Goal: Task Accomplishment & Management: Use online tool/utility

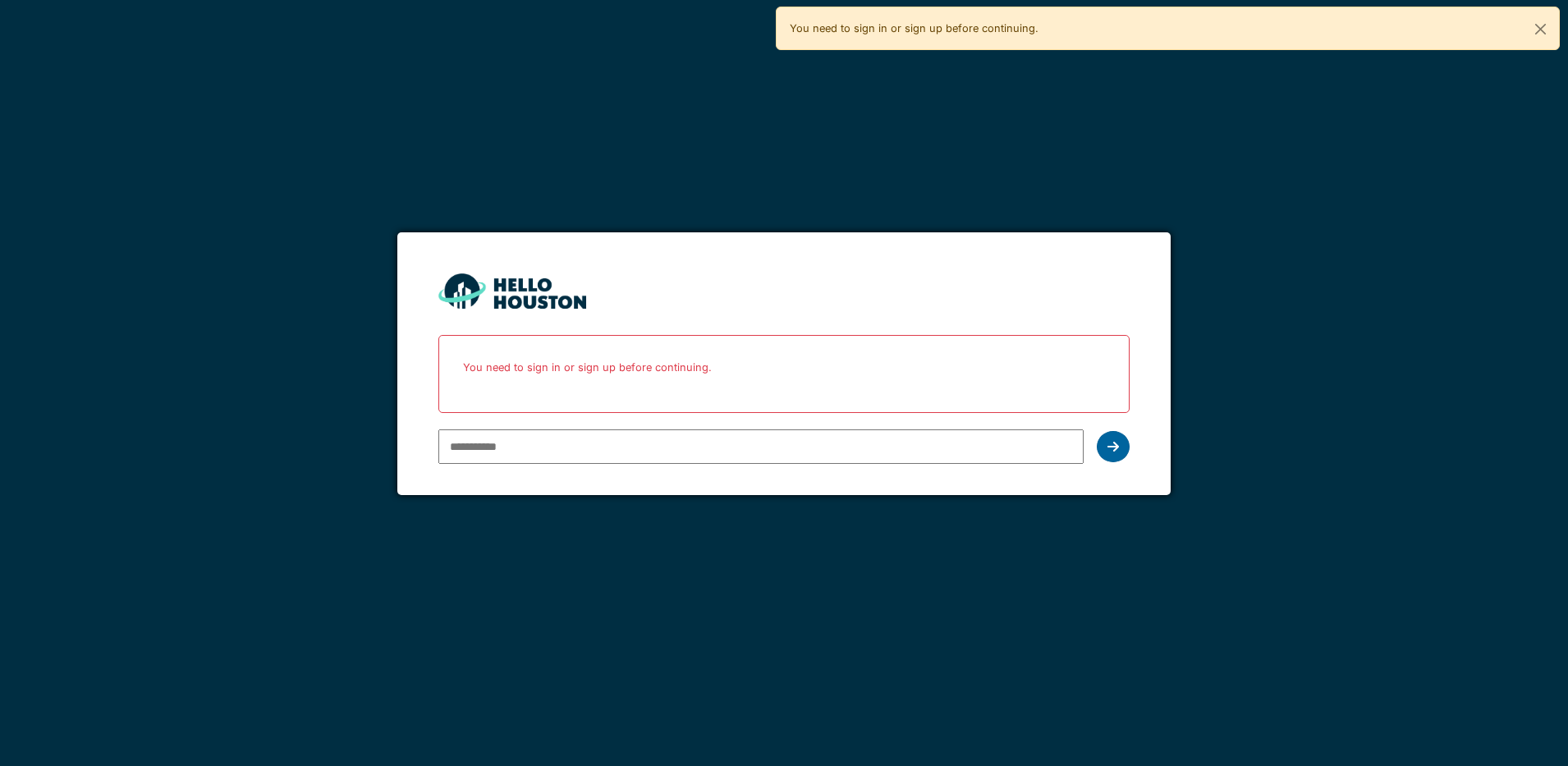
type input "**********"
click at [1121, 450] on div at bounding box center [1113, 446] width 33 height 31
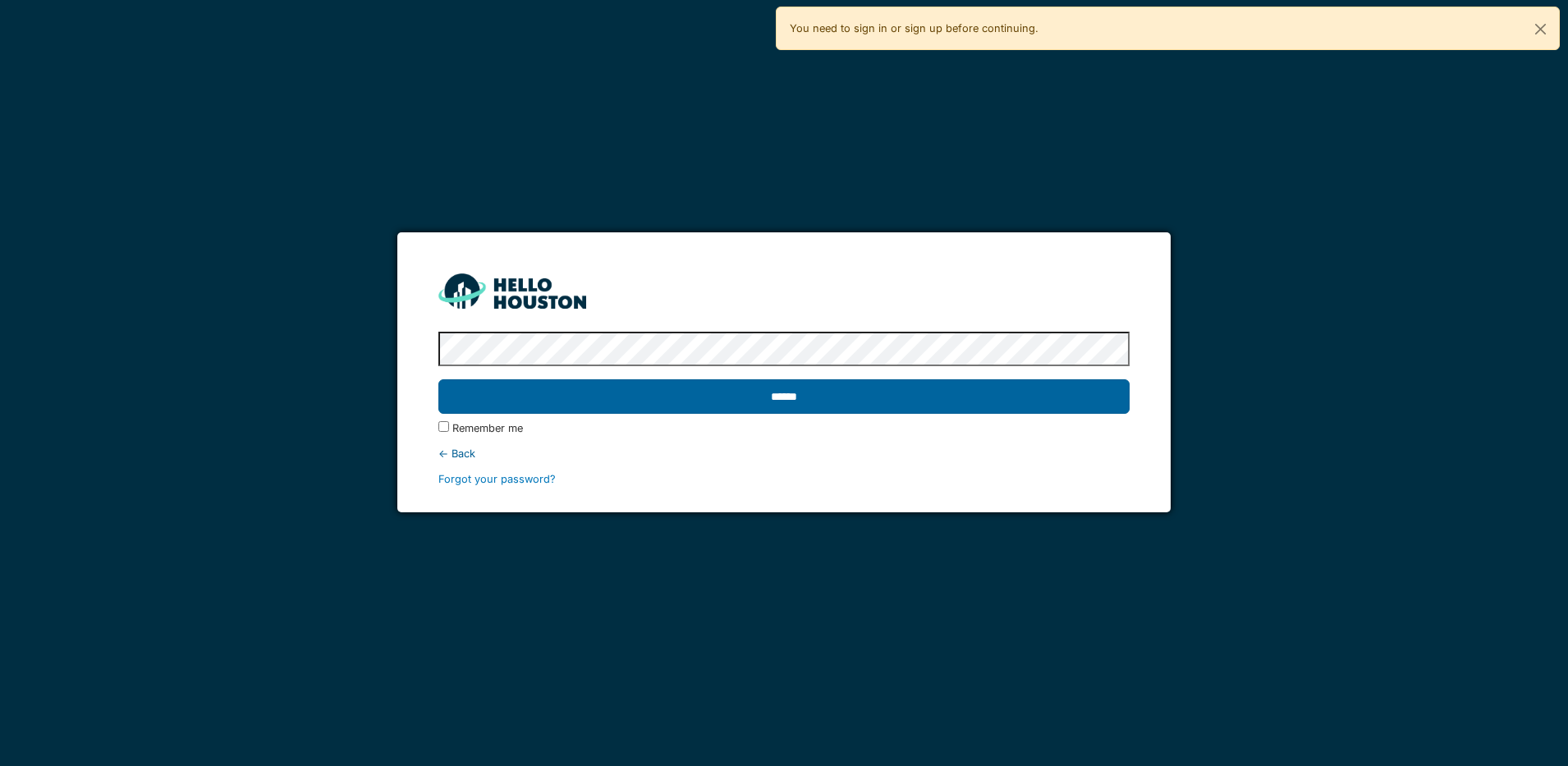
click at [824, 402] on input "******" at bounding box center [784, 397] width 691 height 34
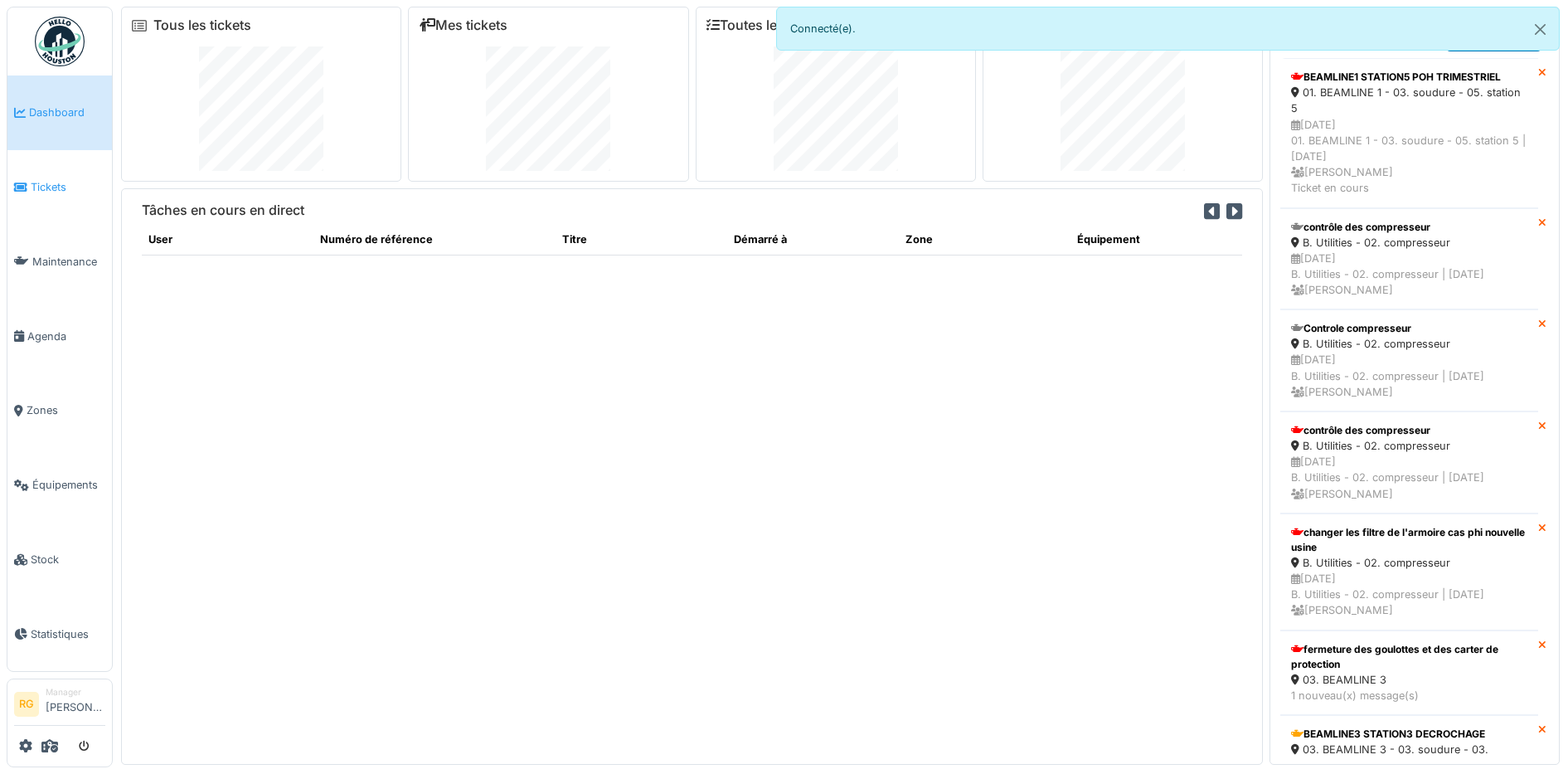
click at [56, 188] on span "Tickets" at bounding box center [69, 187] width 75 height 16
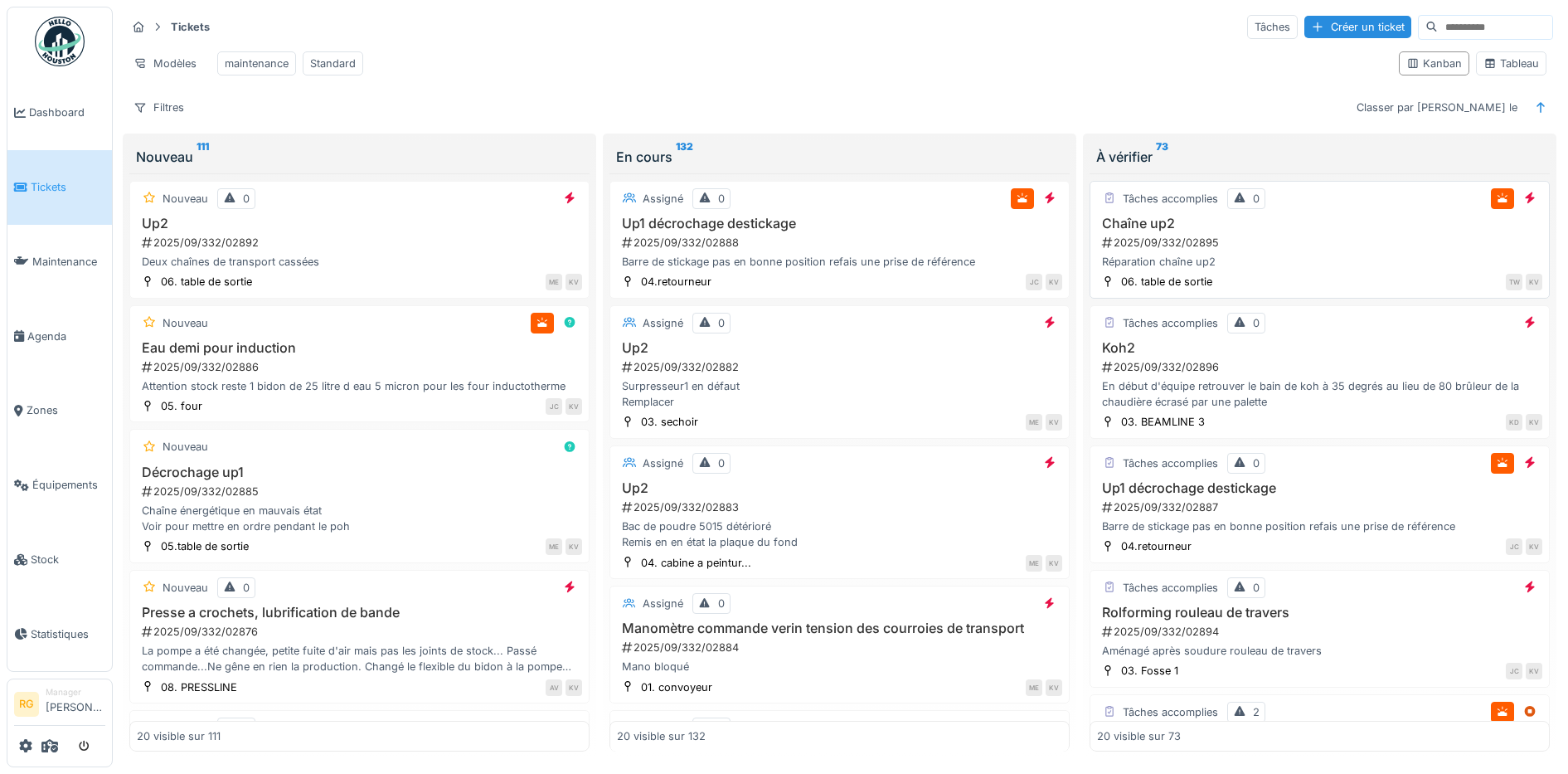
click at [1207, 270] on div "Réparation chaîne up2" at bounding box center [1319, 261] width 446 height 16
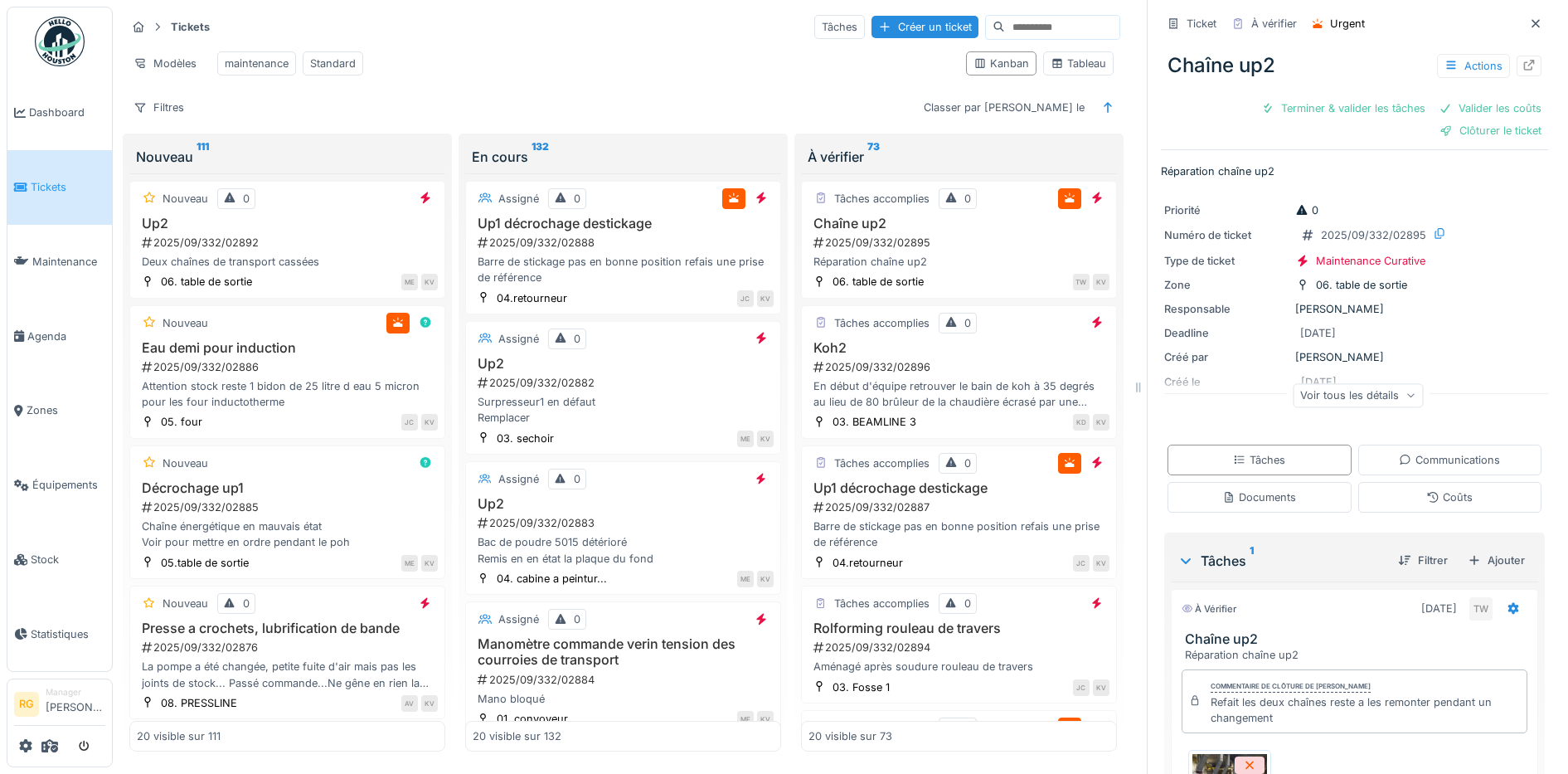
click at [1405, 400] on icon at bounding box center [1410, 395] width 10 height 8
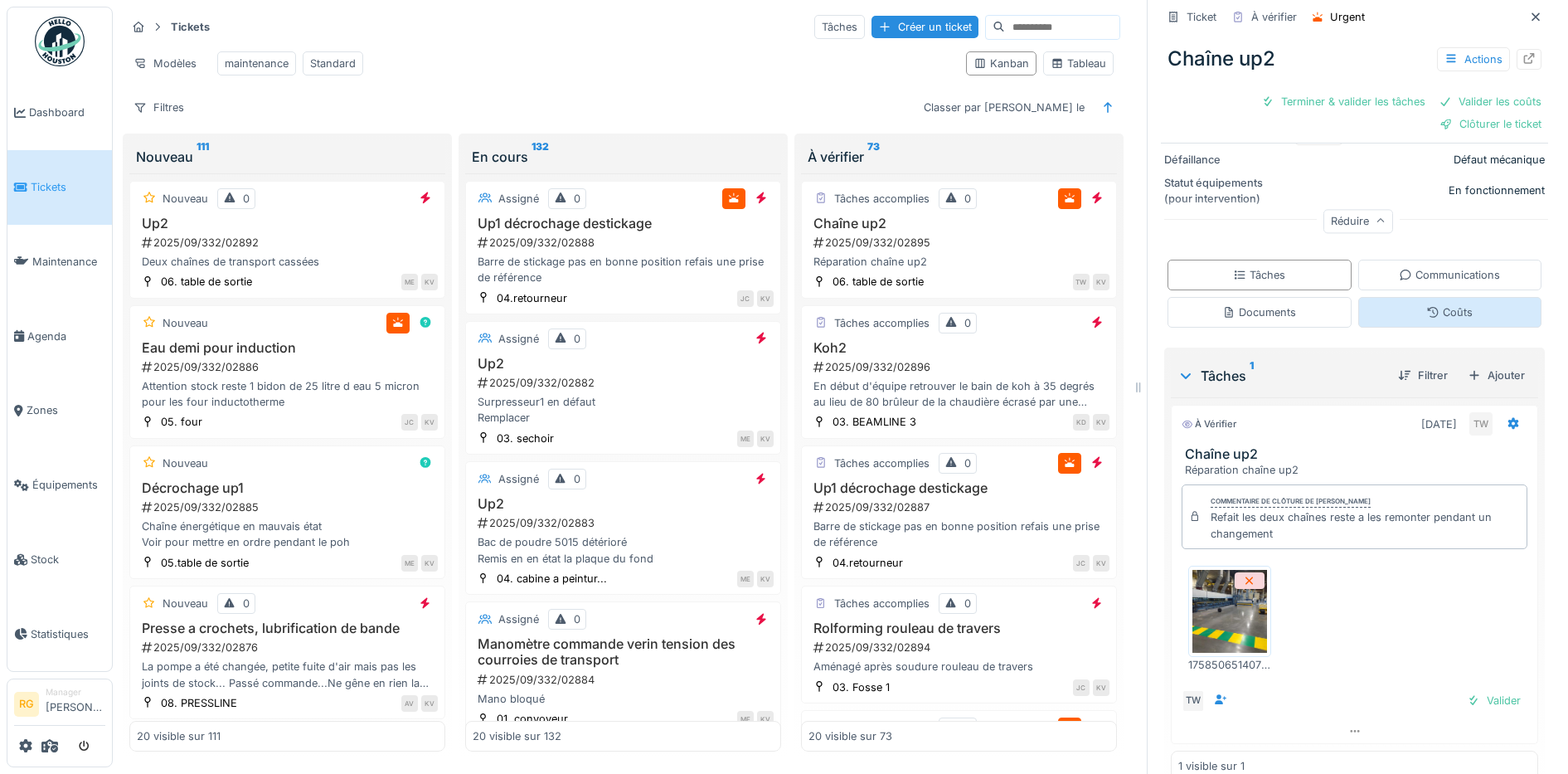
scroll to position [361, 0]
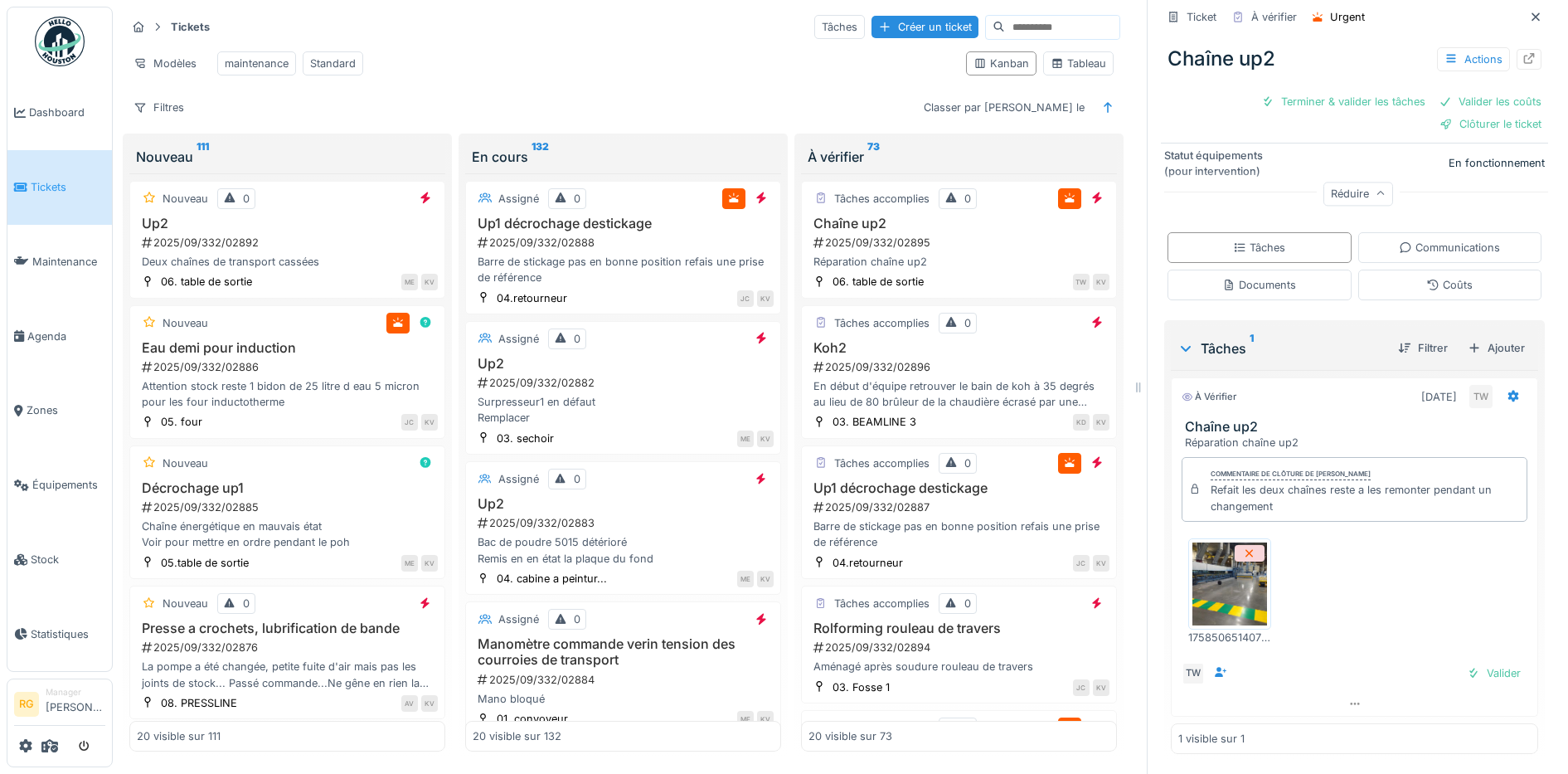
click at [1226, 580] on img at bounding box center [1230, 584] width 75 height 83
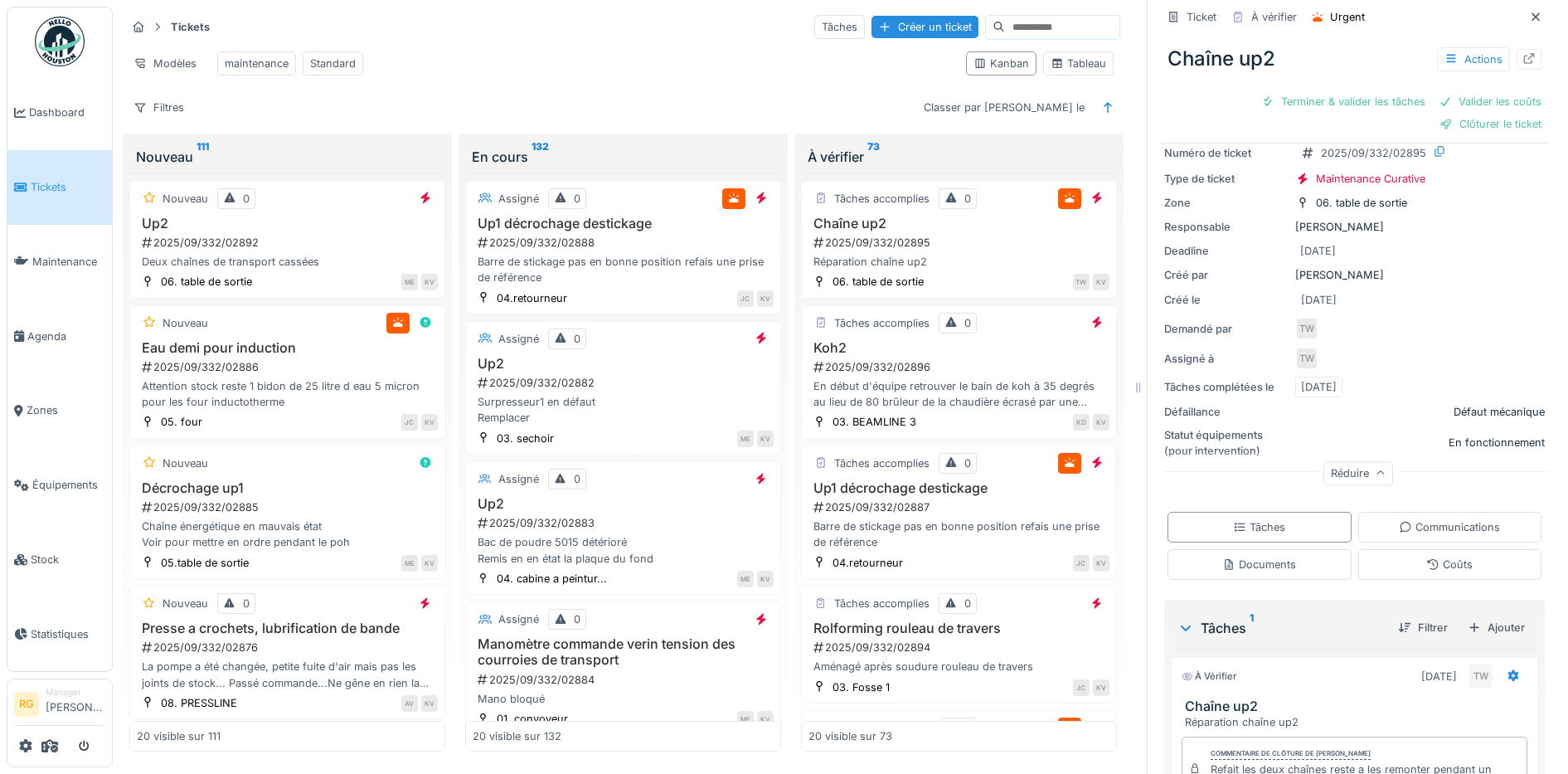
scroll to position [311, 0]
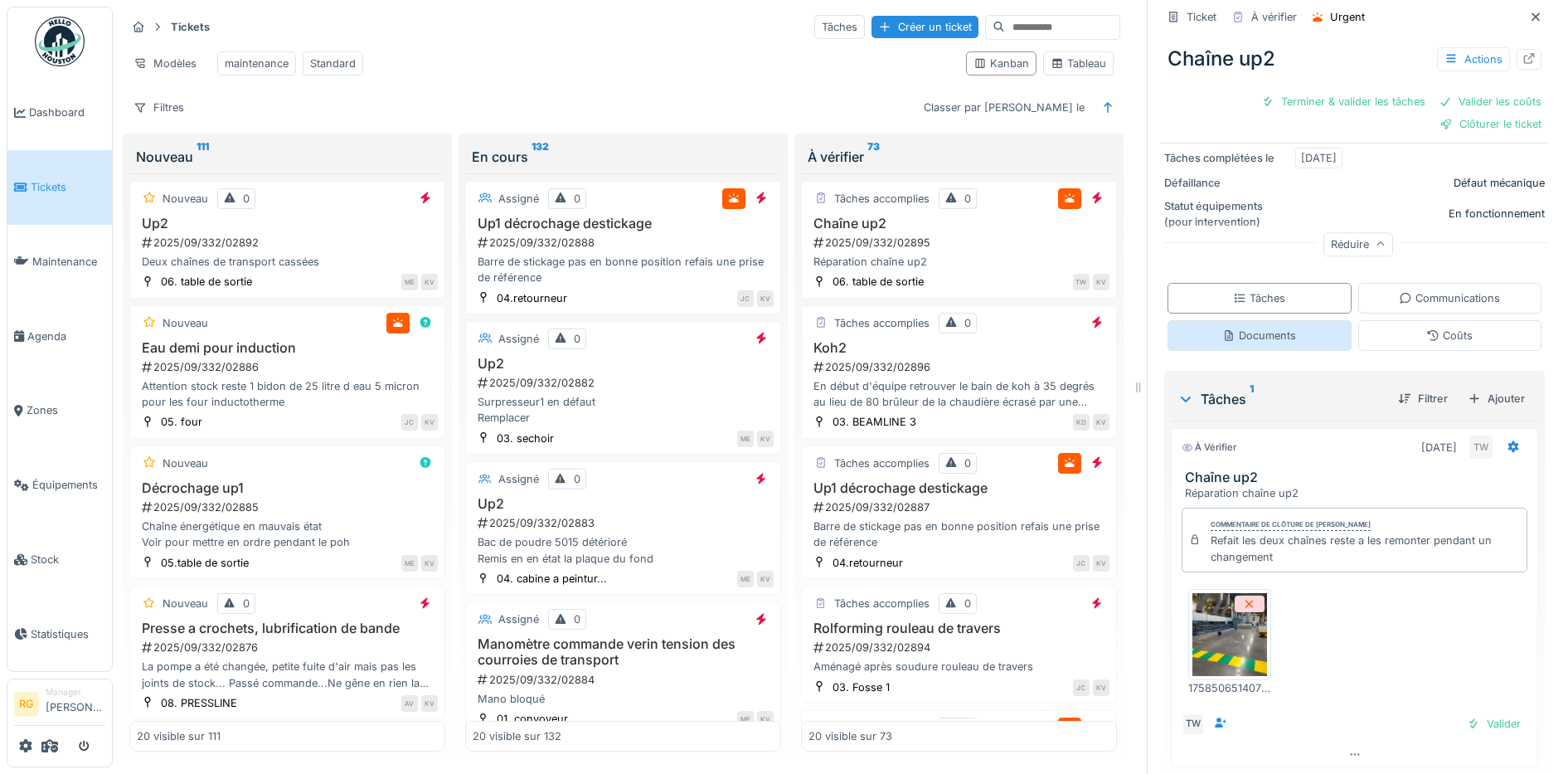
click at [1247, 339] on div "Documents" at bounding box center [1259, 335] width 74 height 16
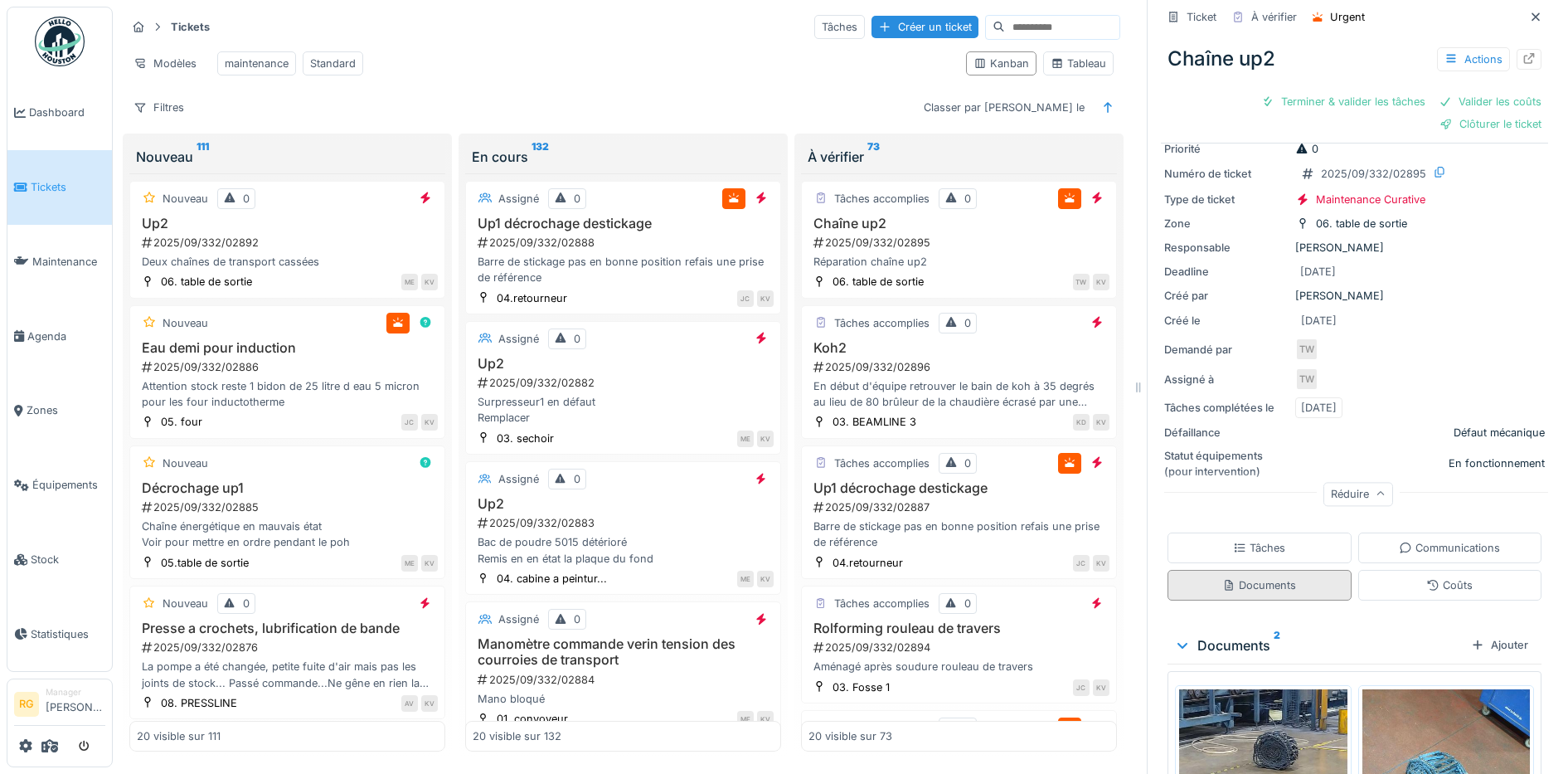
scroll to position [274, 0]
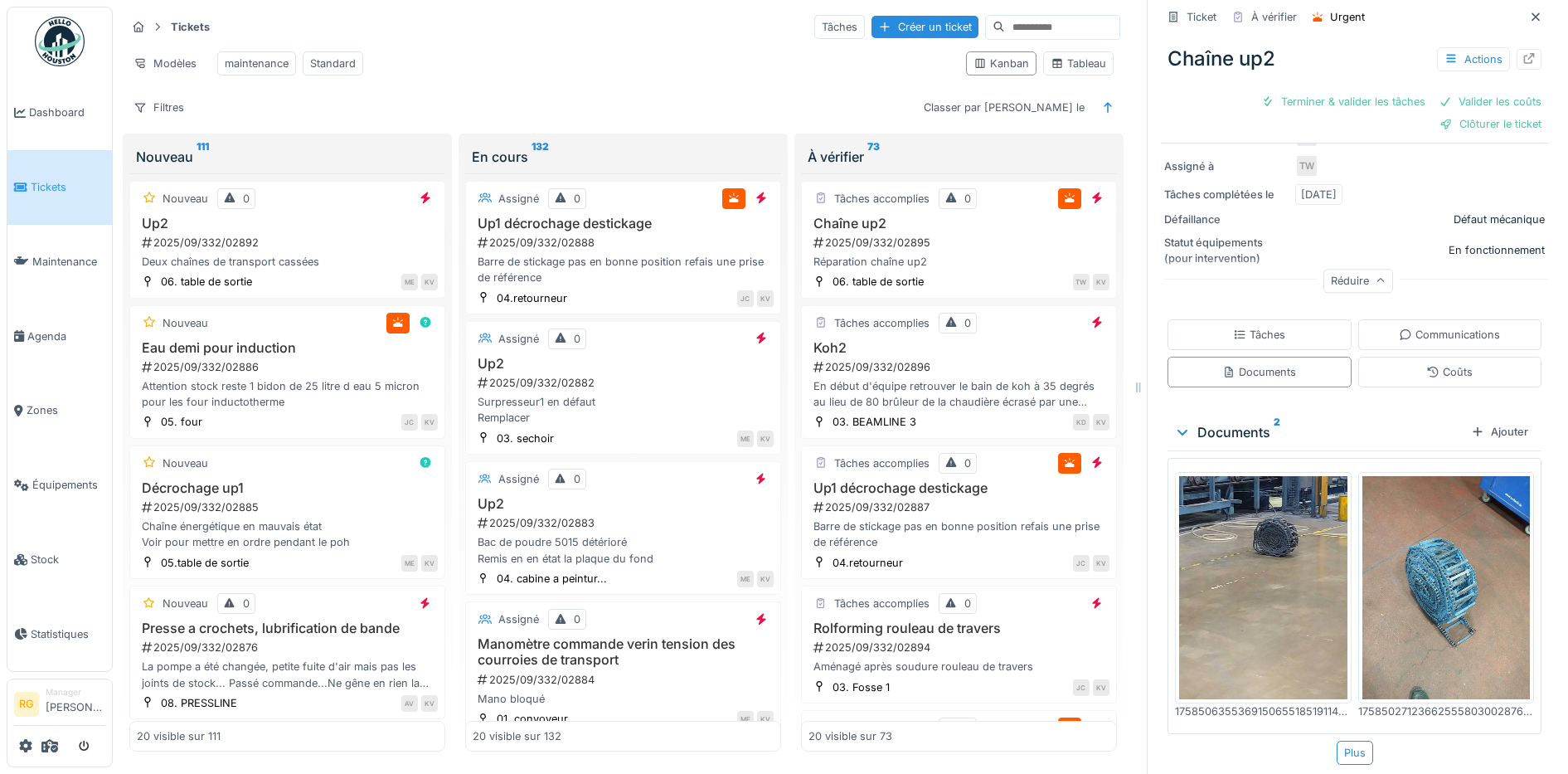
click at [1430, 558] on img at bounding box center [1446, 587] width 168 height 224
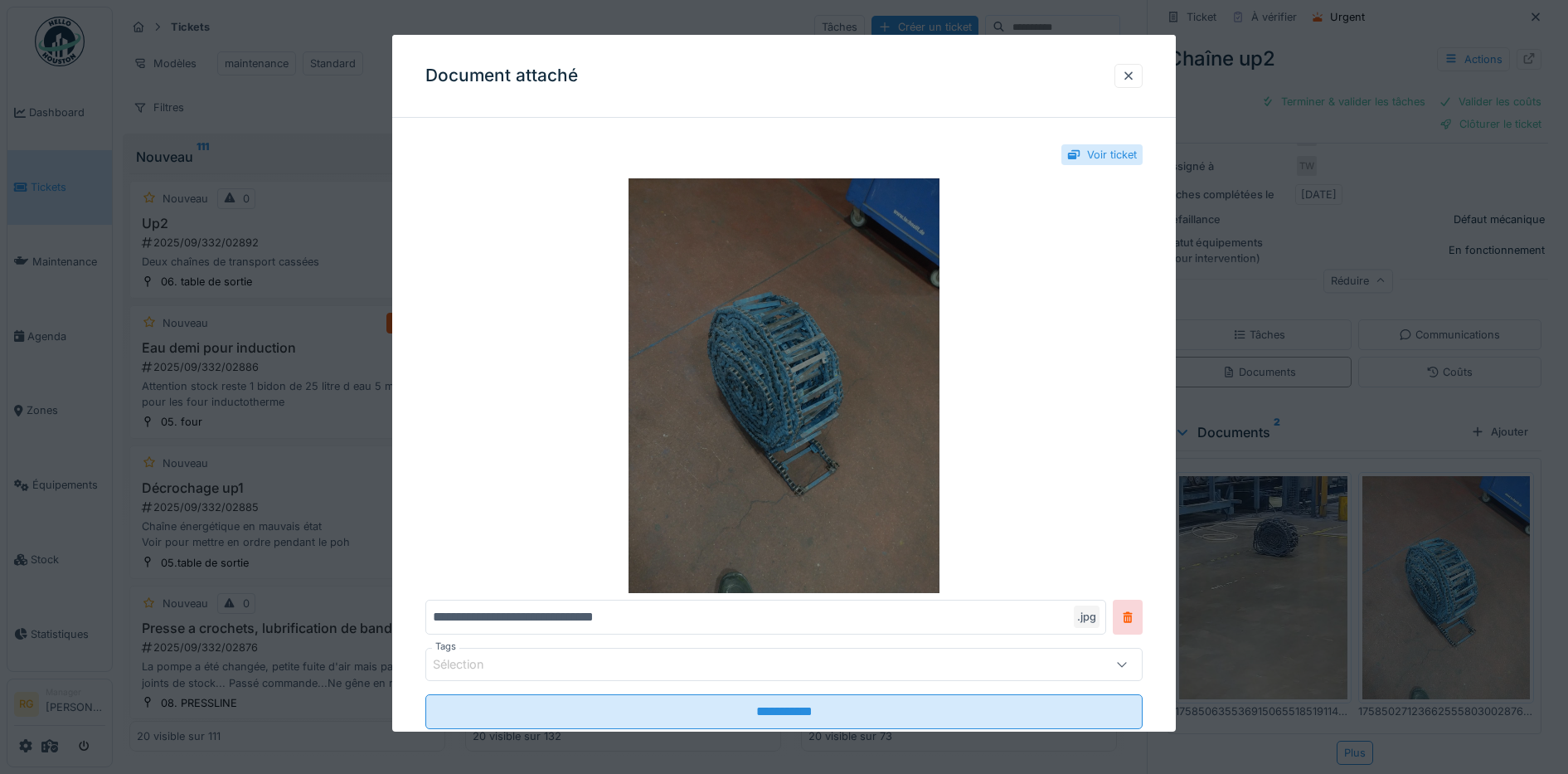
click at [755, 382] on img at bounding box center [784, 385] width 718 height 414
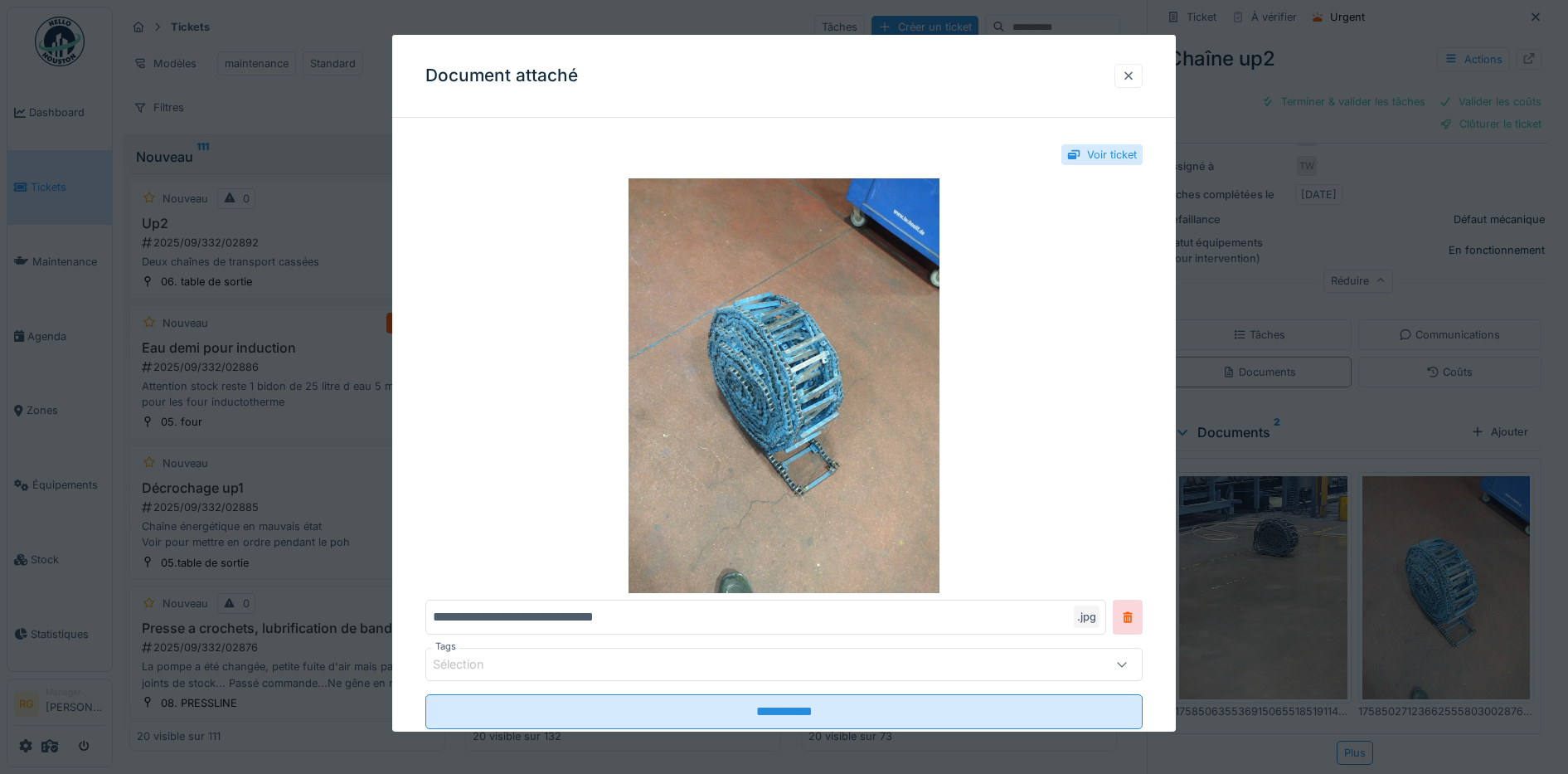
click at [1135, 75] on div at bounding box center [1128, 75] width 14 height 16
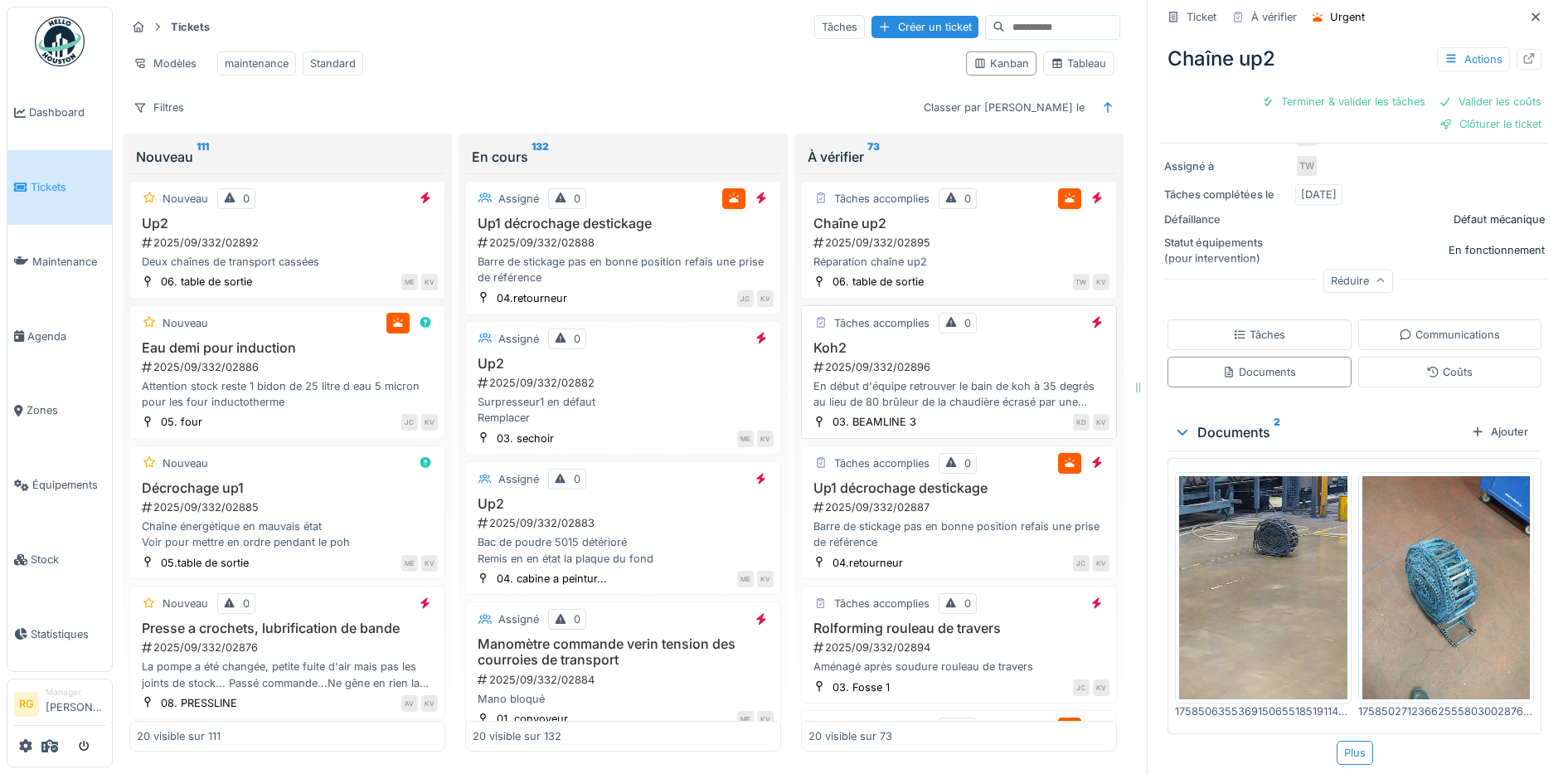
click at [990, 356] on div "Koh2 2025/09/332/02896 En début d'équipe retrouver le bain de koh à 35 degrés a…" at bounding box center [959, 375] width 301 height 70
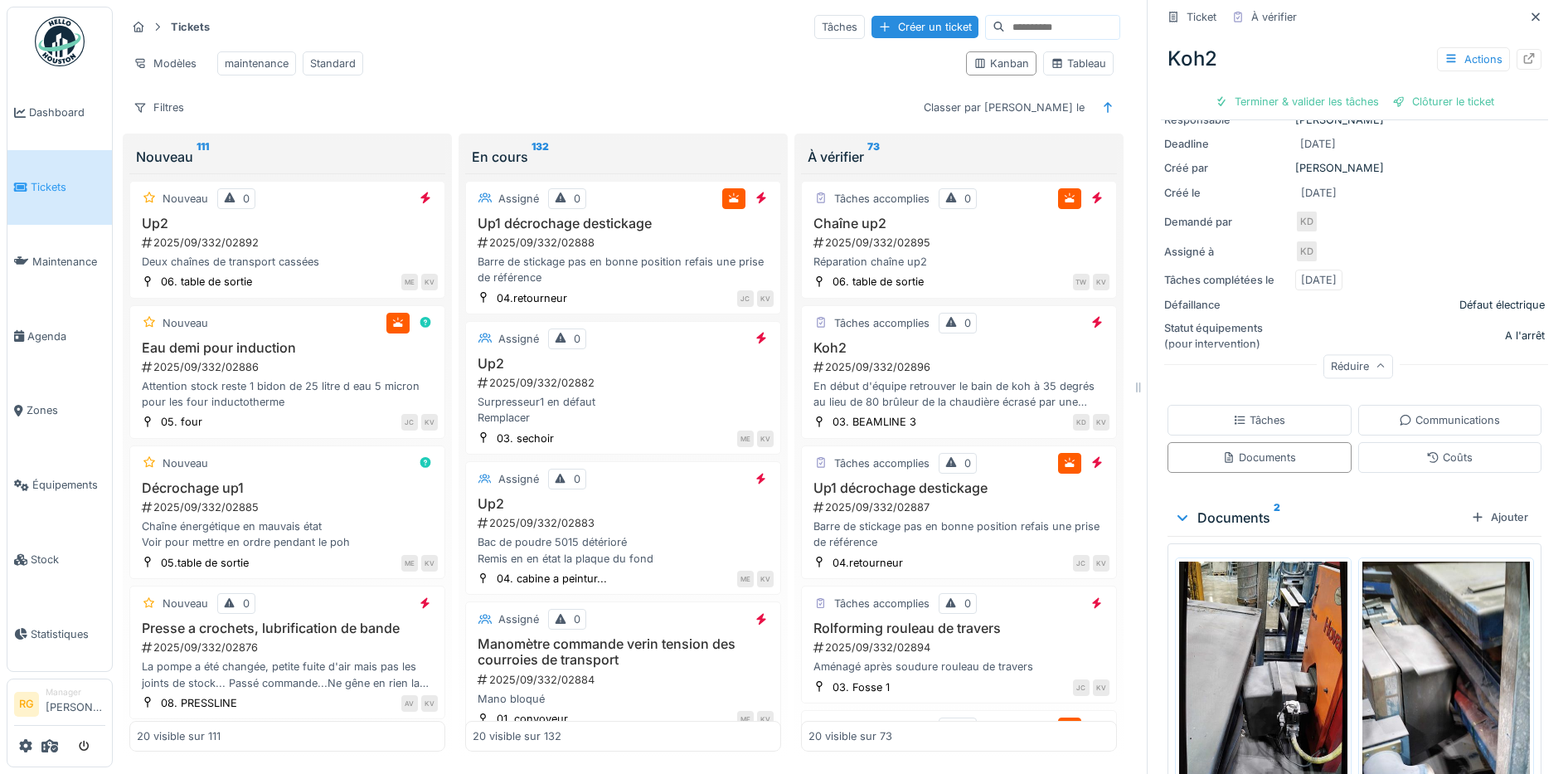
scroll to position [268, 0]
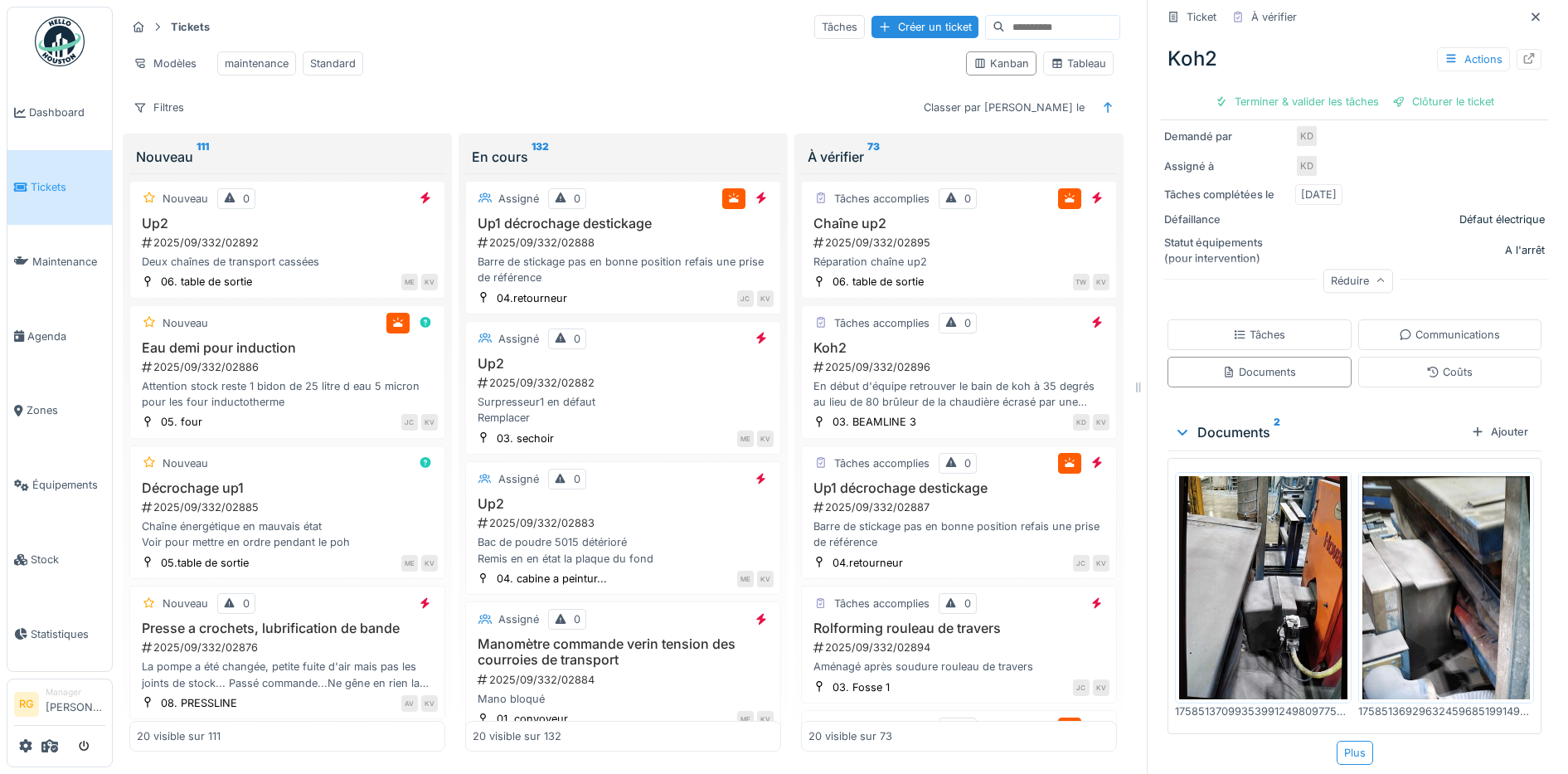
click at [1240, 553] on img at bounding box center [1263, 587] width 168 height 224
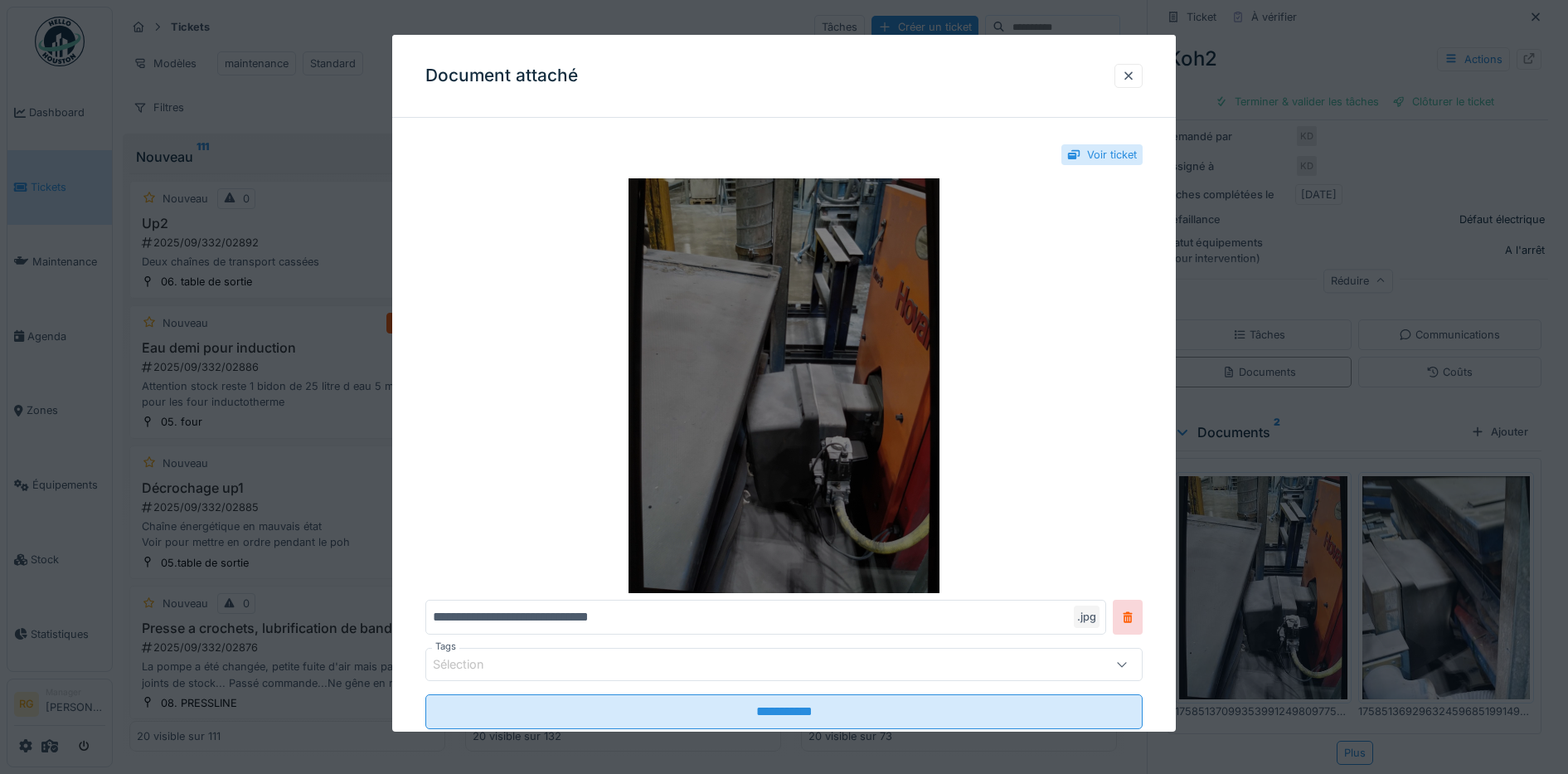
click at [800, 383] on img at bounding box center [784, 385] width 718 height 414
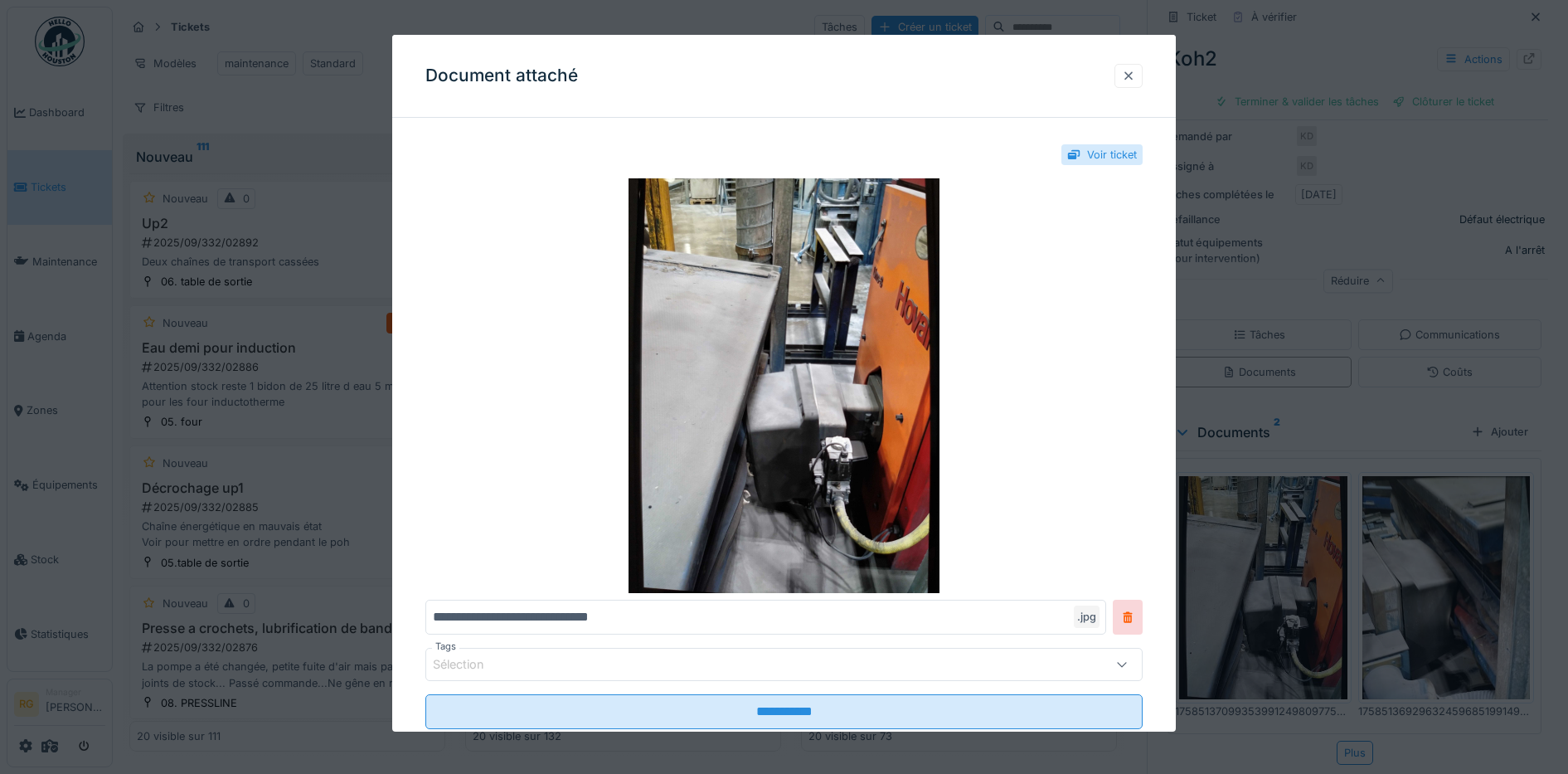
click at [1135, 68] on div at bounding box center [1128, 75] width 14 height 16
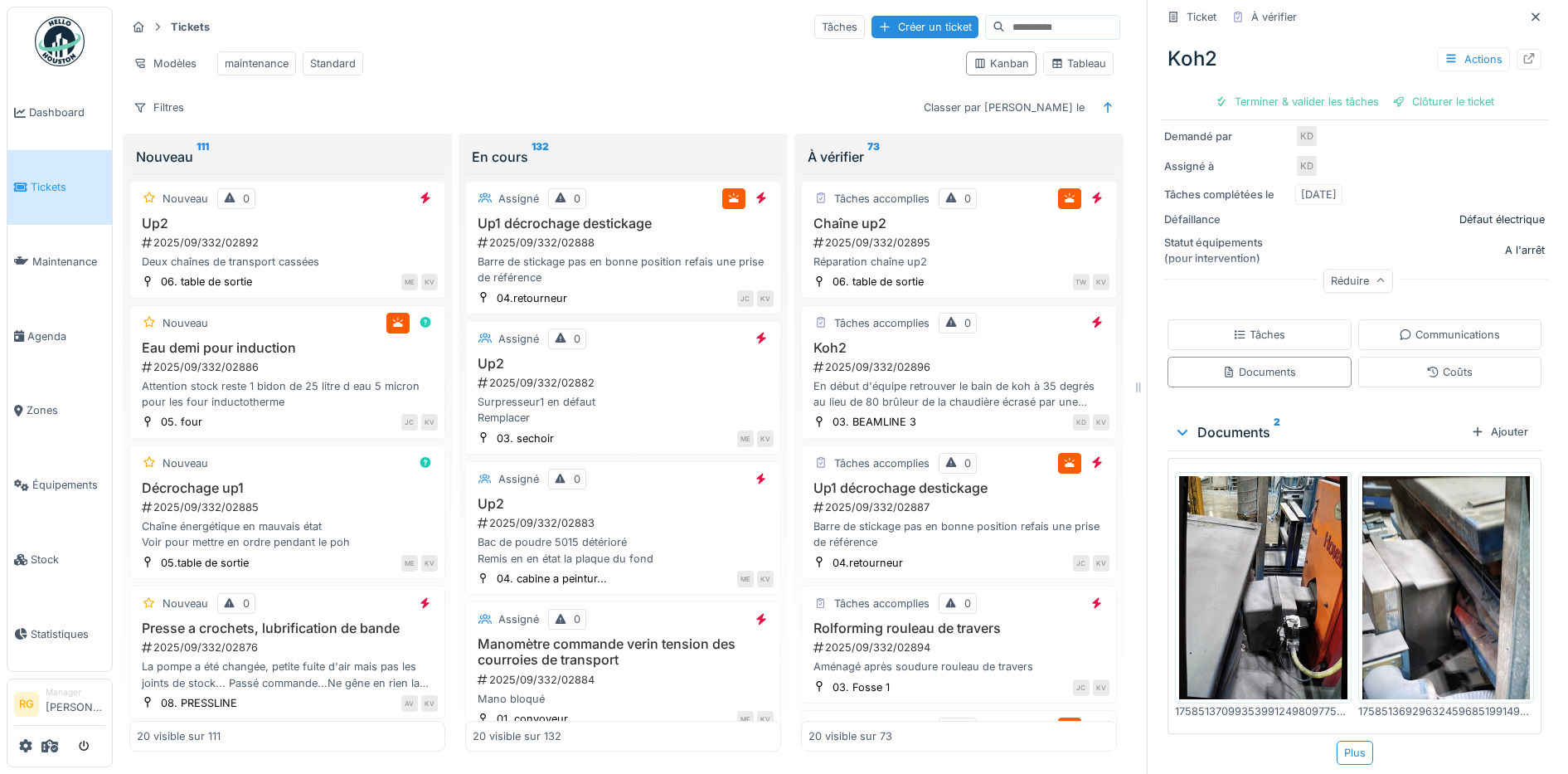
click at [1417, 580] on img at bounding box center [1446, 587] width 168 height 224
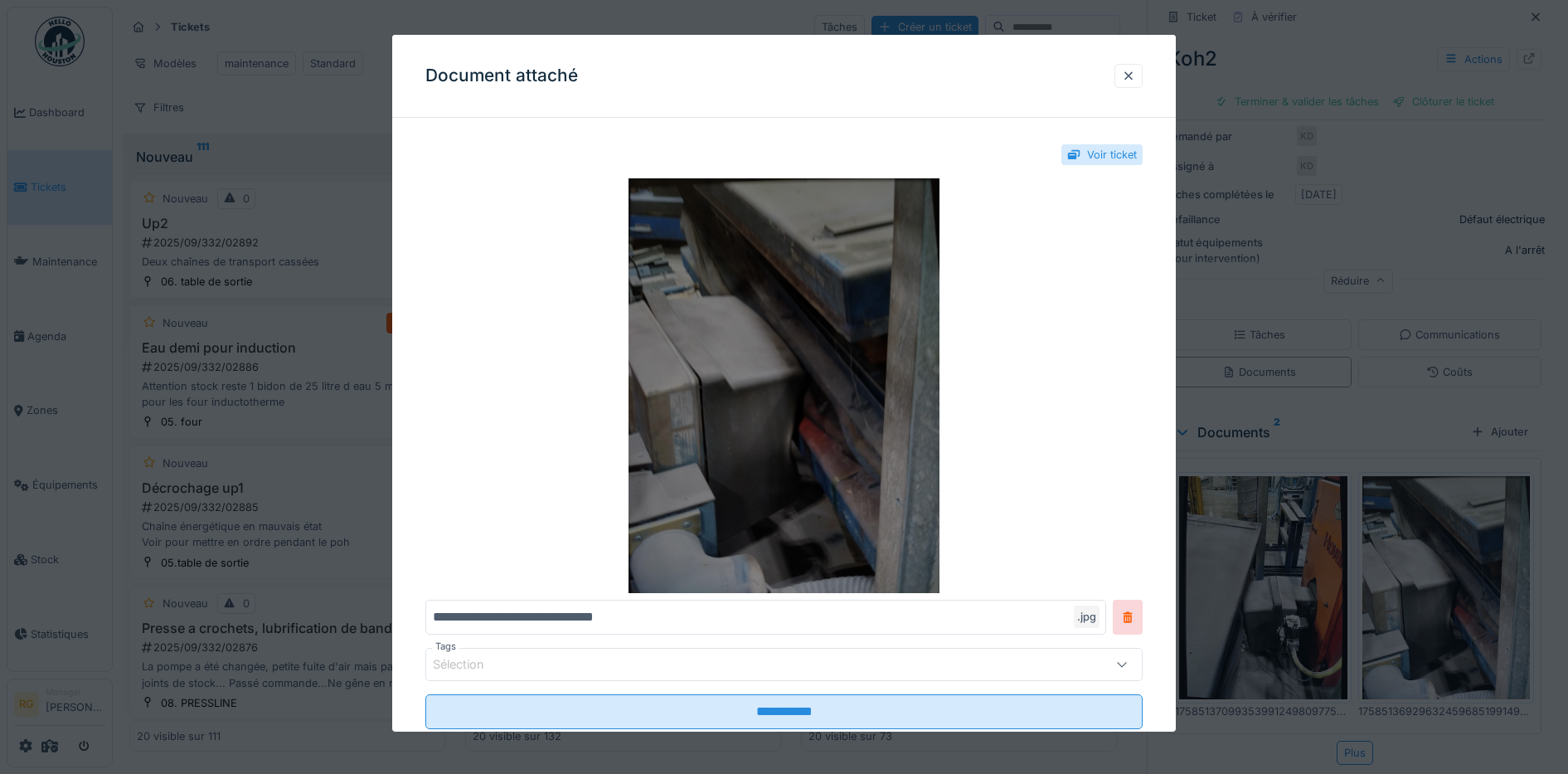
click at [769, 363] on img at bounding box center [784, 385] width 718 height 414
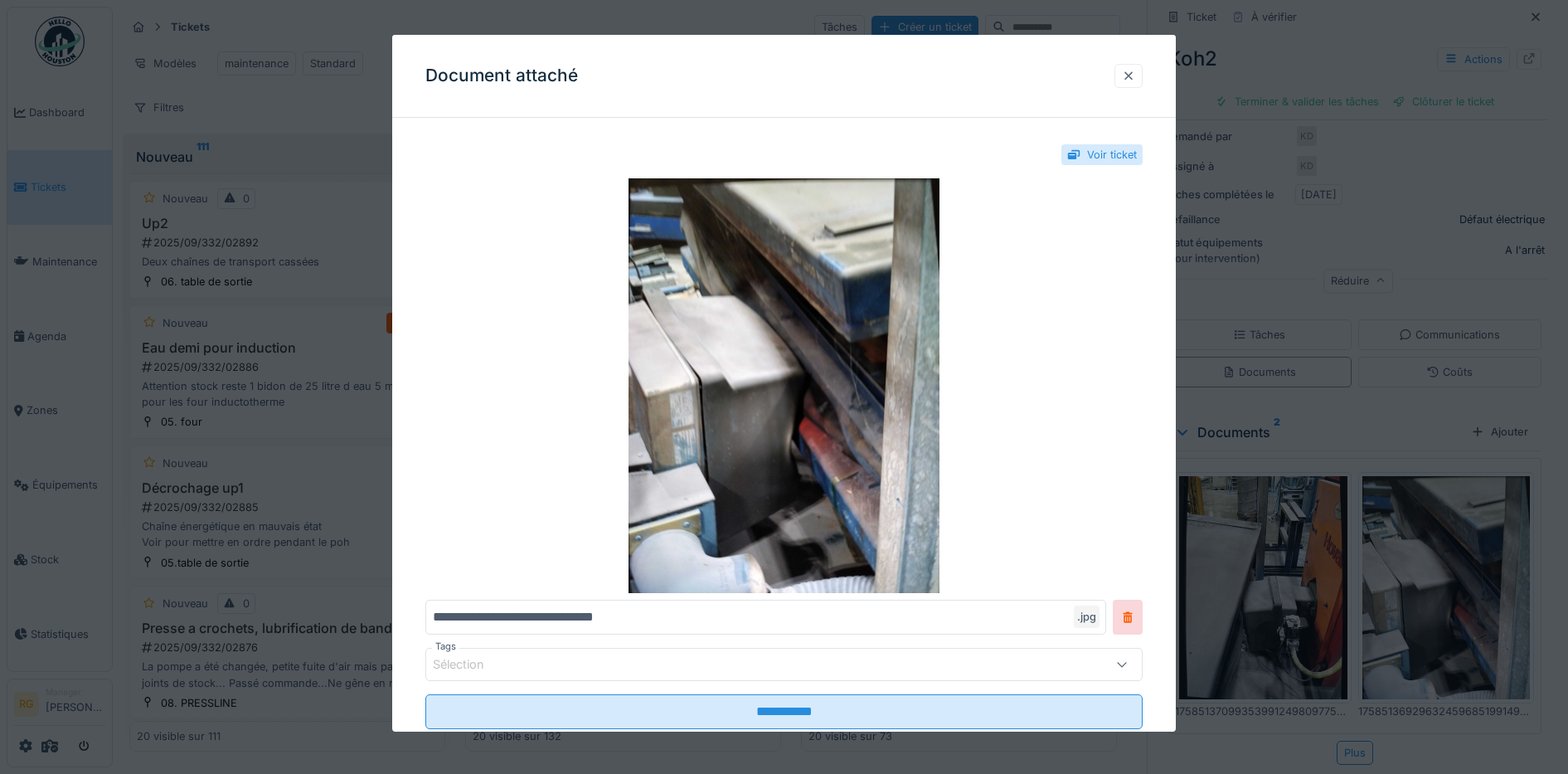
click at [1135, 80] on div at bounding box center [1128, 75] width 14 height 16
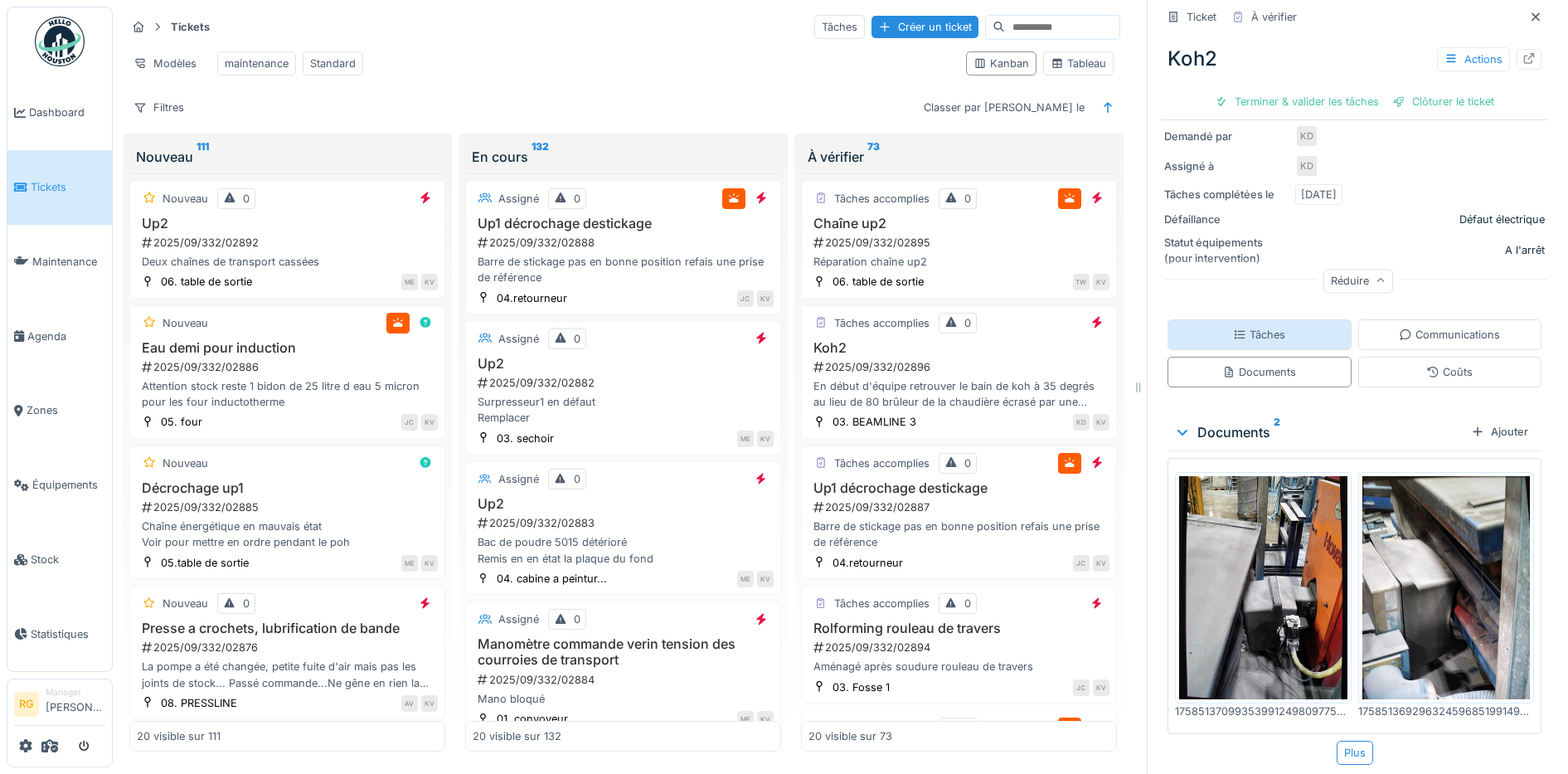
click at [1251, 327] on div "Tâches" at bounding box center [1259, 334] width 52 height 16
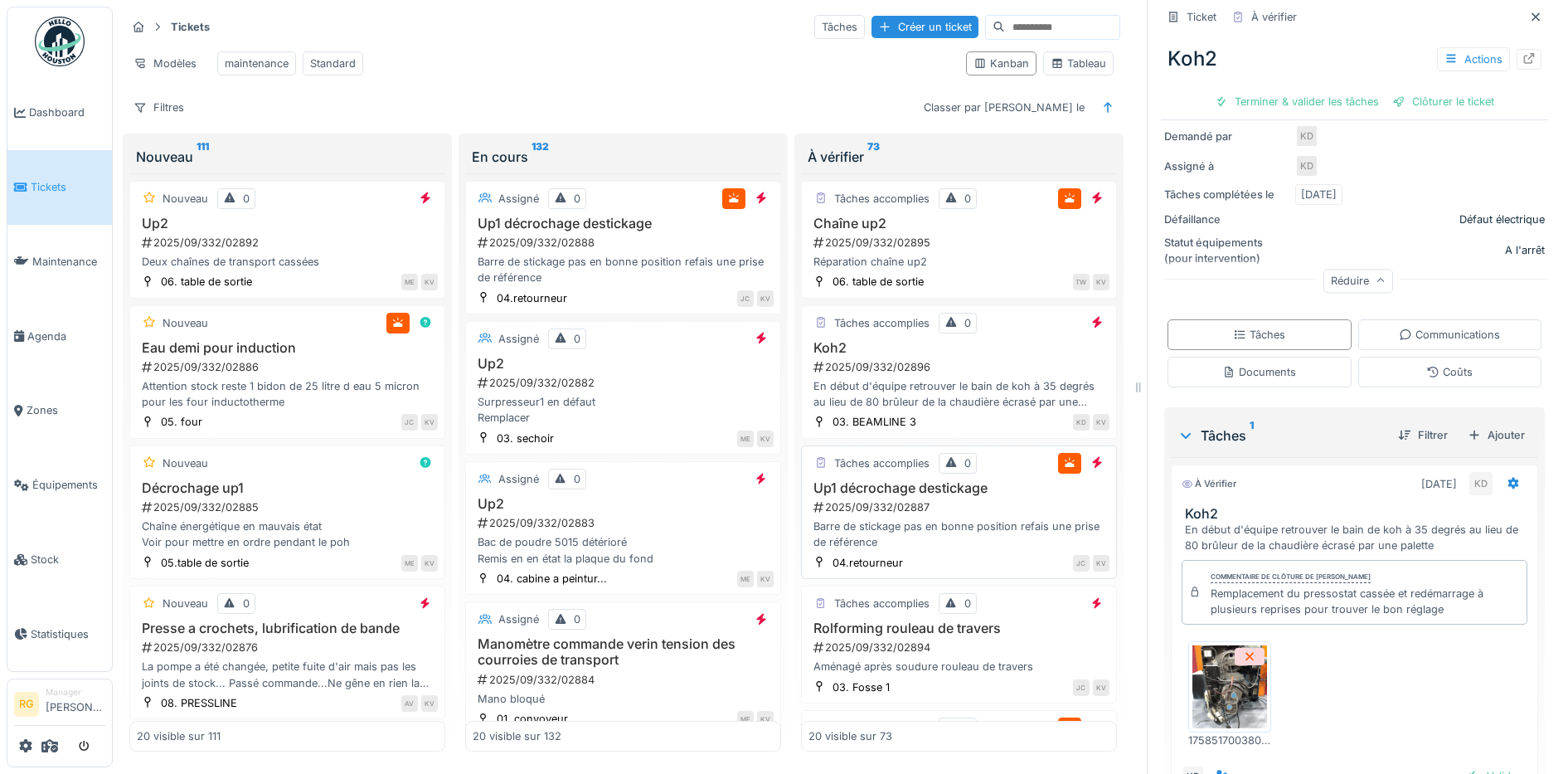
click at [943, 505] on div "2025/09/332/02887" at bounding box center [960, 507] width 297 height 16
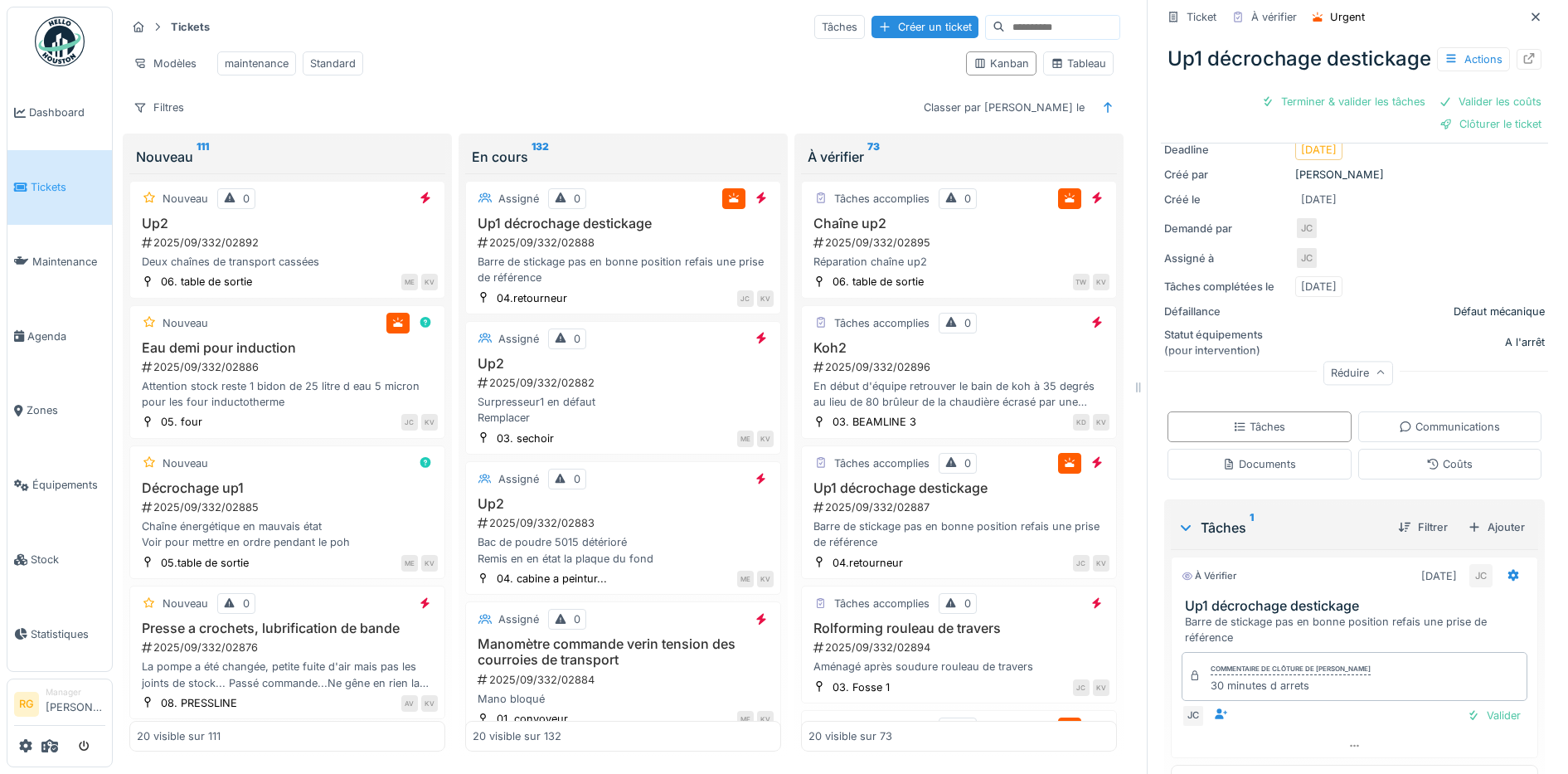
scroll to position [256, 0]
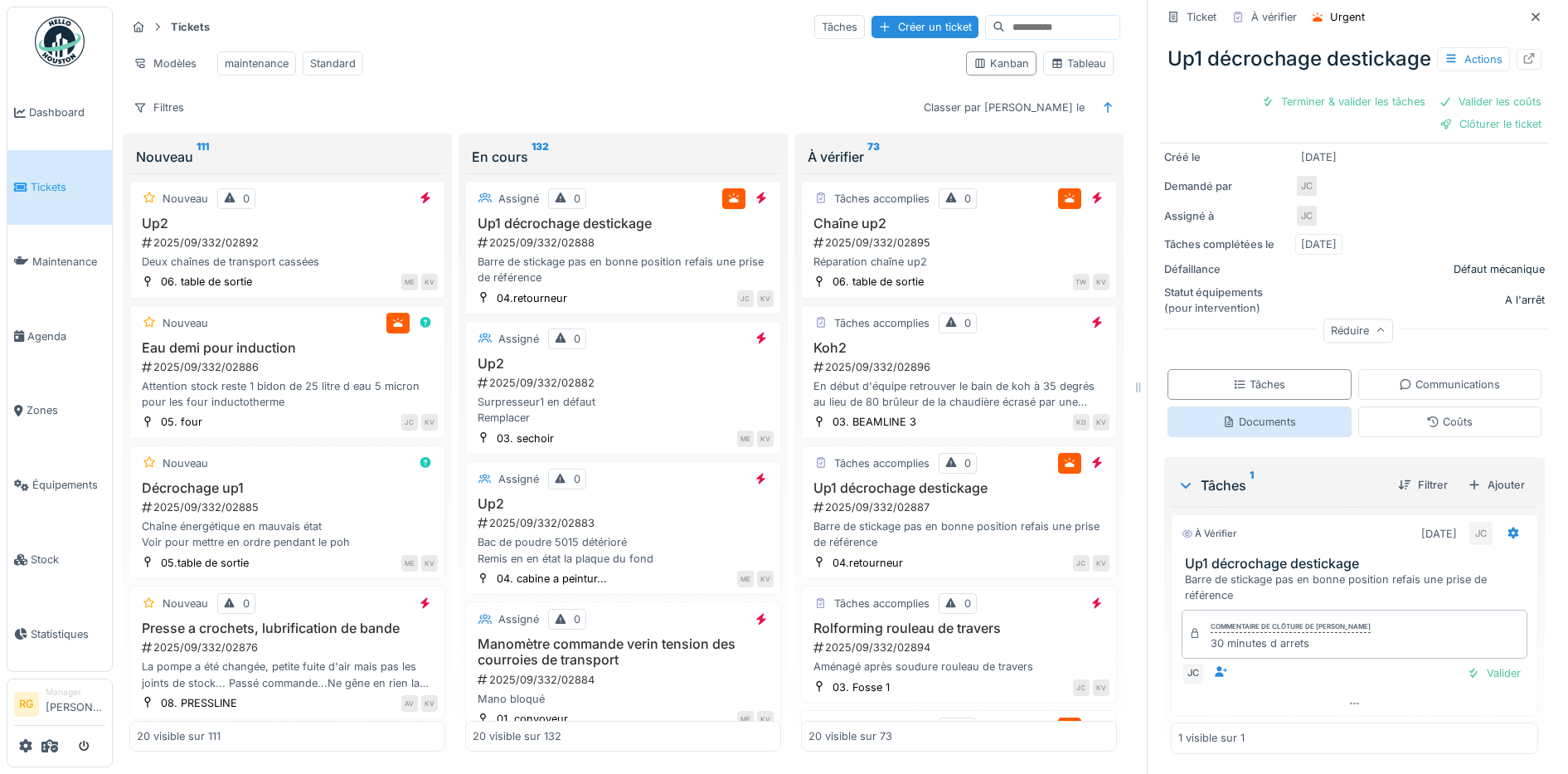
click at [1252, 414] on div "Documents" at bounding box center [1259, 421] width 74 height 16
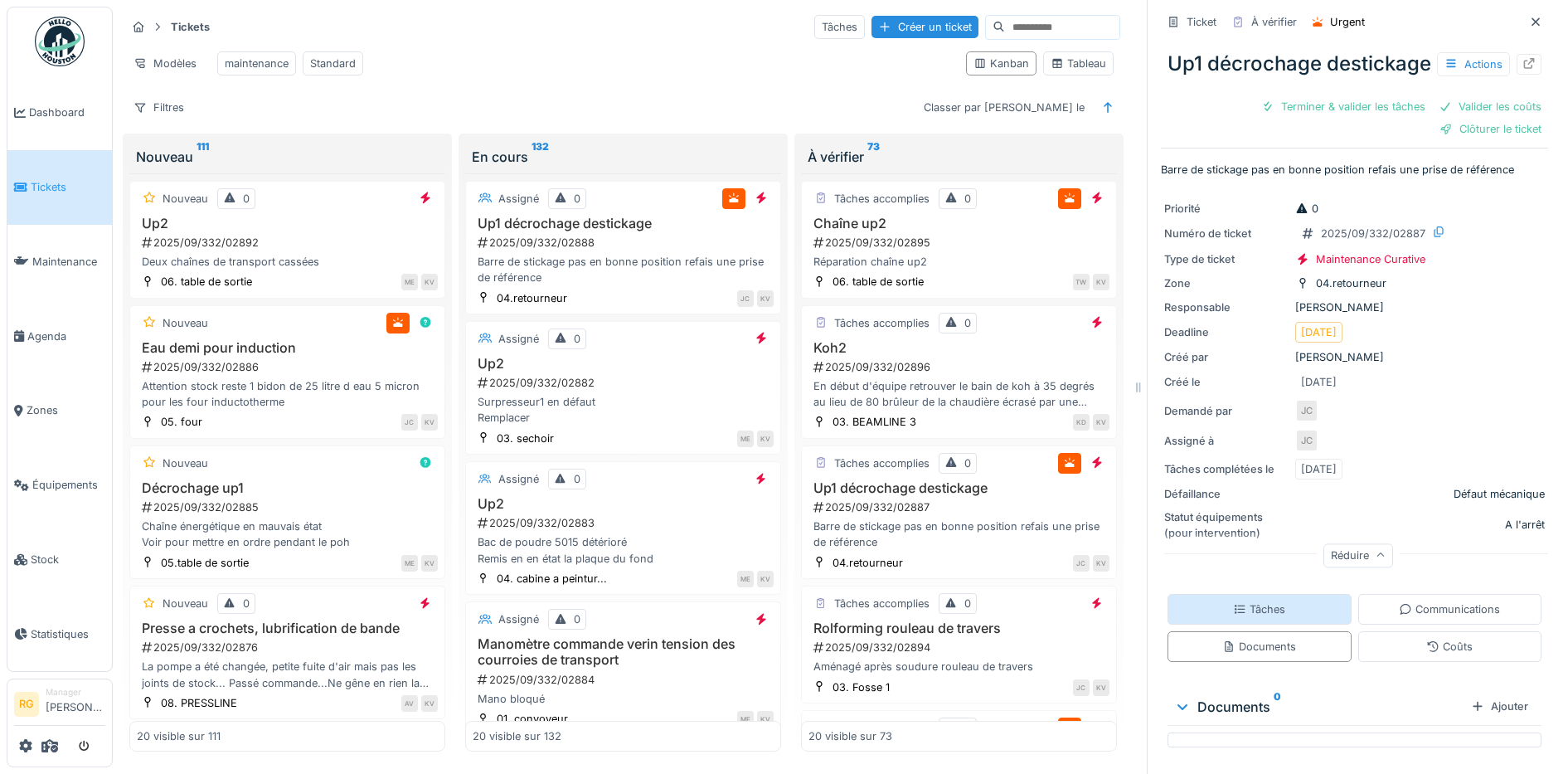
click at [1257, 601] on div "Tâches" at bounding box center [1259, 608] width 52 height 16
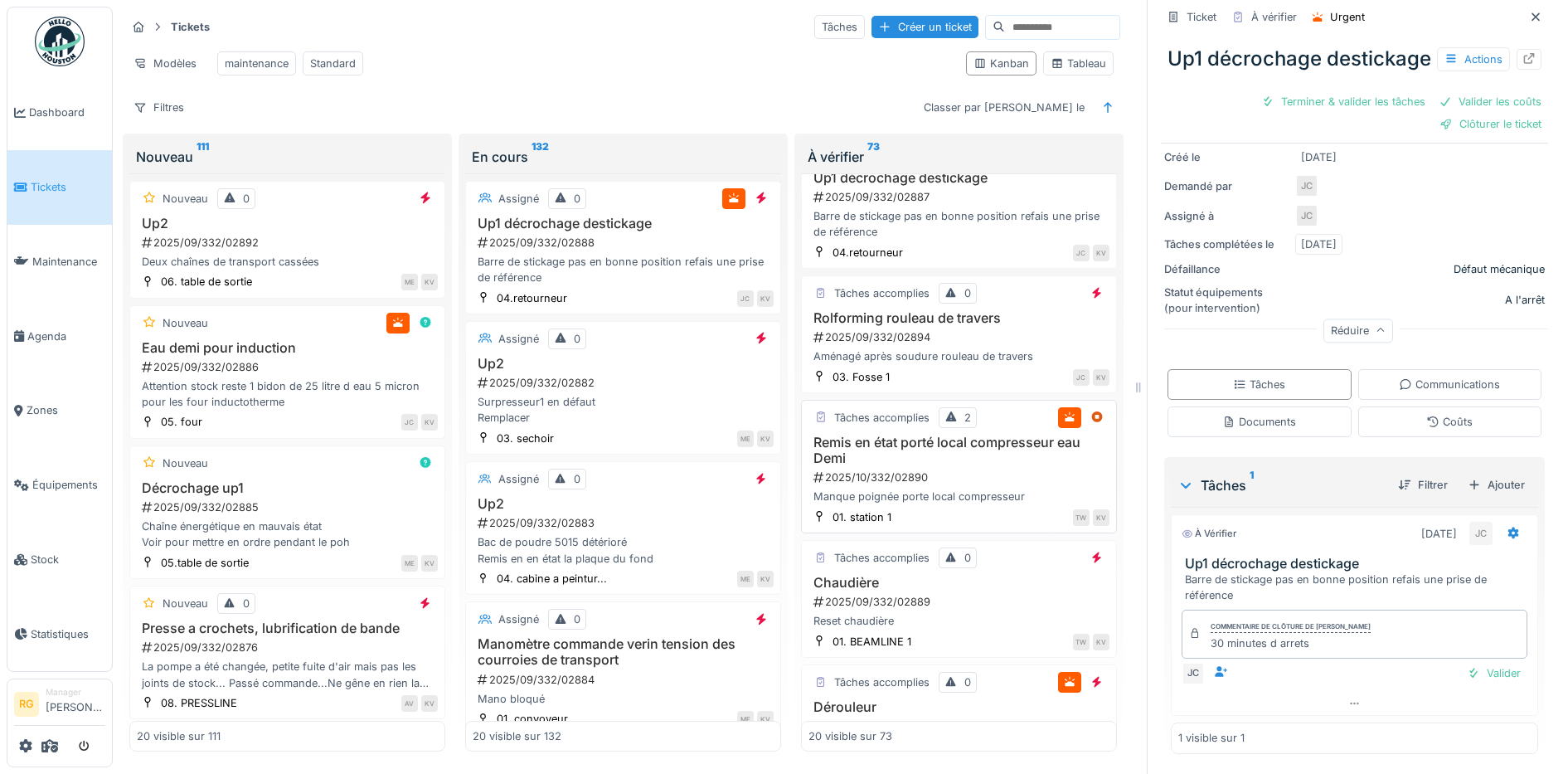
scroll to position [311, 0]
click at [950, 333] on div "2025/09/332/02894" at bounding box center [960, 336] width 297 height 16
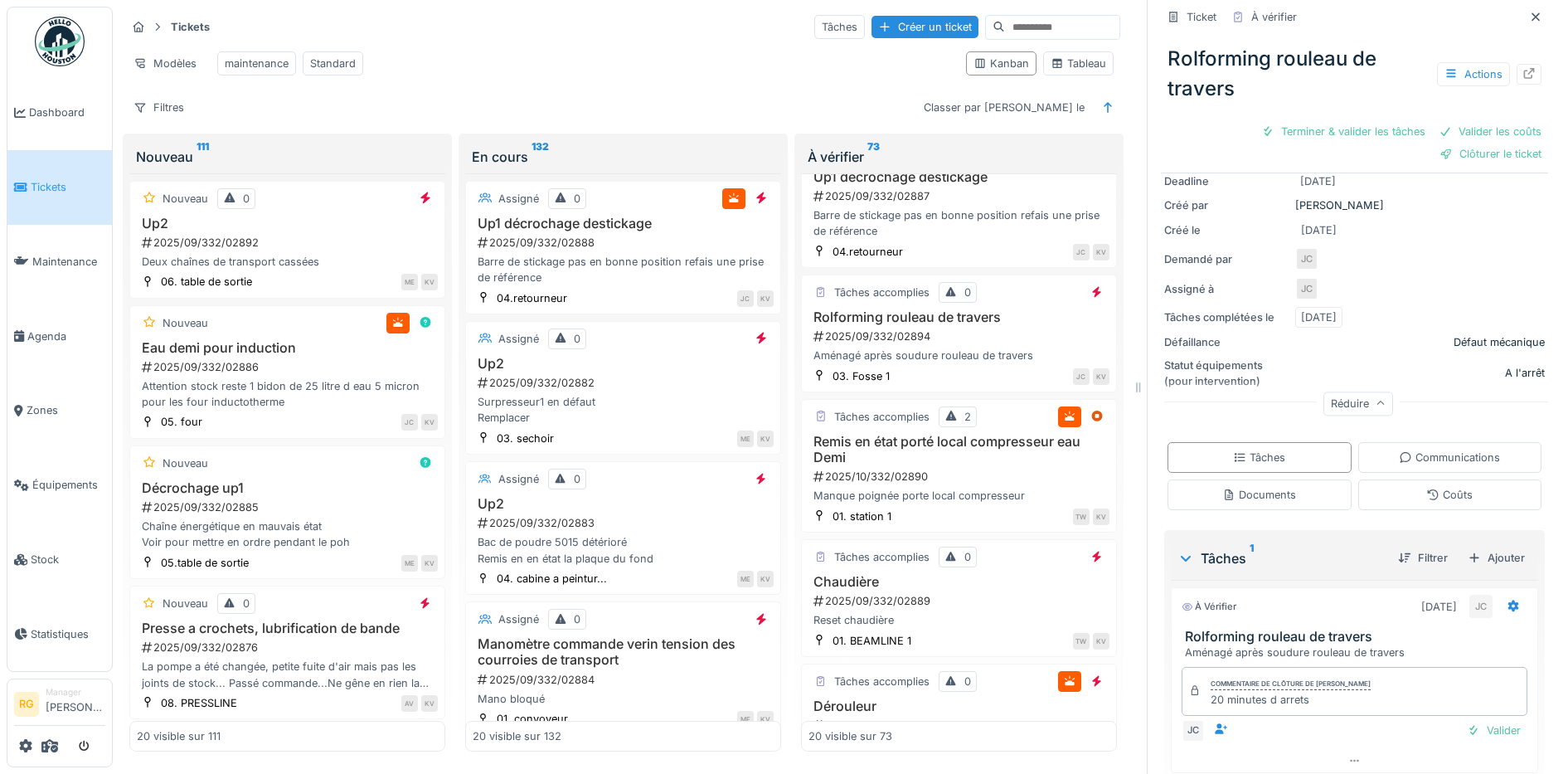
scroll to position [238, 0]
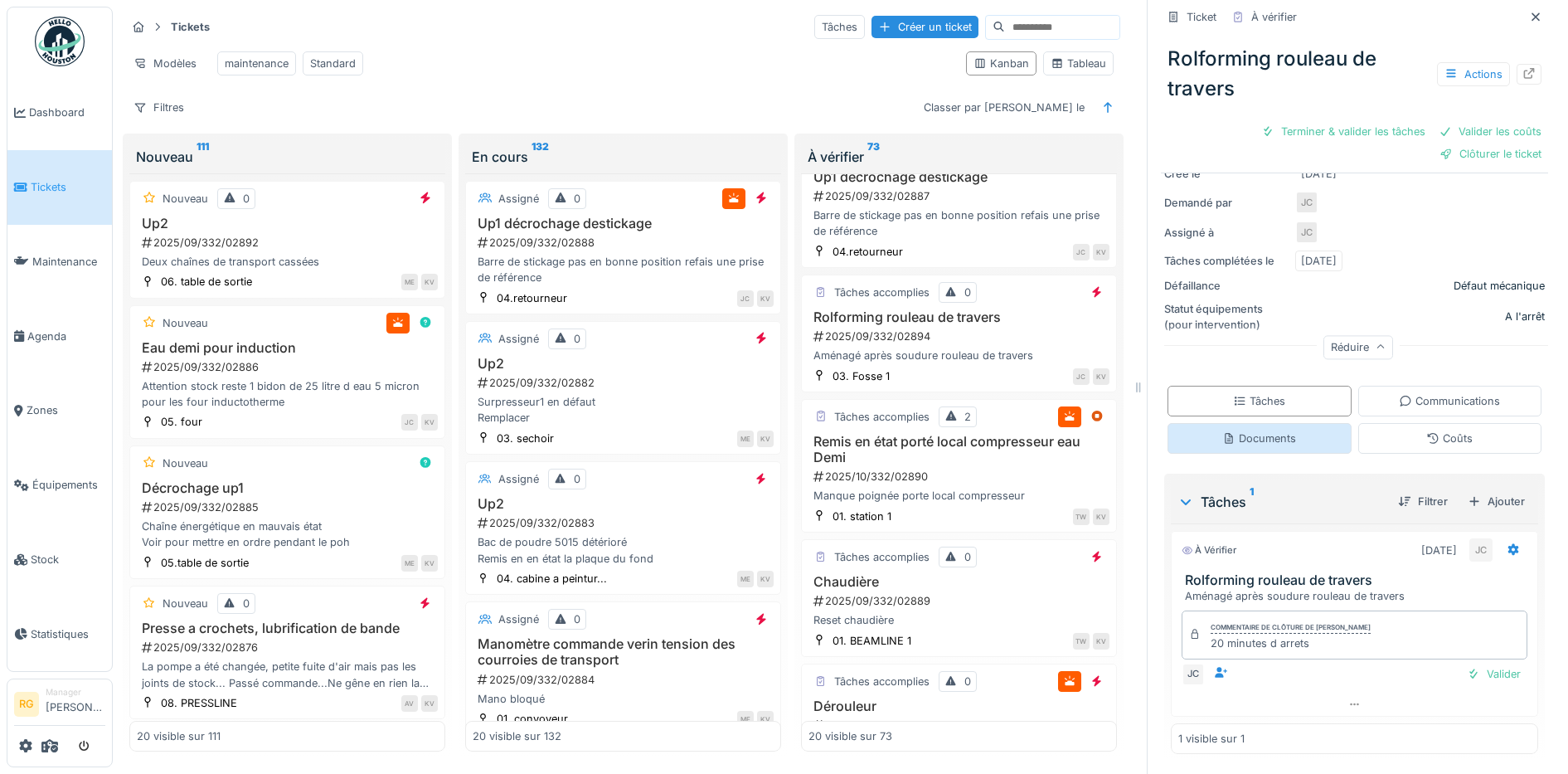
click at [1250, 430] on div "Documents" at bounding box center [1259, 437] width 74 height 16
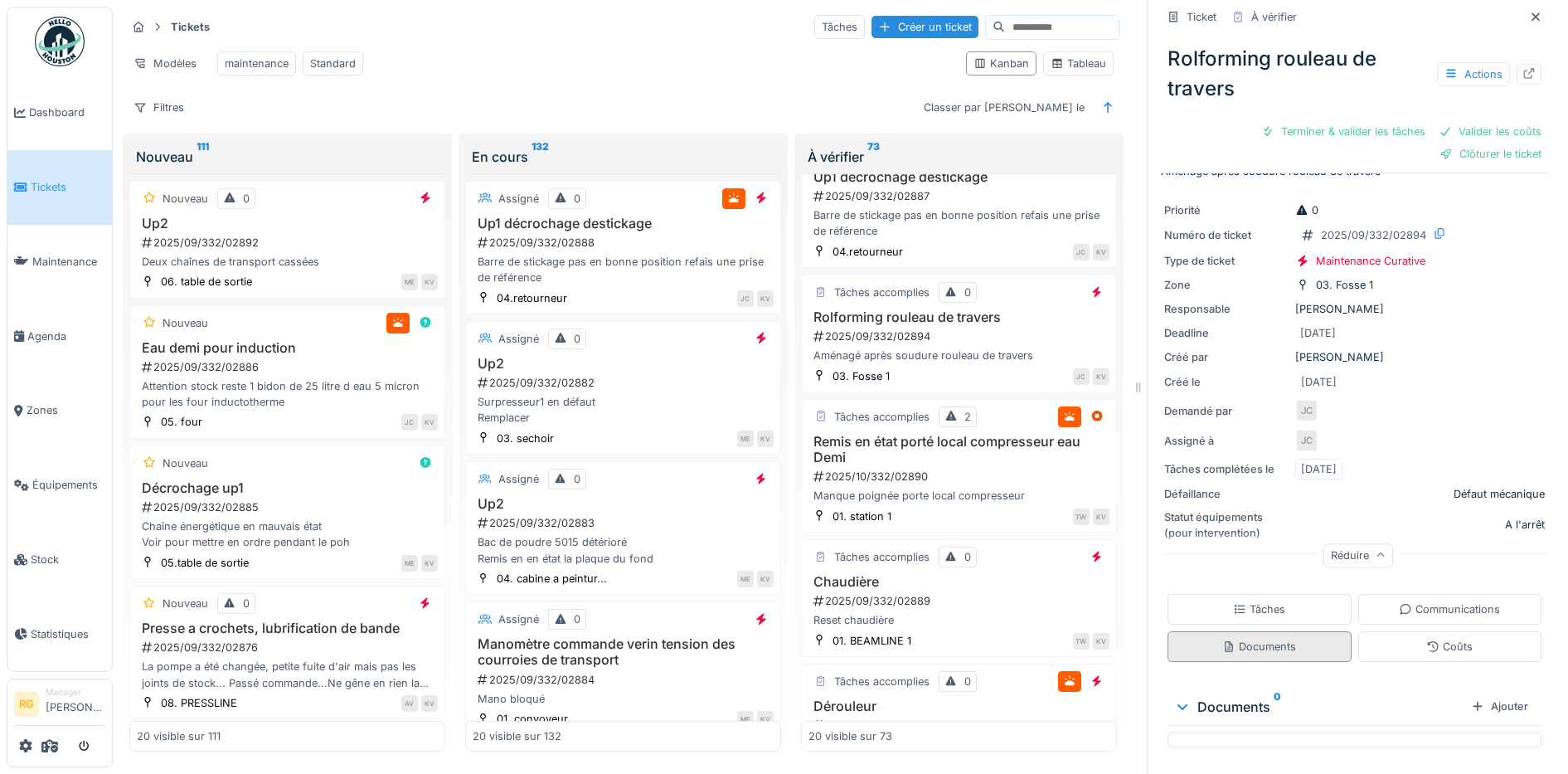
scroll to position [30, 0]
click at [1243, 601] on div "Tâches" at bounding box center [1259, 608] width 52 height 16
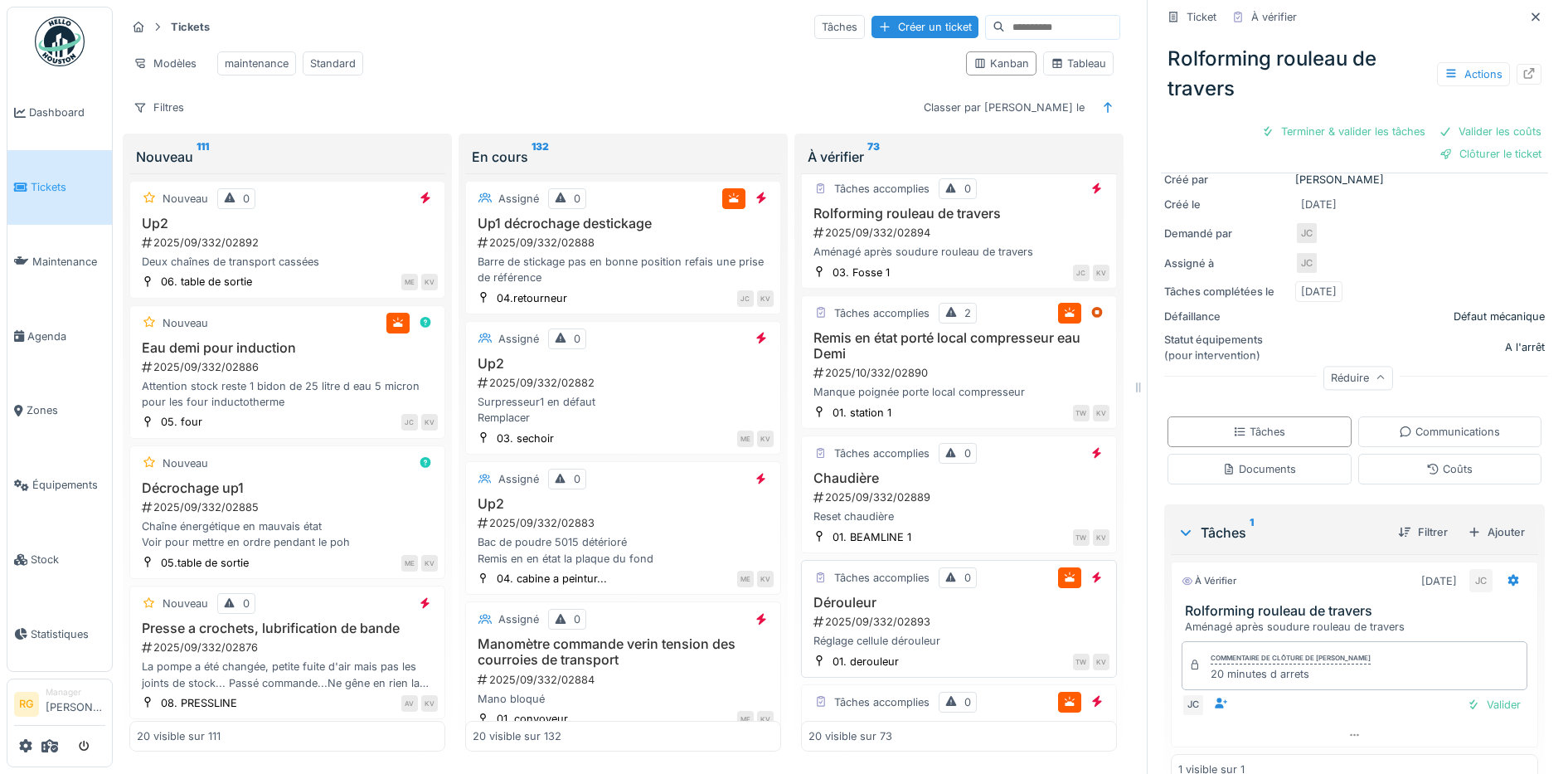
scroll to position [518, 0]
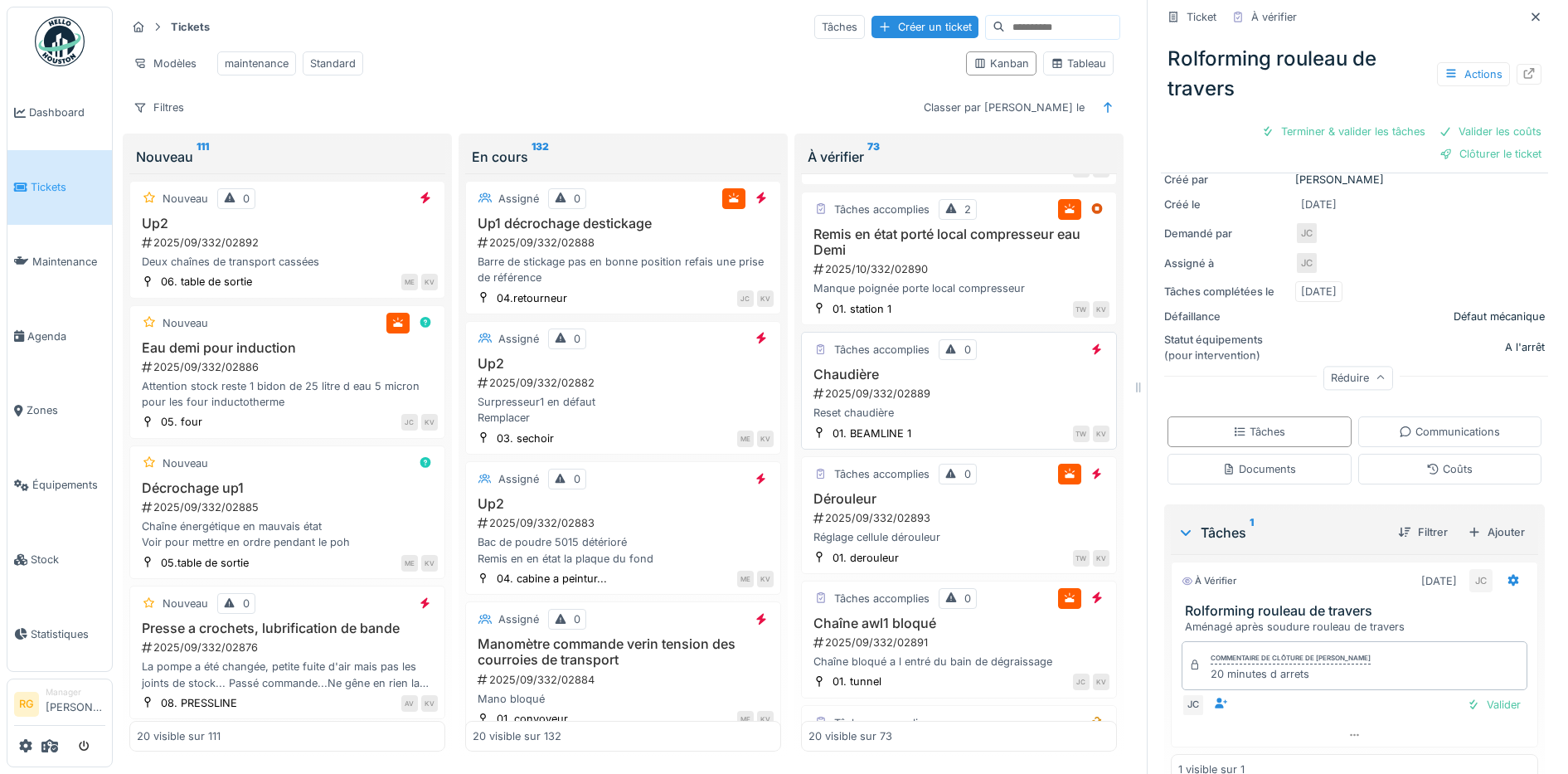
click at [939, 396] on div "2025/09/332/02889" at bounding box center [960, 392] width 297 height 16
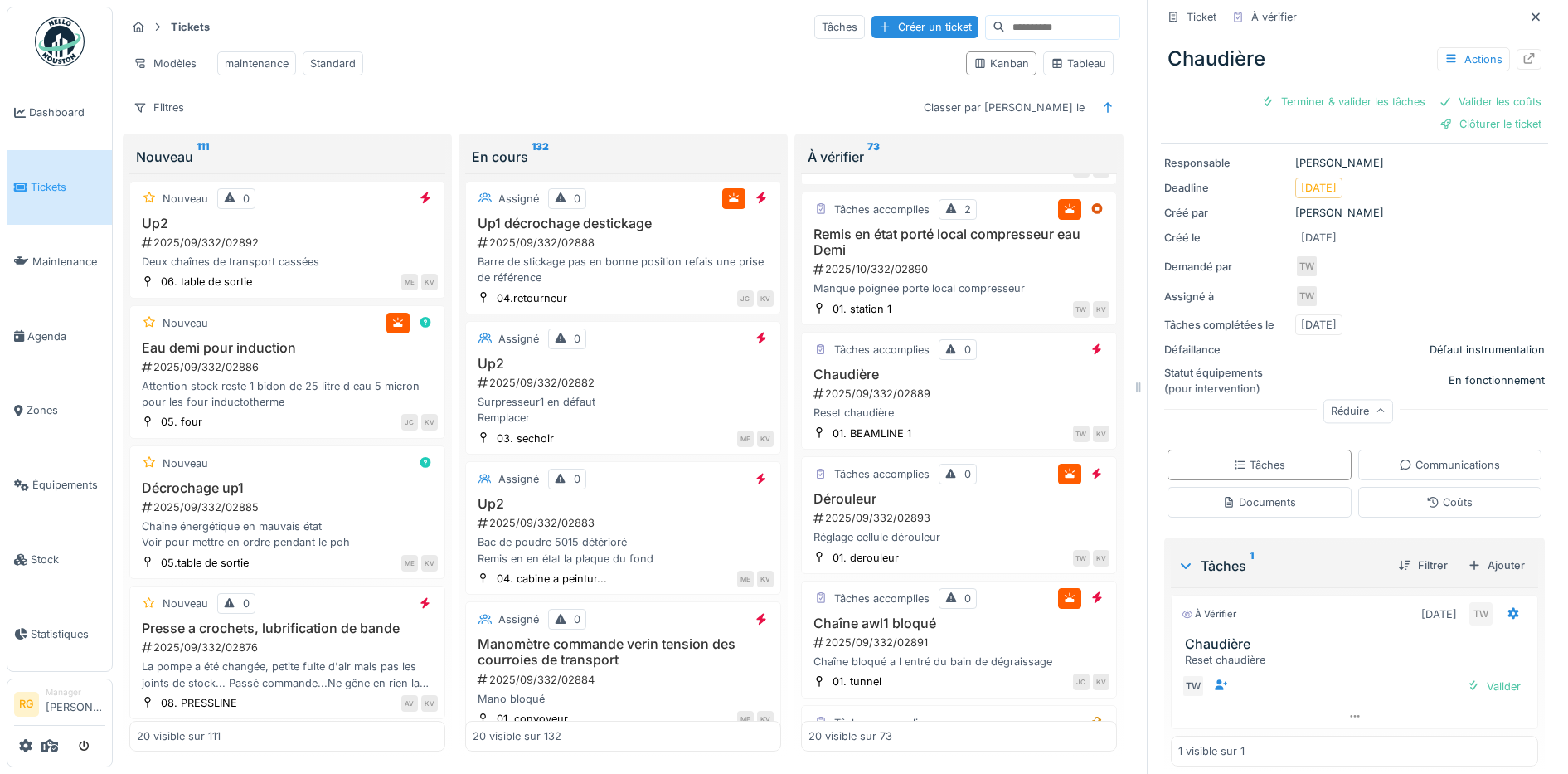
scroll to position [158, 0]
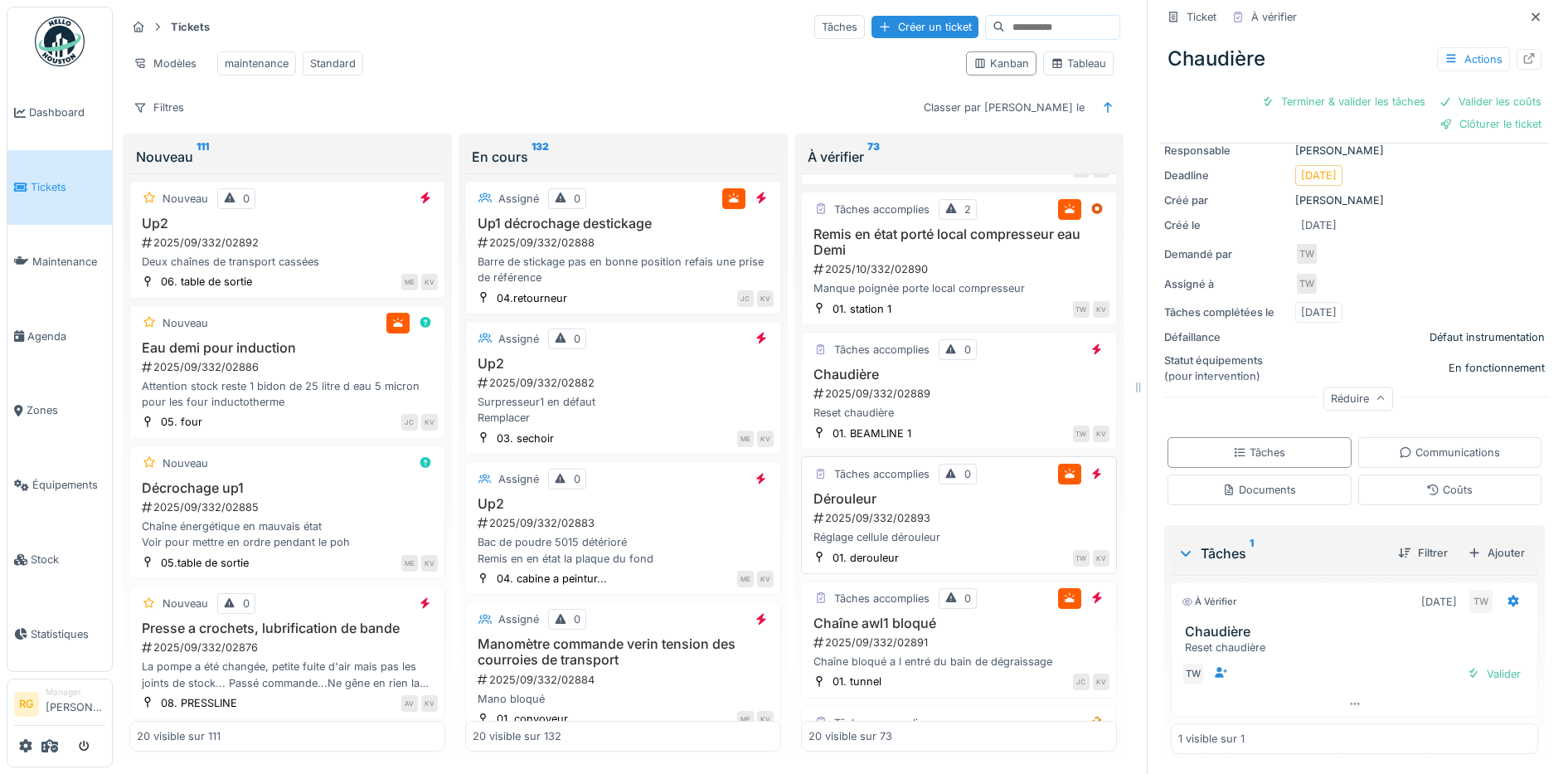
click at [975, 522] on div "2025/09/332/02893" at bounding box center [960, 517] width 297 height 16
click at [1261, 482] on div "Documents" at bounding box center [1259, 489] width 74 height 16
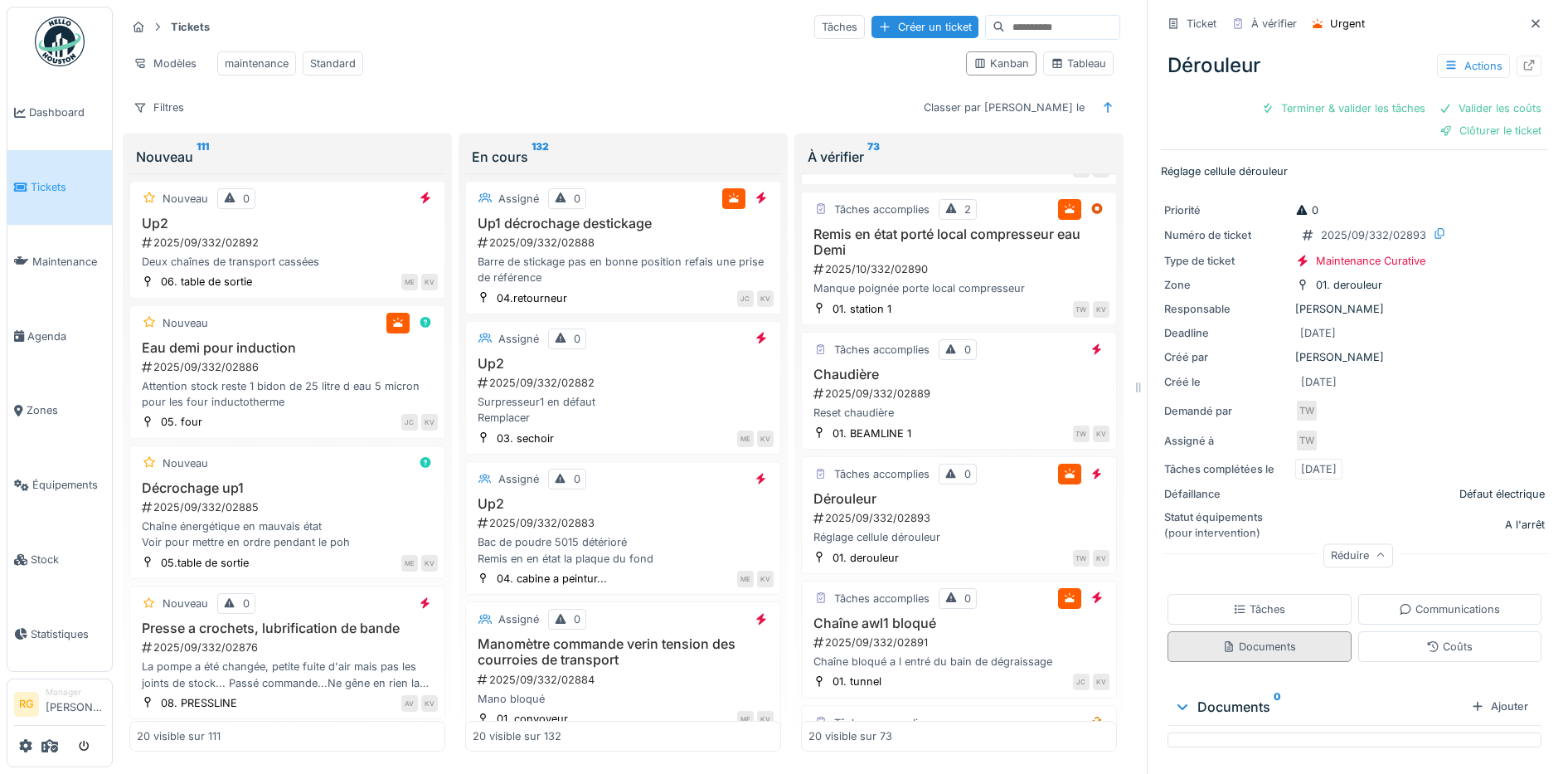
scroll to position [0, 0]
click at [1249, 601] on div "Tâches" at bounding box center [1259, 608] width 52 height 16
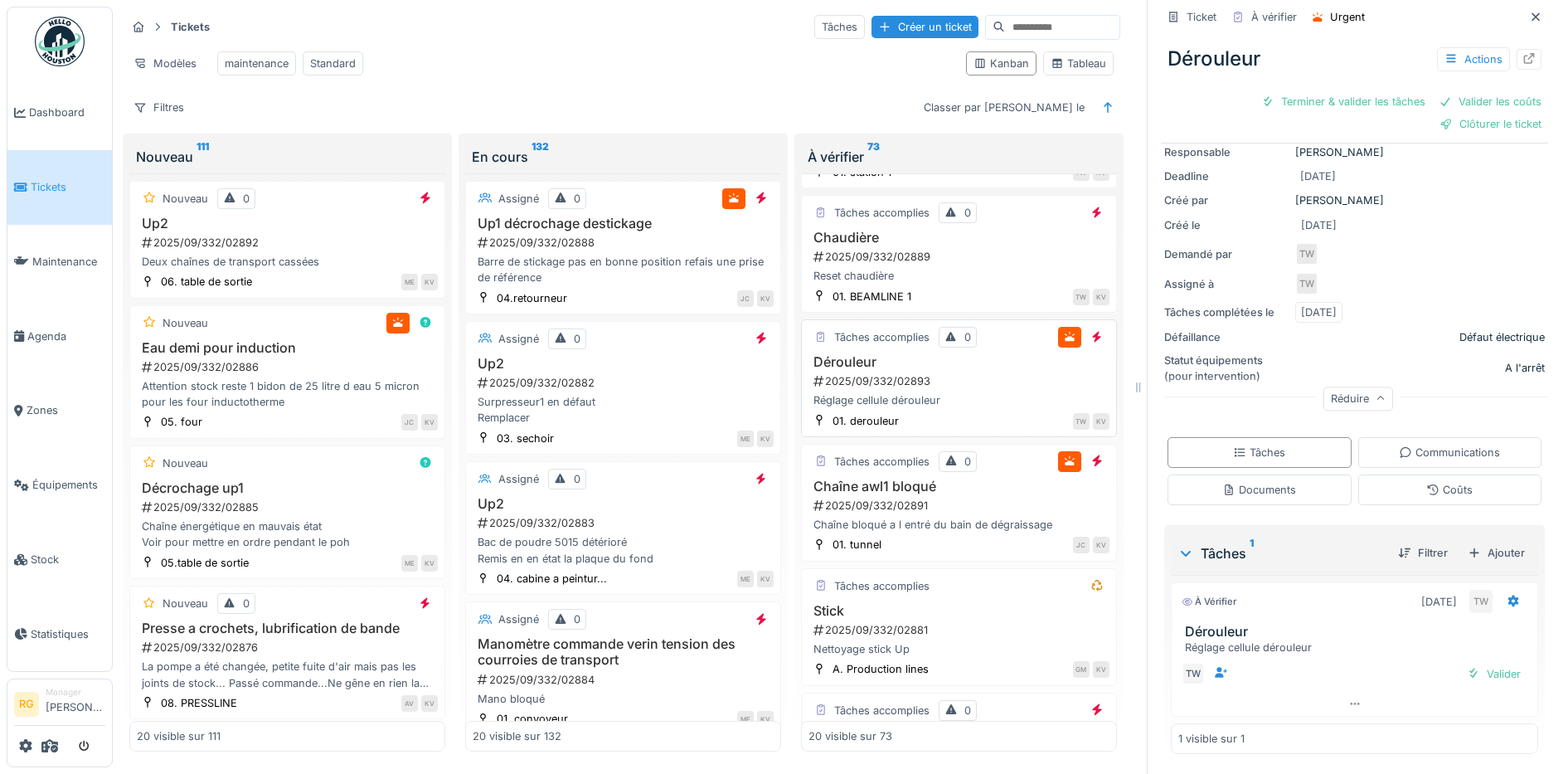
scroll to position [726, 0]
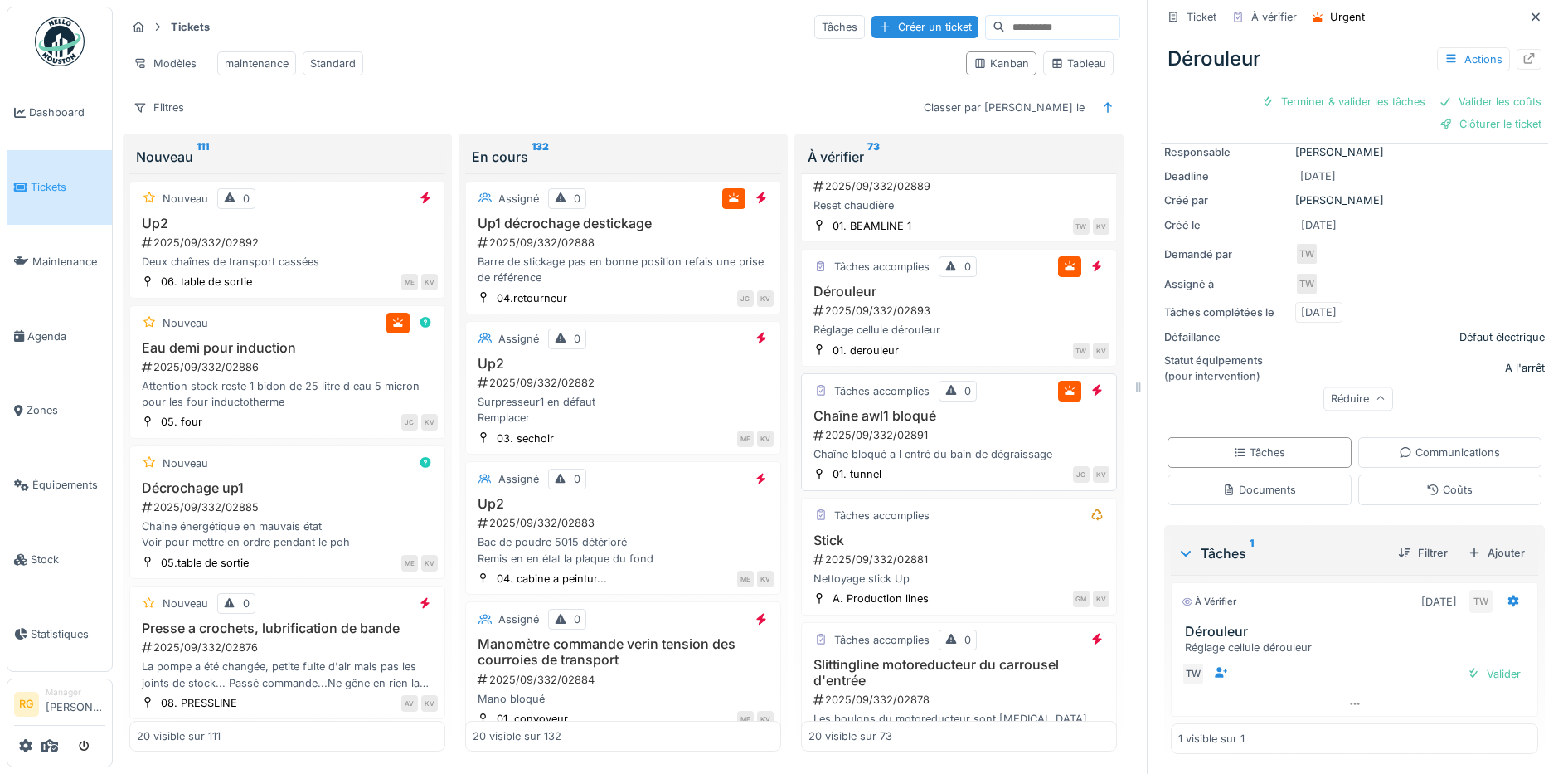
click at [956, 439] on div "2025/09/332/02891" at bounding box center [960, 435] width 297 height 16
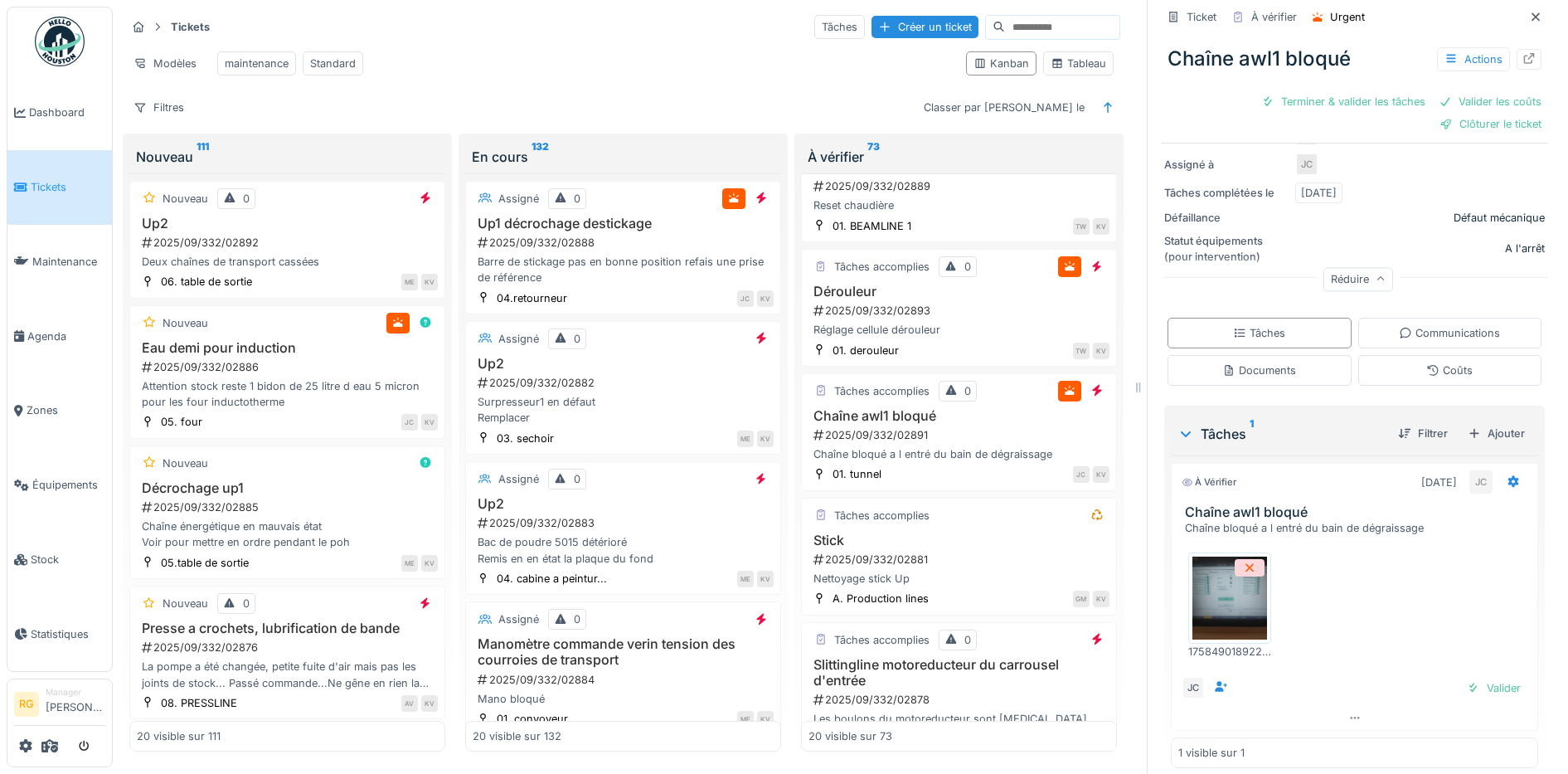
scroll to position [290, 0]
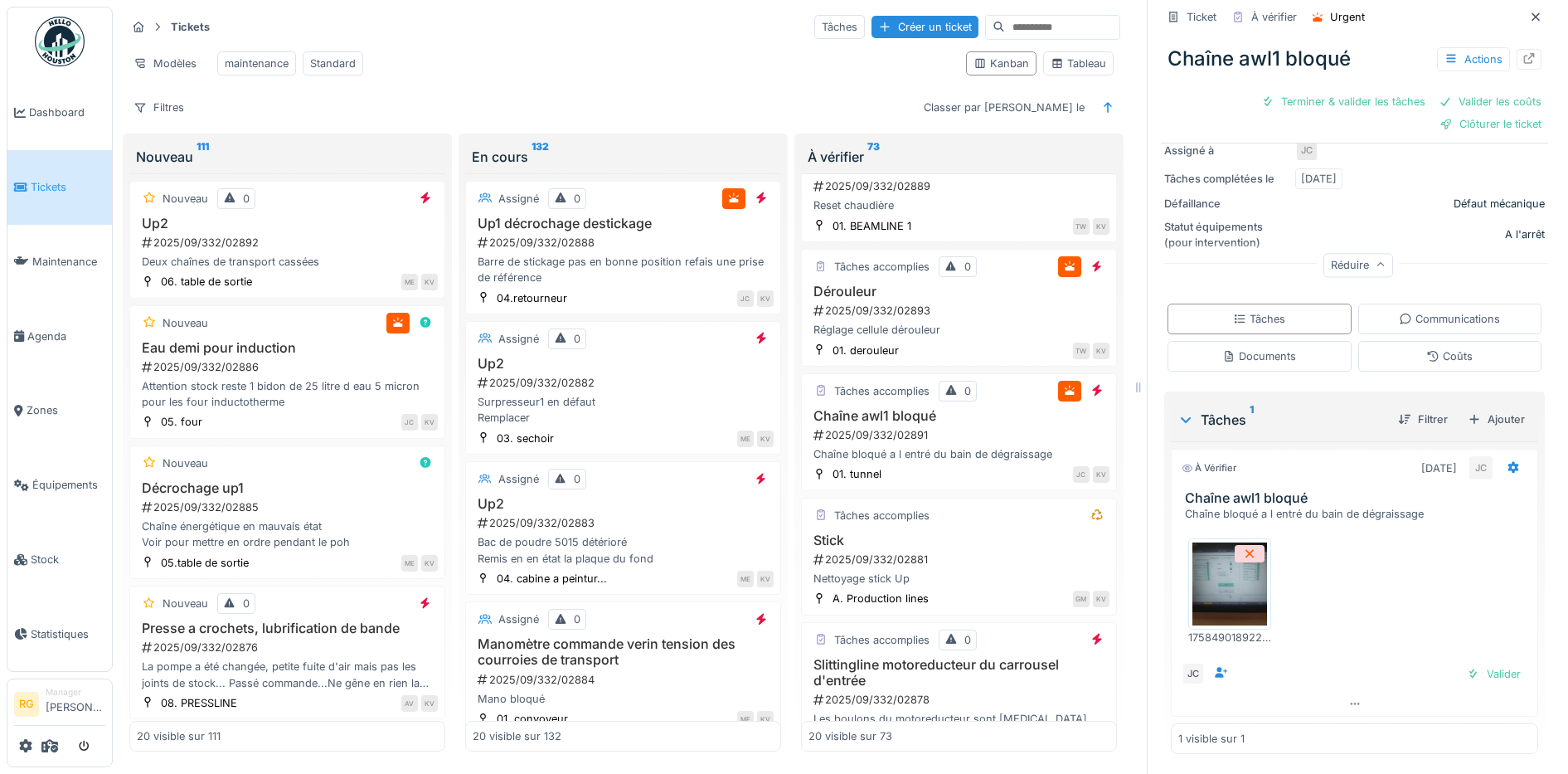
click at [1217, 569] on img at bounding box center [1230, 584] width 75 height 83
click at [1275, 349] on div "Documents" at bounding box center [1259, 356] width 74 height 16
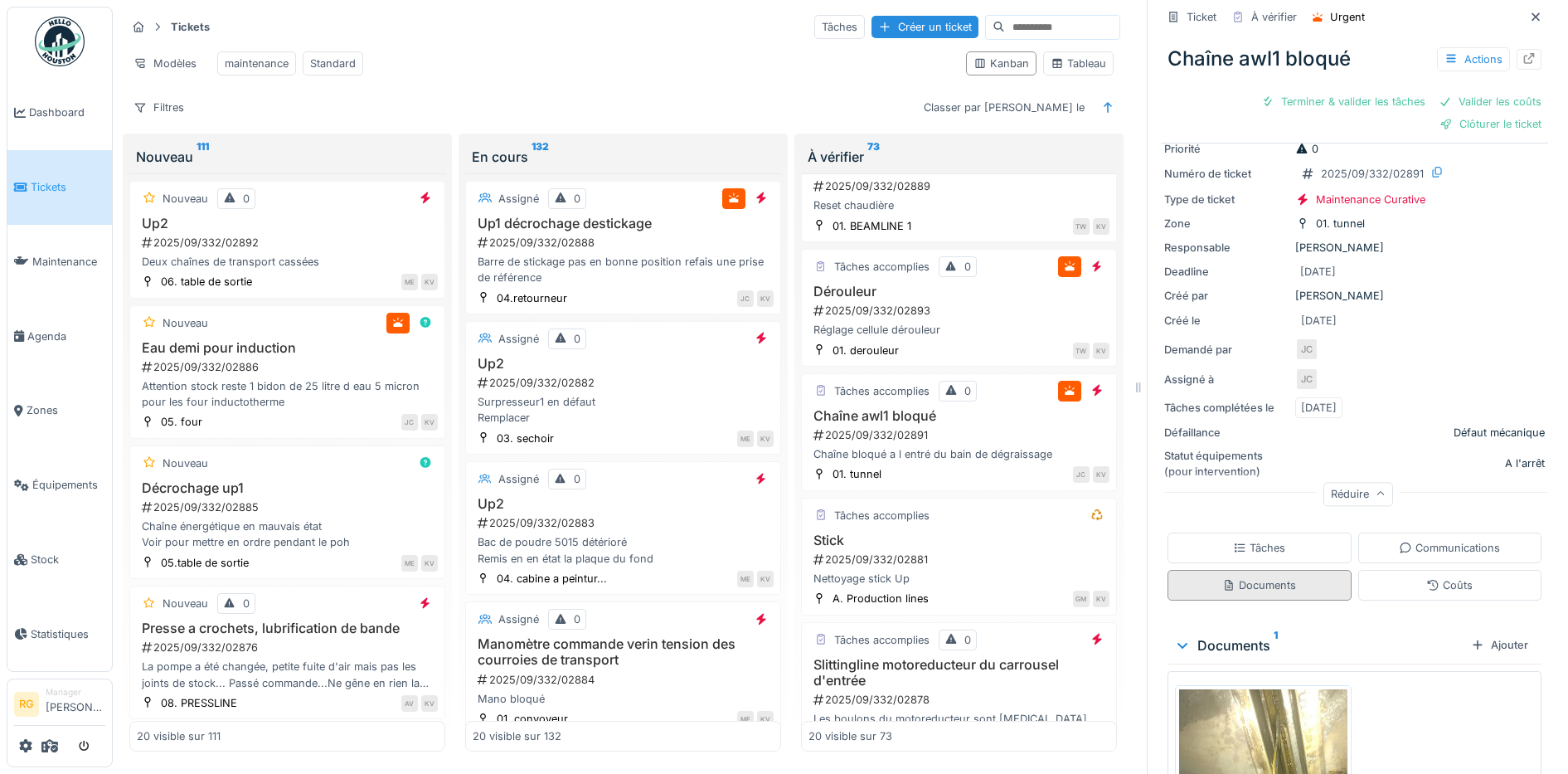
scroll to position [274, 0]
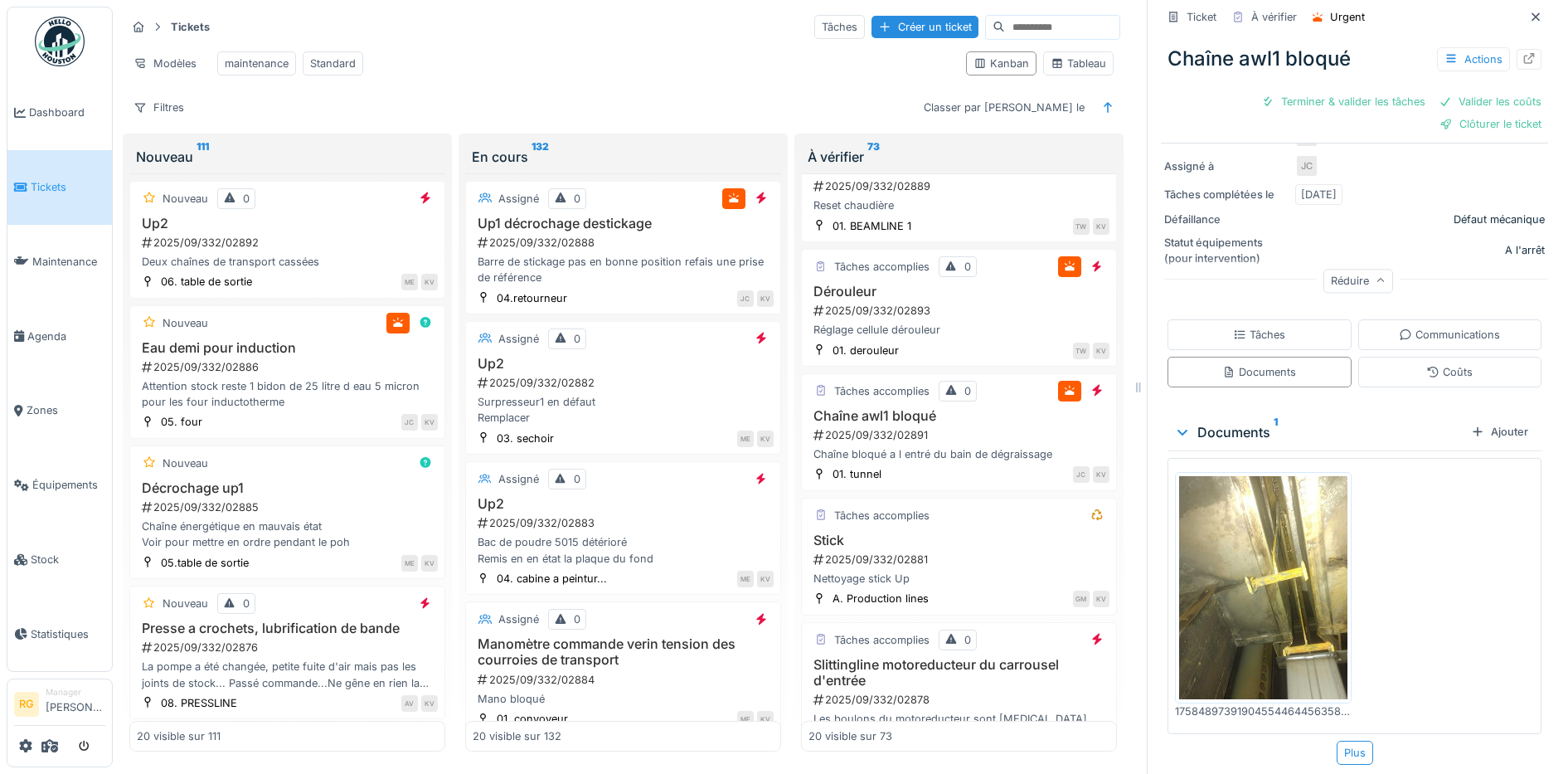
click at [1244, 545] on img at bounding box center [1263, 587] width 168 height 224
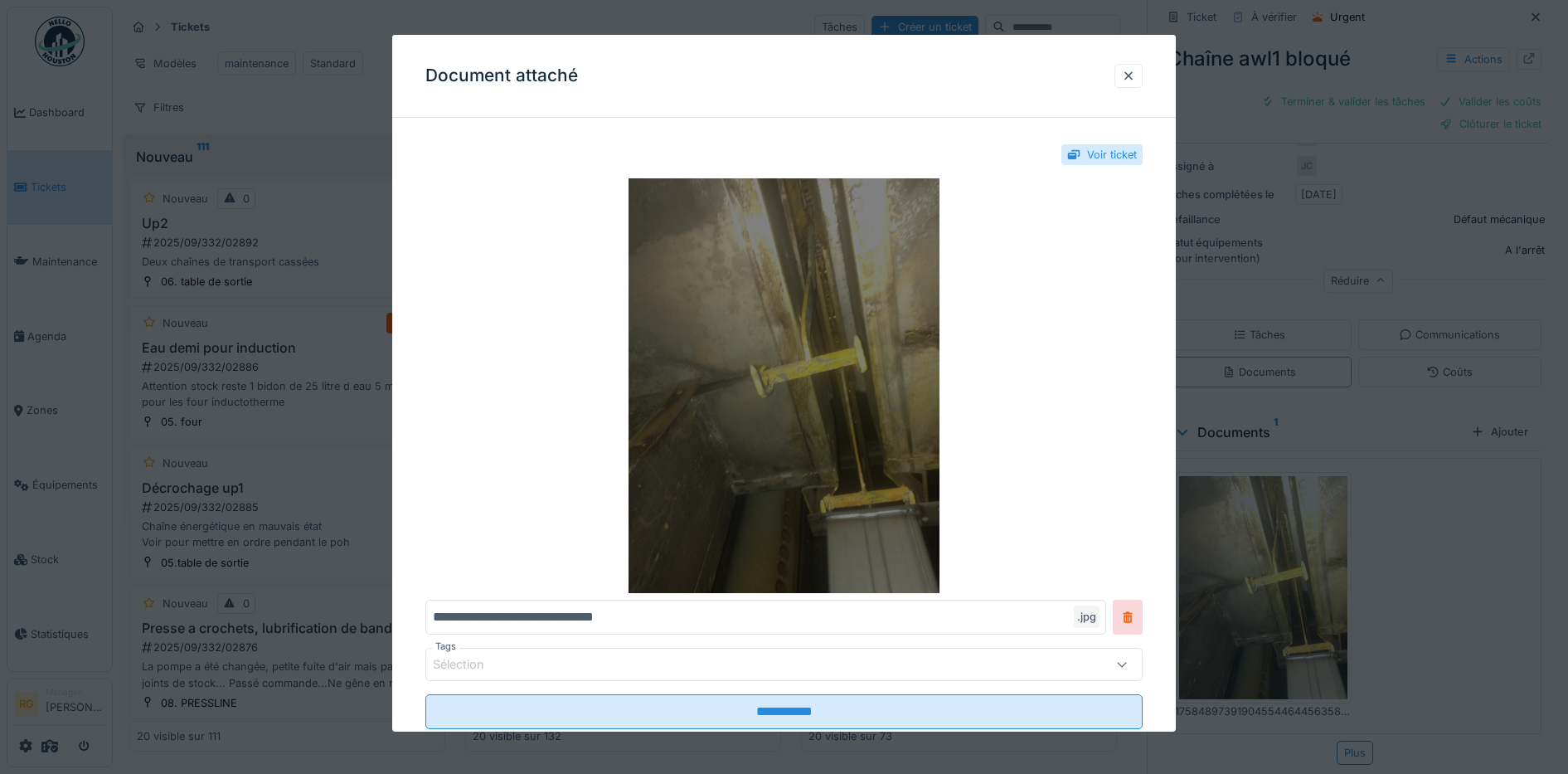
click at [858, 349] on img at bounding box center [784, 385] width 718 height 414
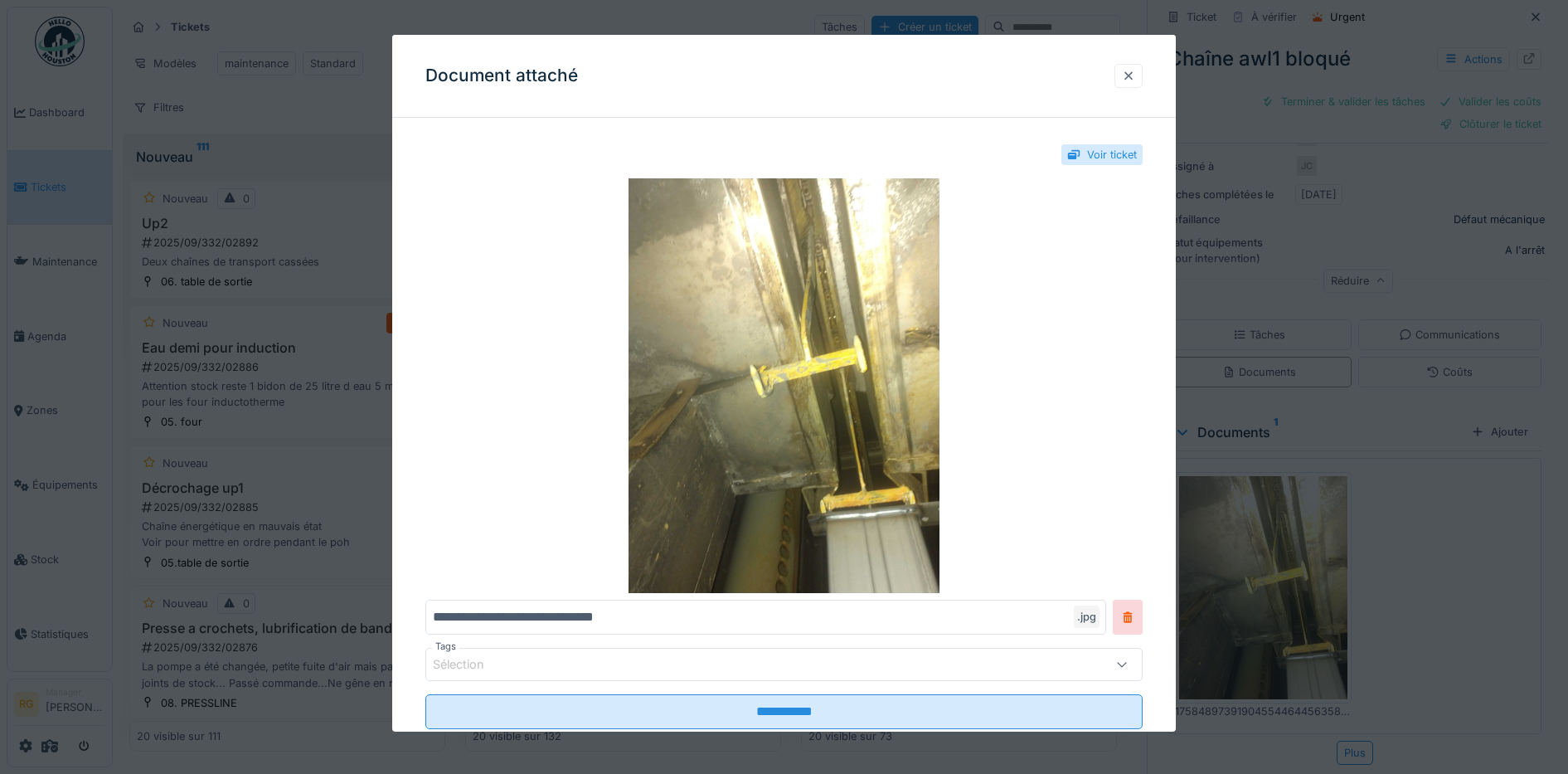
click at [1135, 76] on div at bounding box center [1128, 75] width 14 height 16
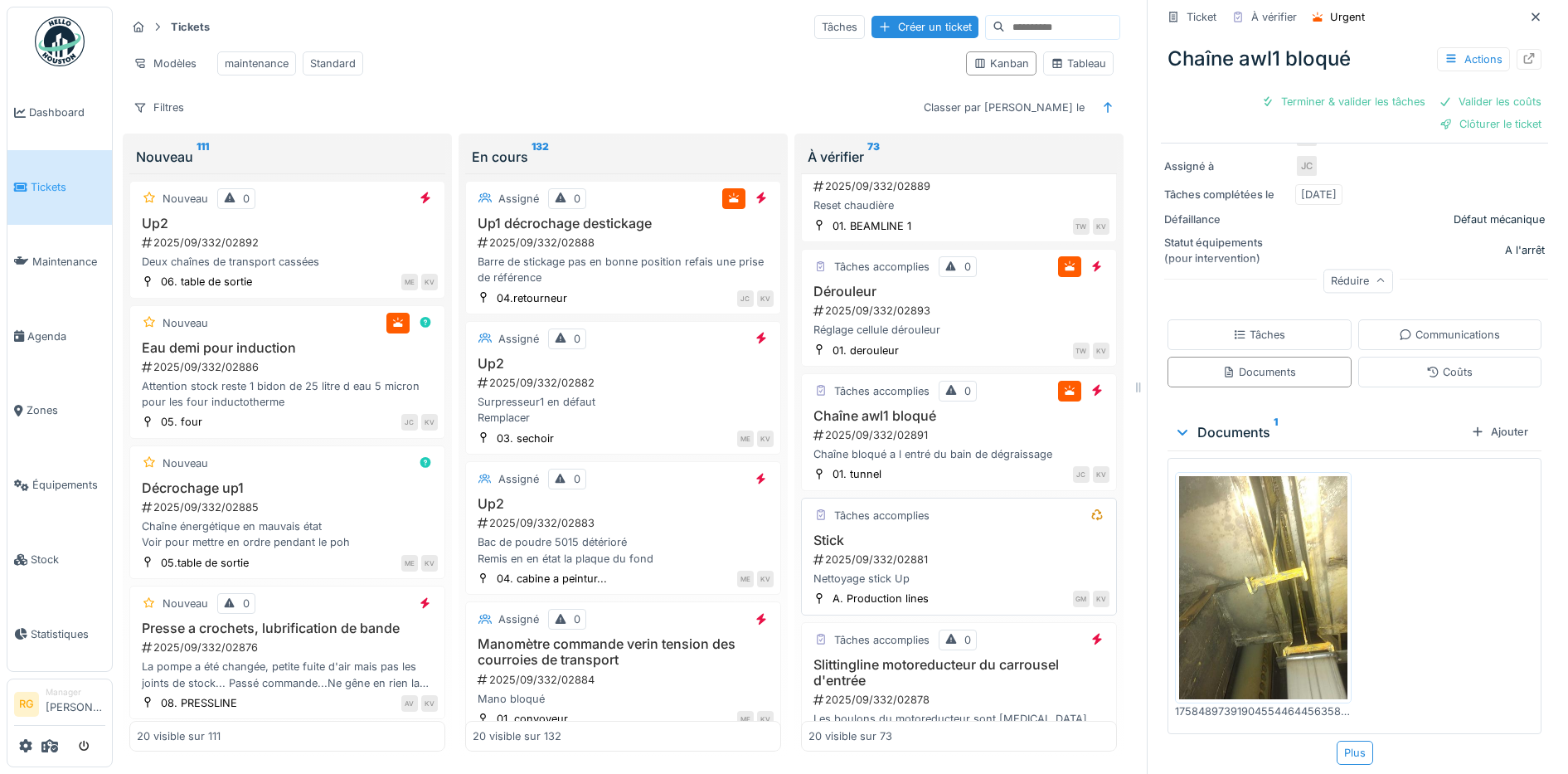
click at [961, 537] on h3 "Stick" at bounding box center [959, 540] width 301 height 16
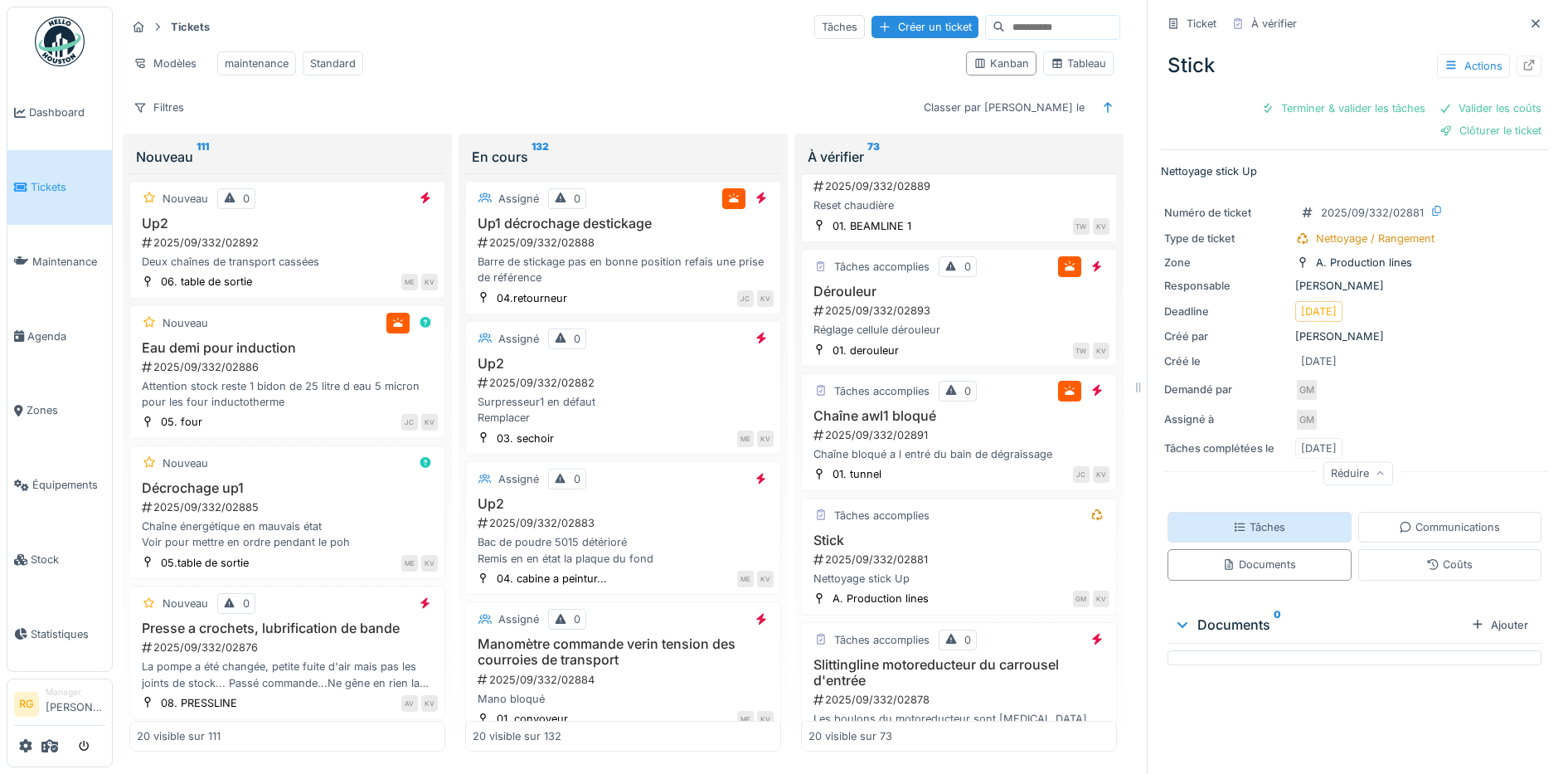
click at [1260, 519] on div "Tâches" at bounding box center [1259, 526] width 52 height 16
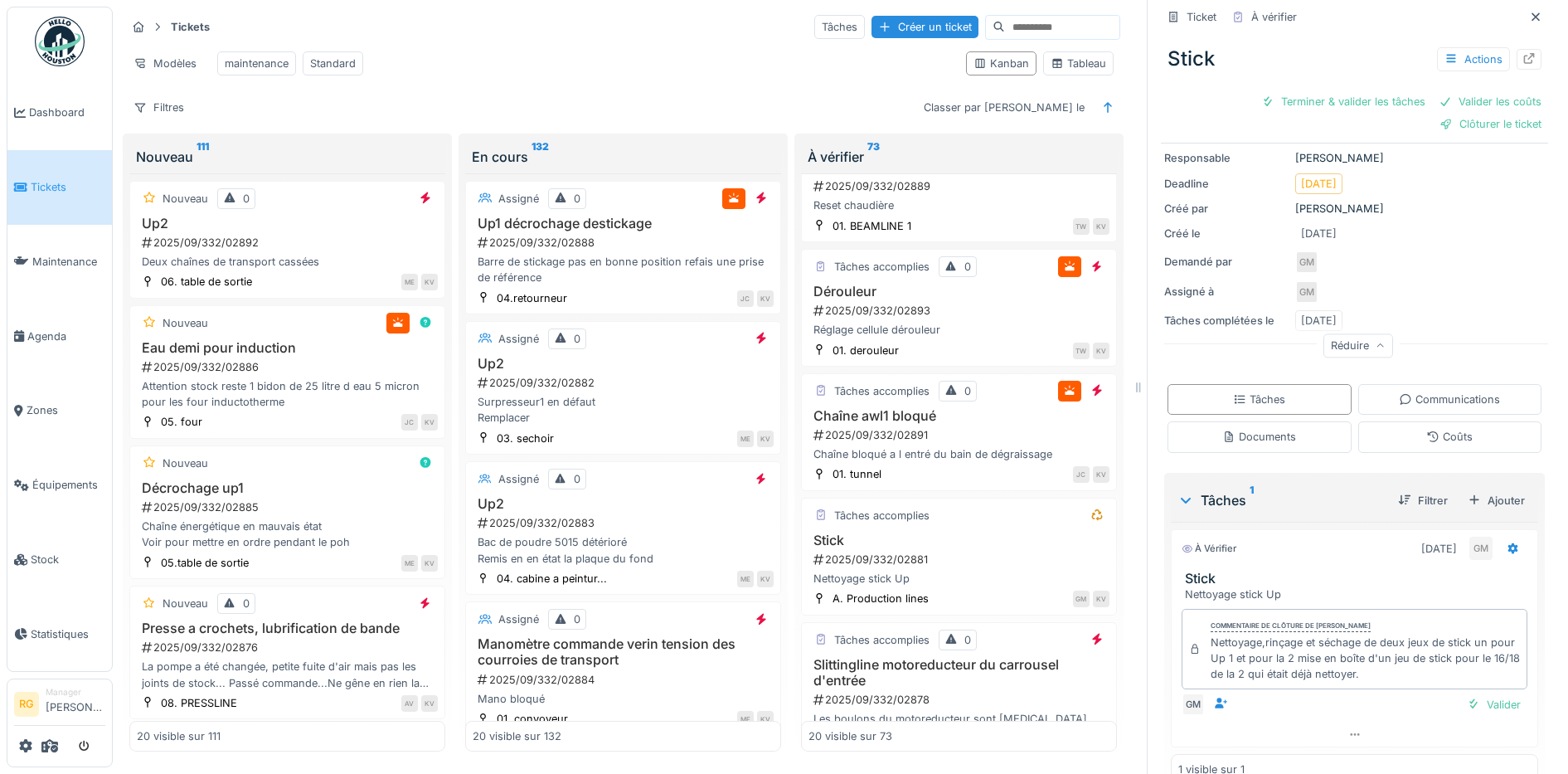
scroll to position [158, 0]
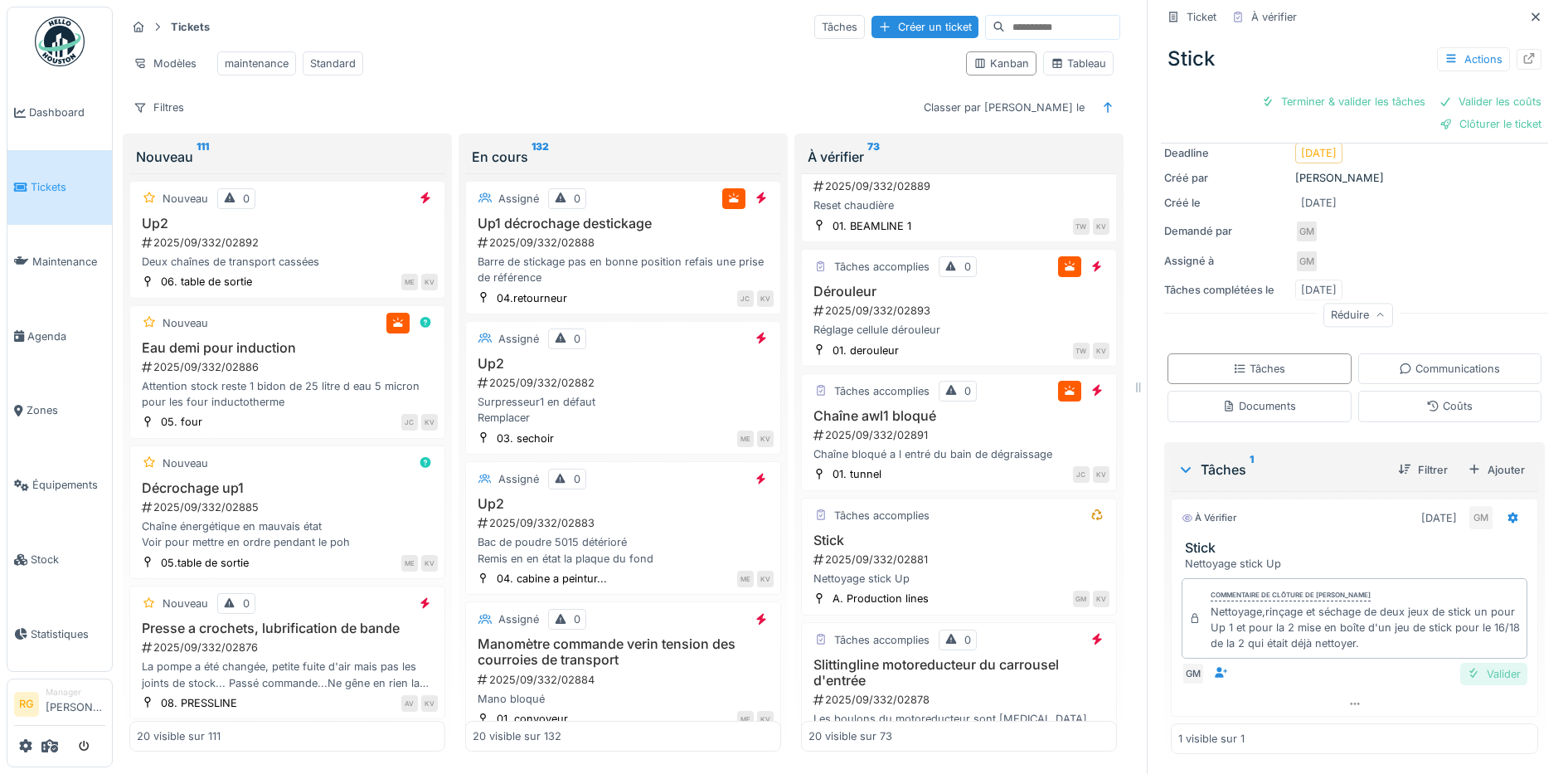
click at [1460, 662] on div "Valider" at bounding box center [1493, 673] width 67 height 22
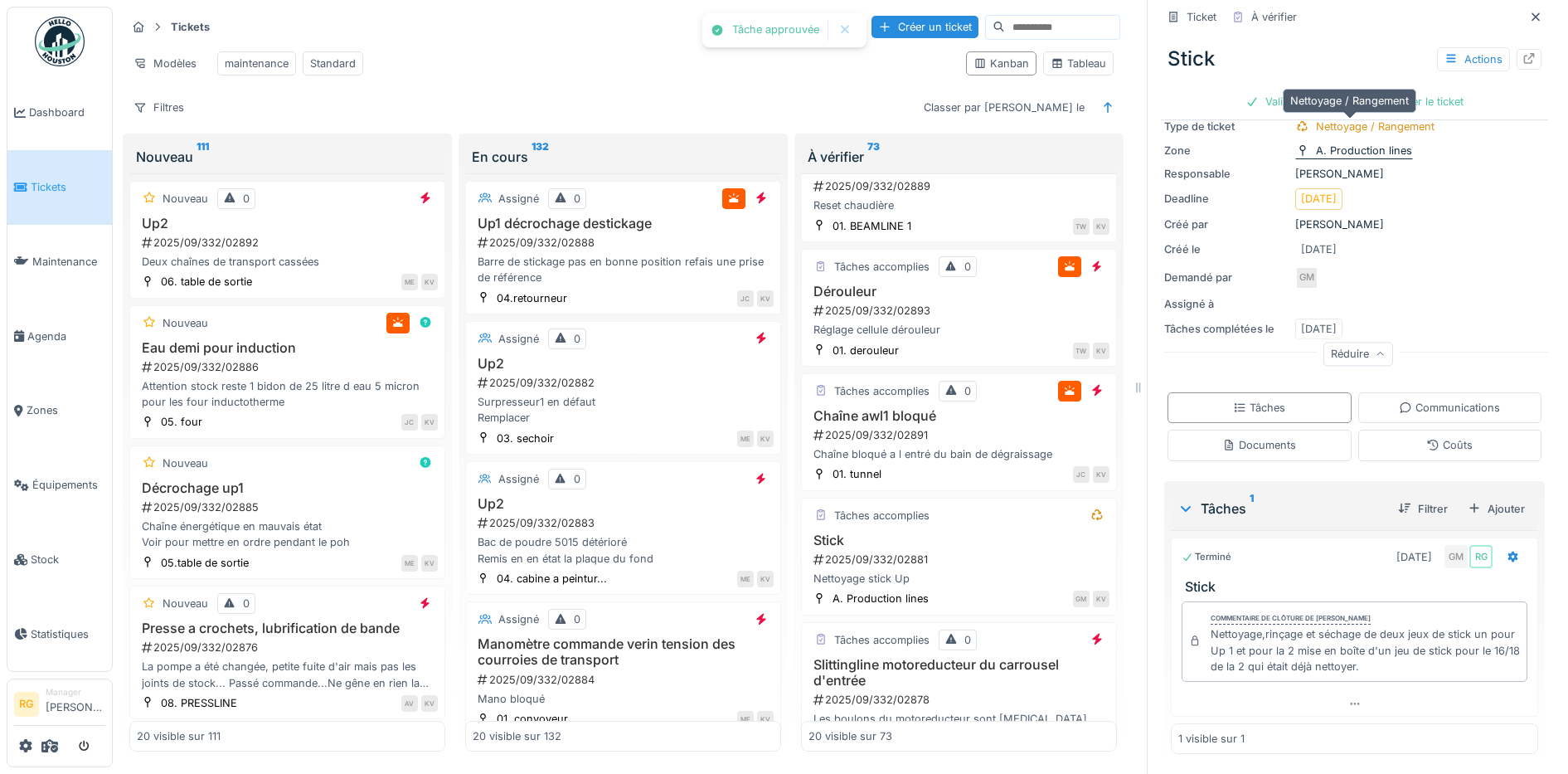
scroll to position [90, 0]
click at [1444, 437] on div "Coûts" at bounding box center [1449, 445] width 47 height 16
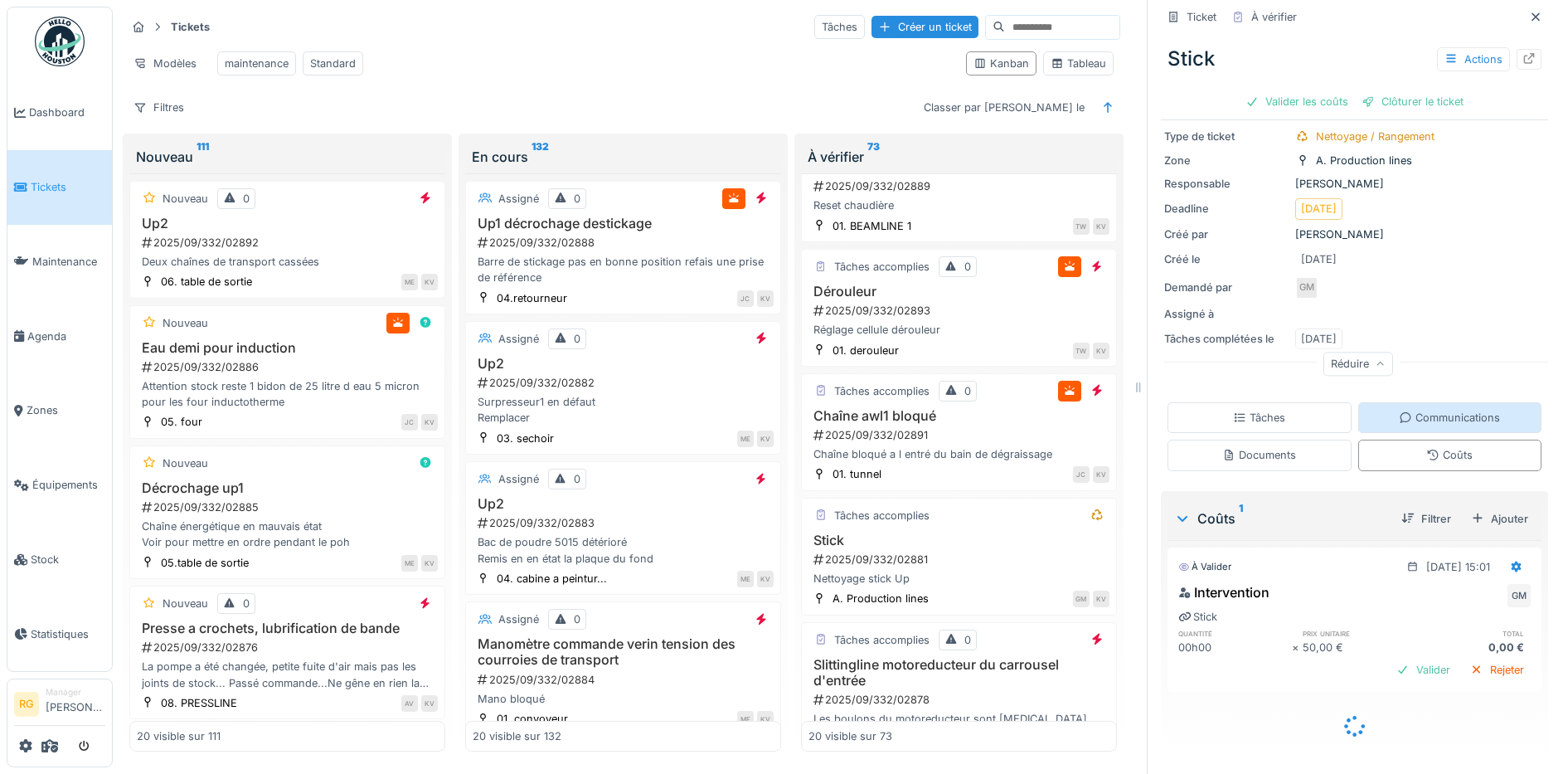
scroll to position [59, 0]
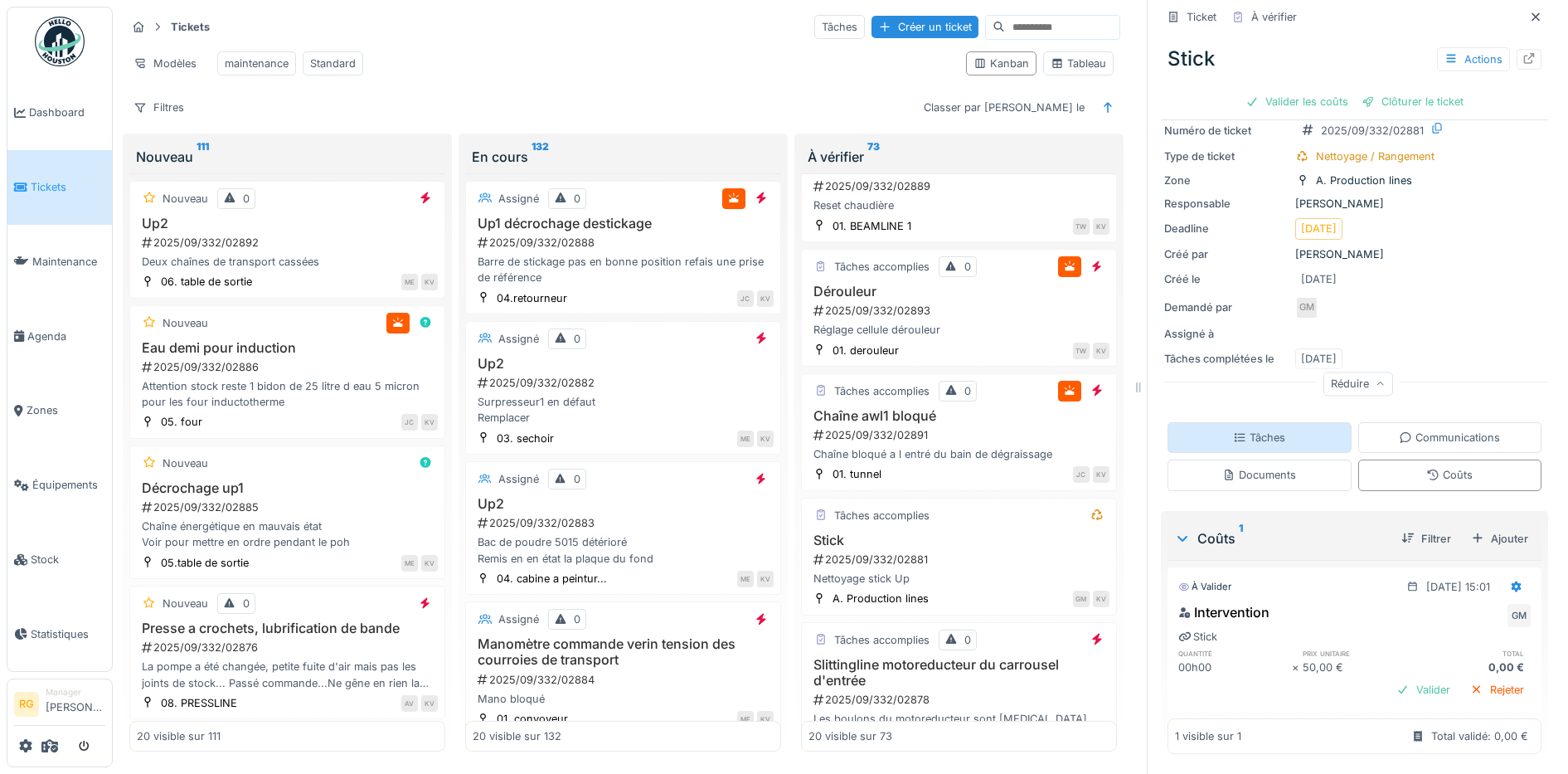
click at [1290, 425] on div "Tâches" at bounding box center [1259, 437] width 184 height 31
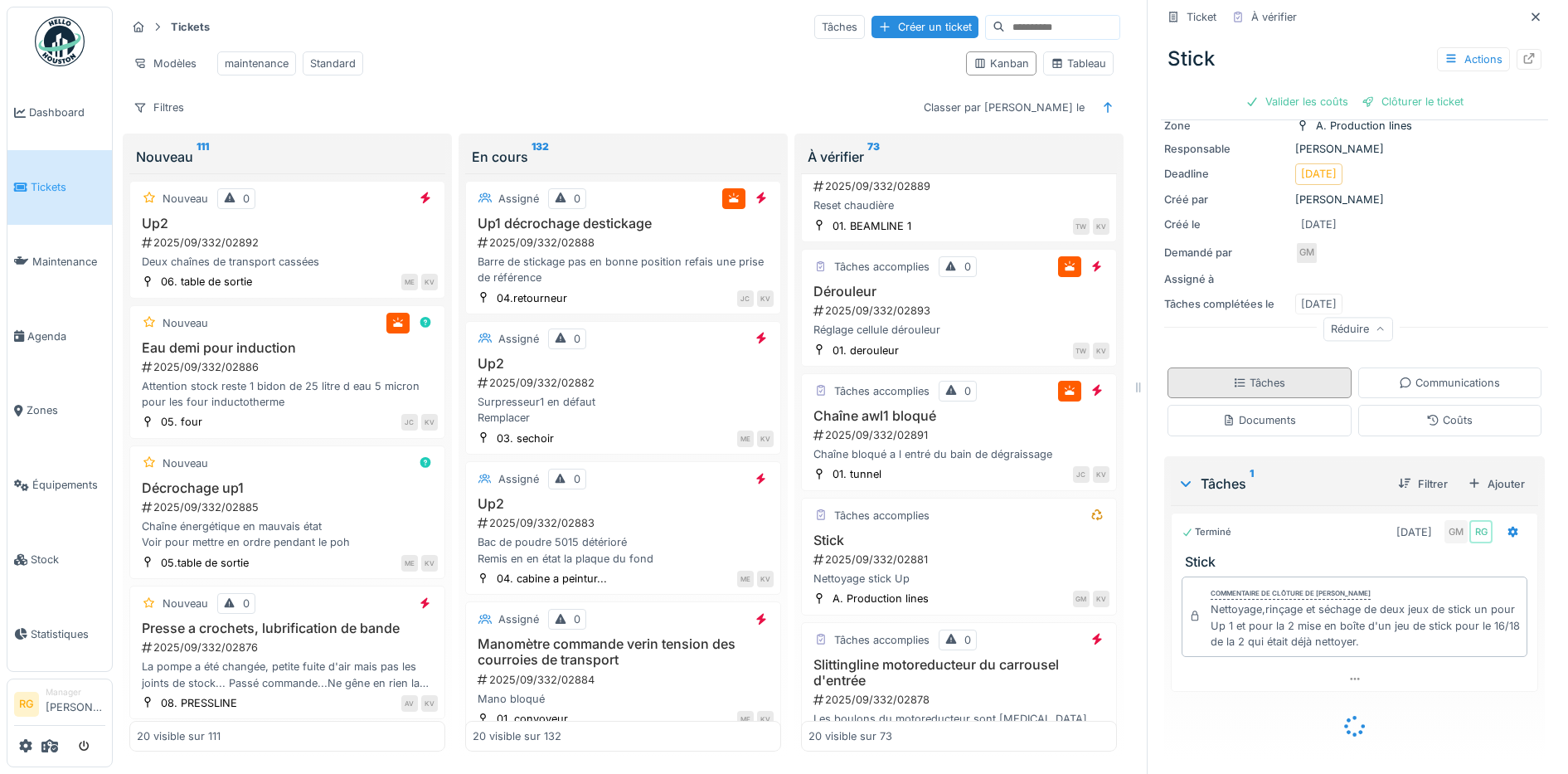
scroll to position [90, 0]
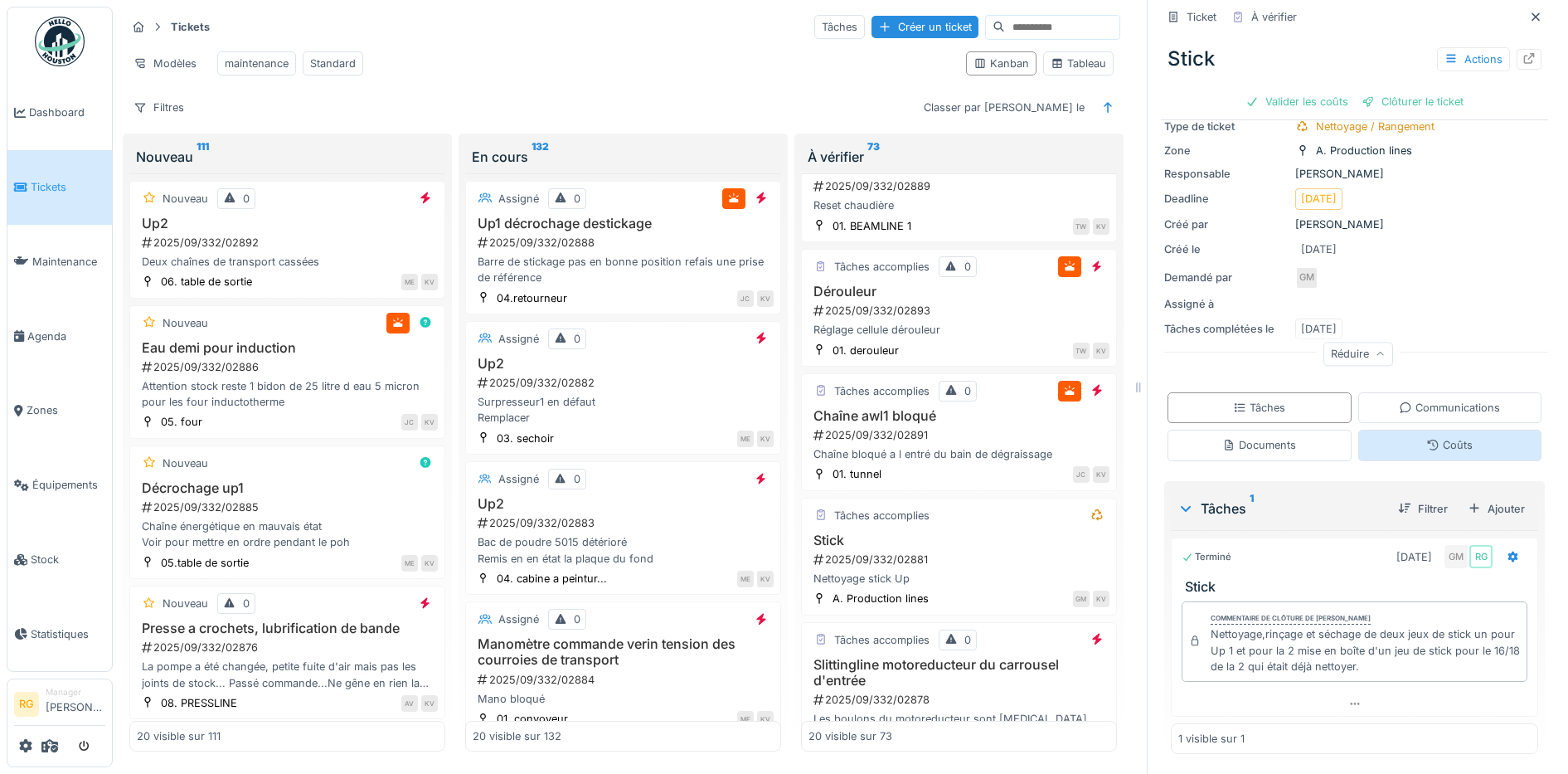
click at [1432, 437] on div "Coûts" at bounding box center [1449, 445] width 47 height 16
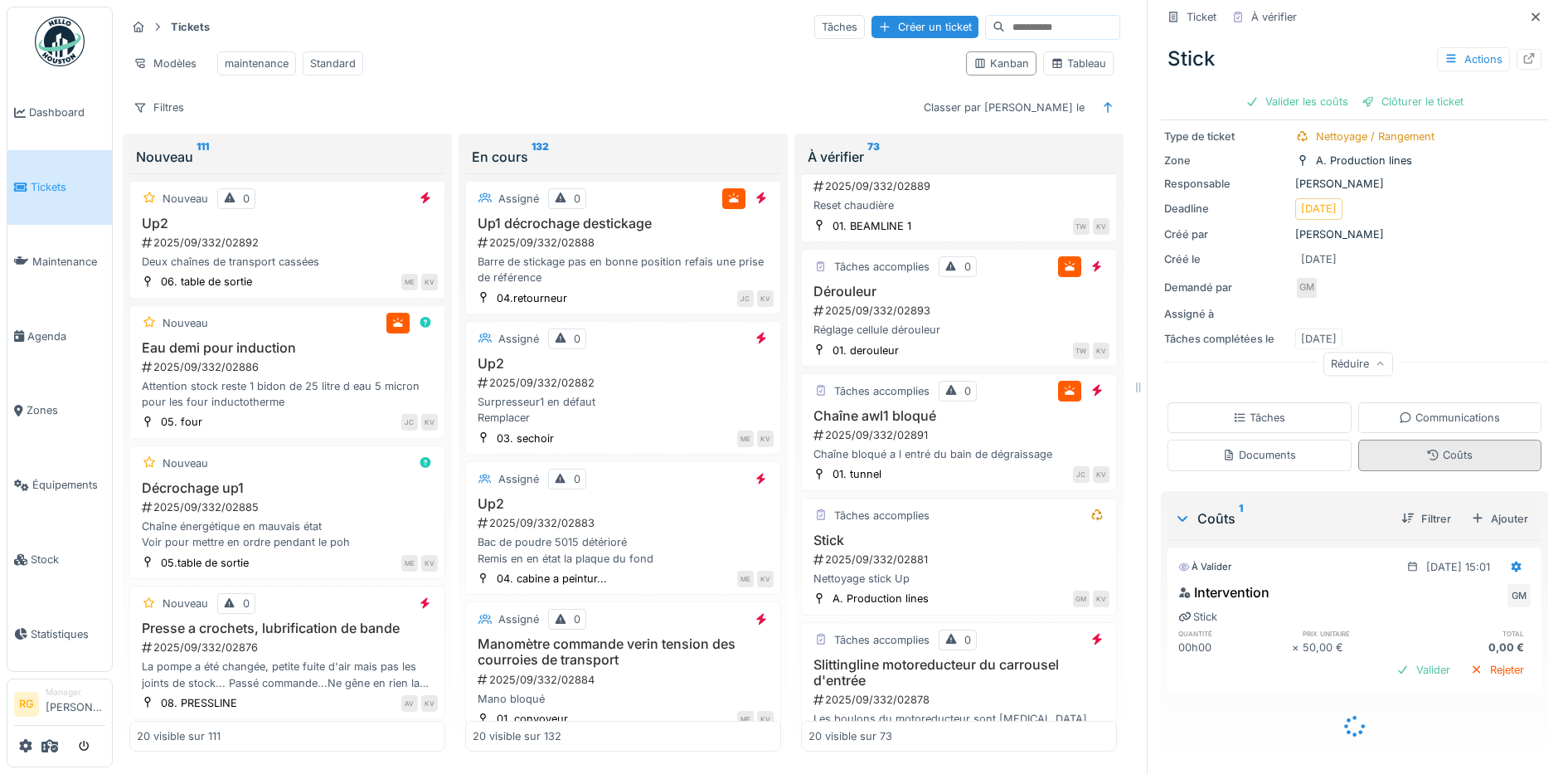
scroll to position [59, 0]
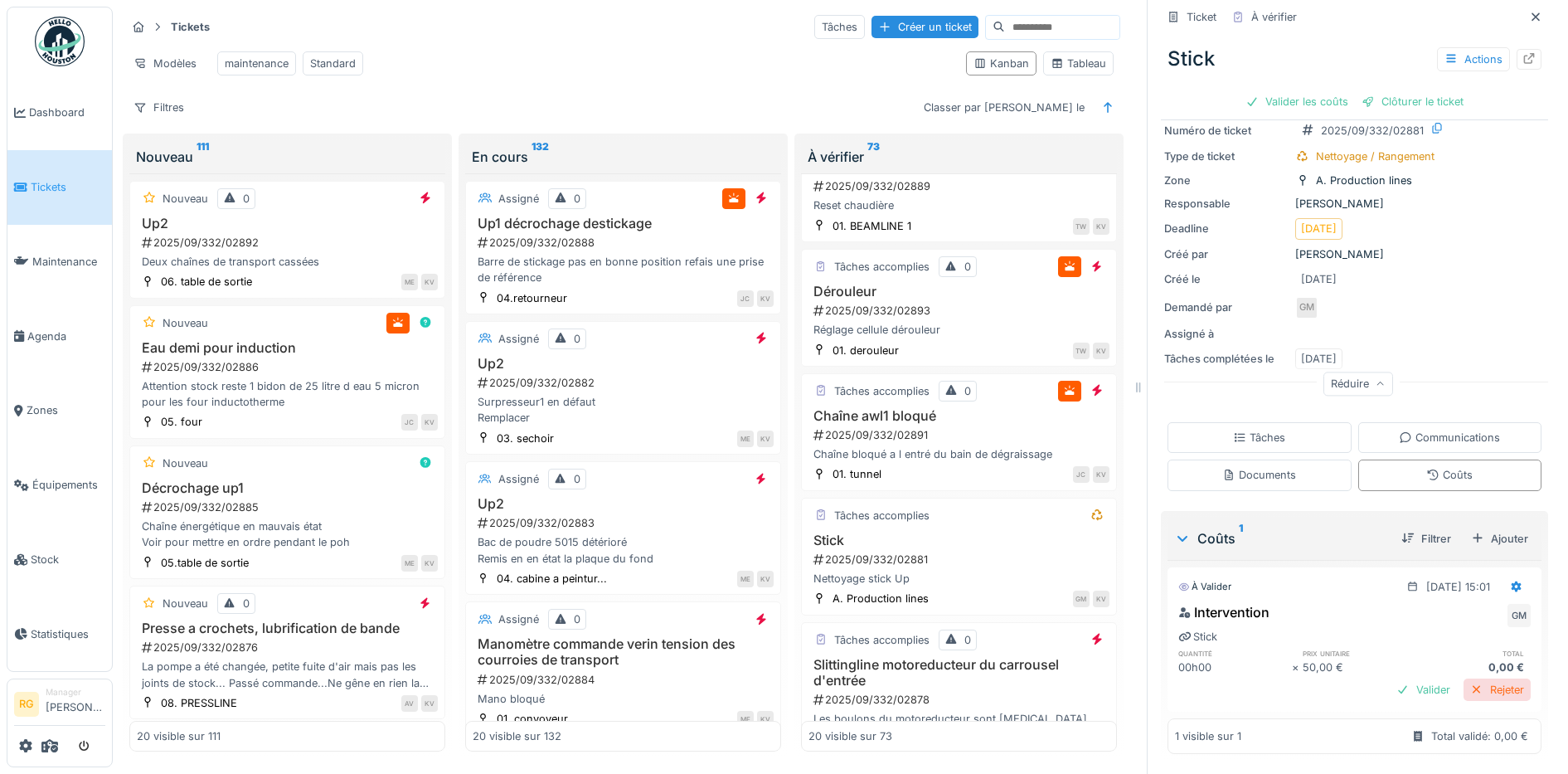
click at [1471, 678] on div "Rejeter" at bounding box center [1497, 689] width 67 height 22
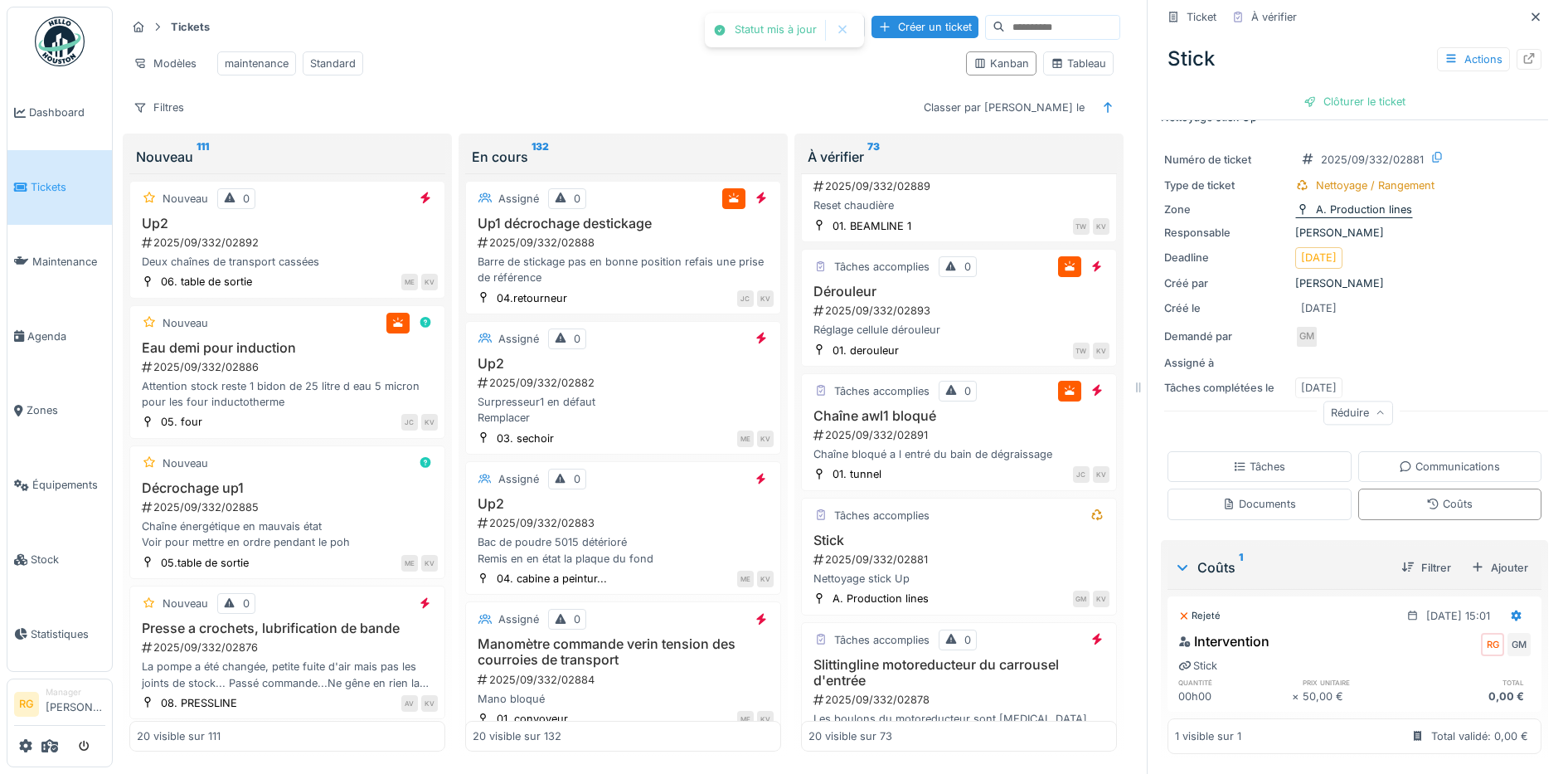
scroll to position [31, 0]
click at [1341, 92] on div "Clôturer le ticket" at bounding box center [1355, 102] width 115 height 22
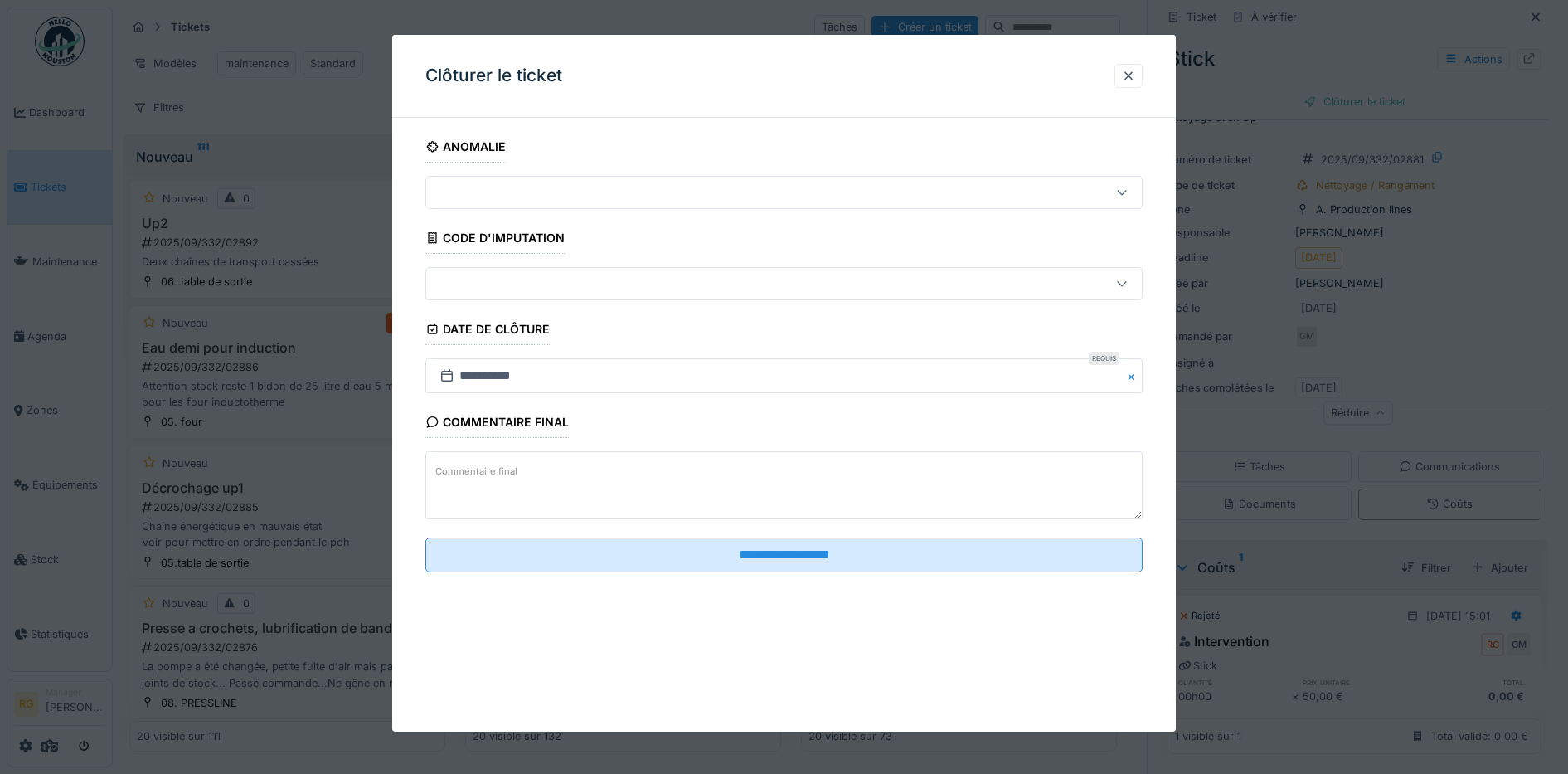
click at [613, 478] on textarea "Commentaire final" at bounding box center [784, 485] width 718 height 68
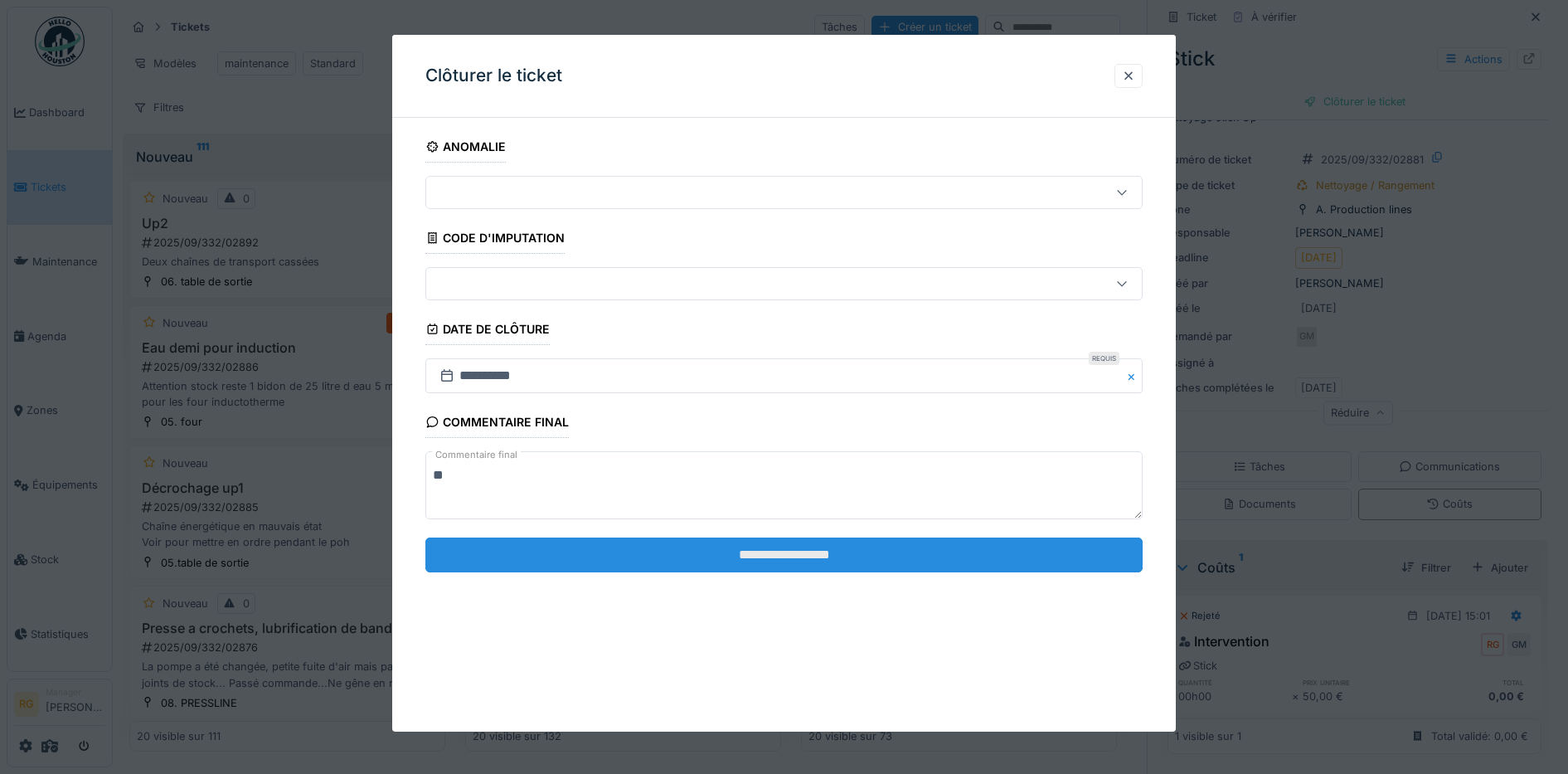
type textarea "**"
click at [680, 545] on input "**********" at bounding box center [784, 554] width 718 height 35
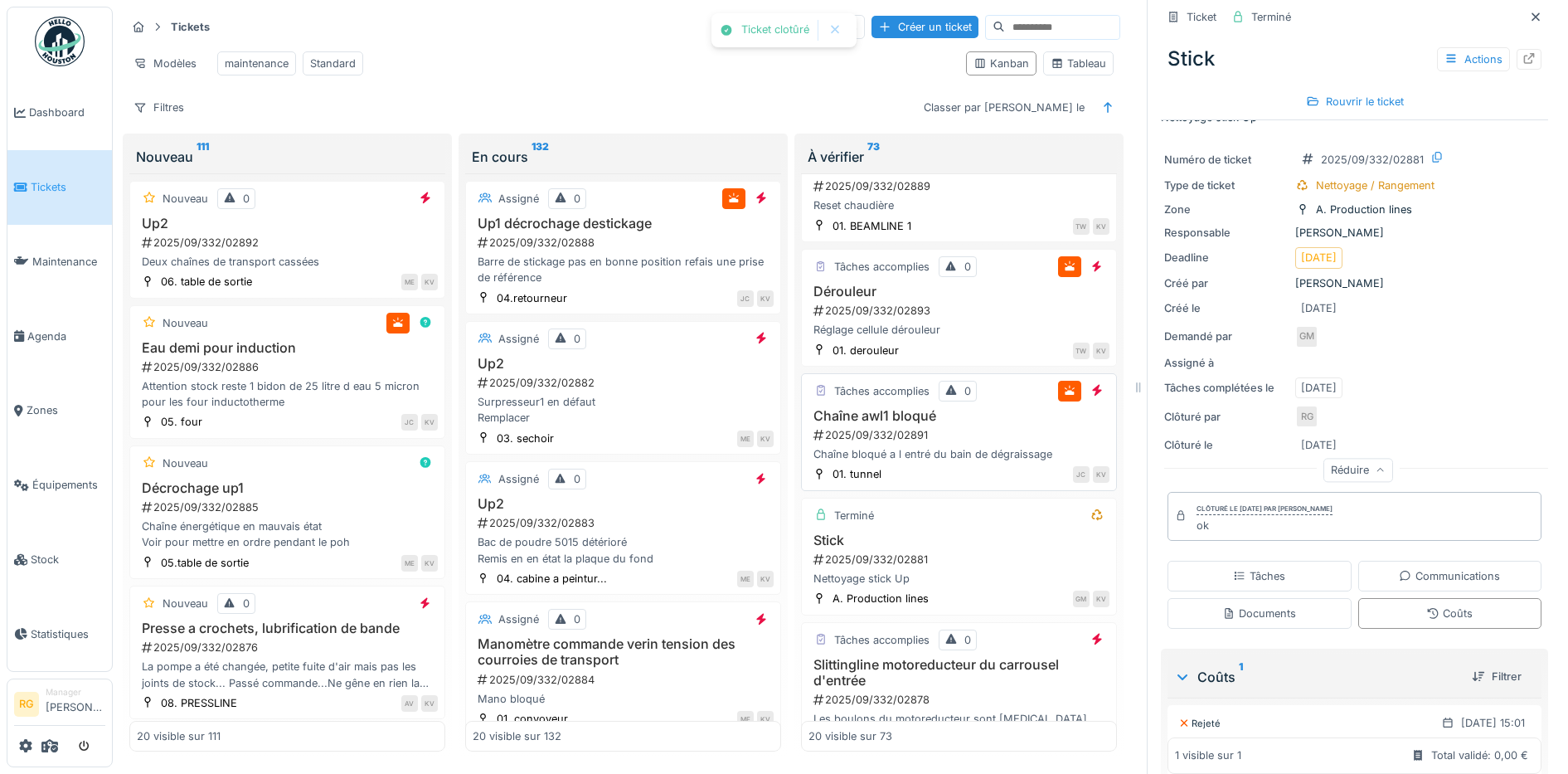
click at [937, 431] on div "2025/09/332/02891" at bounding box center [960, 435] width 297 height 16
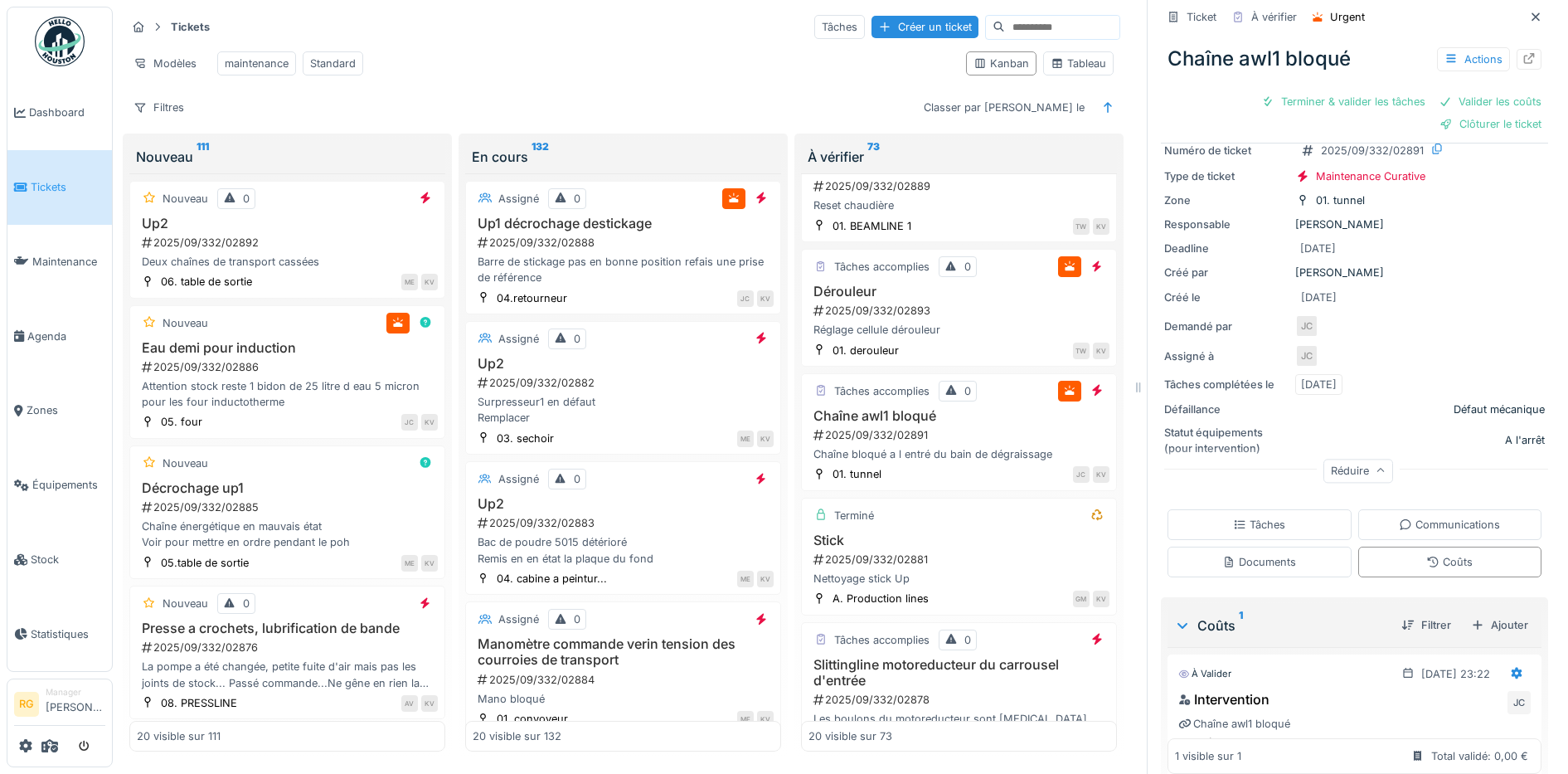
scroll to position [172, 0]
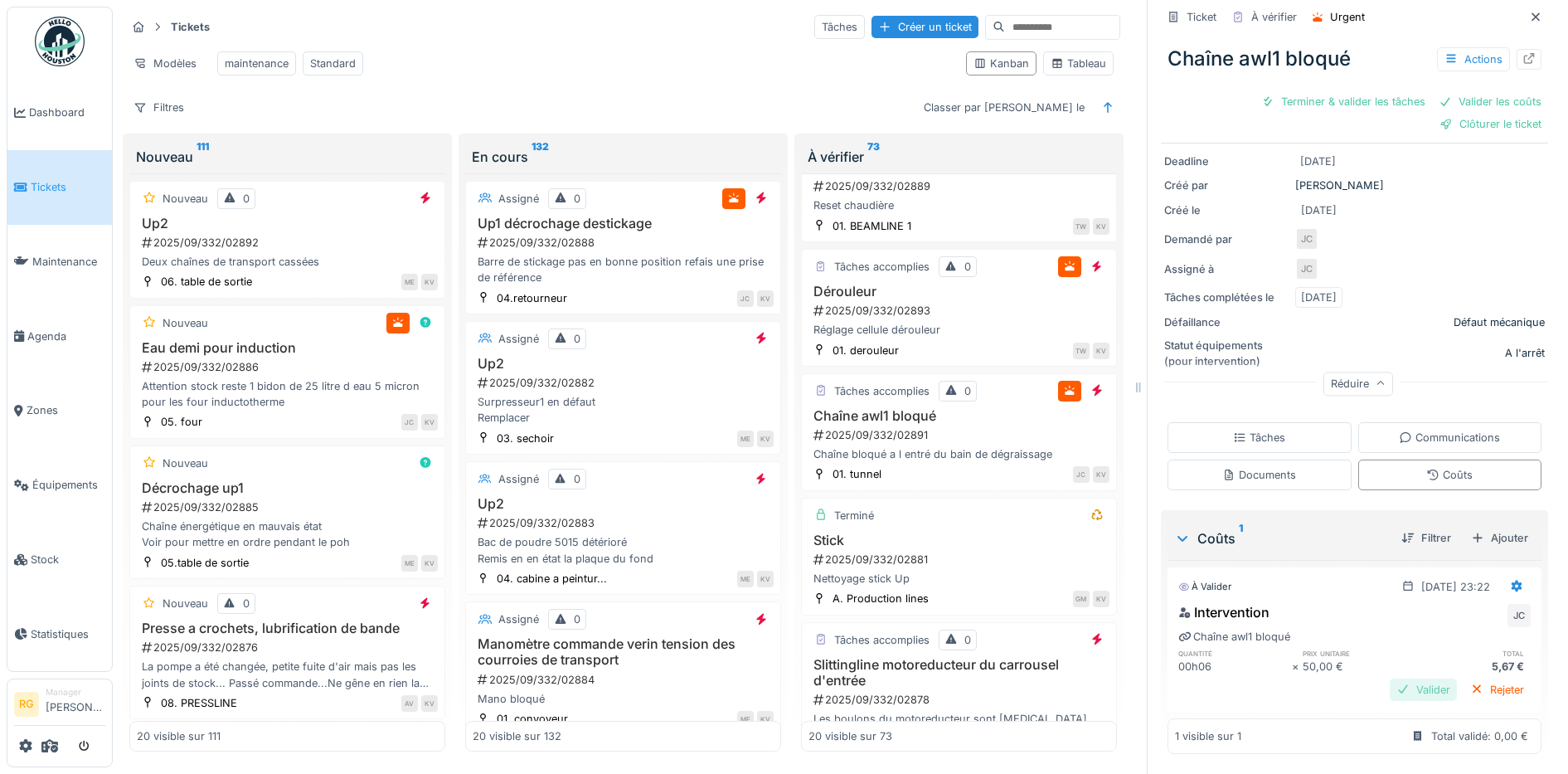
click at [1393, 678] on div "Valider" at bounding box center [1423, 689] width 67 height 22
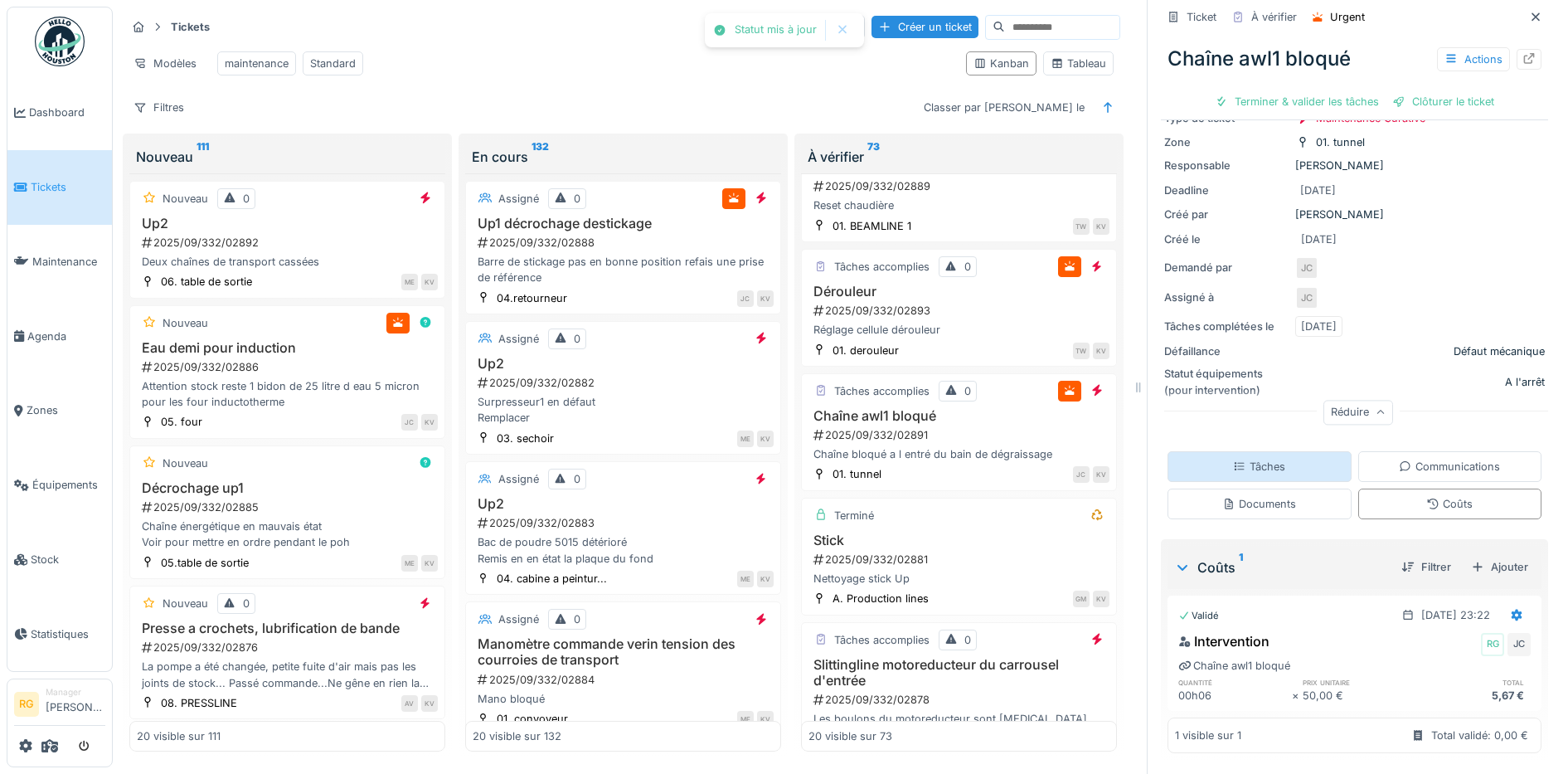
scroll to position [120, 0]
click at [1244, 458] on div "Tâches" at bounding box center [1259, 466] width 52 height 16
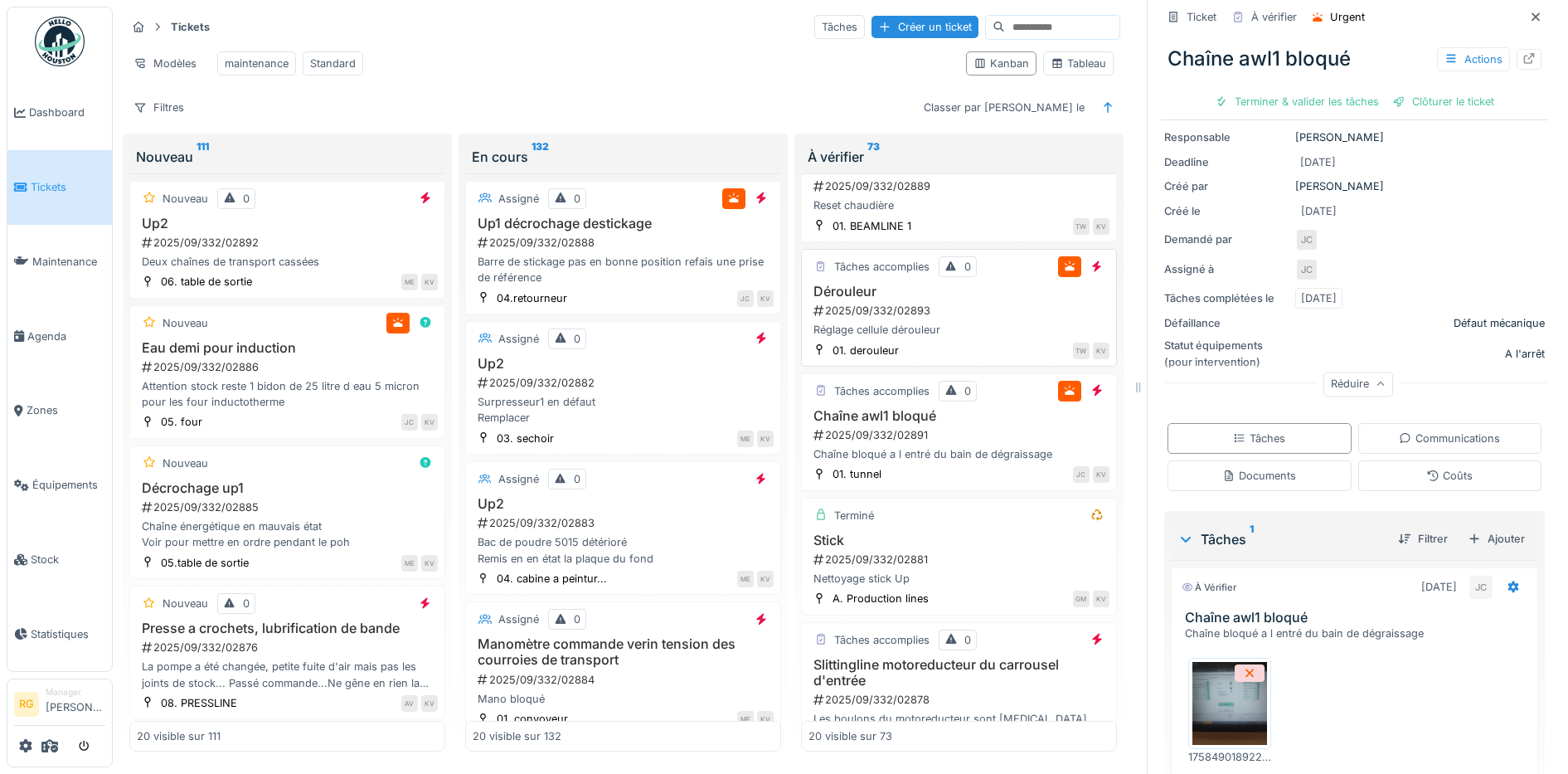
click at [962, 308] on div "2025/09/332/02893" at bounding box center [960, 310] width 297 height 16
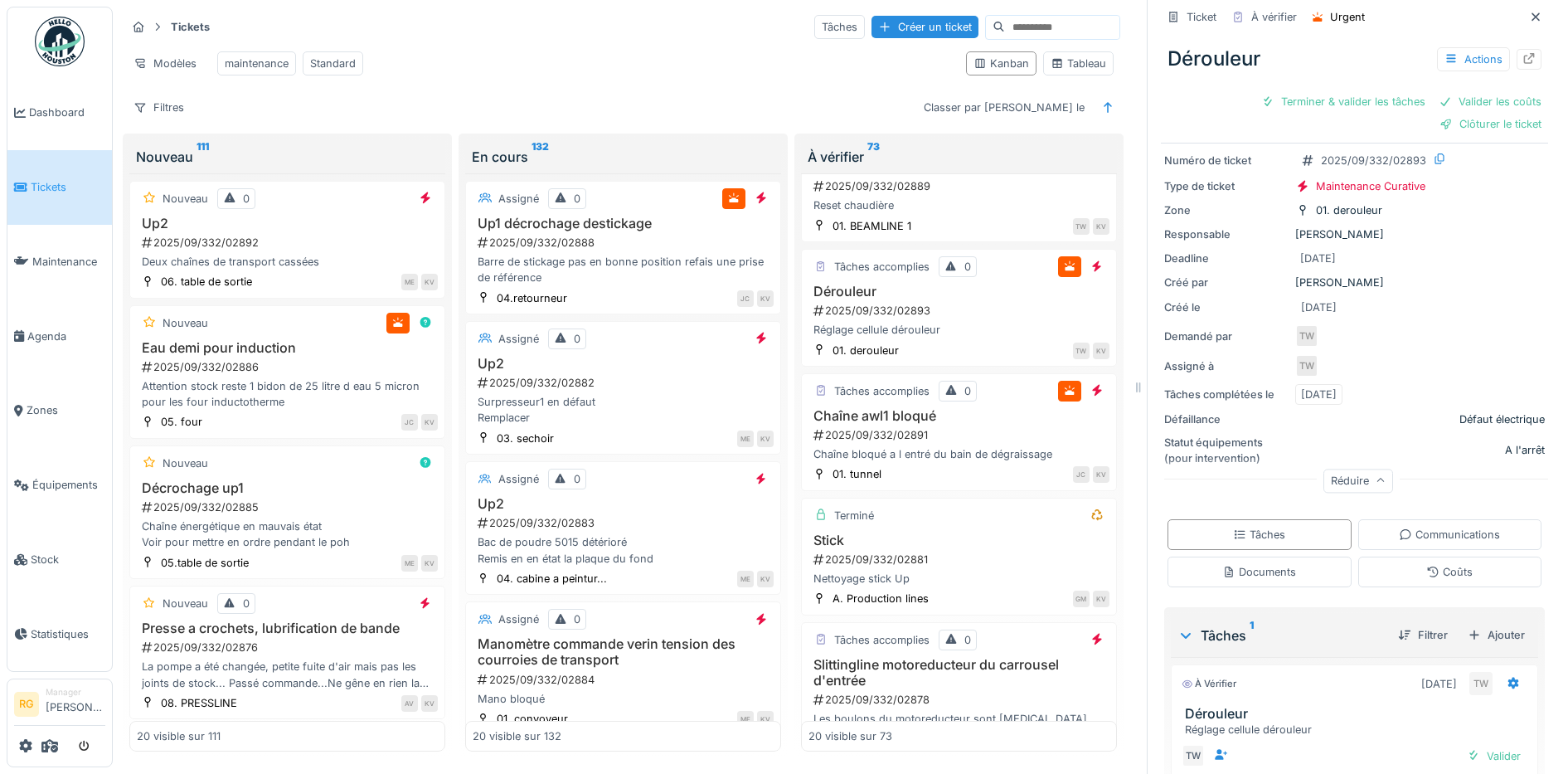
scroll to position [156, 0]
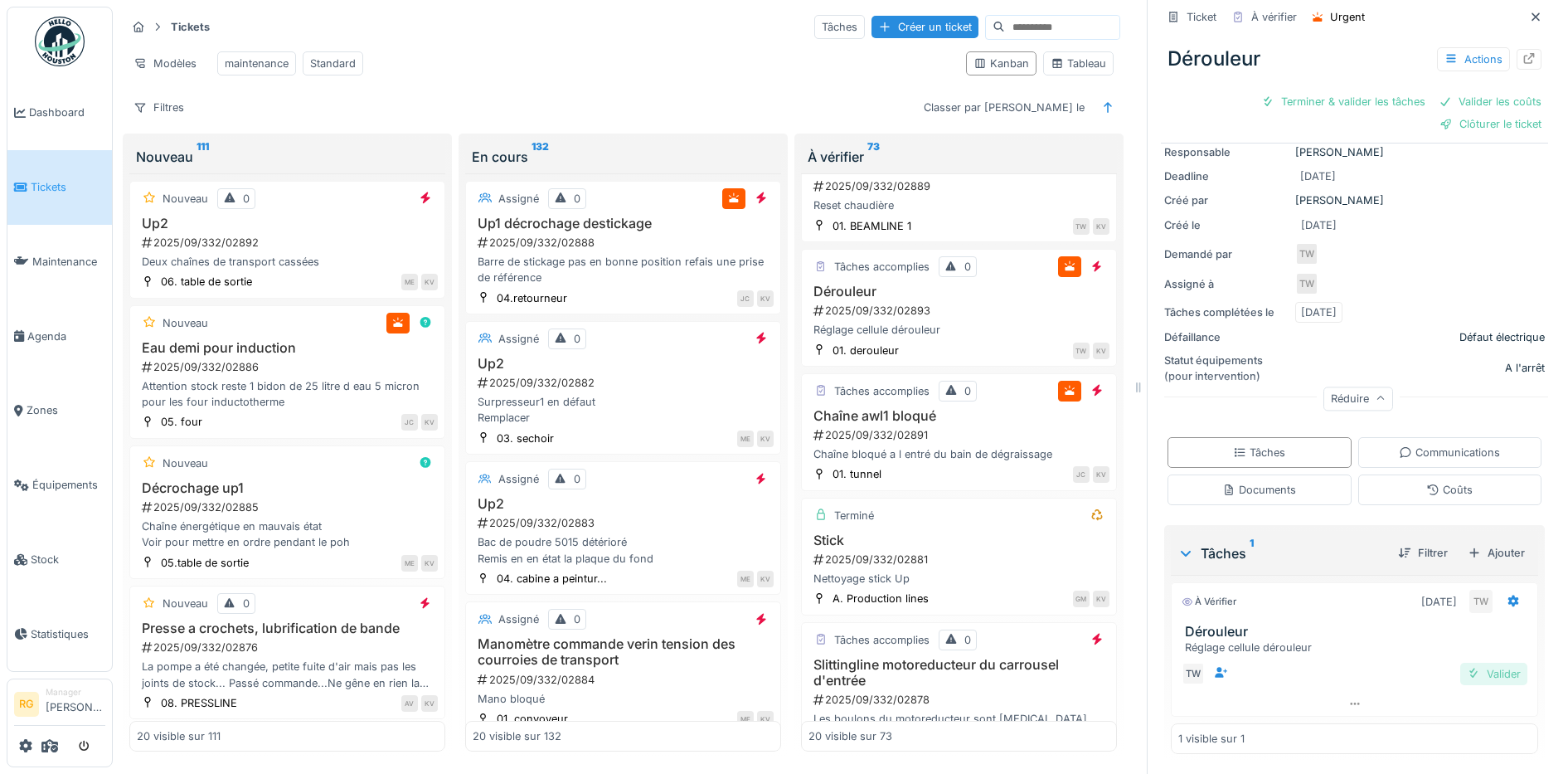
click at [1469, 662] on div "Valider" at bounding box center [1493, 673] width 67 height 22
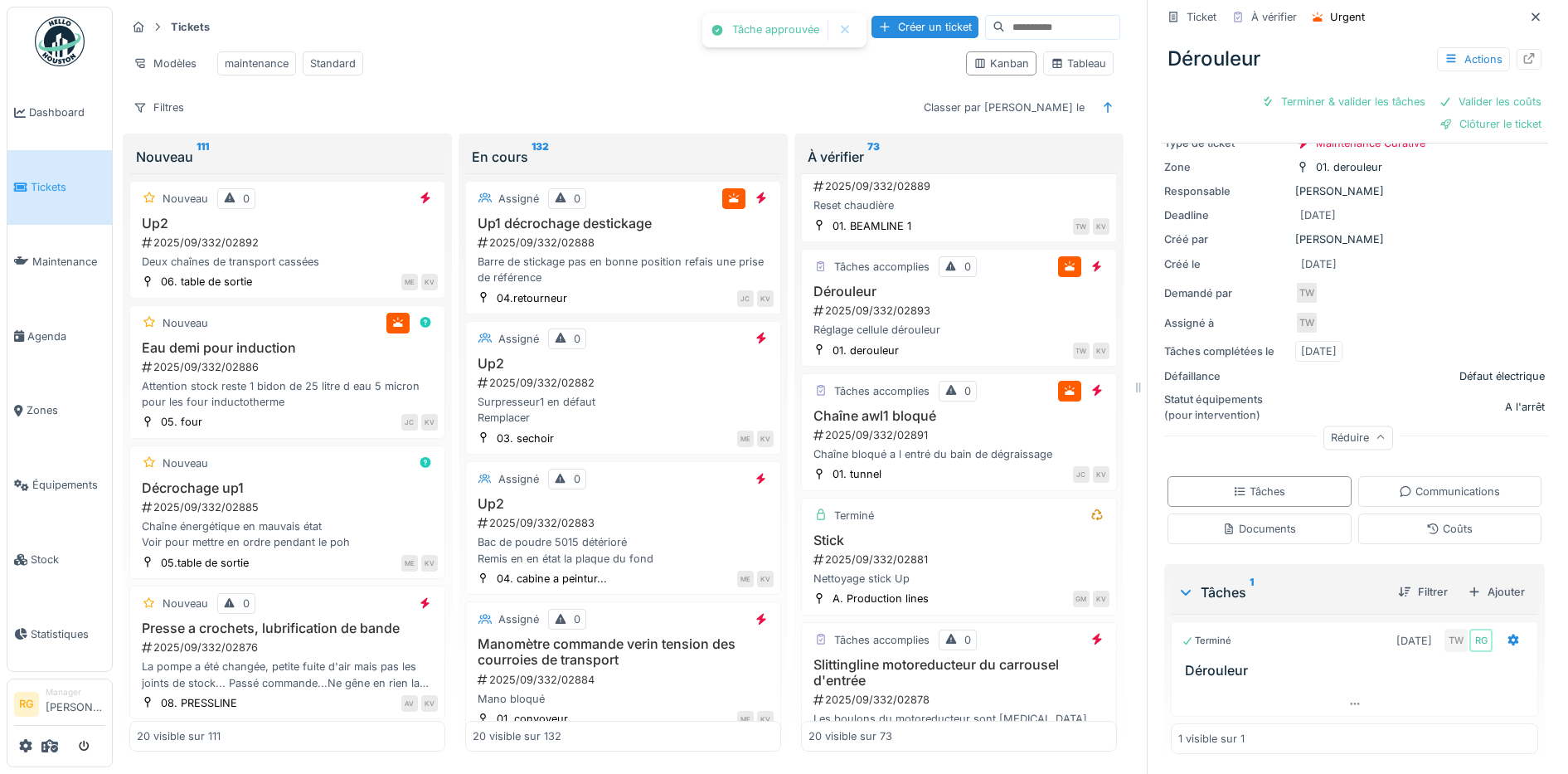
scroll to position [88, 0]
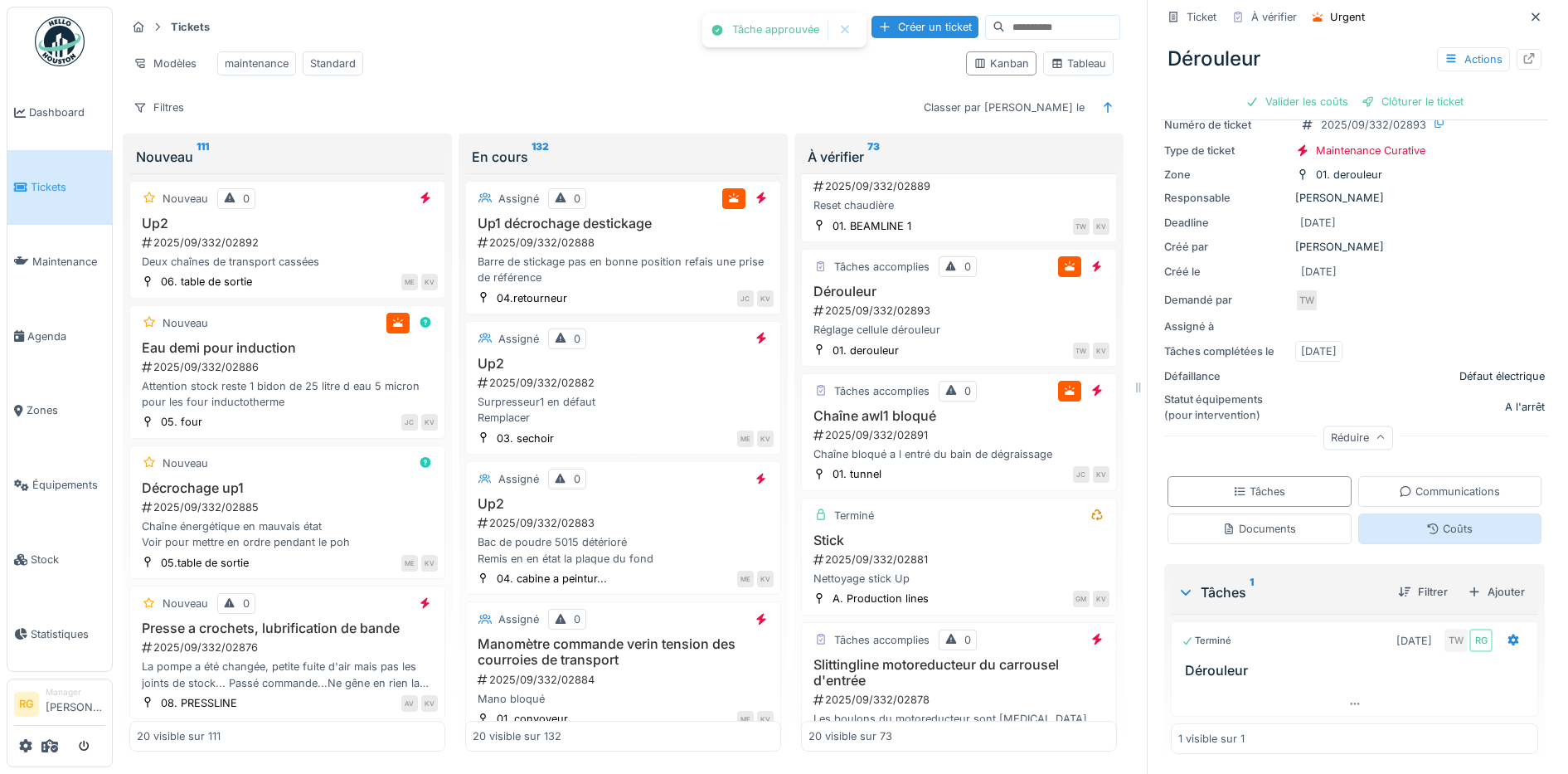
click at [1390, 513] on div "Coûts" at bounding box center [1450, 529] width 184 height 31
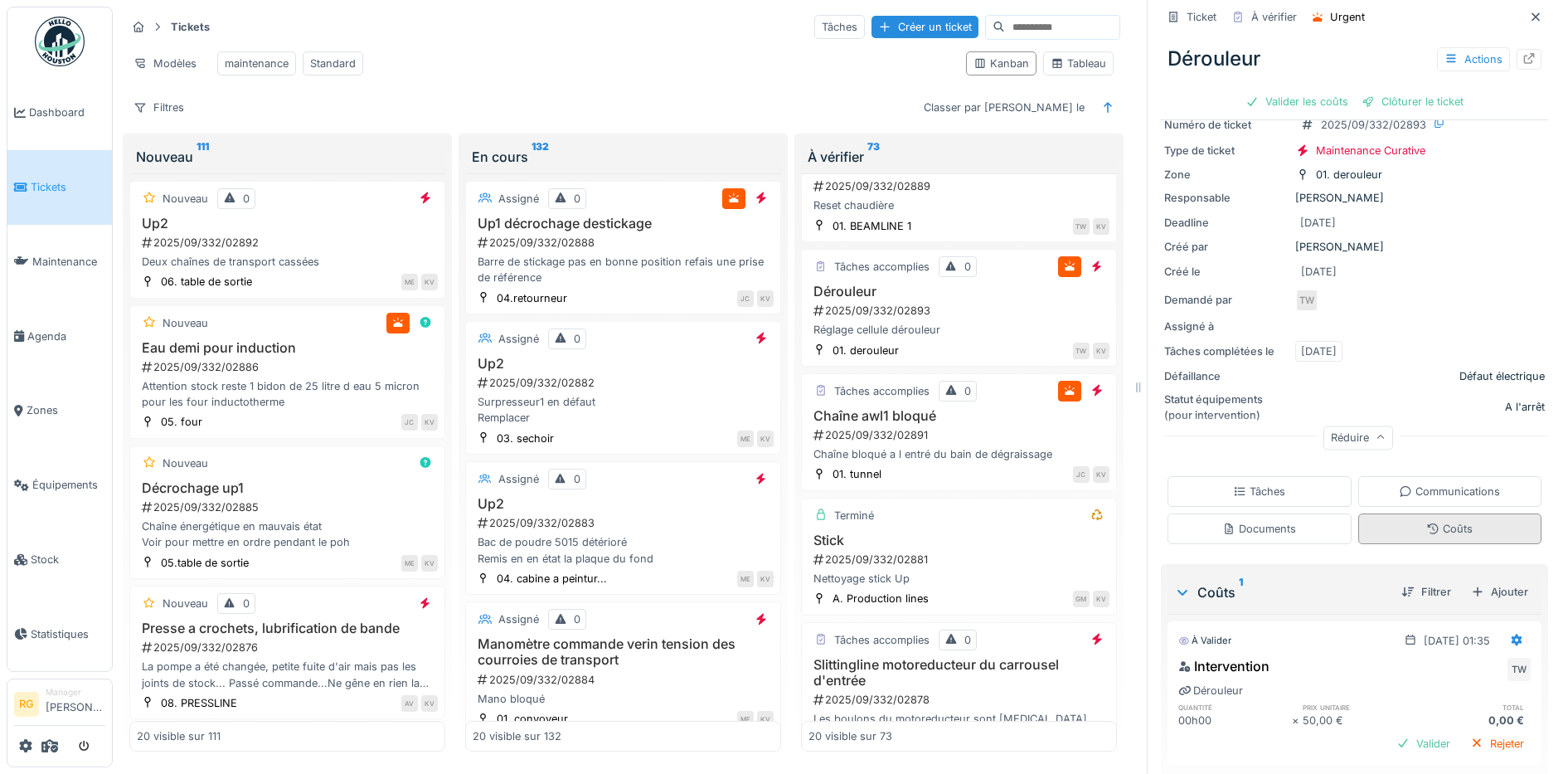
scroll to position [134, 0]
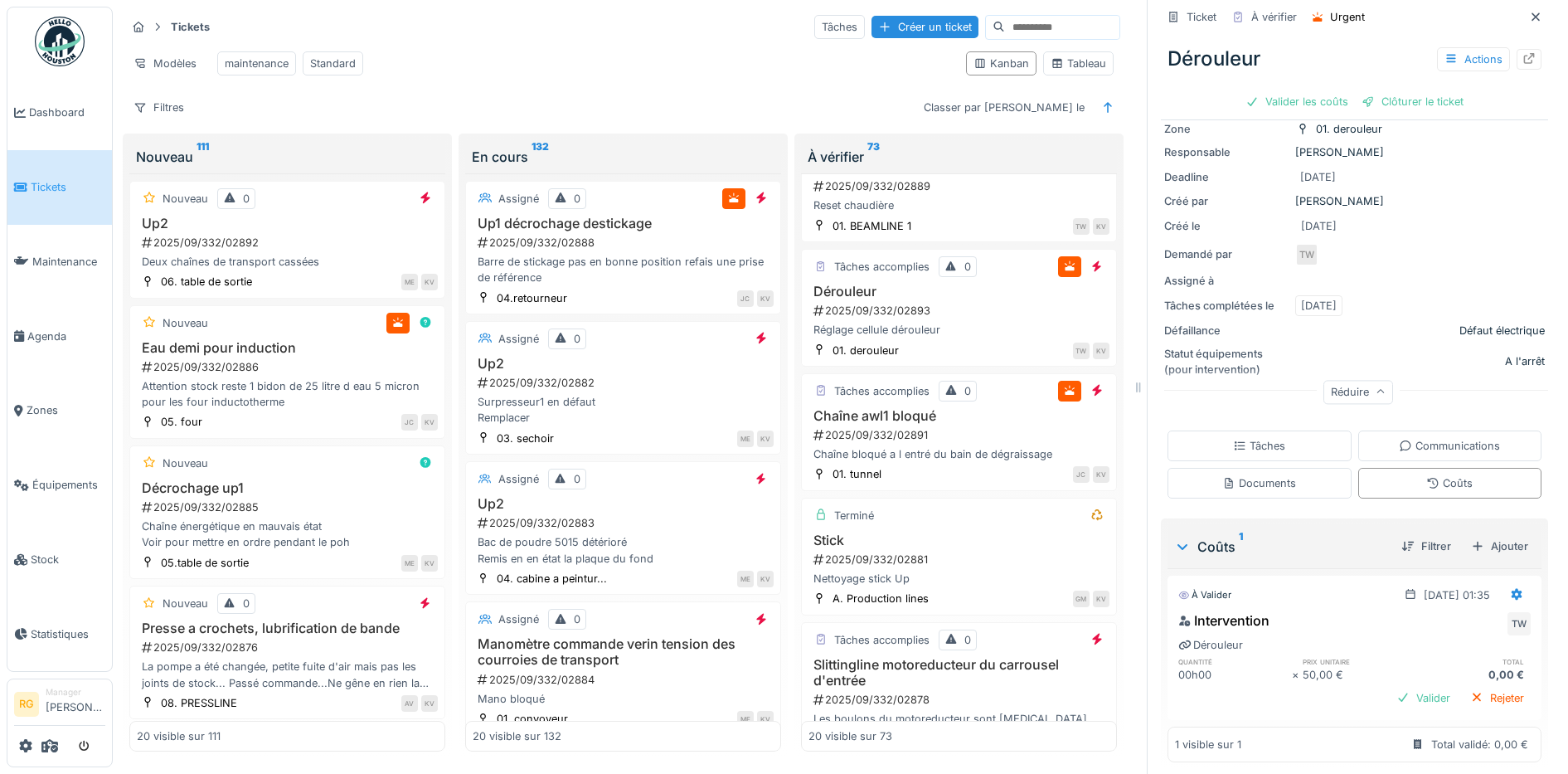
click at [1243, 438] on div "Tâches" at bounding box center [1259, 446] width 52 height 16
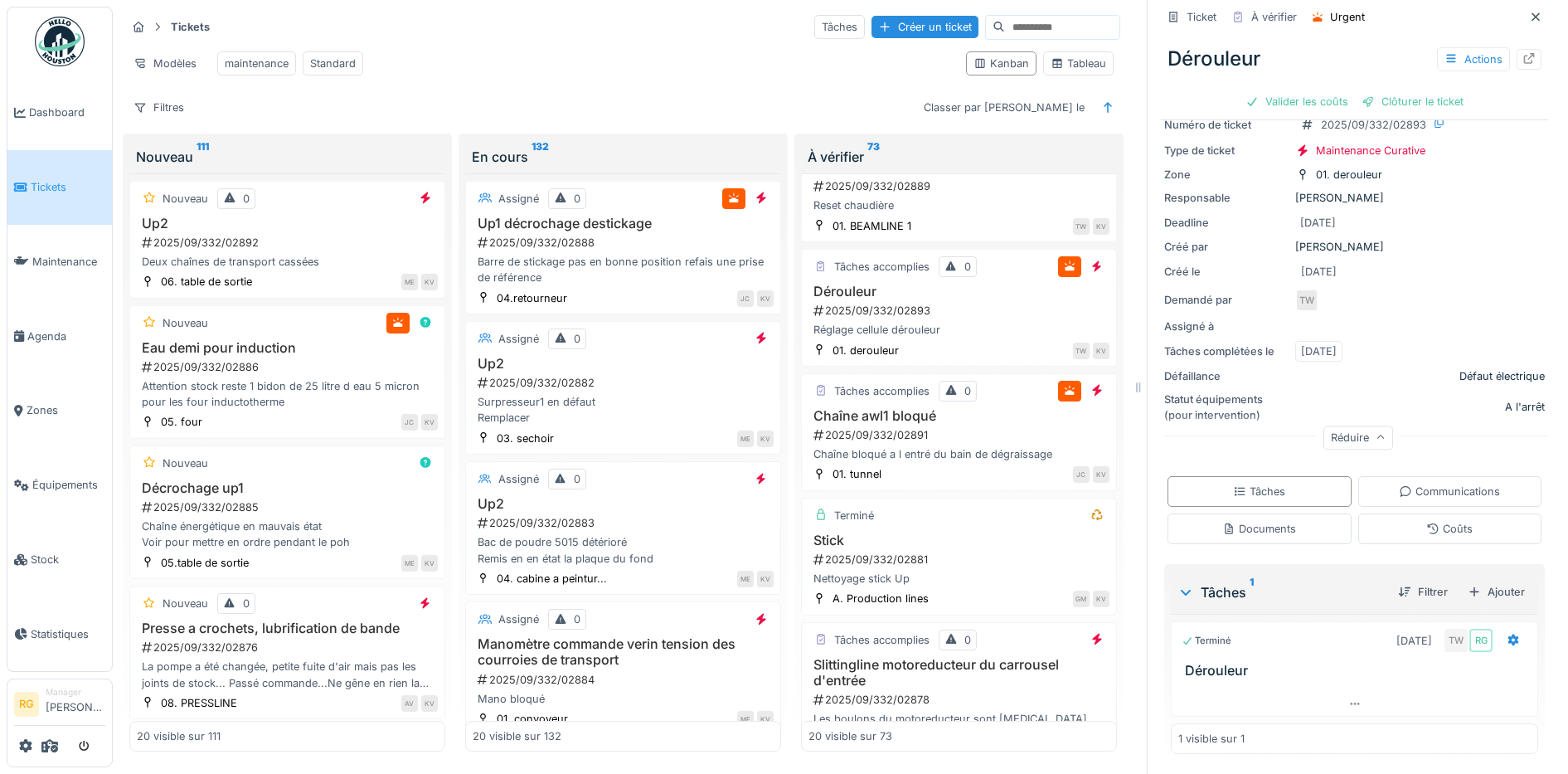
scroll to position [88, 0]
click at [1348, 698] on icon at bounding box center [1355, 704] width 14 height 11
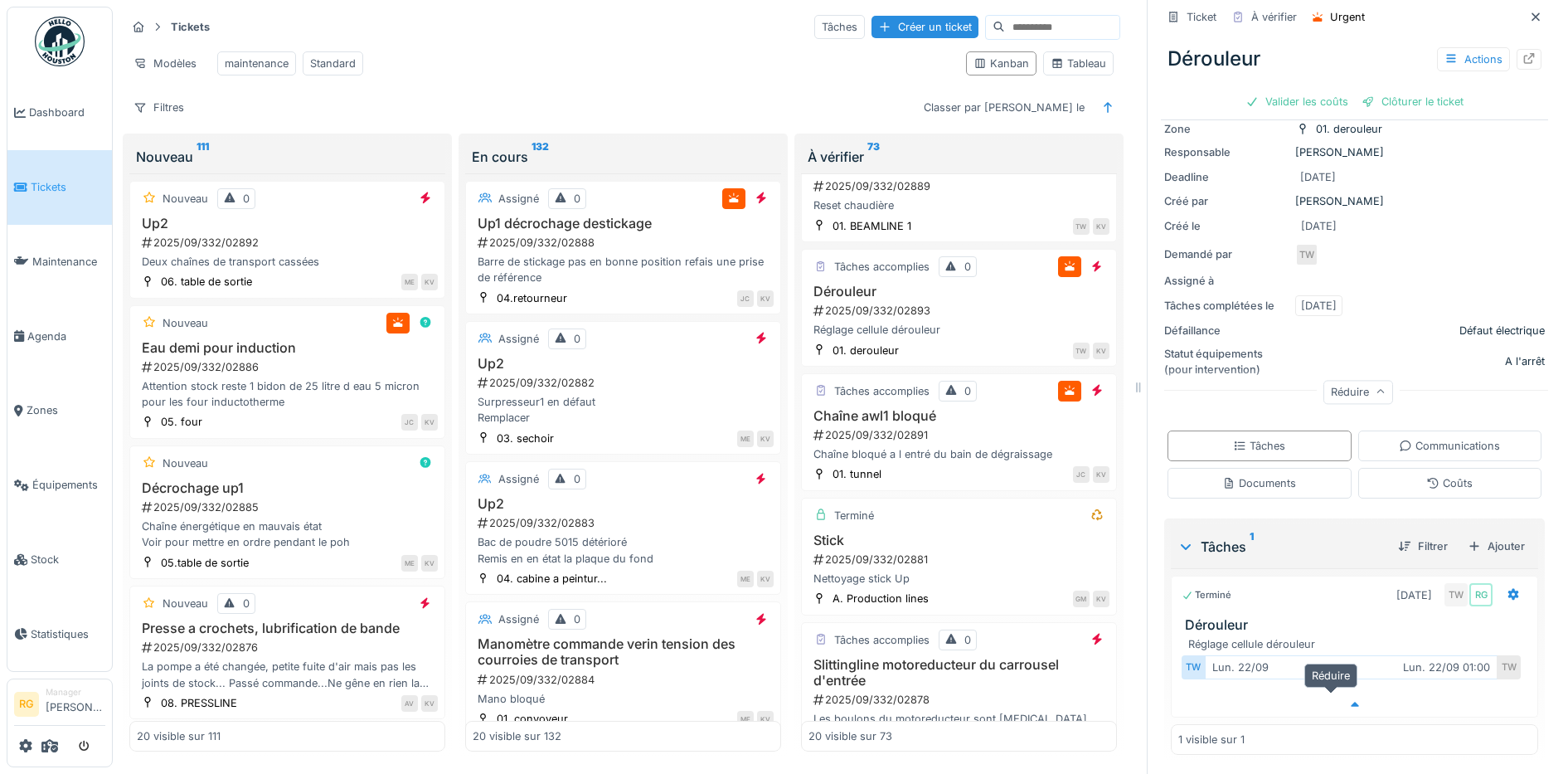
click at [1350, 703] on icon at bounding box center [1354, 704] width 8 height 5
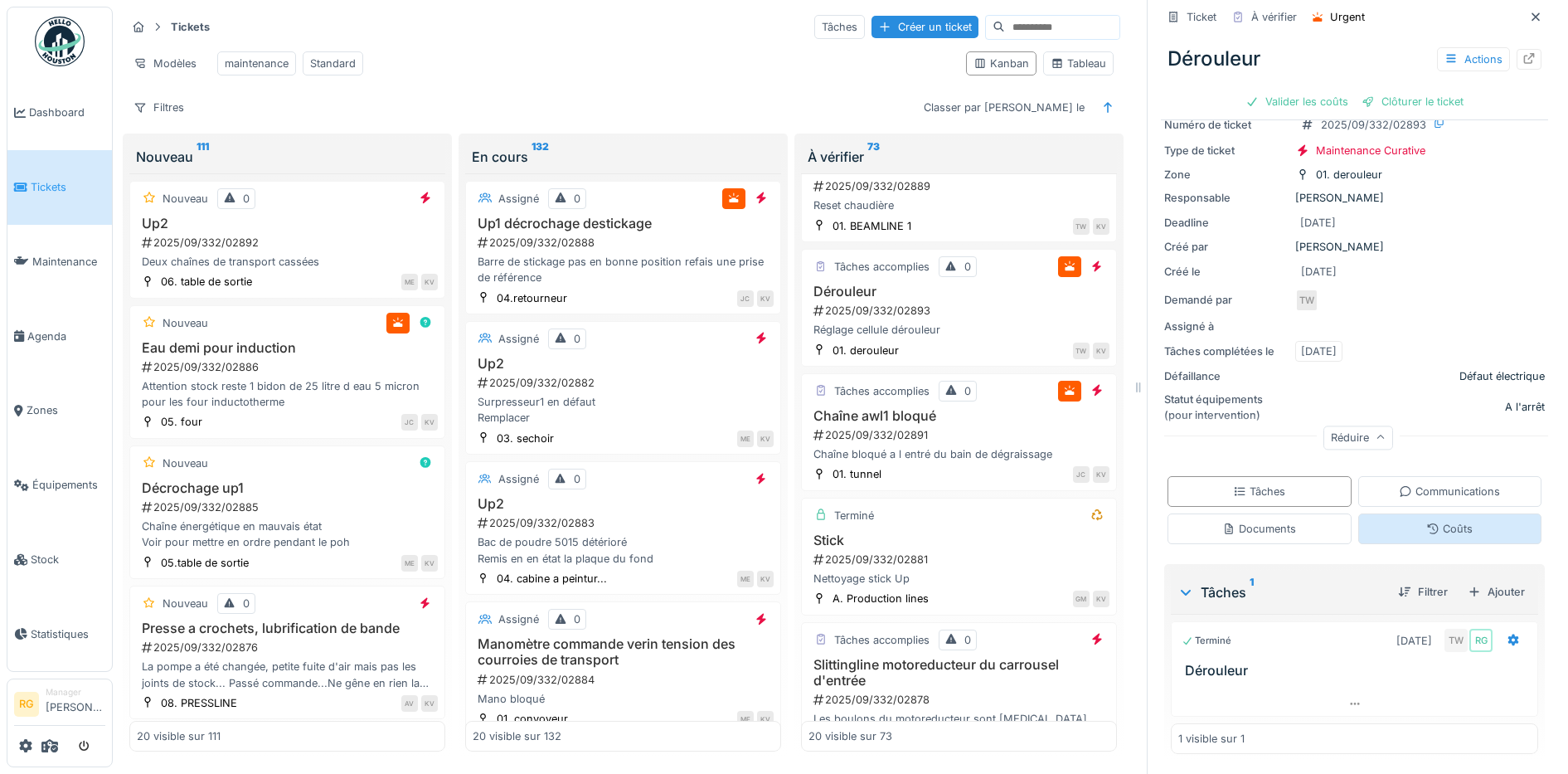
click at [1433, 521] on div "Coûts" at bounding box center [1449, 528] width 47 height 16
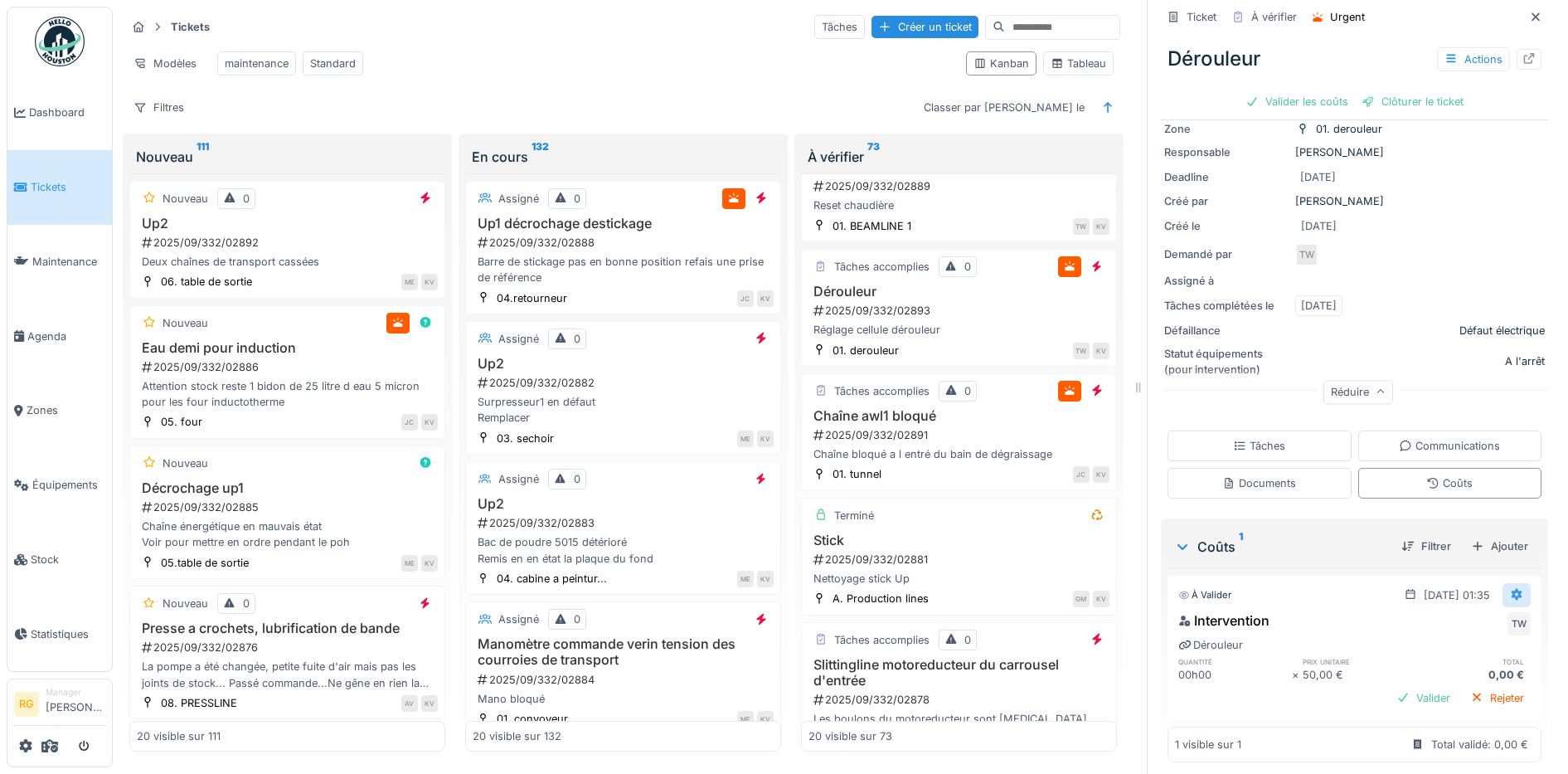
click at [1511, 588] on icon at bounding box center [1517, 594] width 11 height 12
click at [1444, 619] on div "Modifier" at bounding box center [1438, 631] width 81 height 25
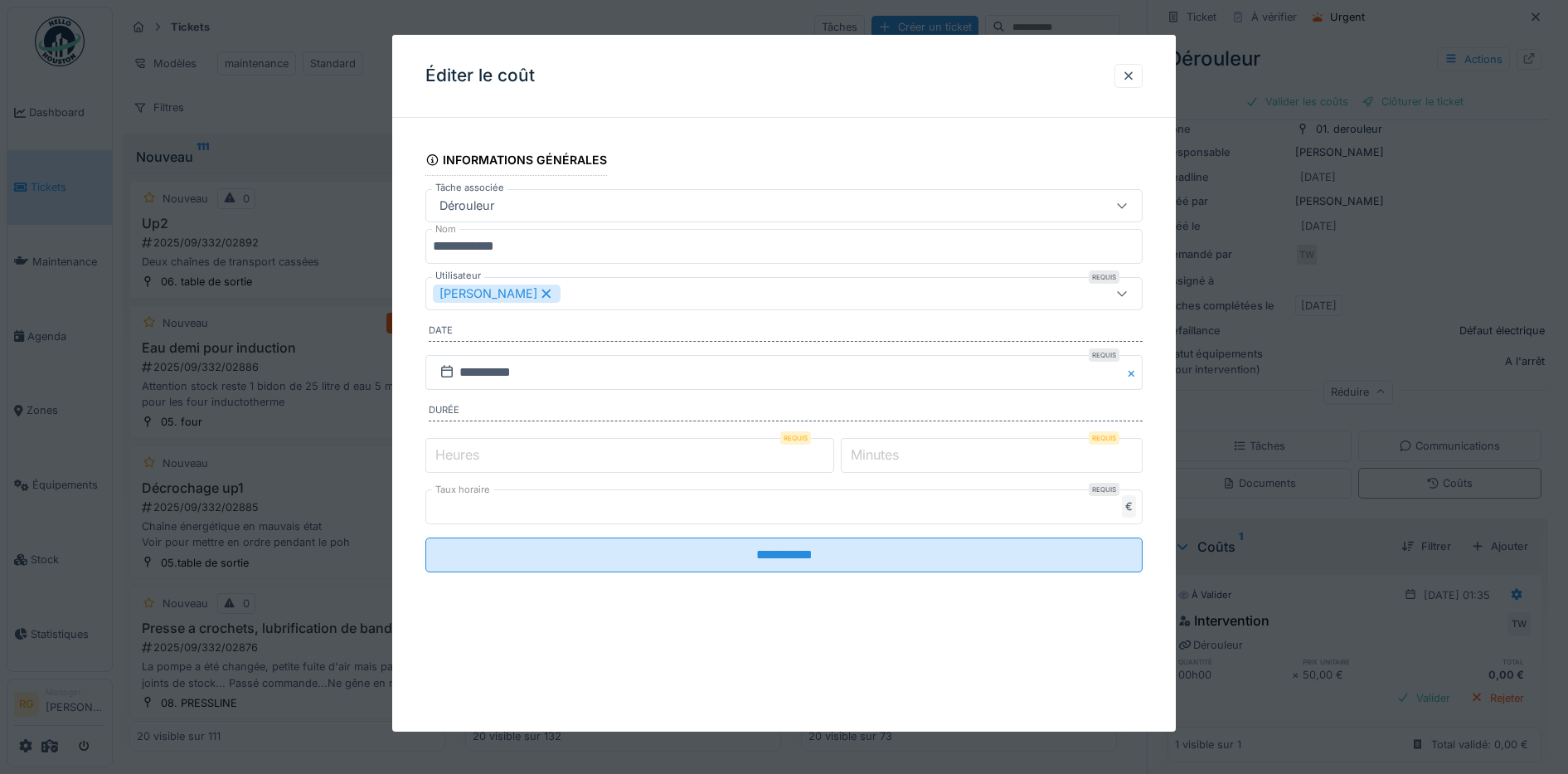
click at [896, 449] on label "Minutes" at bounding box center [875, 455] width 55 height 20
click at [896, 449] on input "*" at bounding box center [992, 456] width 302 height 35
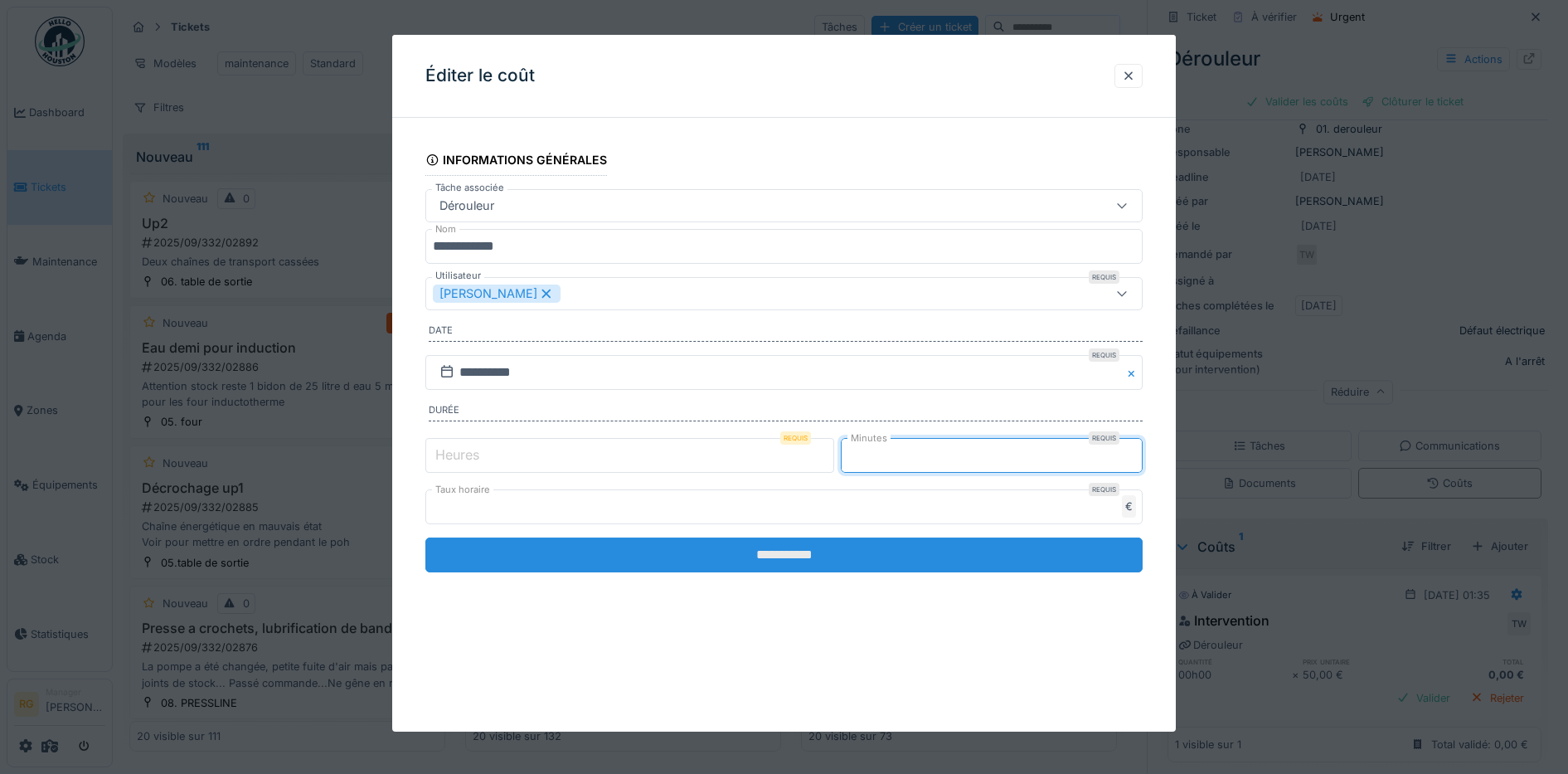
type input "**"
click at [905, 539] on input "**********" at bounding box center [784, 554] width 718 height 35
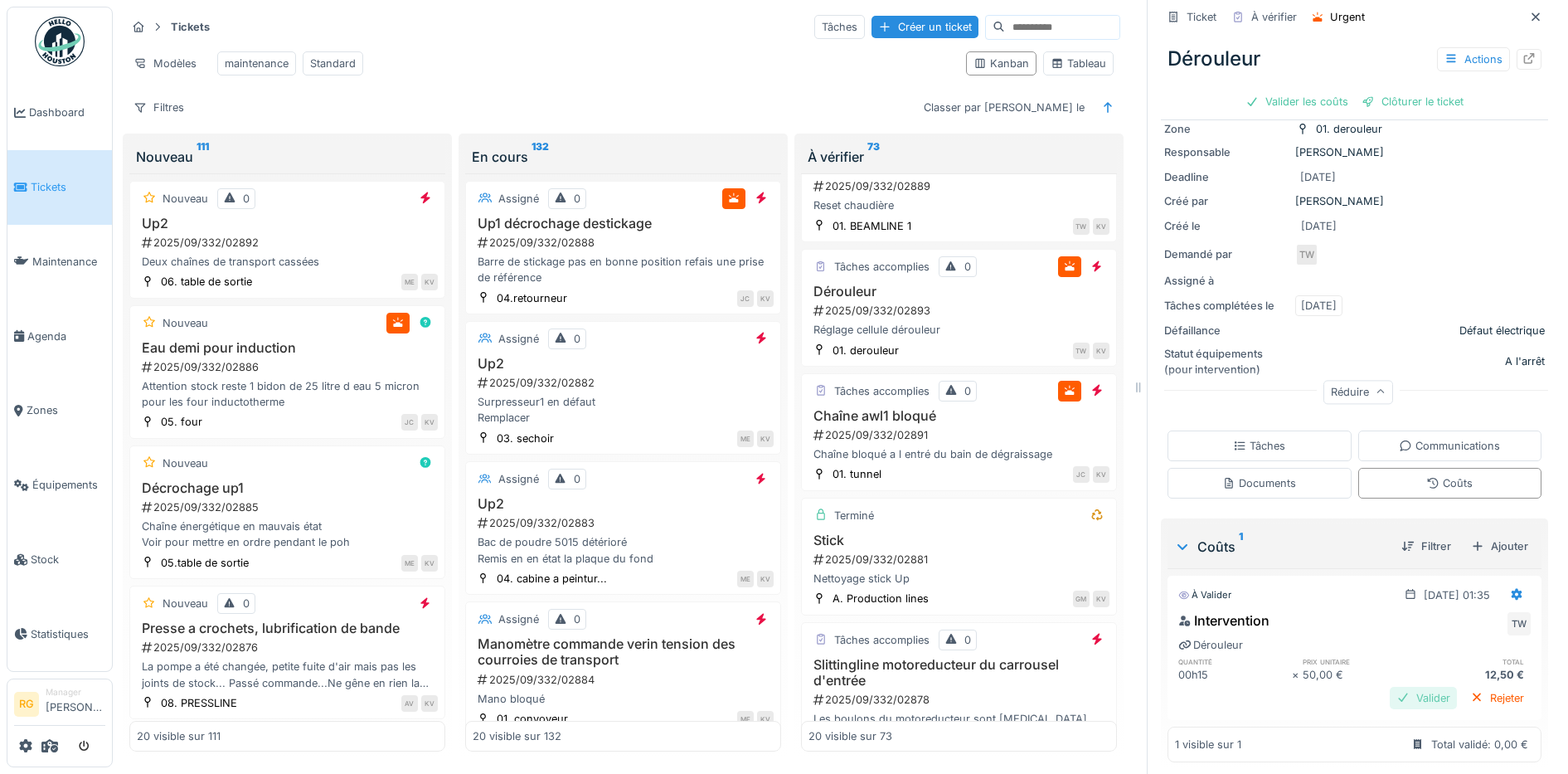
click at [1400, 687] on div "Valider" at bounding box center [1423, 697] width 67 height 22
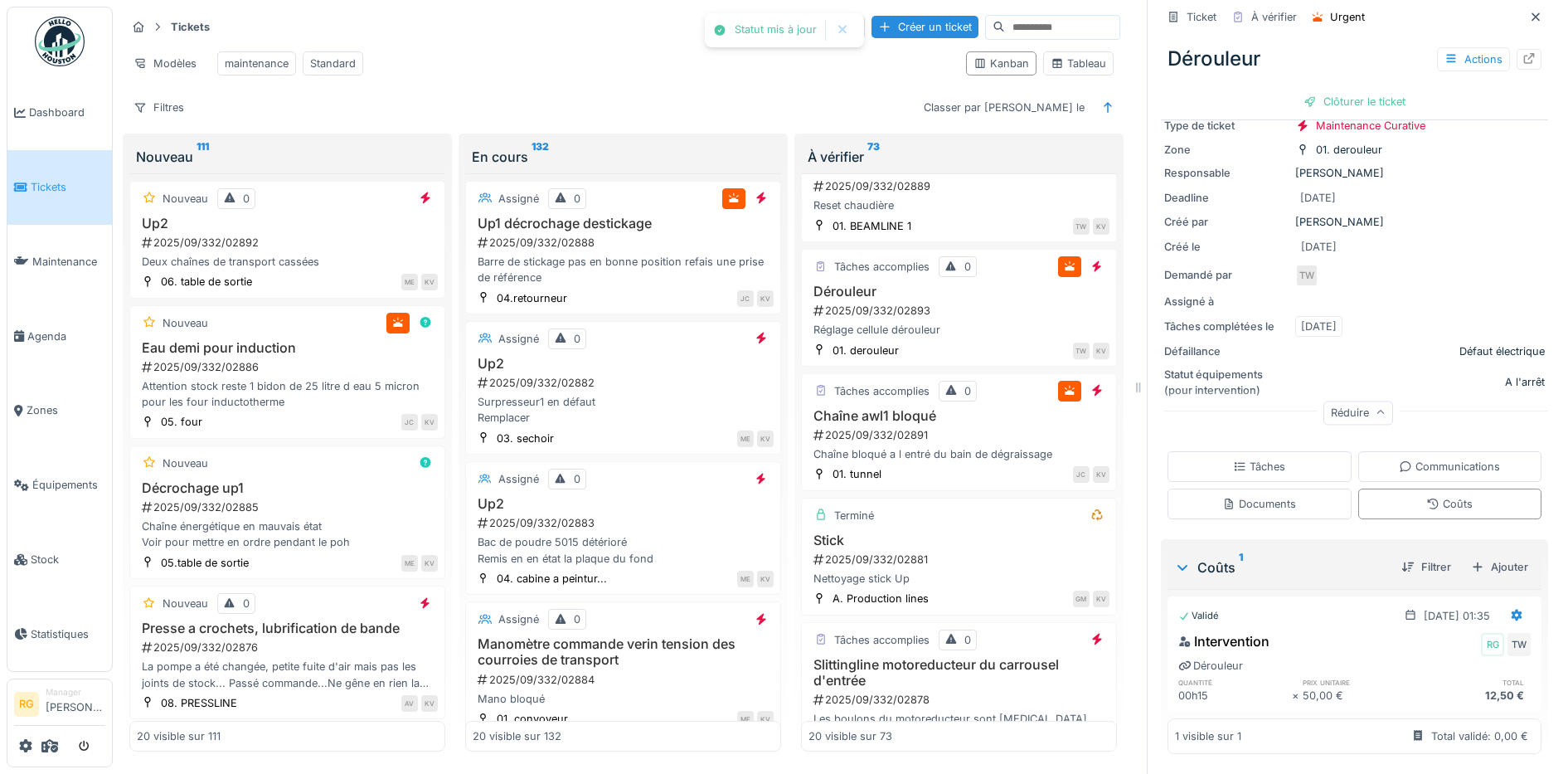
scroll to position [113, 0]
click at [1332, 91] on div "Clôturer le ticket" at bounding box center [1355, 102] width 115 height 22
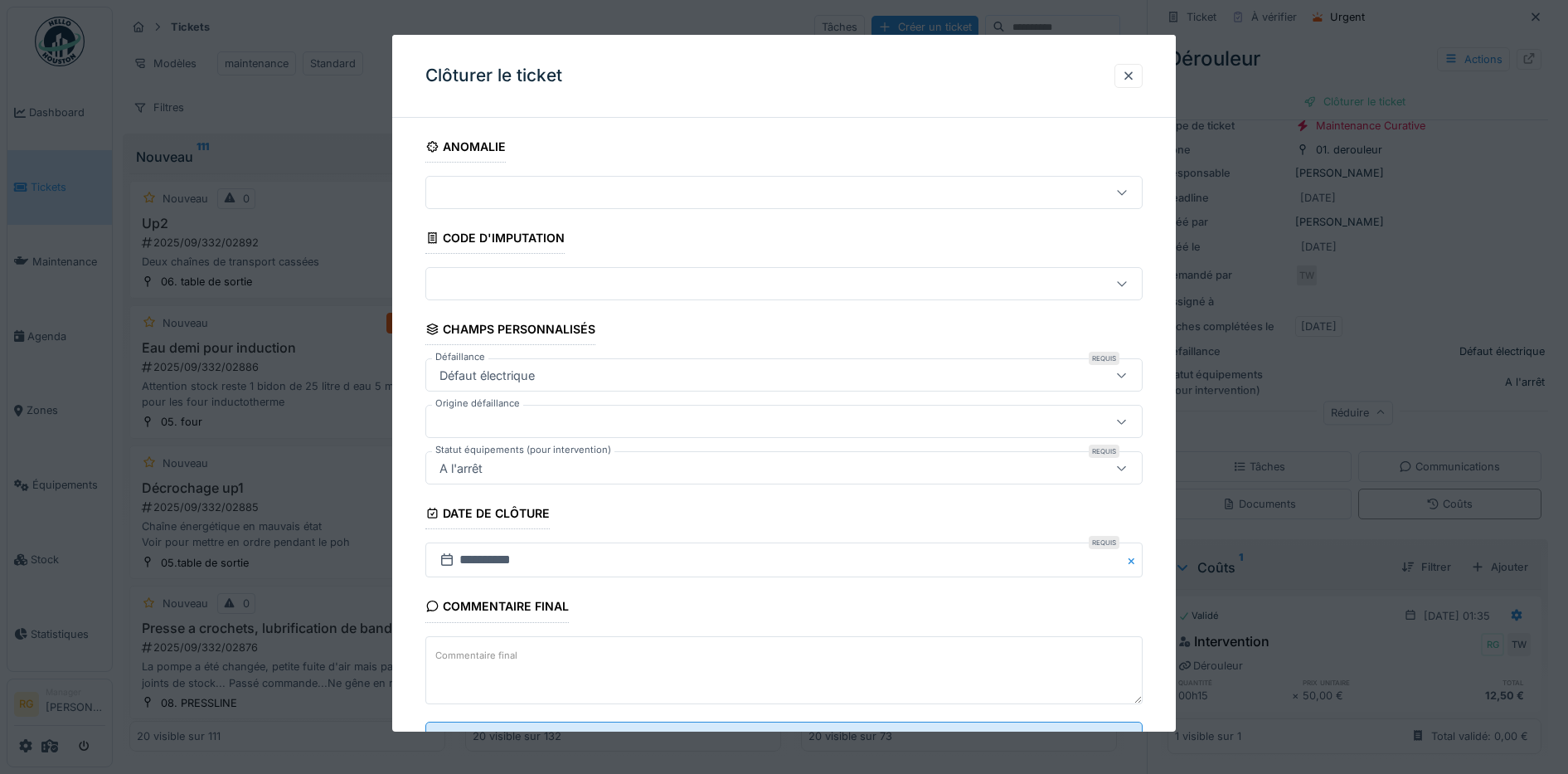
click at [597, 658] on textarea "Commentaire final" at bounding box center [784, 670] width 718 height 68
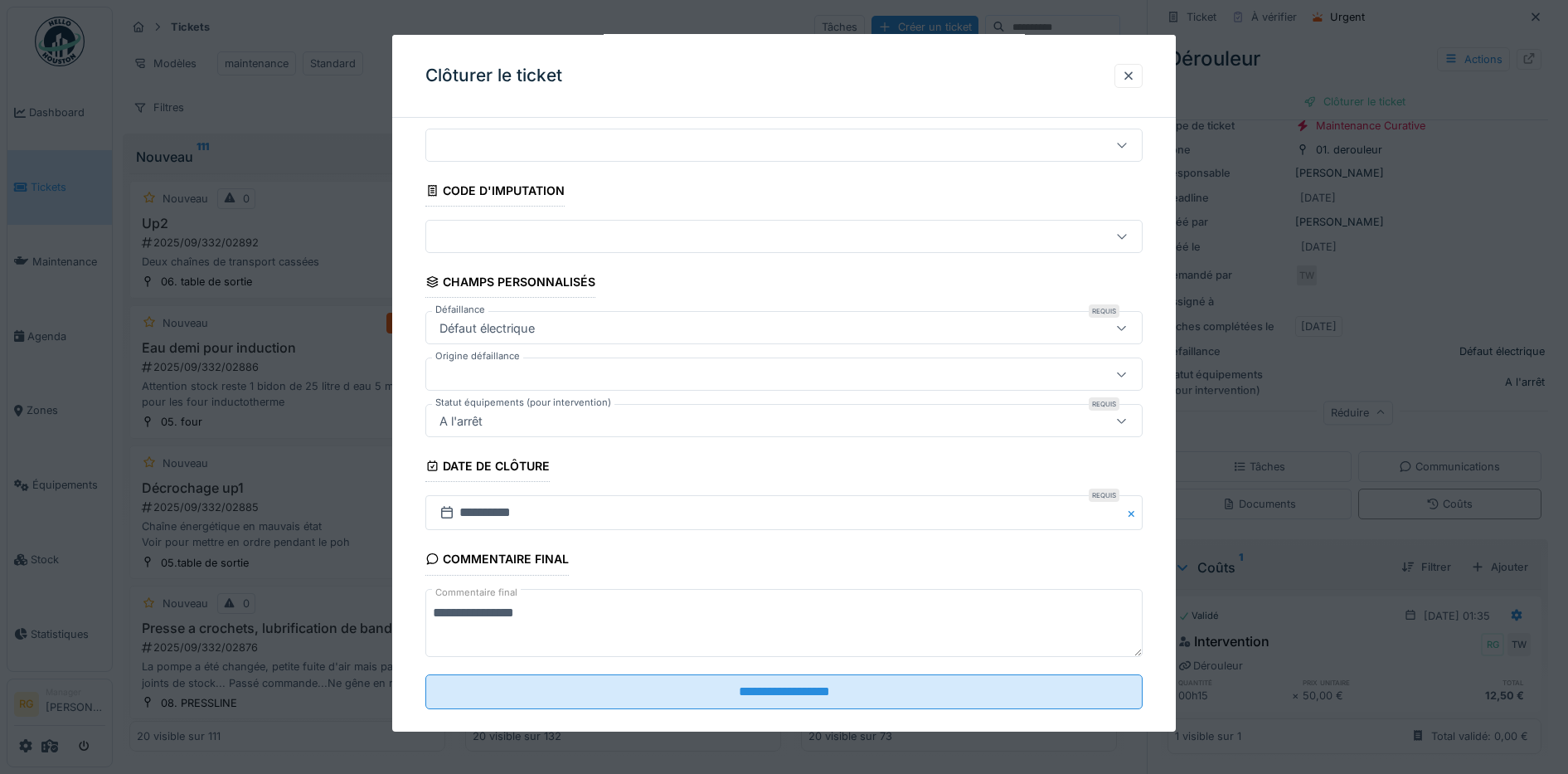
scroll to position [71, 0]
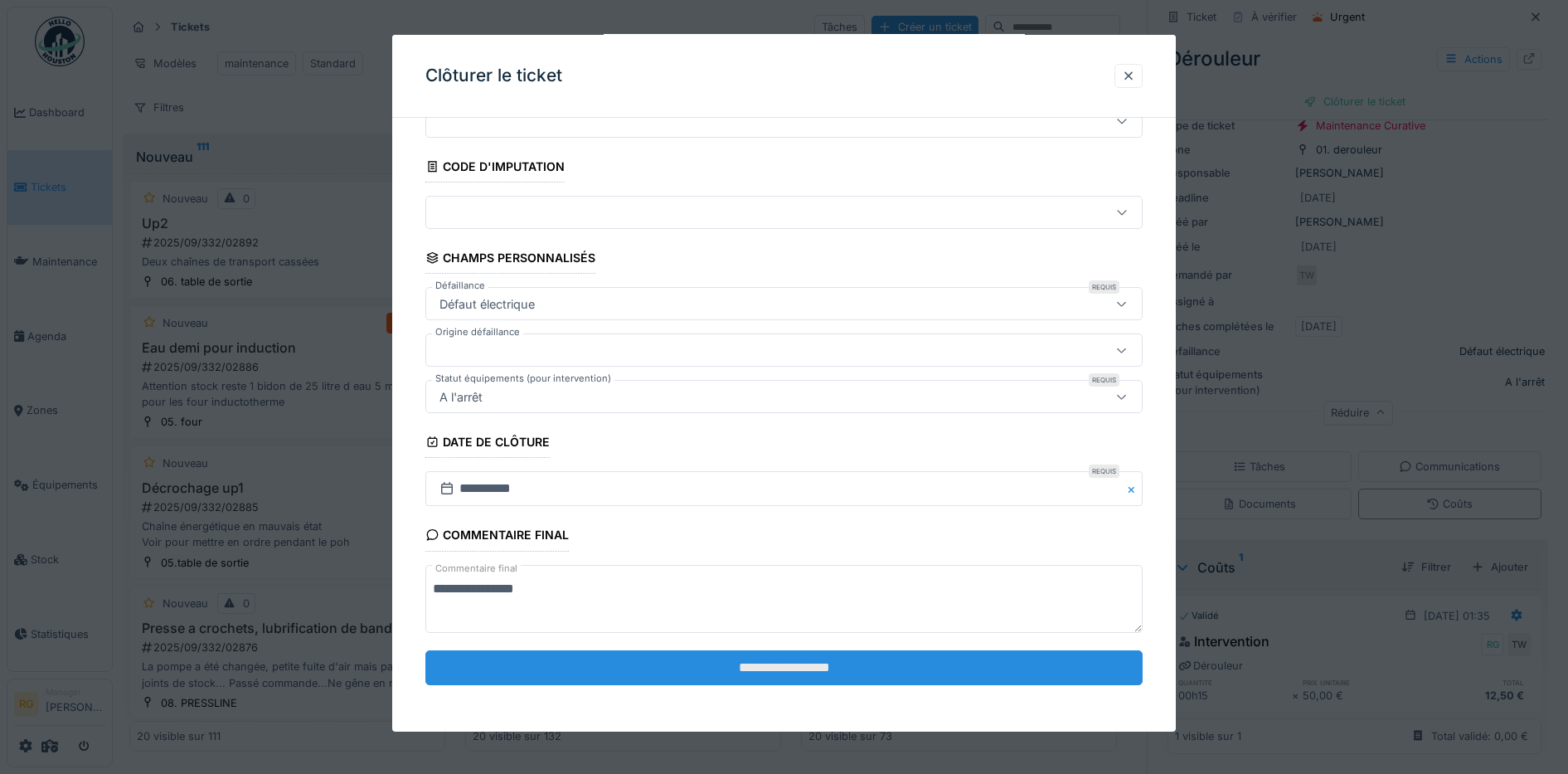
type textarea "**********"
click at [876, 674] on input "**********" at bounding box center [784, 668] width 718 height 35
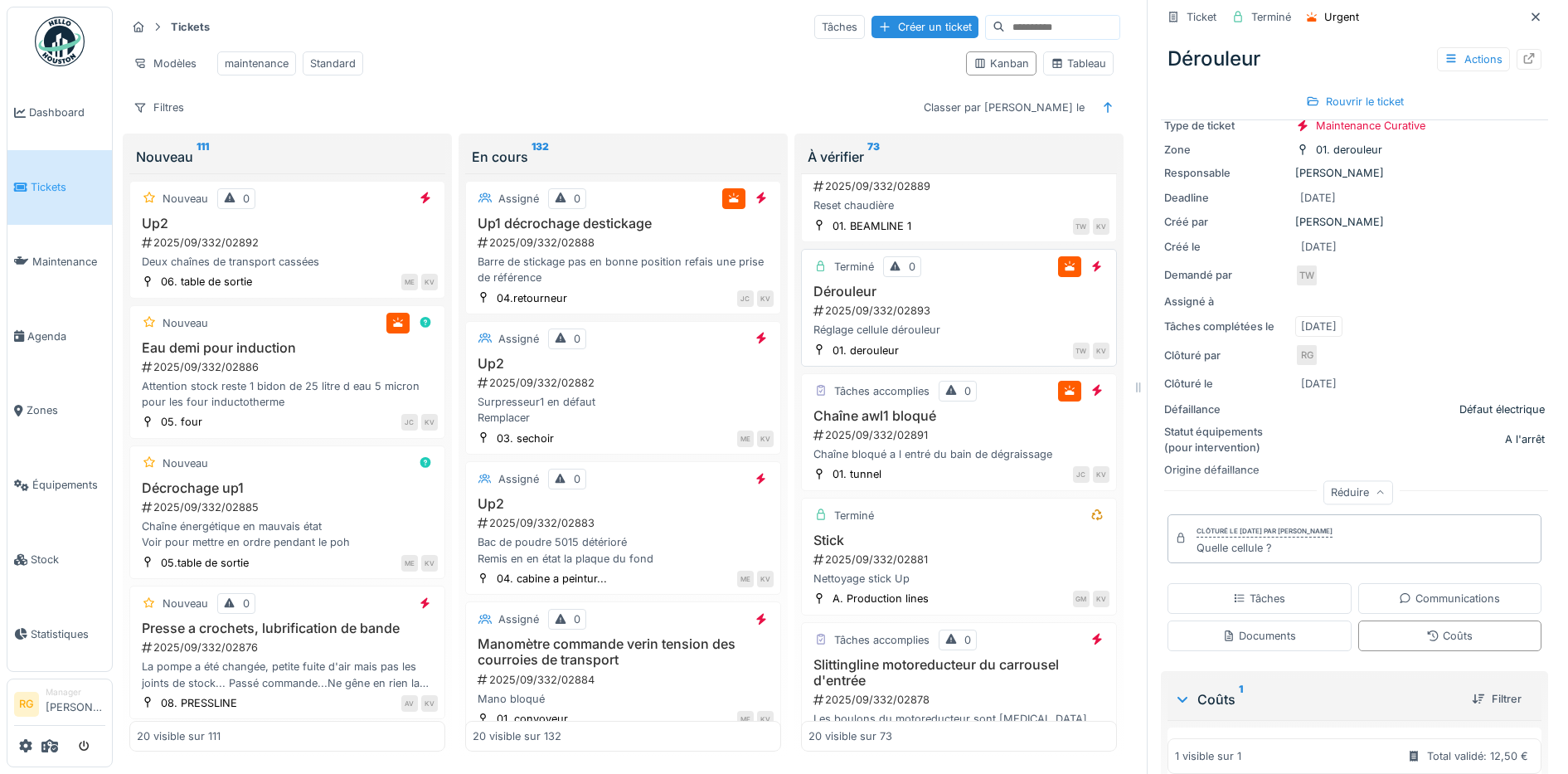
scroll to position [622, 0]
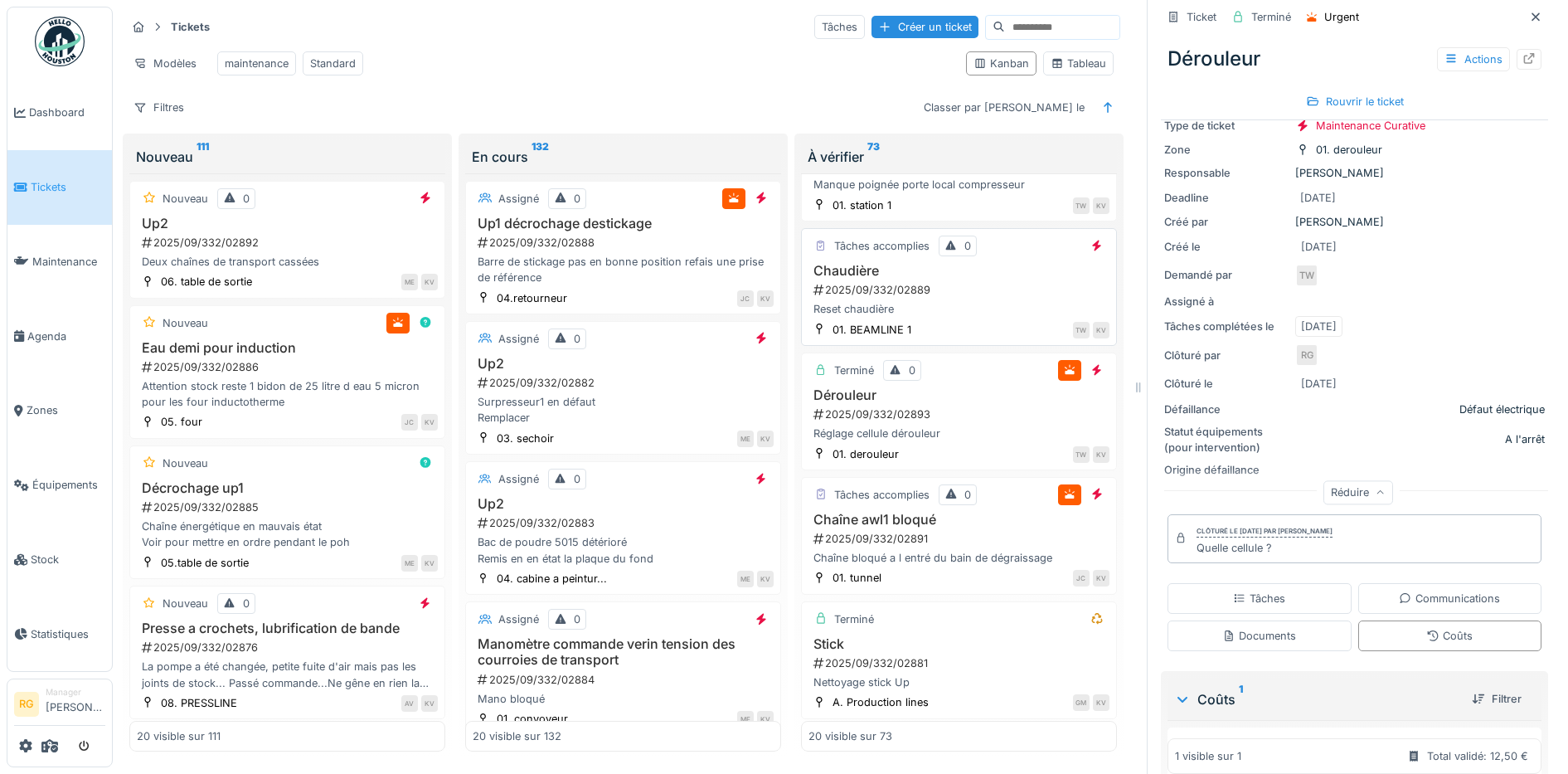
click at [940, 285] on div "2025/09/332/02889" at bounding box center [960, 289] width 297 height 16
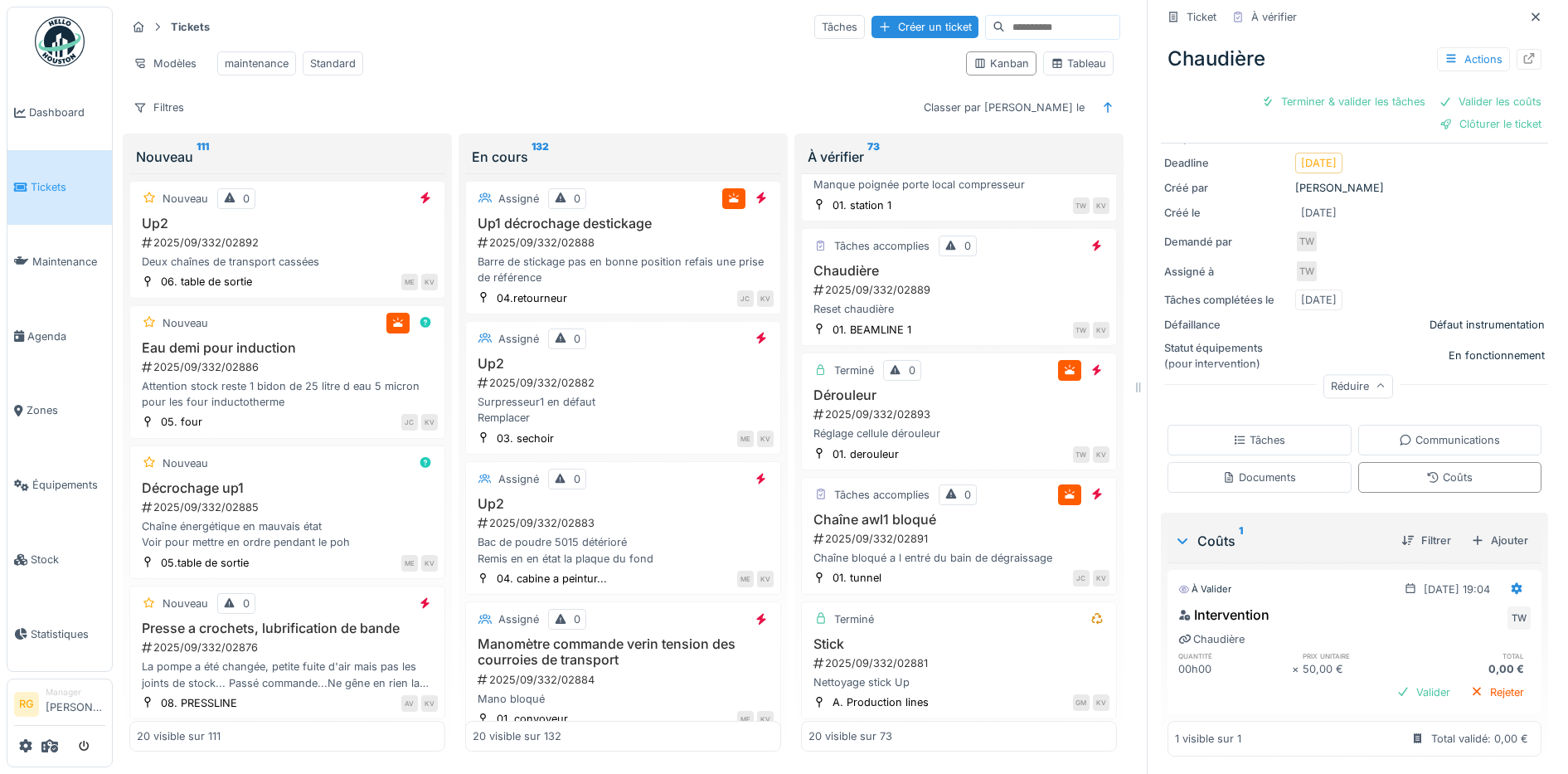
scroll to position [173, 0]
click at [1248, 429] on div "Tâches" at bounding box center [1259, 436] width 52 height 16
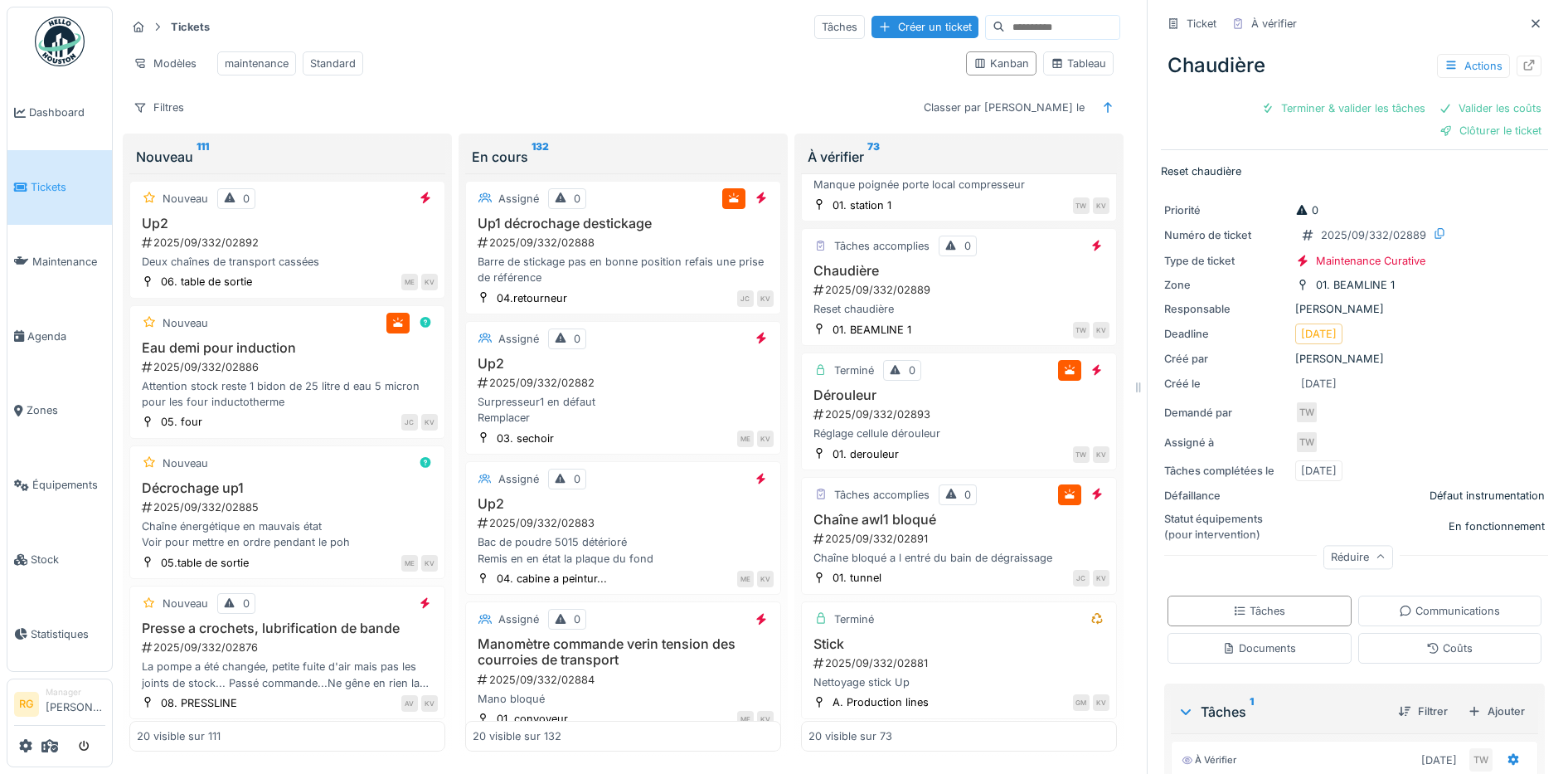
scroll to position [158, 0]
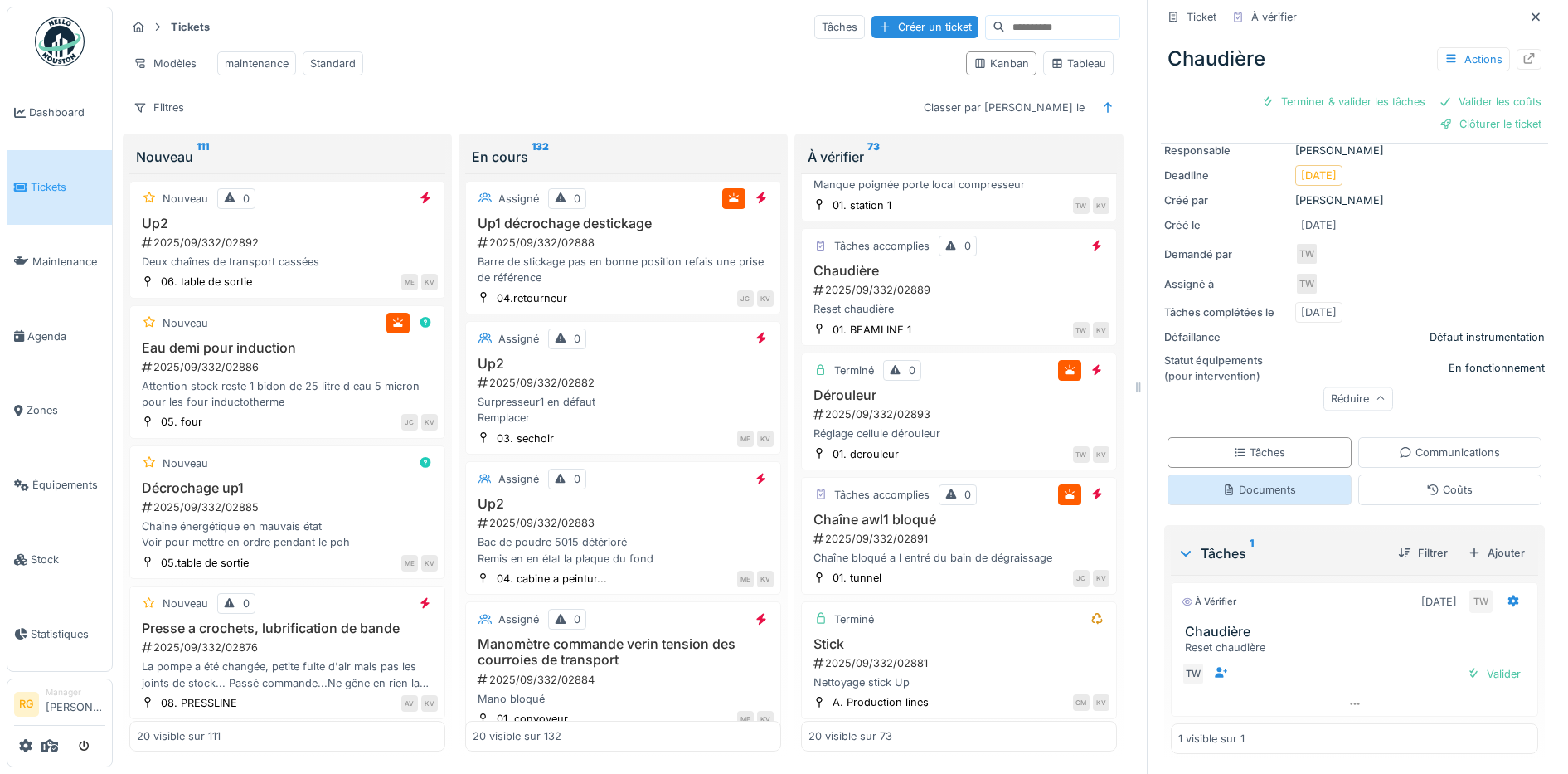
click at [1250, 482] on div "Documents" at bounding box center [1259, 489] width 74 height 16
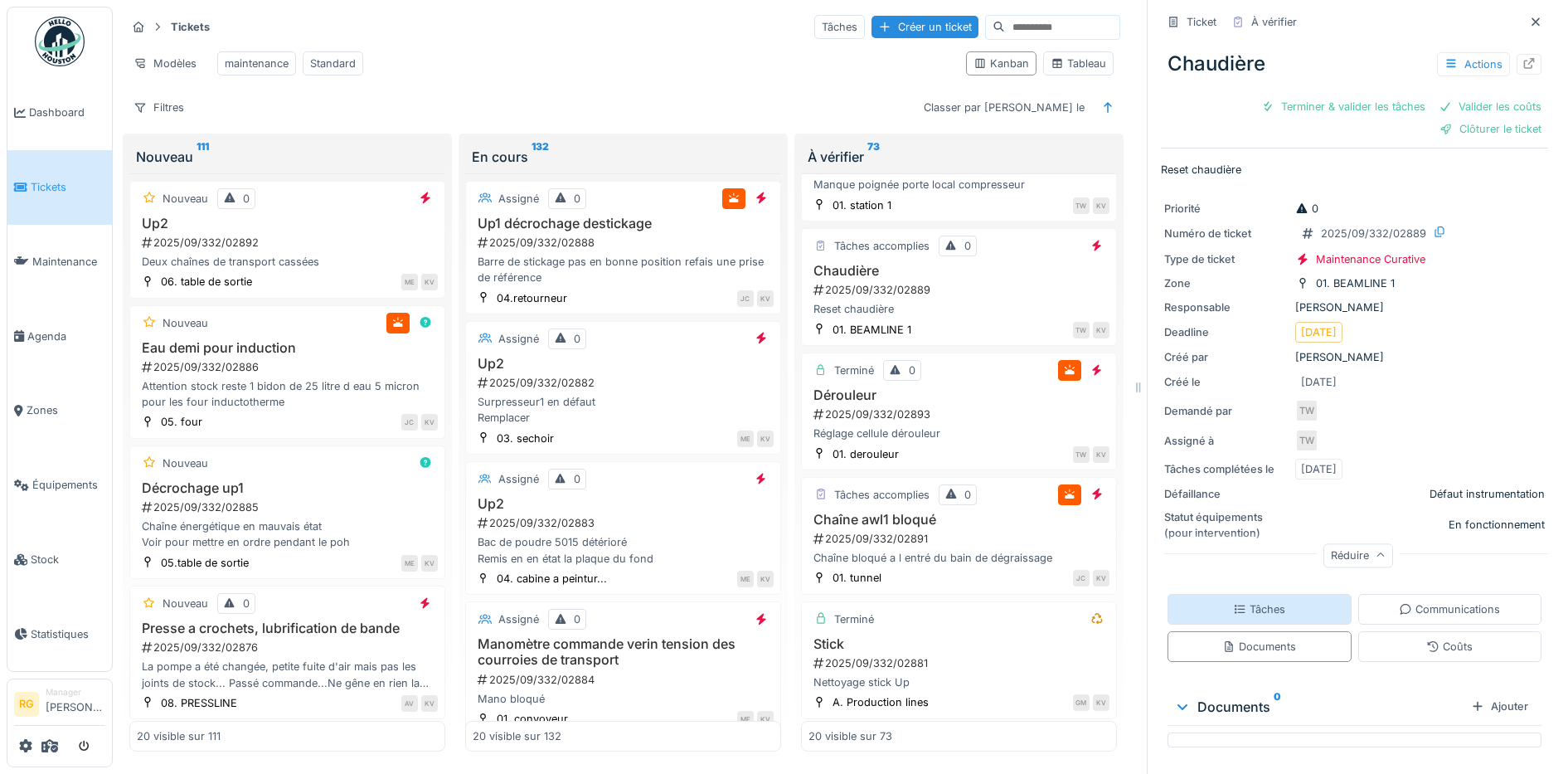
click at [1251, 601] on div "Tâches" at bounding box center [1259, 608] width 52 height 16
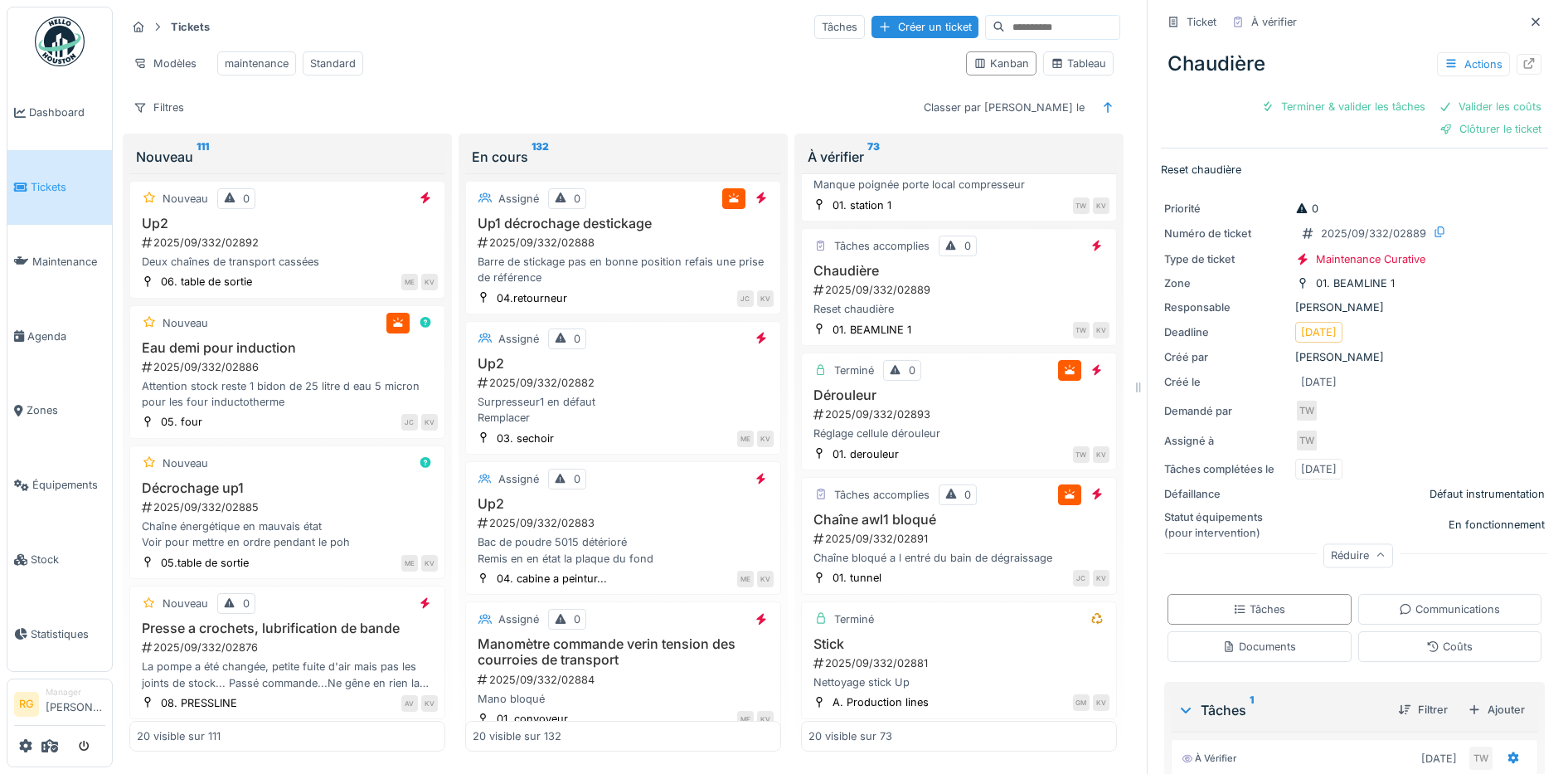
scroll to position [158, 0]
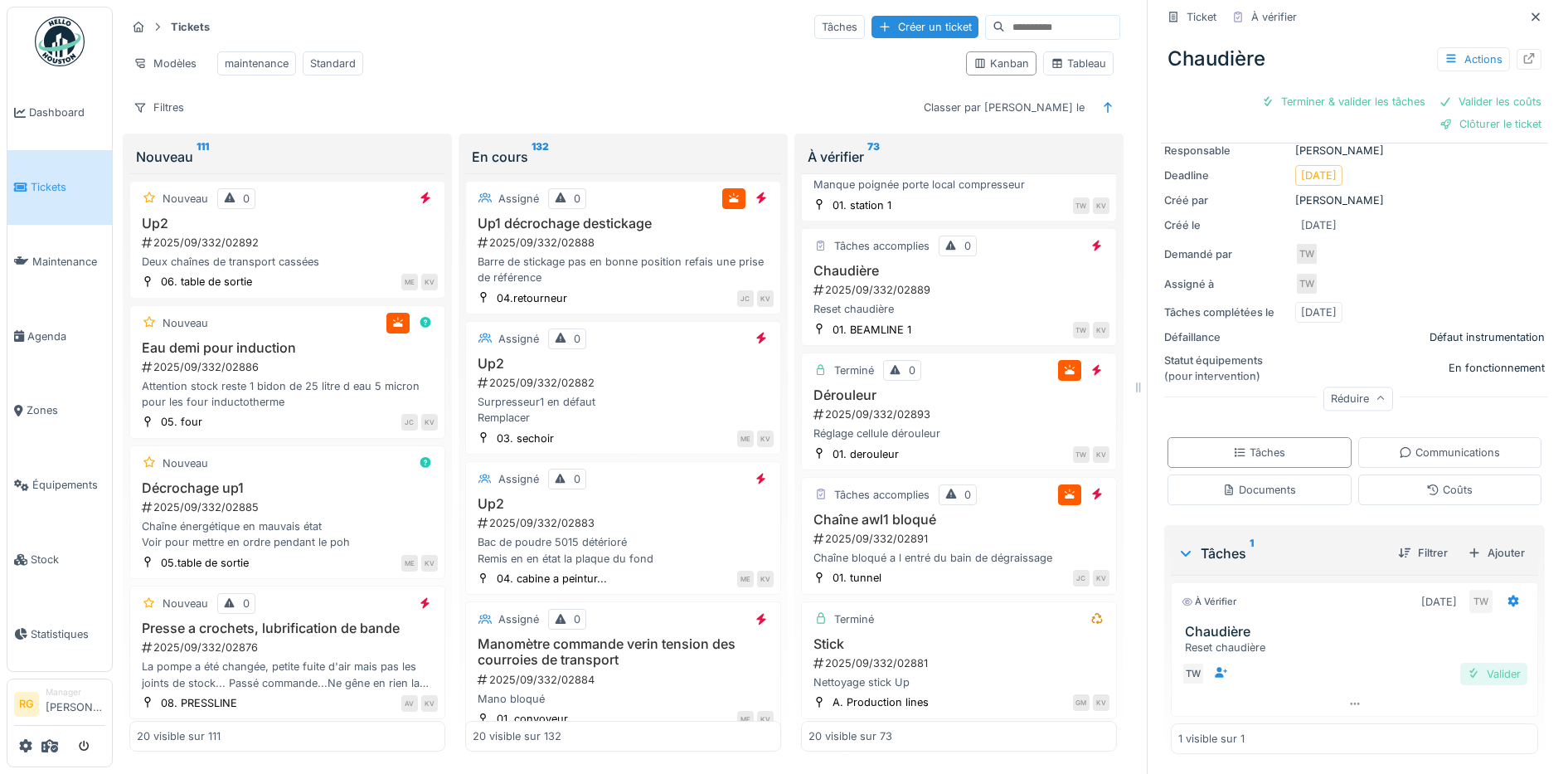
click at [1477, 662] on div "Valider" at bounding box center [1493, 673] width 67 height 22
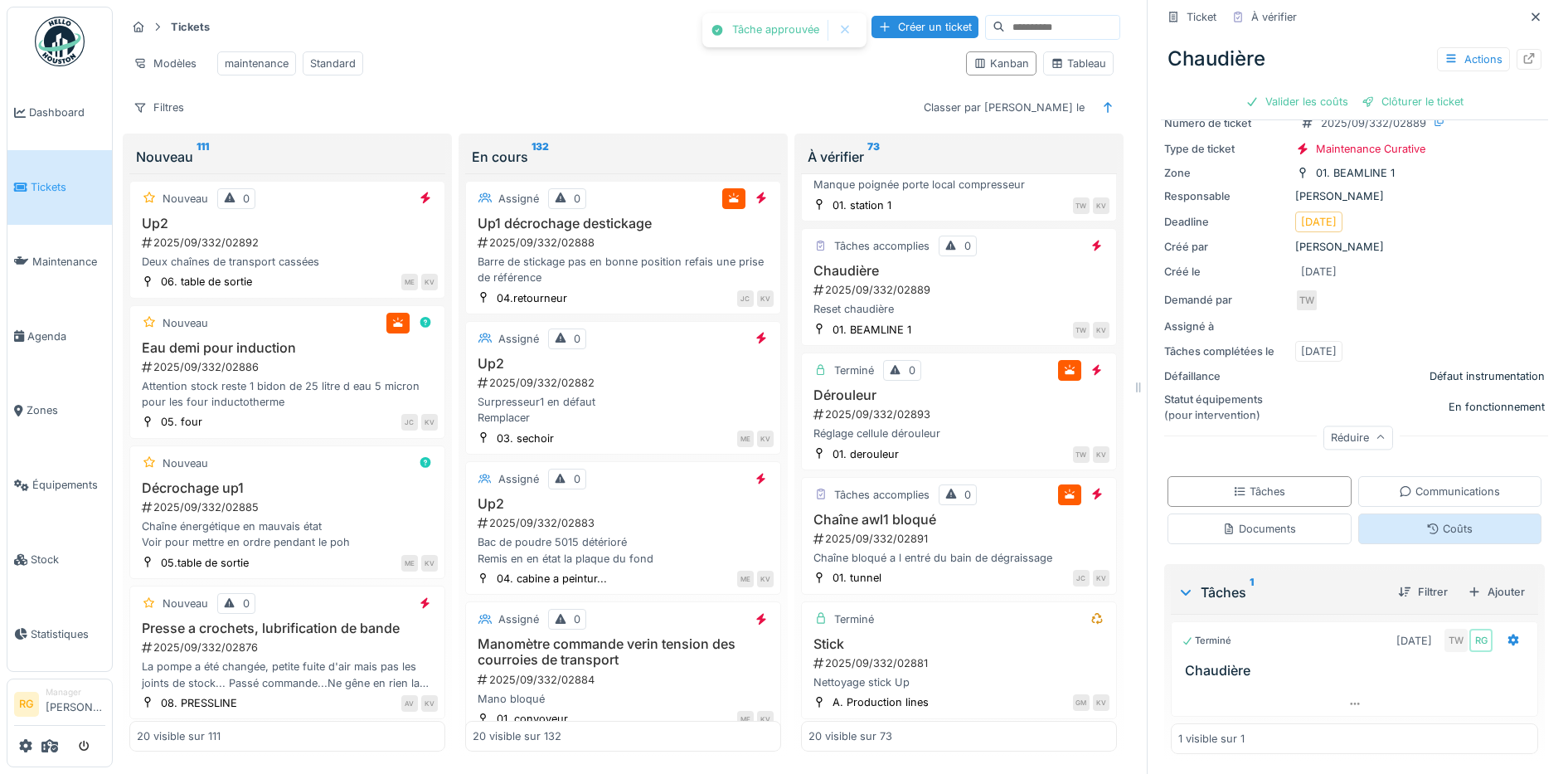
click at [1426, 521] on div "Coûts" at bounding box center [1449, 528] width 47 height 16
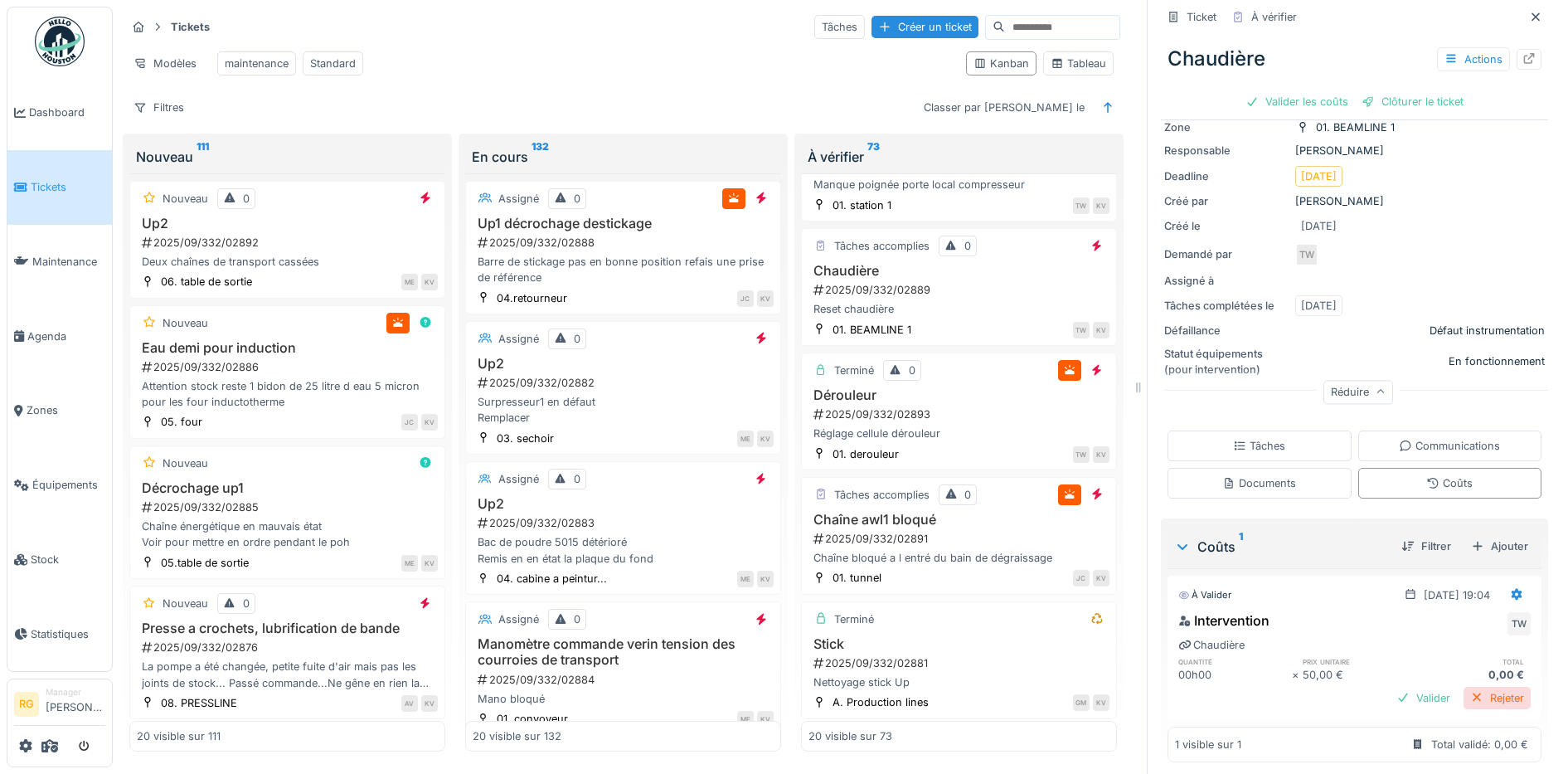
click at [1464, 686] on div "Rejeter" at bounding box center [1497, 697] width 67 height 22
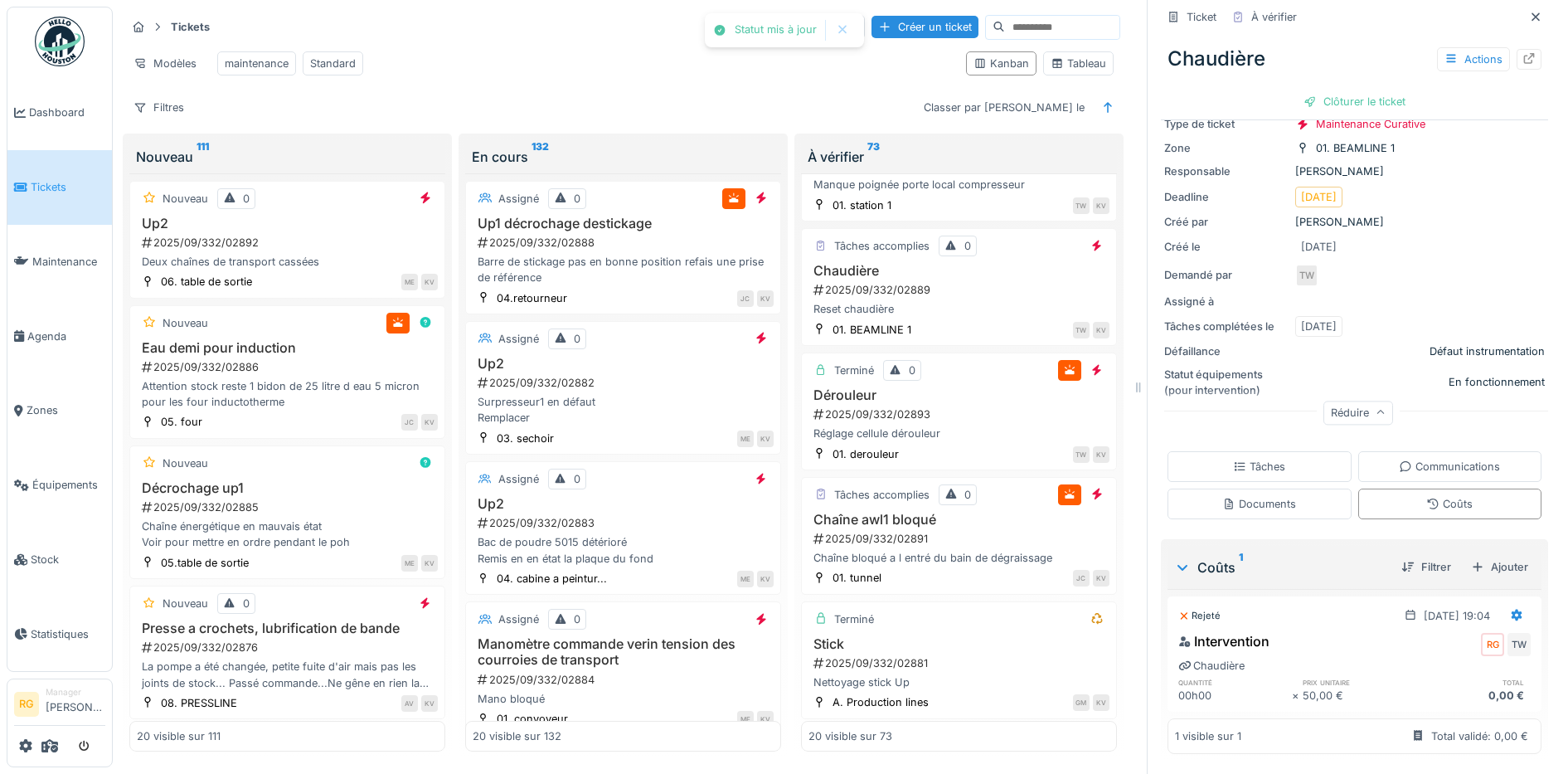
scroll to position [114, 0]
click at [1347, 91] on div "Clôturer le ticket" at bounding box center [1355, 102] width 115 height 22
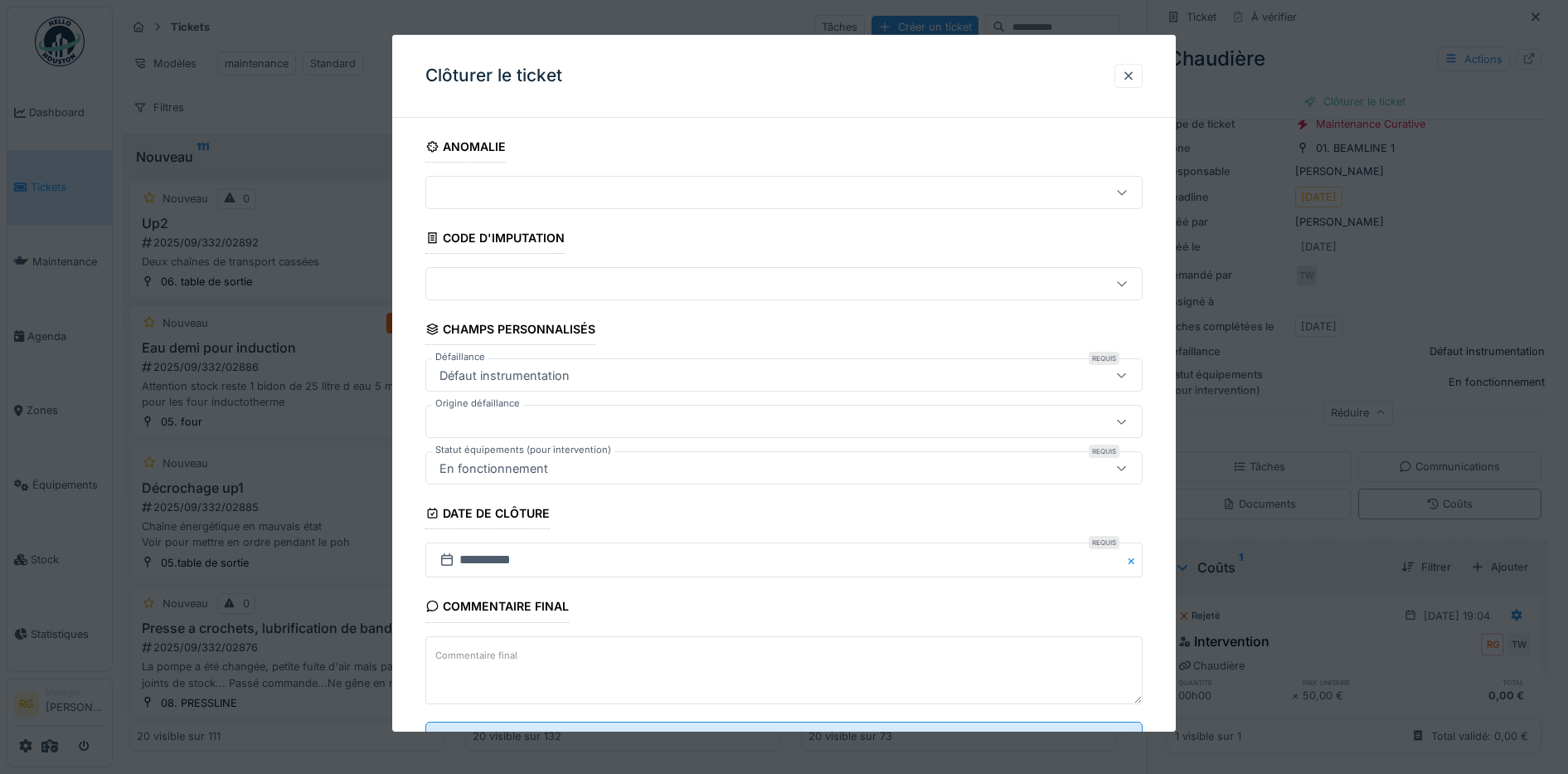
click at [532, 658] on textarea "Commentaire final" at bounding box center [784, 670] width 718 height 68
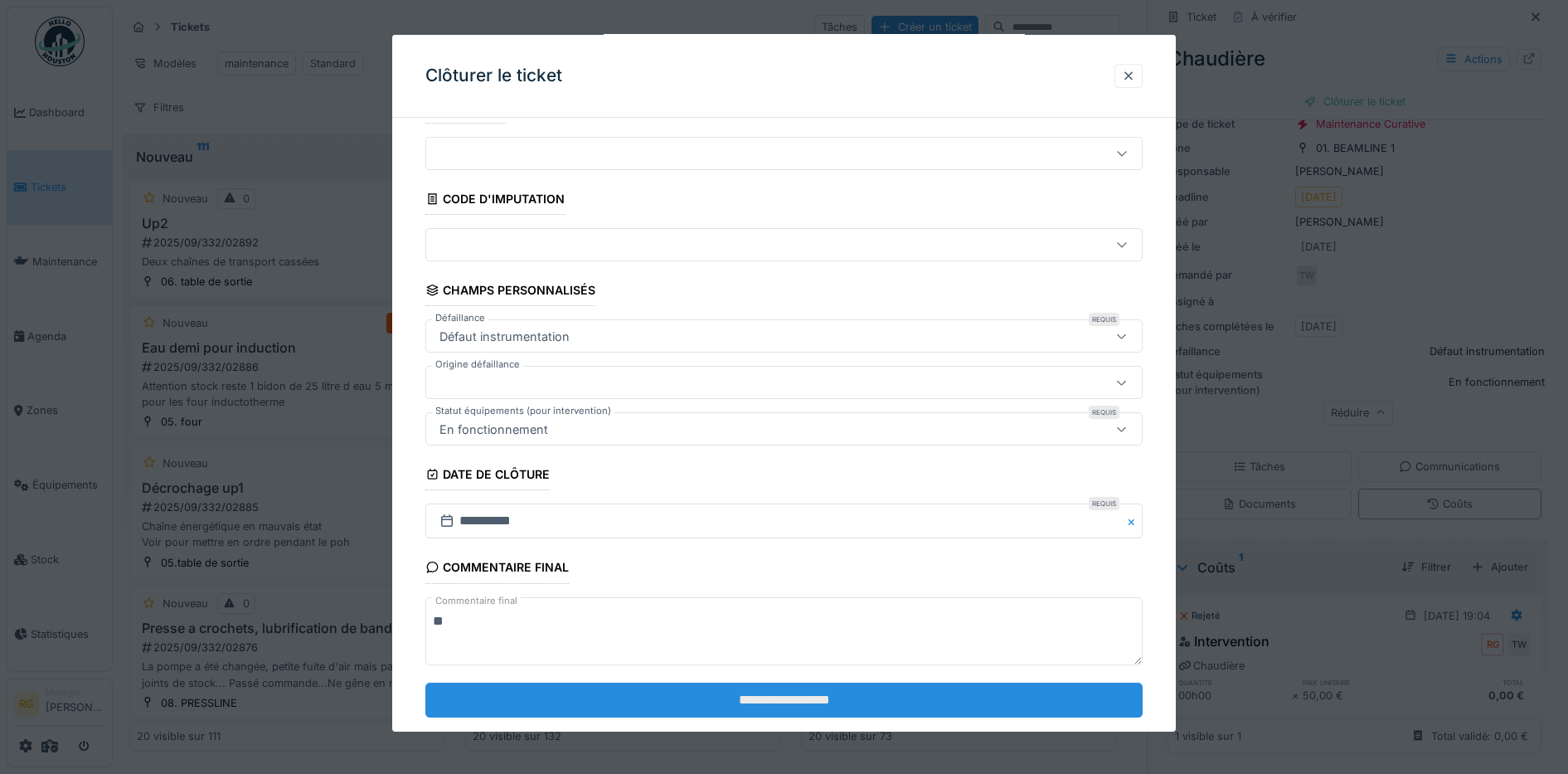
scroll to position [71, 0]
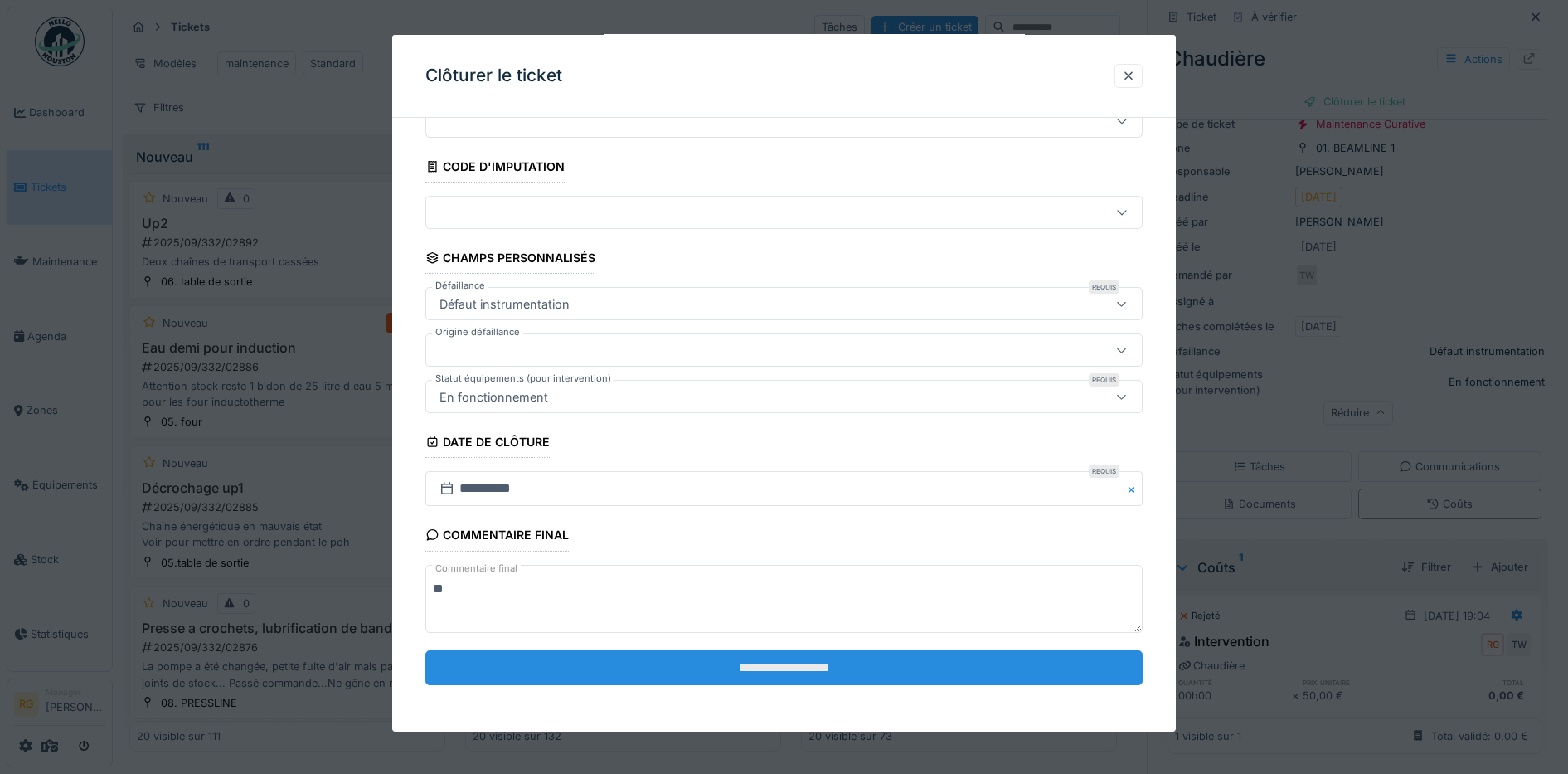
type textarea "**"
click at [815, 667] on input "**********" at bounding box center [784, 668] width 718 height 35
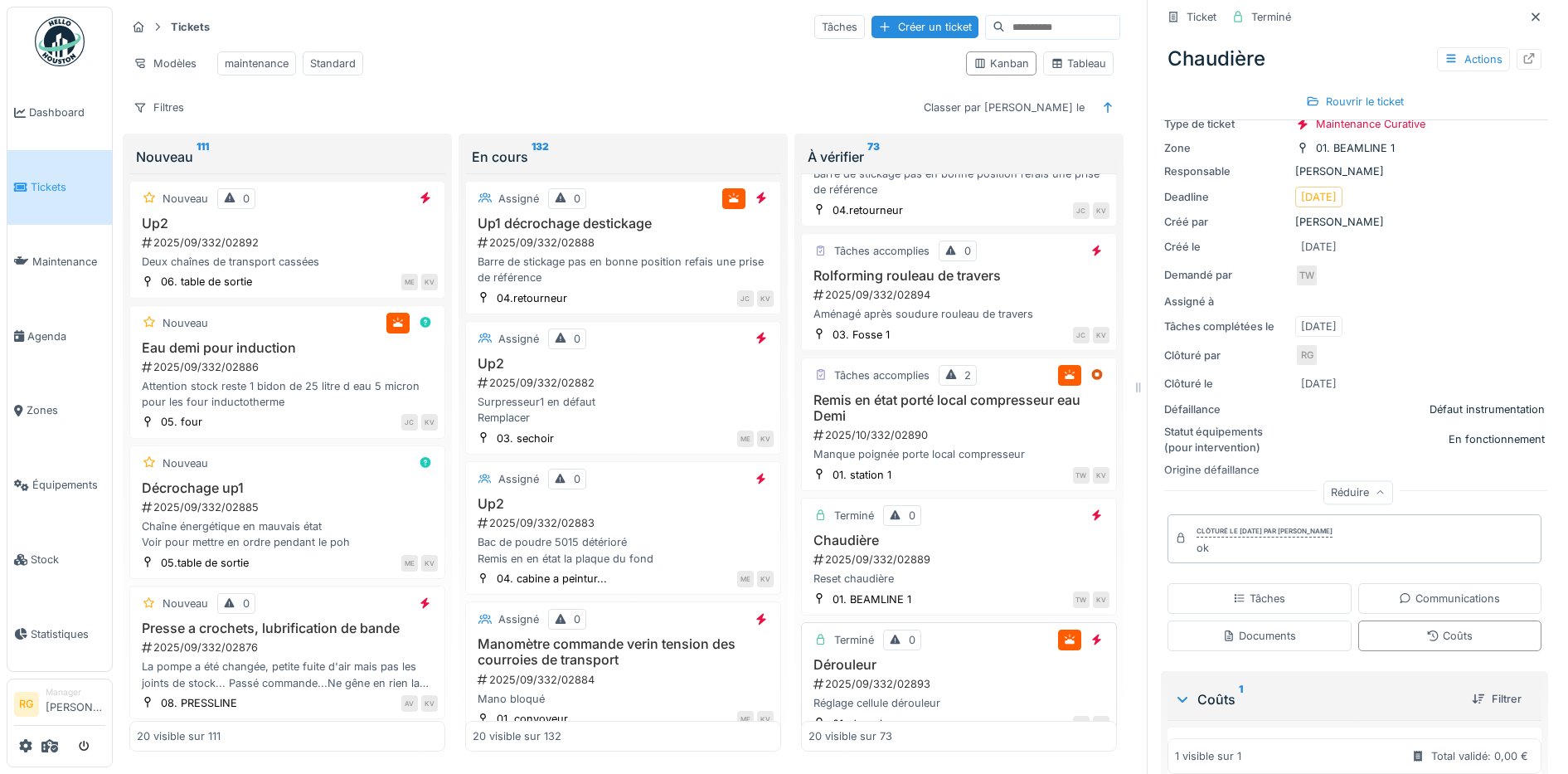
scroll to position [311, 0]
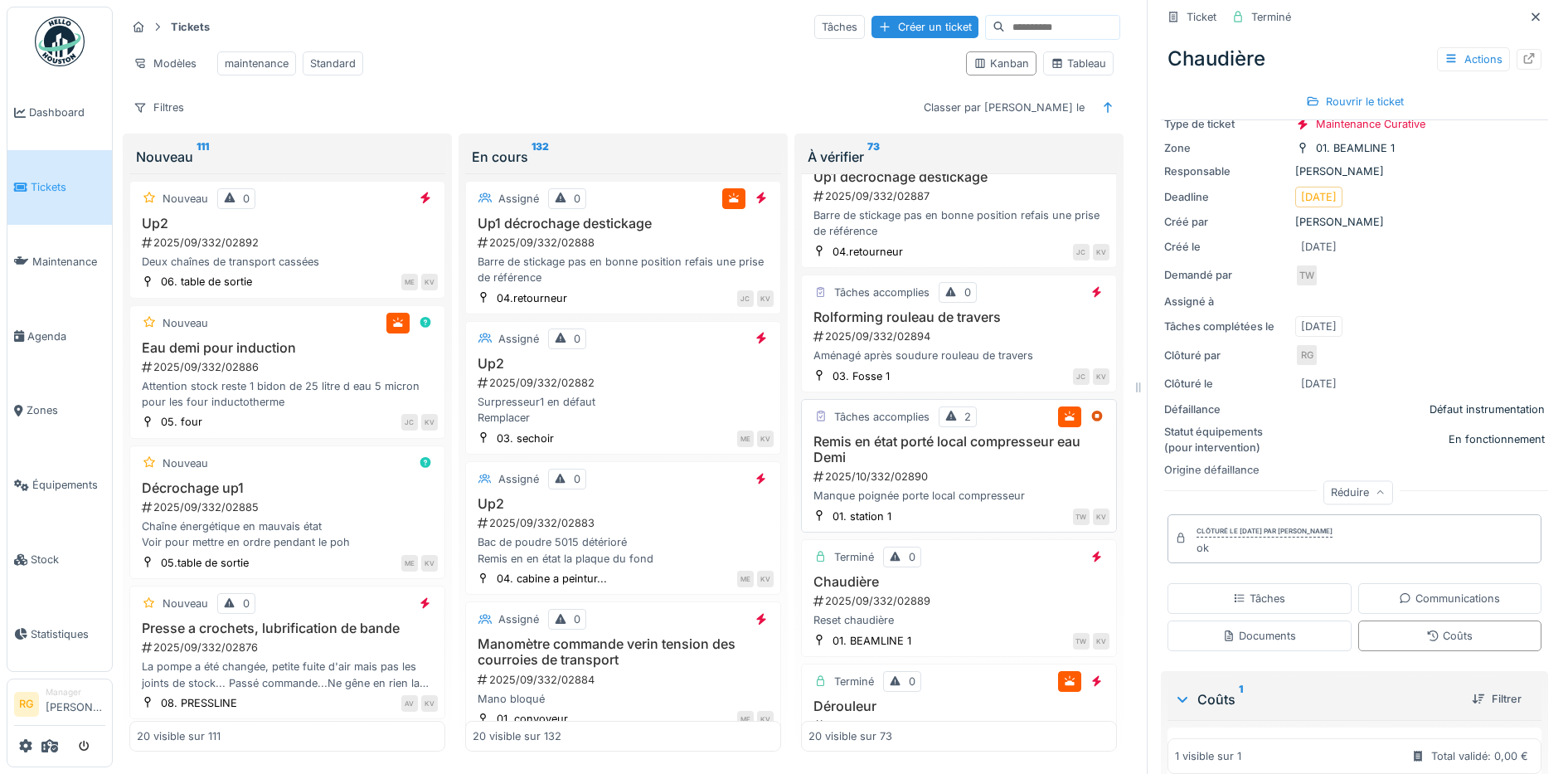
click at [950, 478] on div "2025/10/332/02890" at bounding box center [960, 476] width 297 height 16
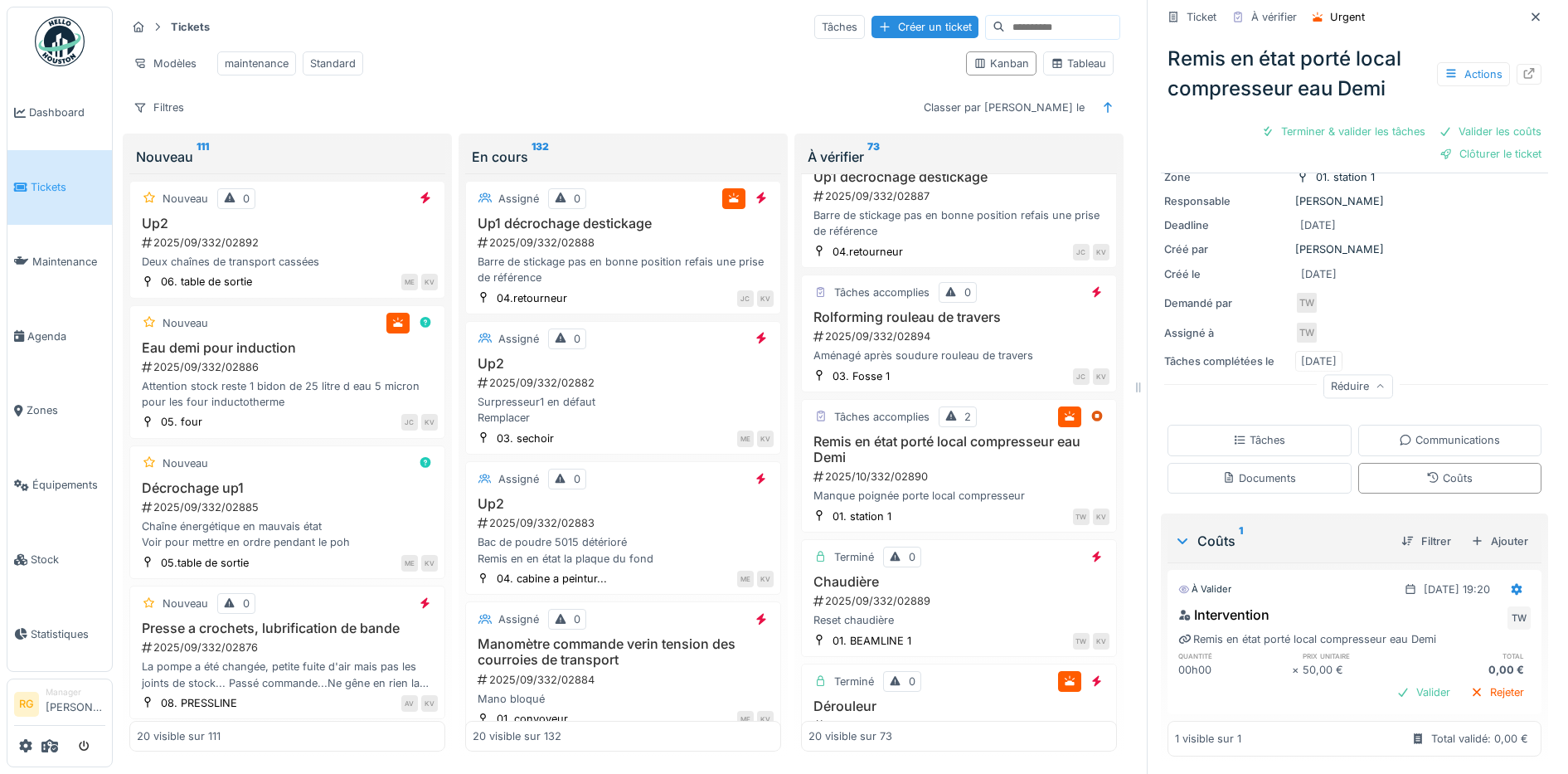
scroll to position [140, 0]
click at [1240, 468] on div "Documents" at bounding box center [1259, 475] width 74 height 16
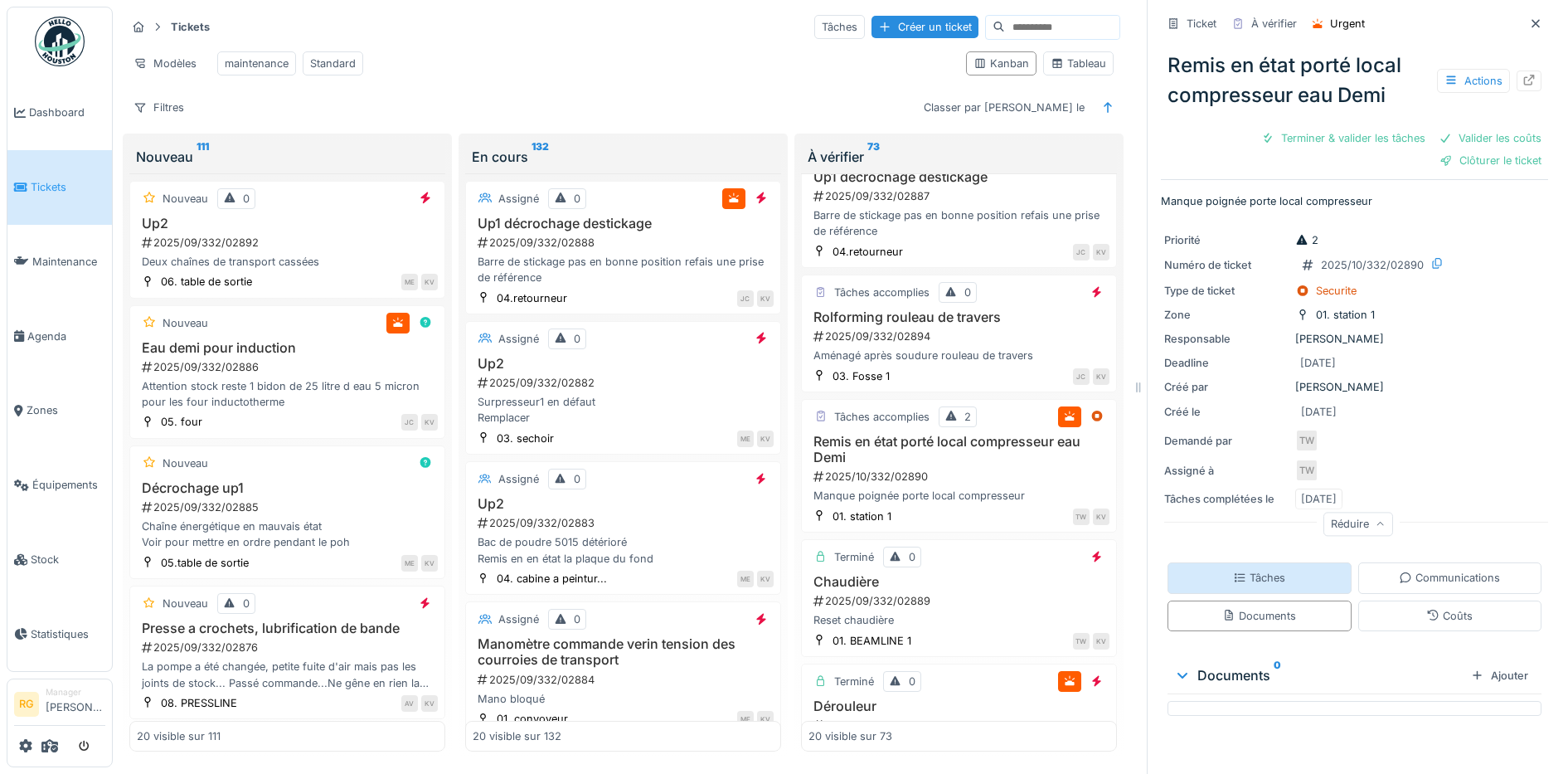
click at [1233, 570] on div "Tâches" at bounding box center [1259, 577] width 52 height 16
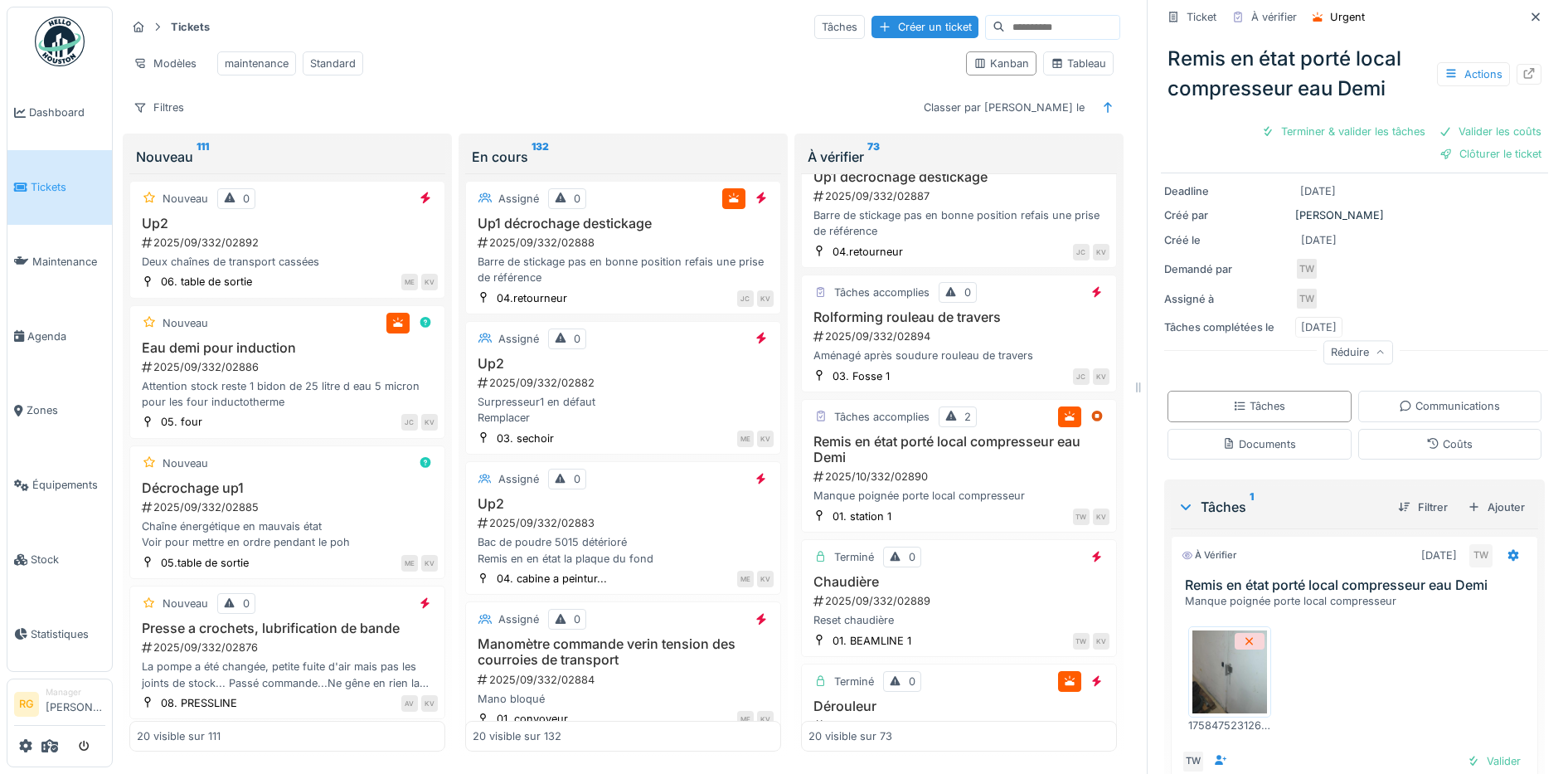
scroll to position [260, 0]
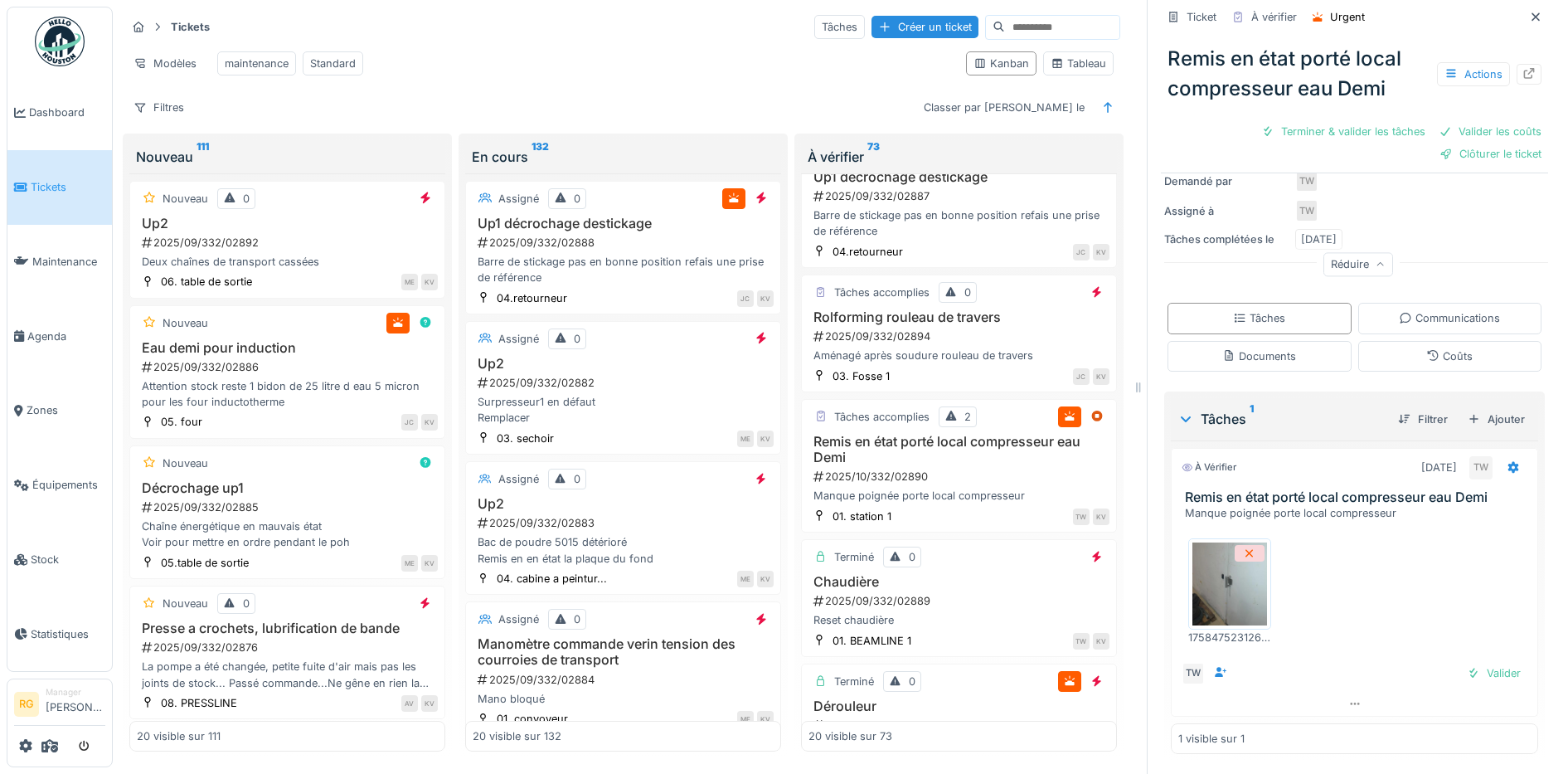
click at [1221, 567] on img at bounding box center [1230, 584] width 75 height 83
click at [1460, 661] on div "Valider" at bounding box center [1493, 672] width 67 height 22
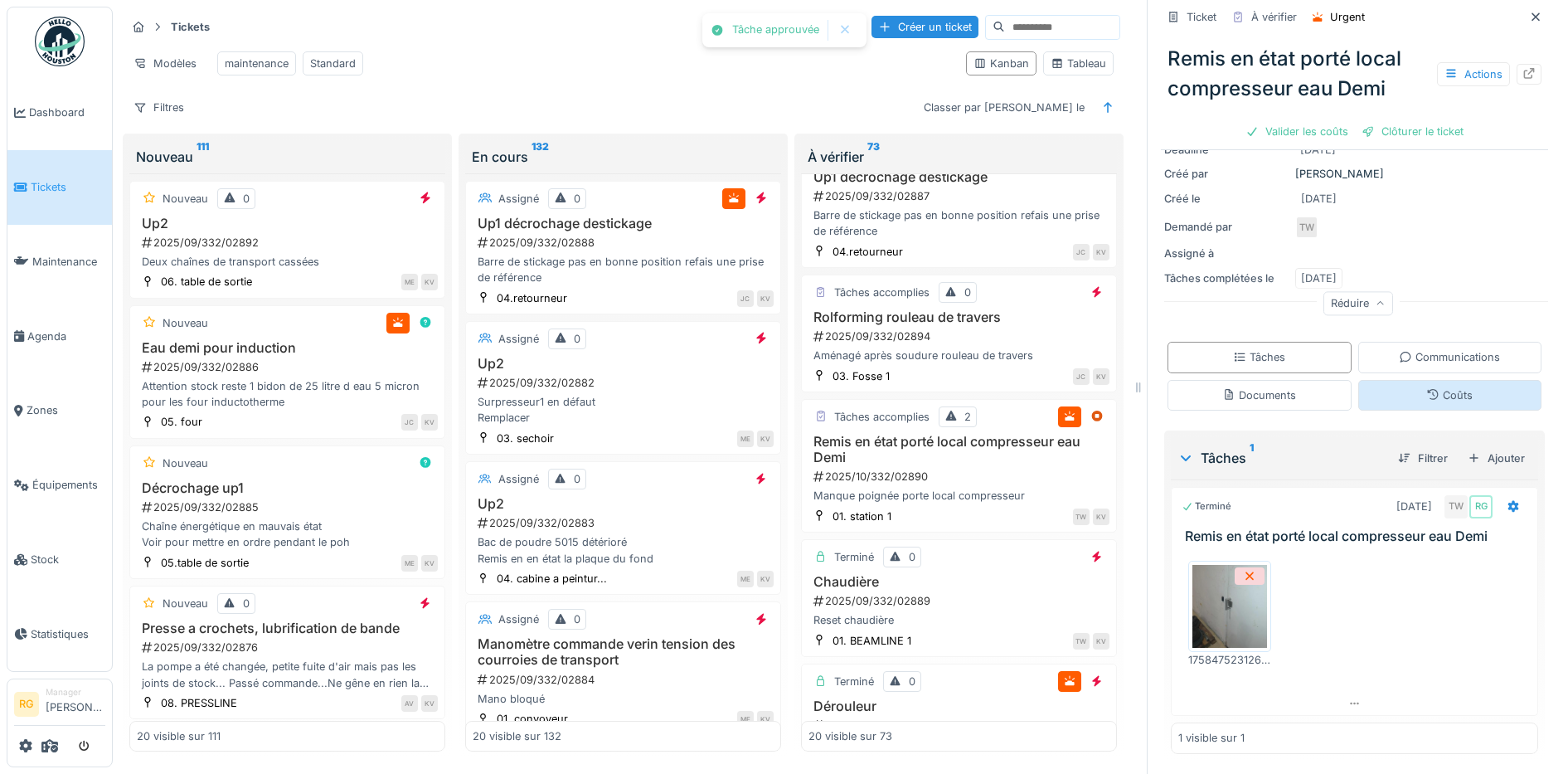
click at [1430, 387] on div "Coûts" at bounding box center [1449, 394] width 47 height 16
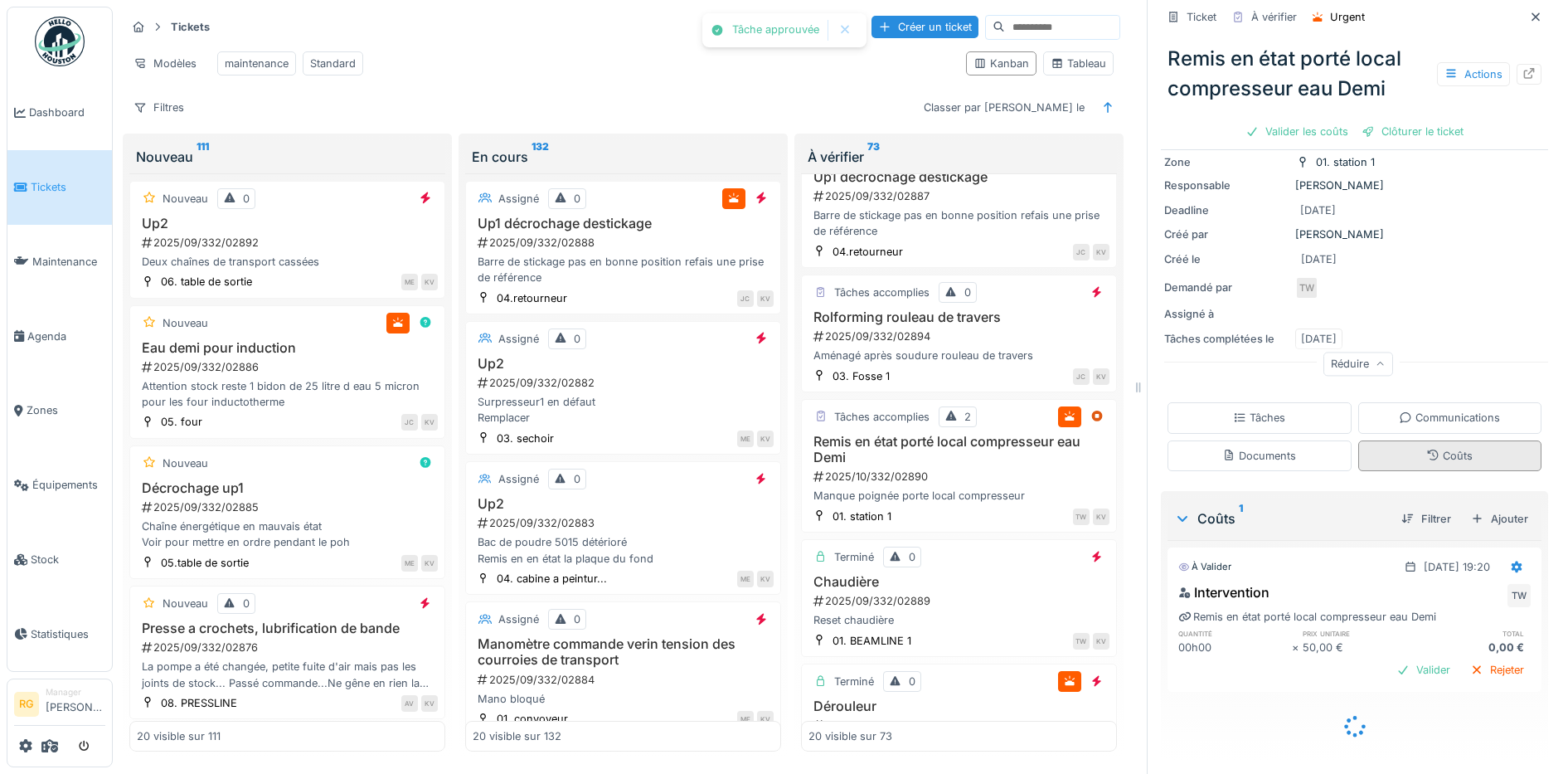
scroll to position [111, 0]
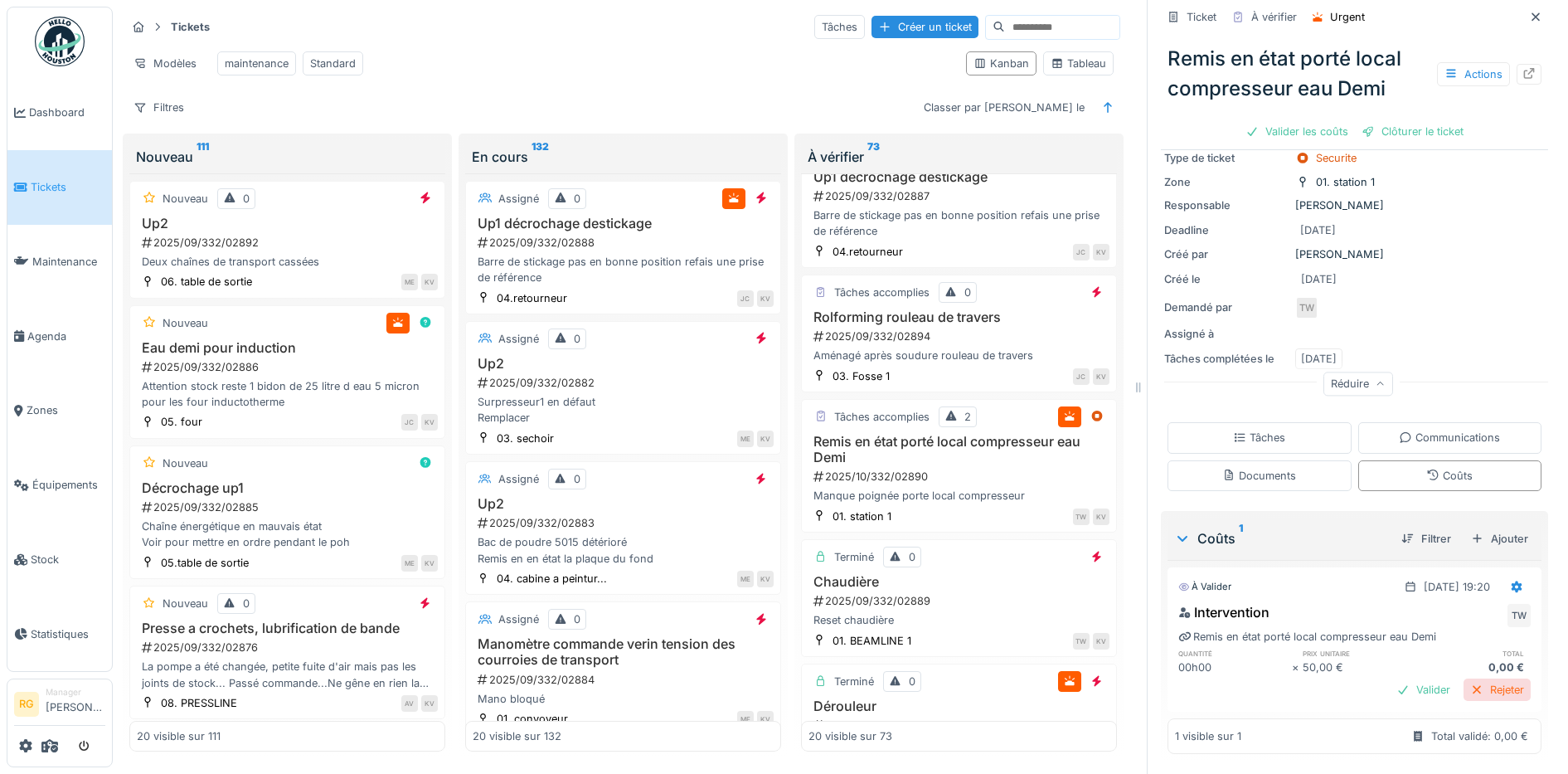
click at [1472, 678] on div "Rejeter" at bounding box center [1497, 689] width 67 height 22
click at [1474, 678] on div "Rejeter" at bounding box center [1497, 689] width 67 height 22
click at [1272, 468] on div "Documents" at bounding box center [1259, 475] width 74 height 16
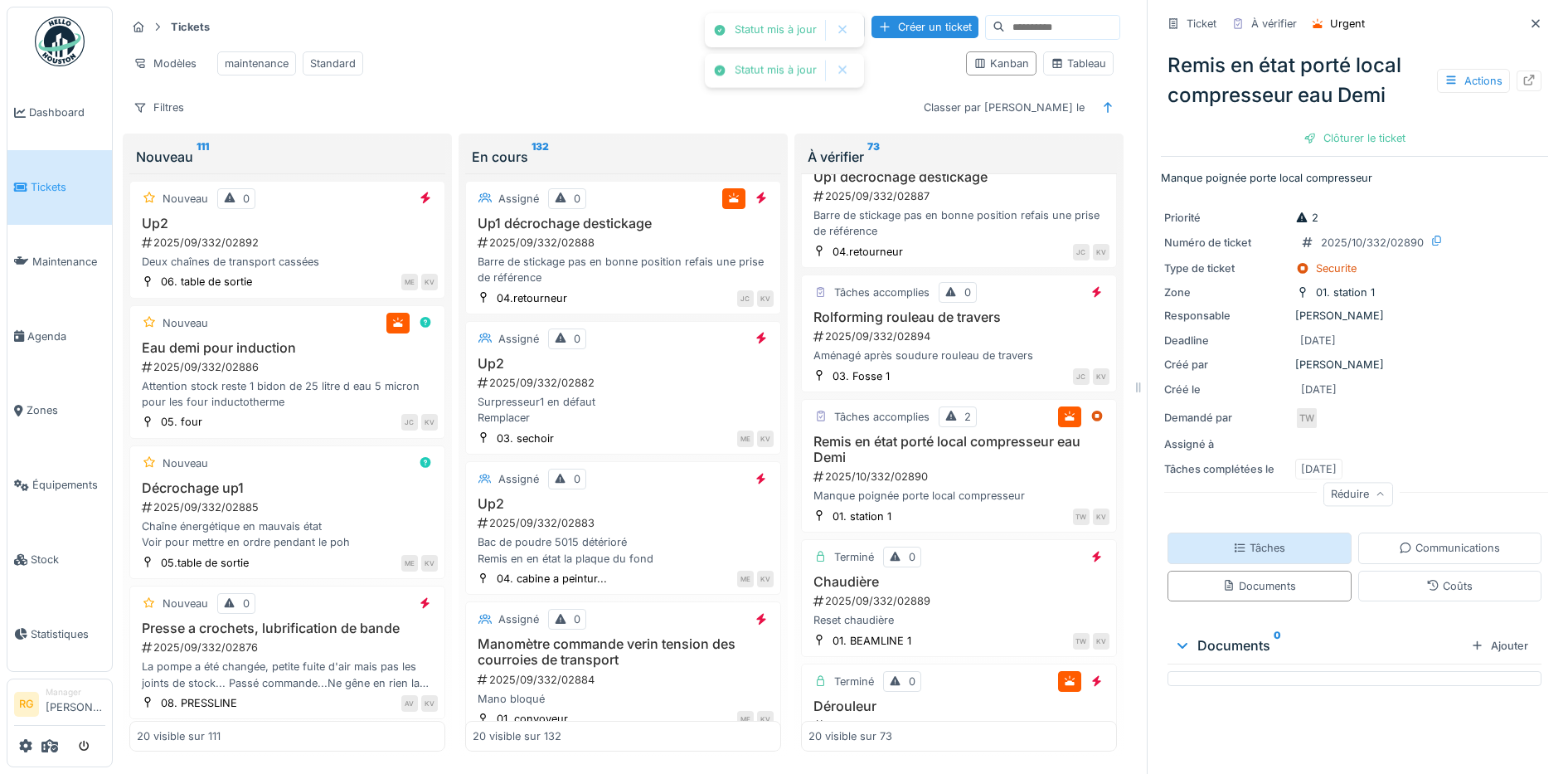
click at [1254, 540] on div "Tâches" at bounding box center [1259, 547] width 52 height 16
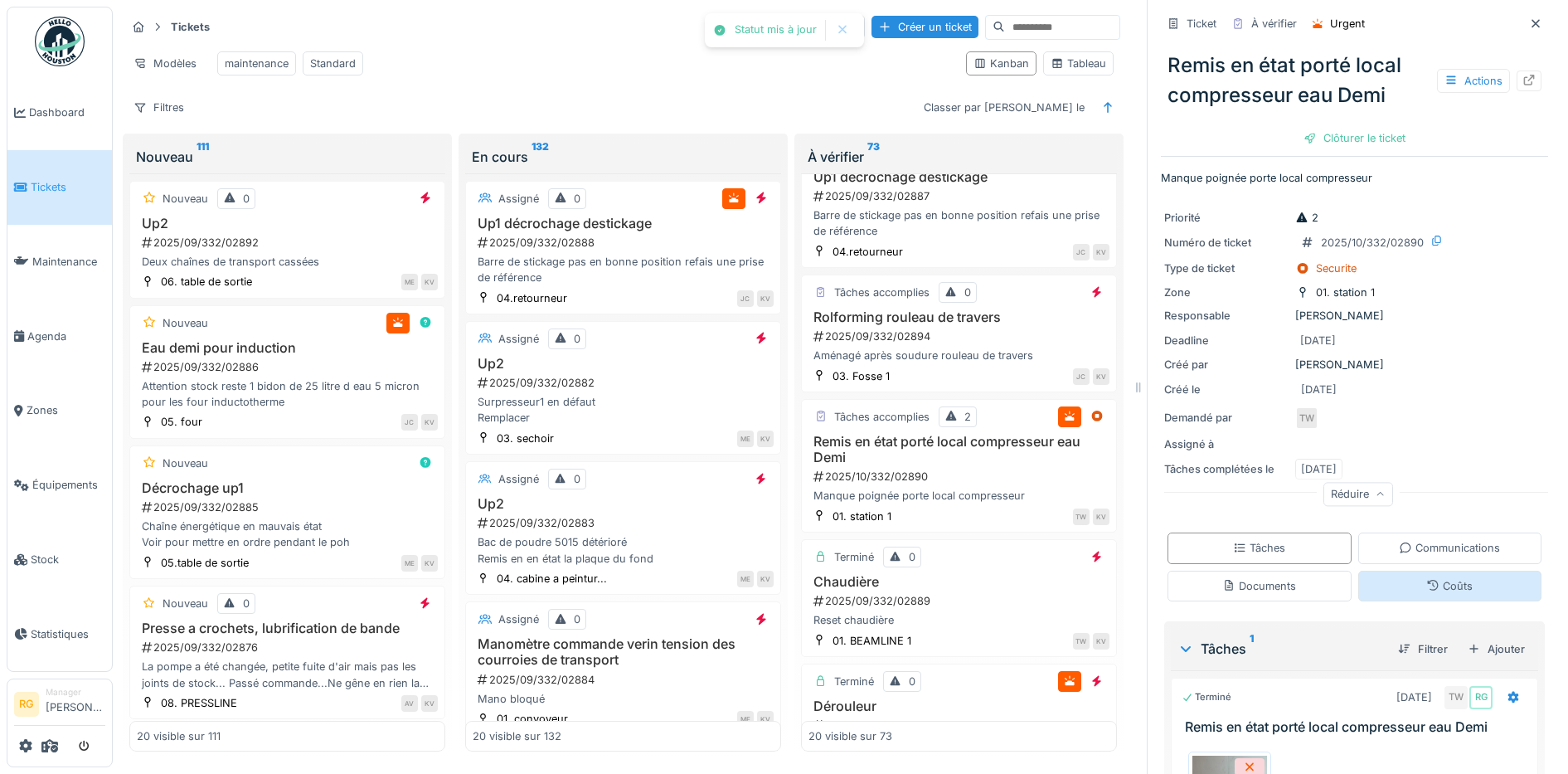
click at [1393, 571] on div "Coûts" at bounding box center [1450, 586] width 184 height 31
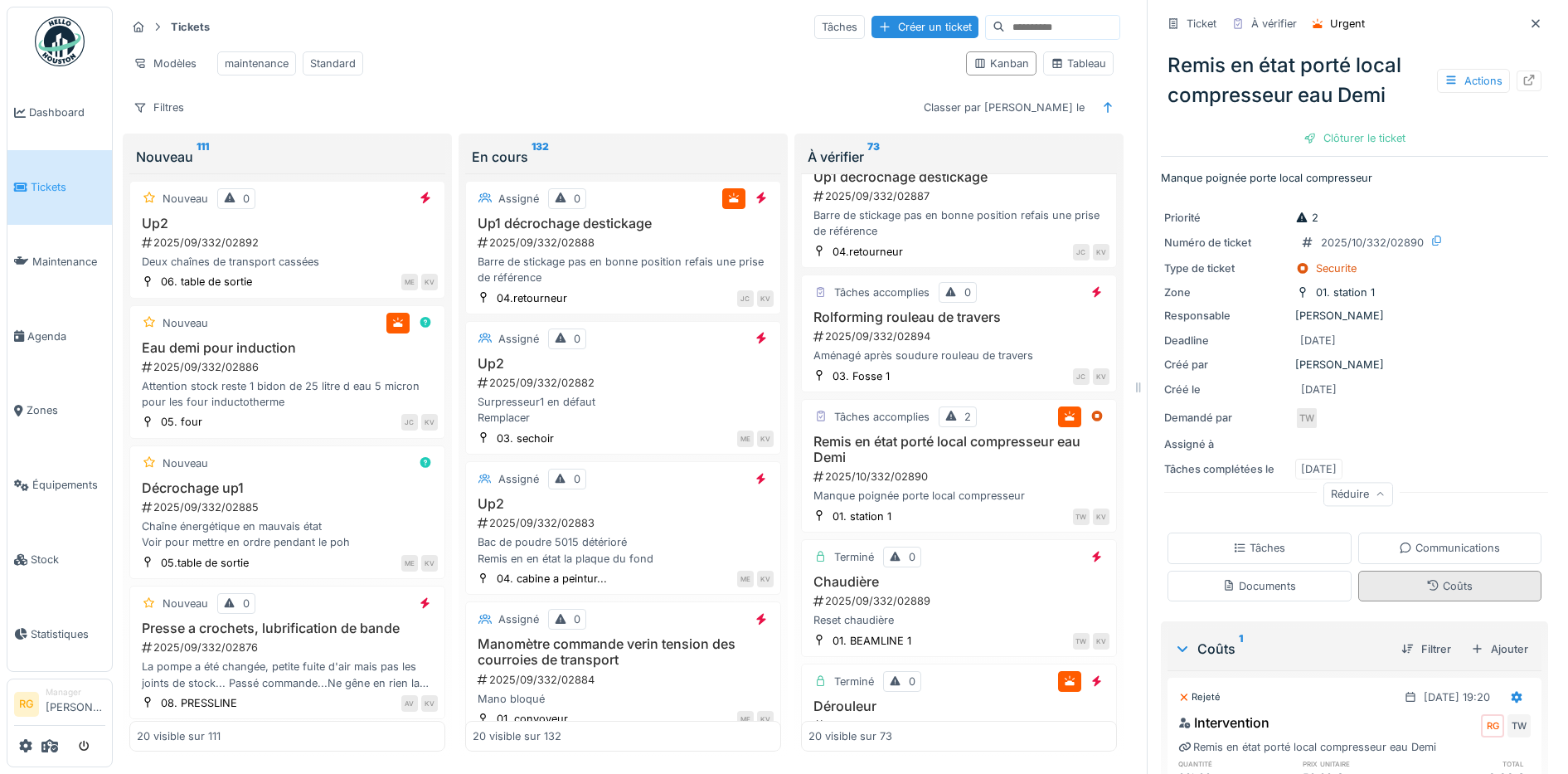
scroll to position [81, 0]
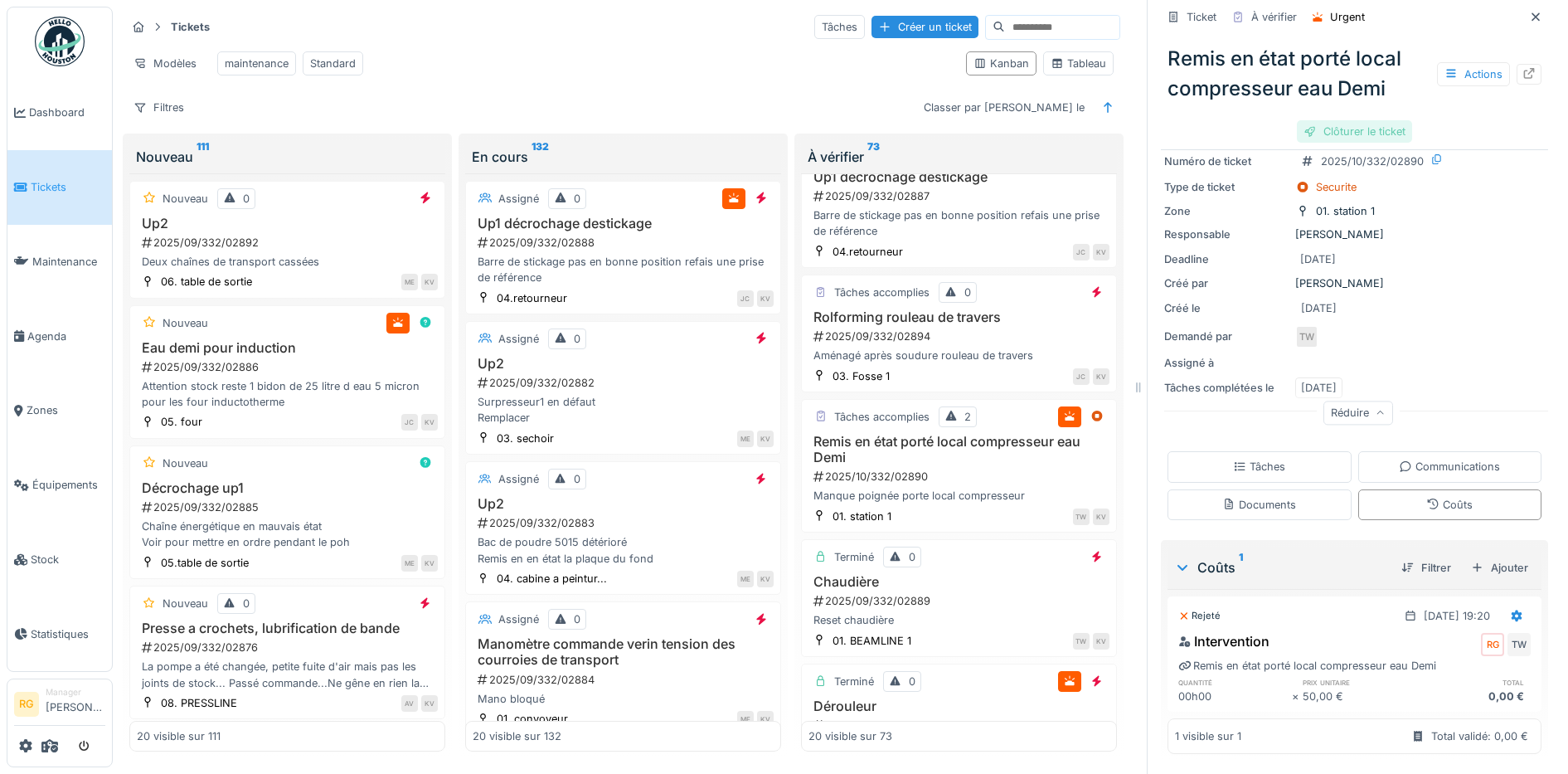
click at [1338, 120] on div "Clôturer le ticket" at bounding box center [1355, 131] width 115 height 22
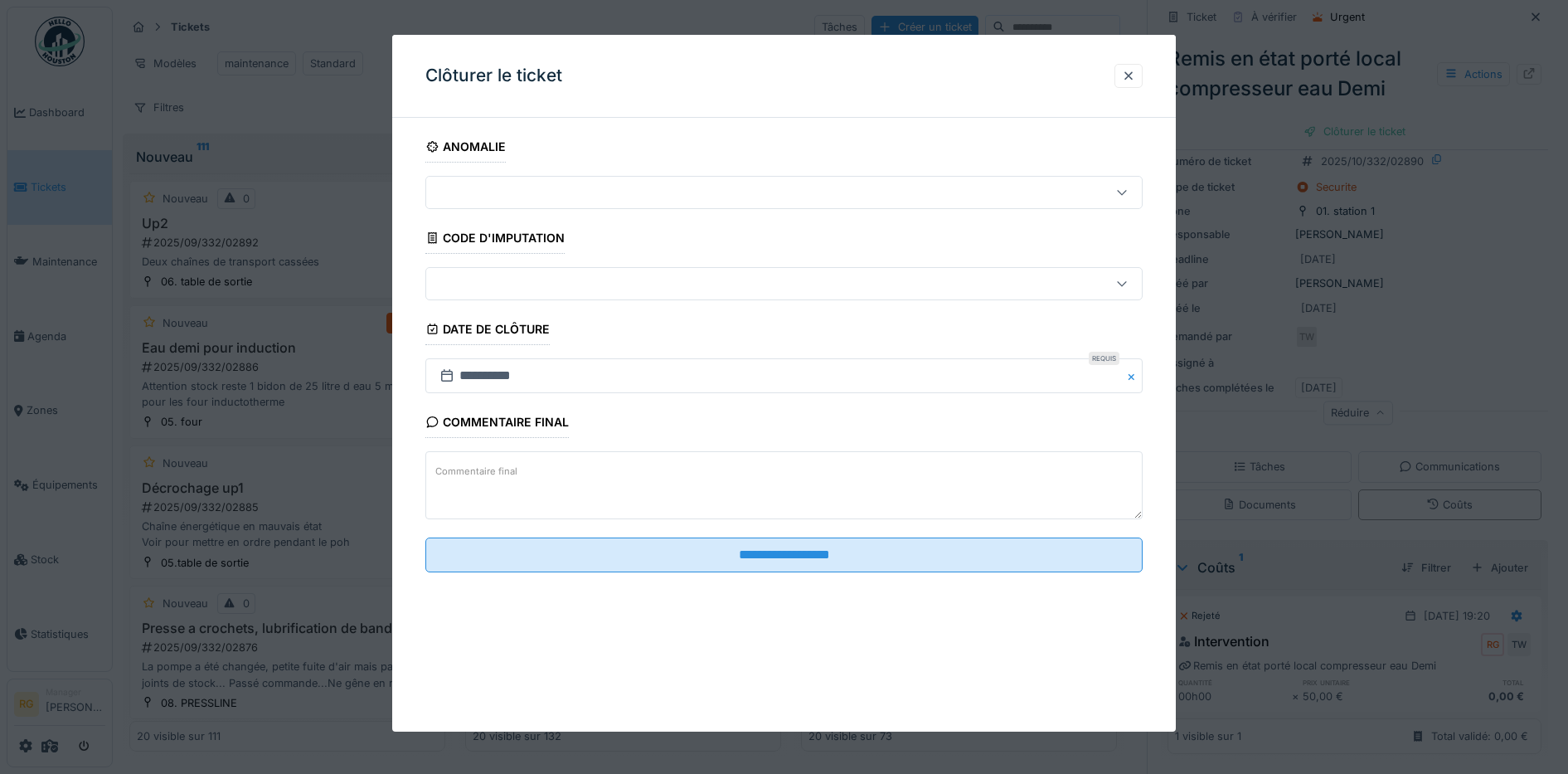
click at [483, 463] on label "Commentaire final" at bounding box center [476, 471] width 89 height 21
click at [483, 463] on textarea "Commentaire final" at bounding box center [784, 485] width 718 height 68
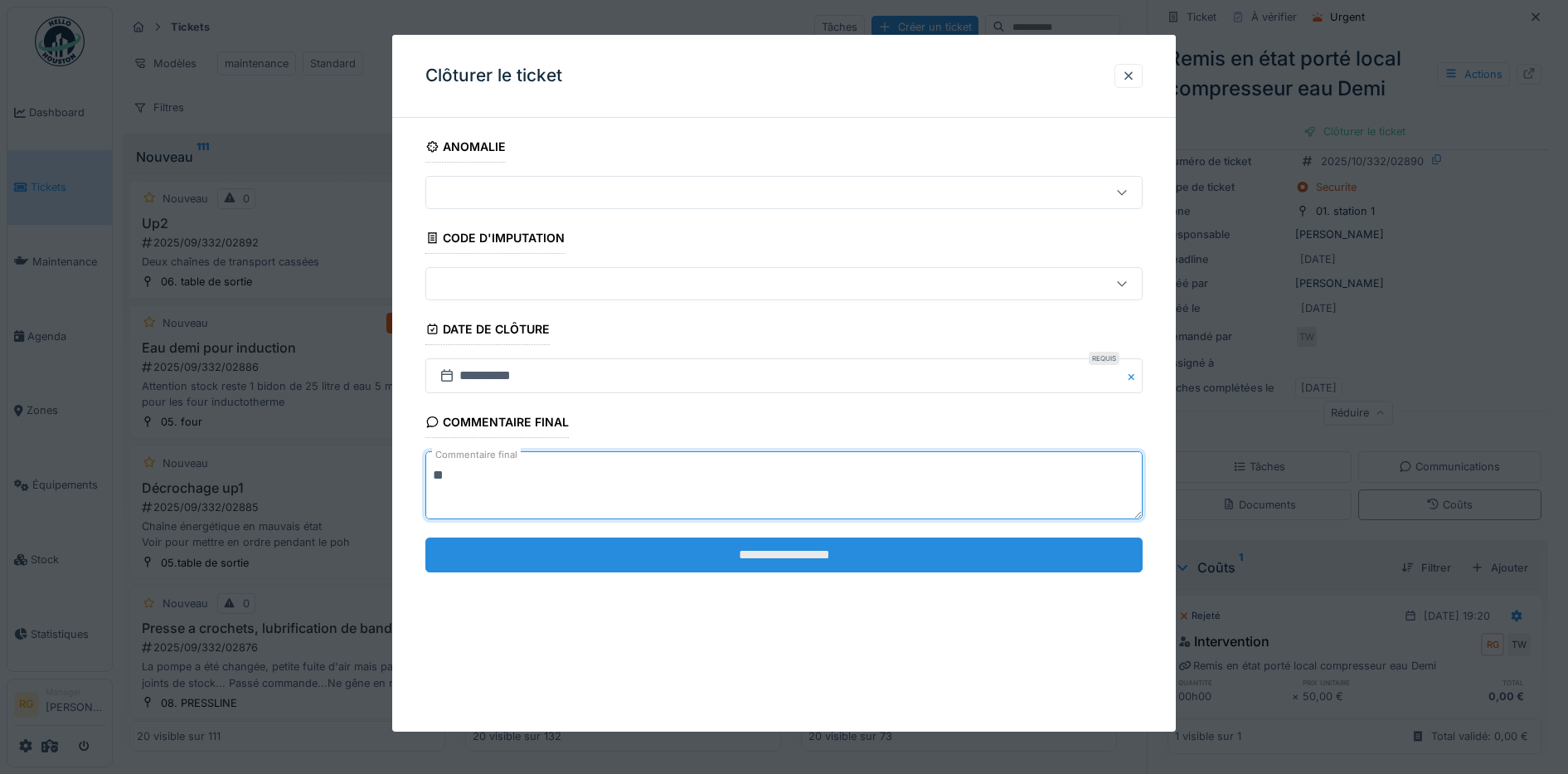
type textarea "**"
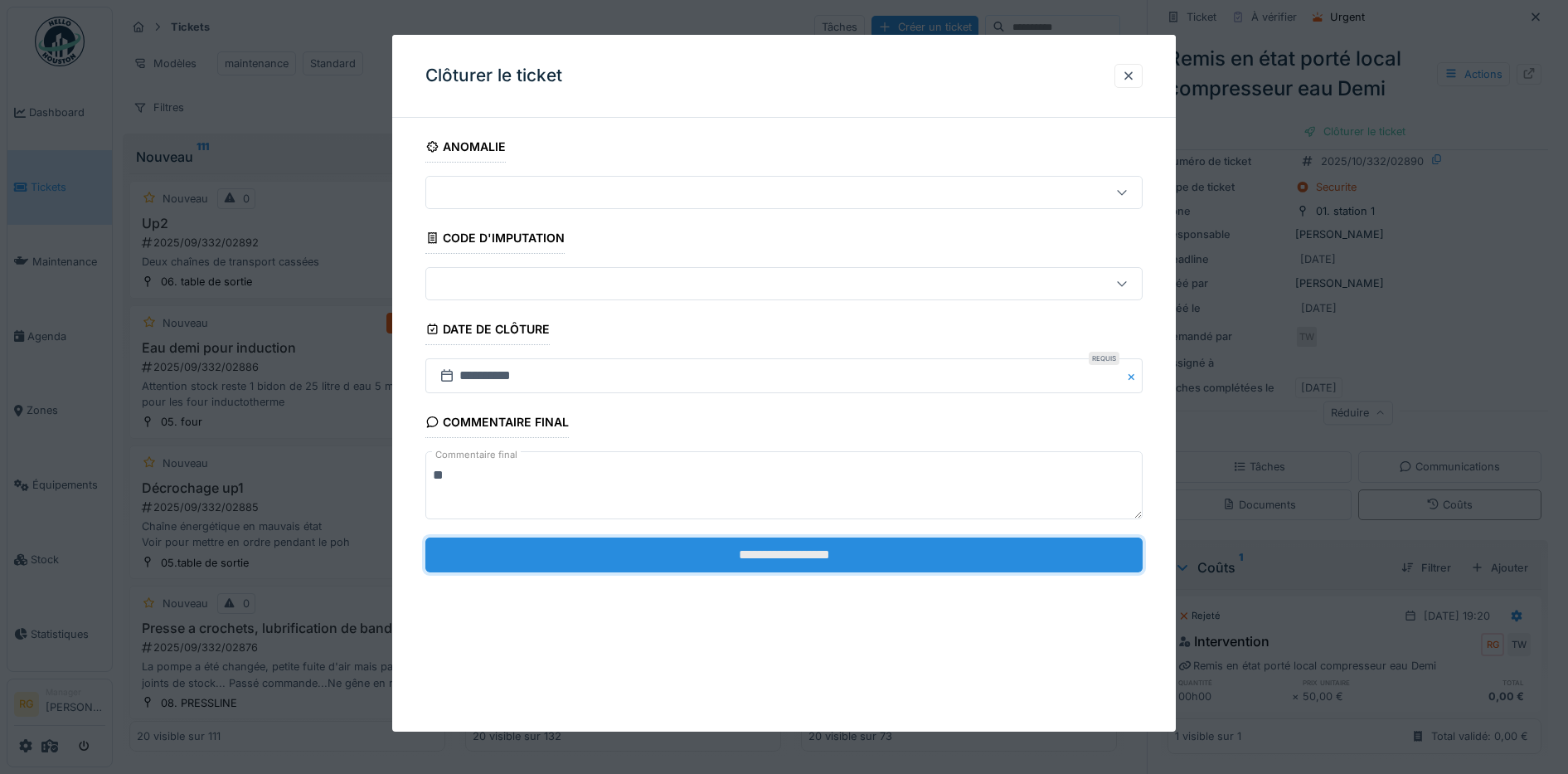
click at [703, 561] on input "**********" at bounding box center [784, 554] width 718 height 35
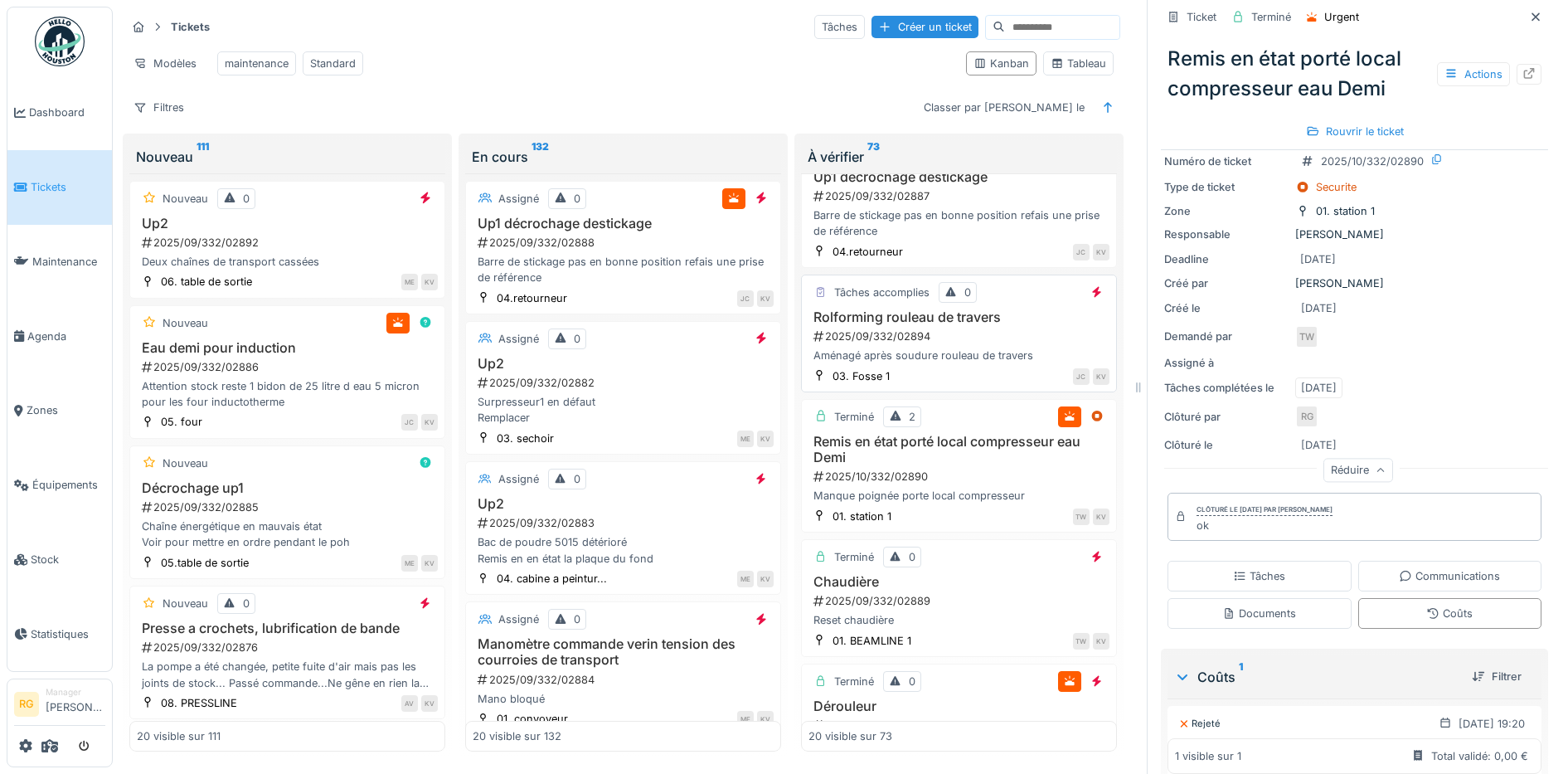
click at [962, 341] on div "2025/09/332/02894" at bounding box center [960, 336] width 297 height 16
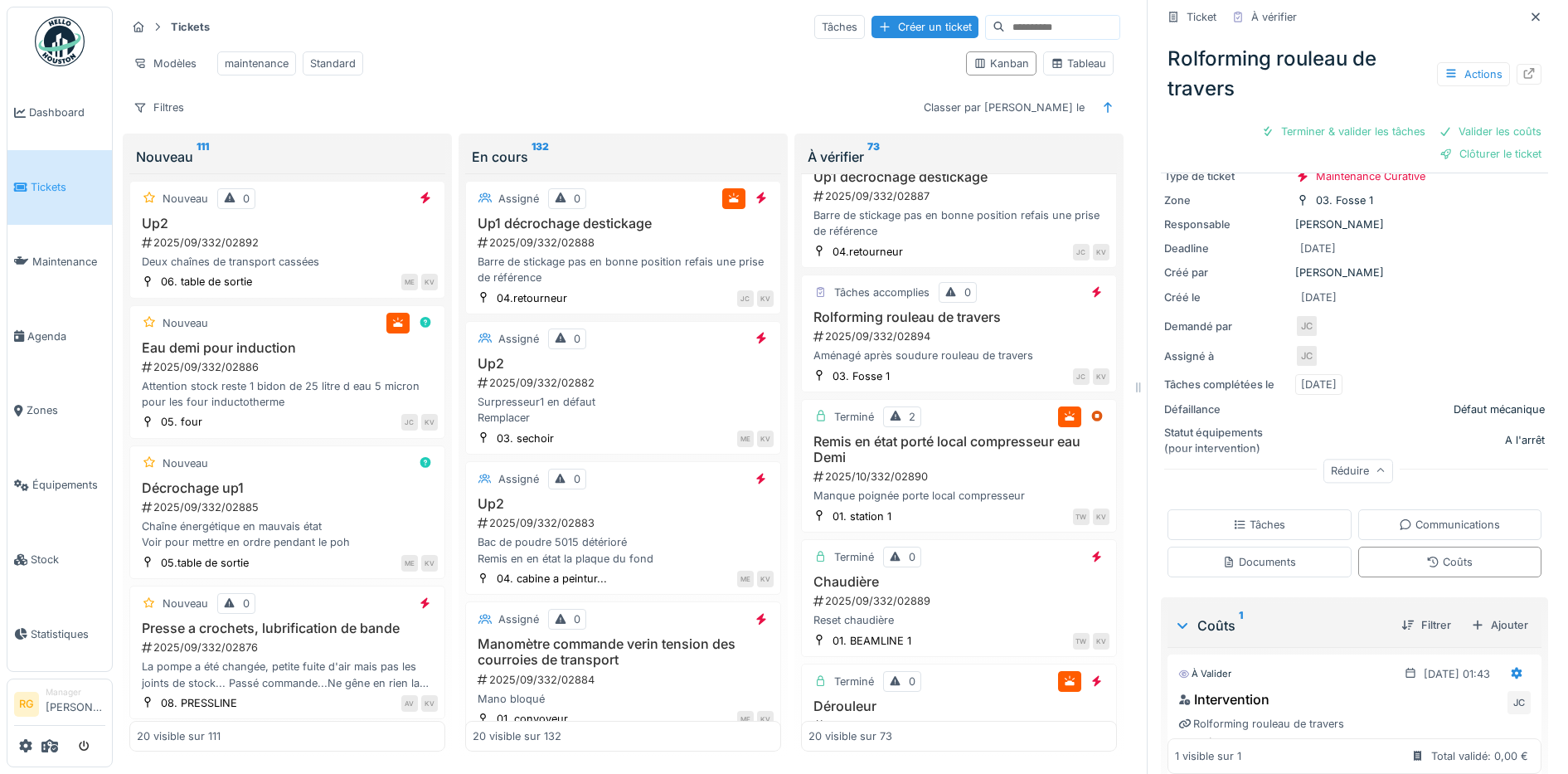
scroll to position [201, 0]
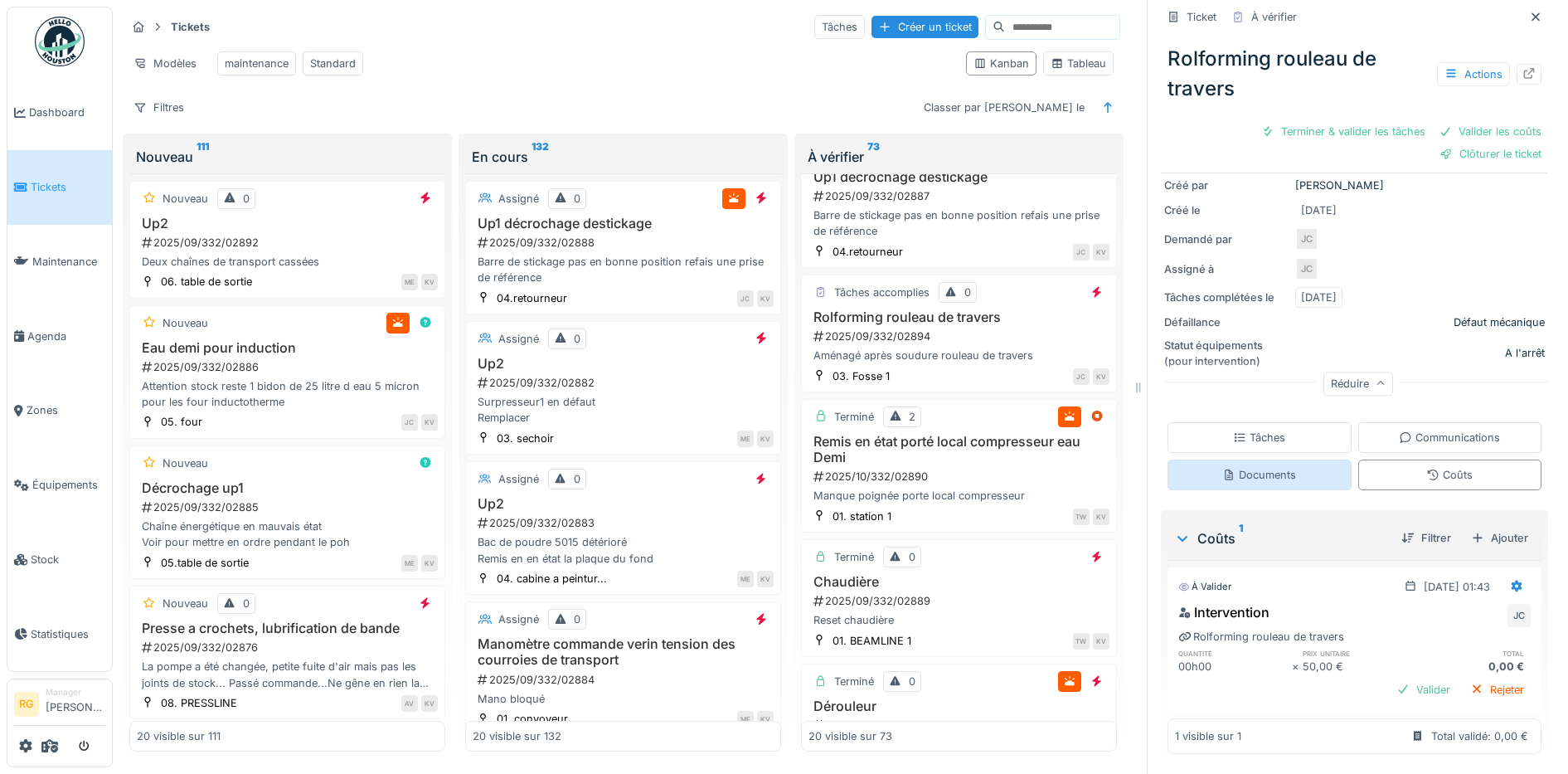
click at [1251, 468] on div "Documents" at bounding box center [1259, 475] width 184 height 31
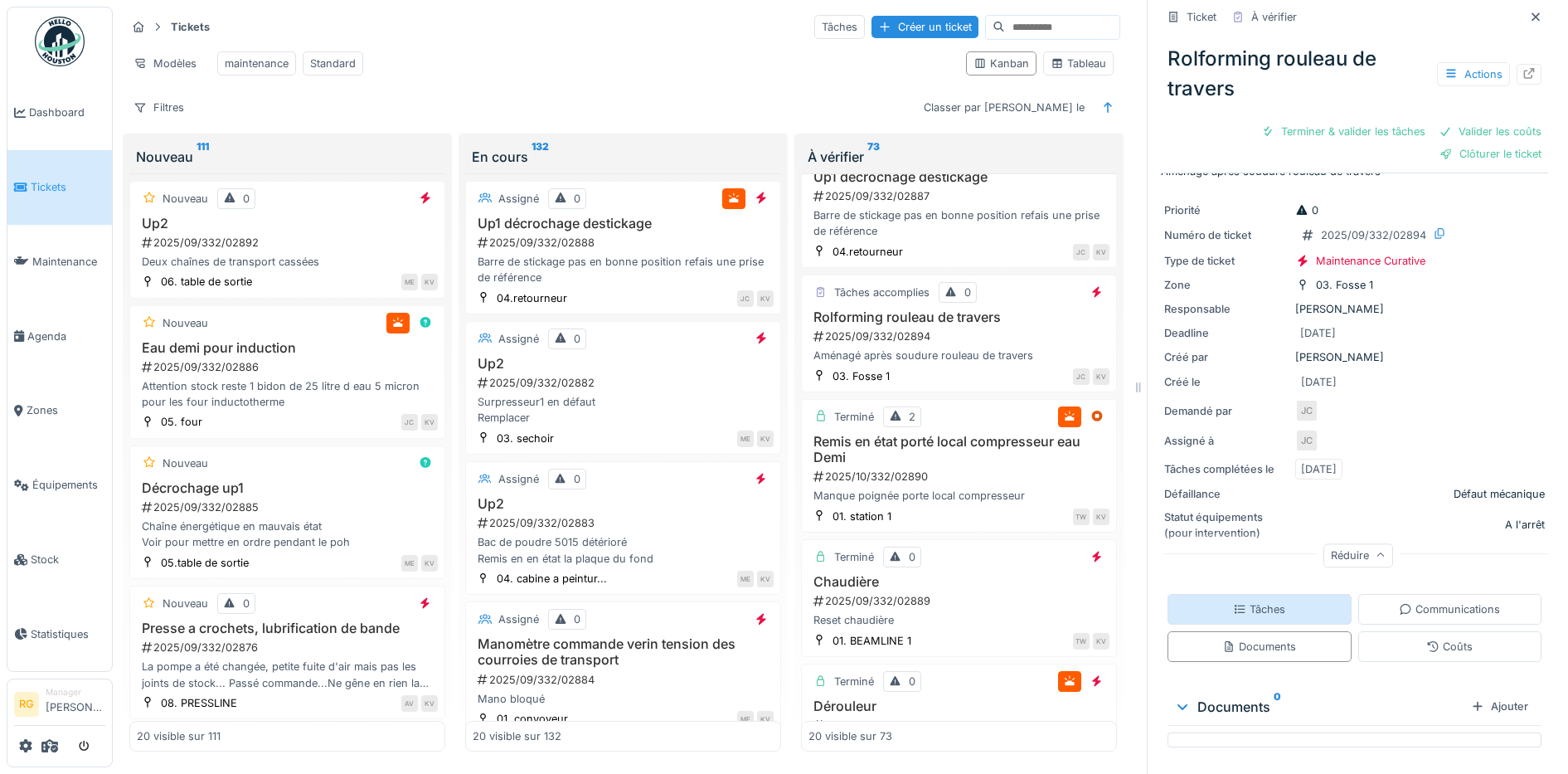
click at [1249, 601] on div "Tâches" at bounding box center [1259, 608] width 52 height 16
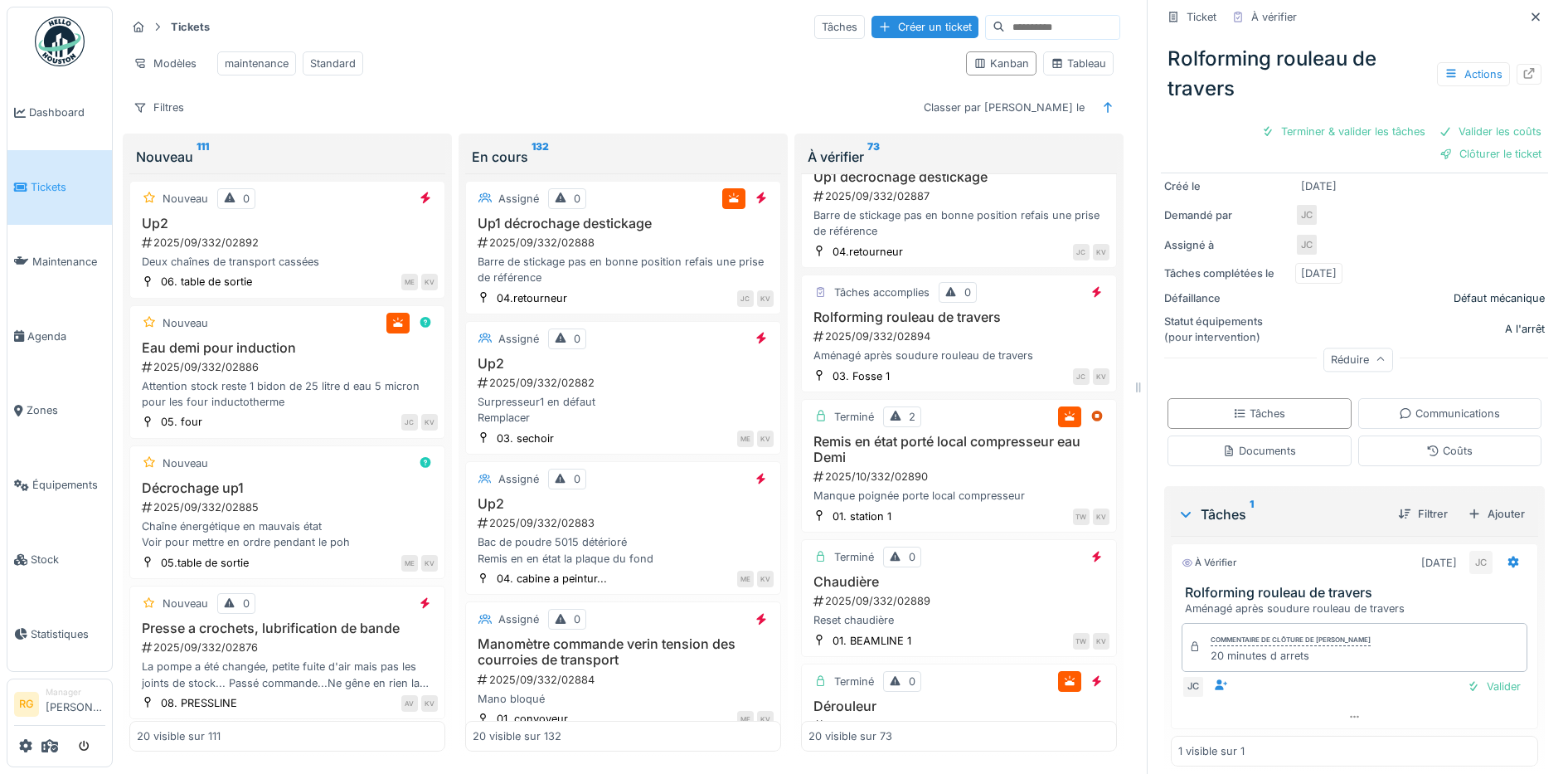
scroll to position [238, 0]
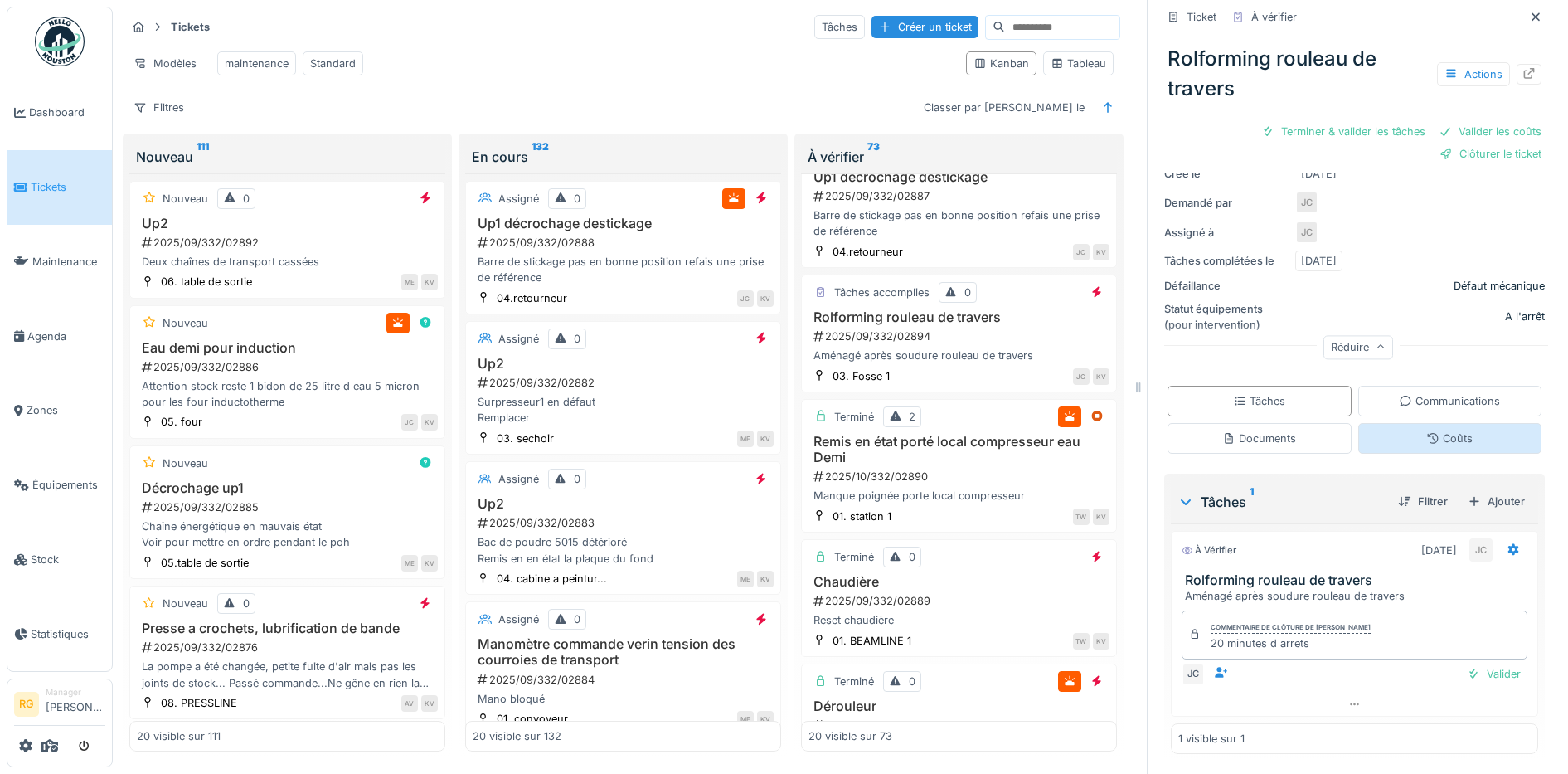
click at [1449, 428] on div "Coûts" at bounding box center [1450, 438] width 184 height 31
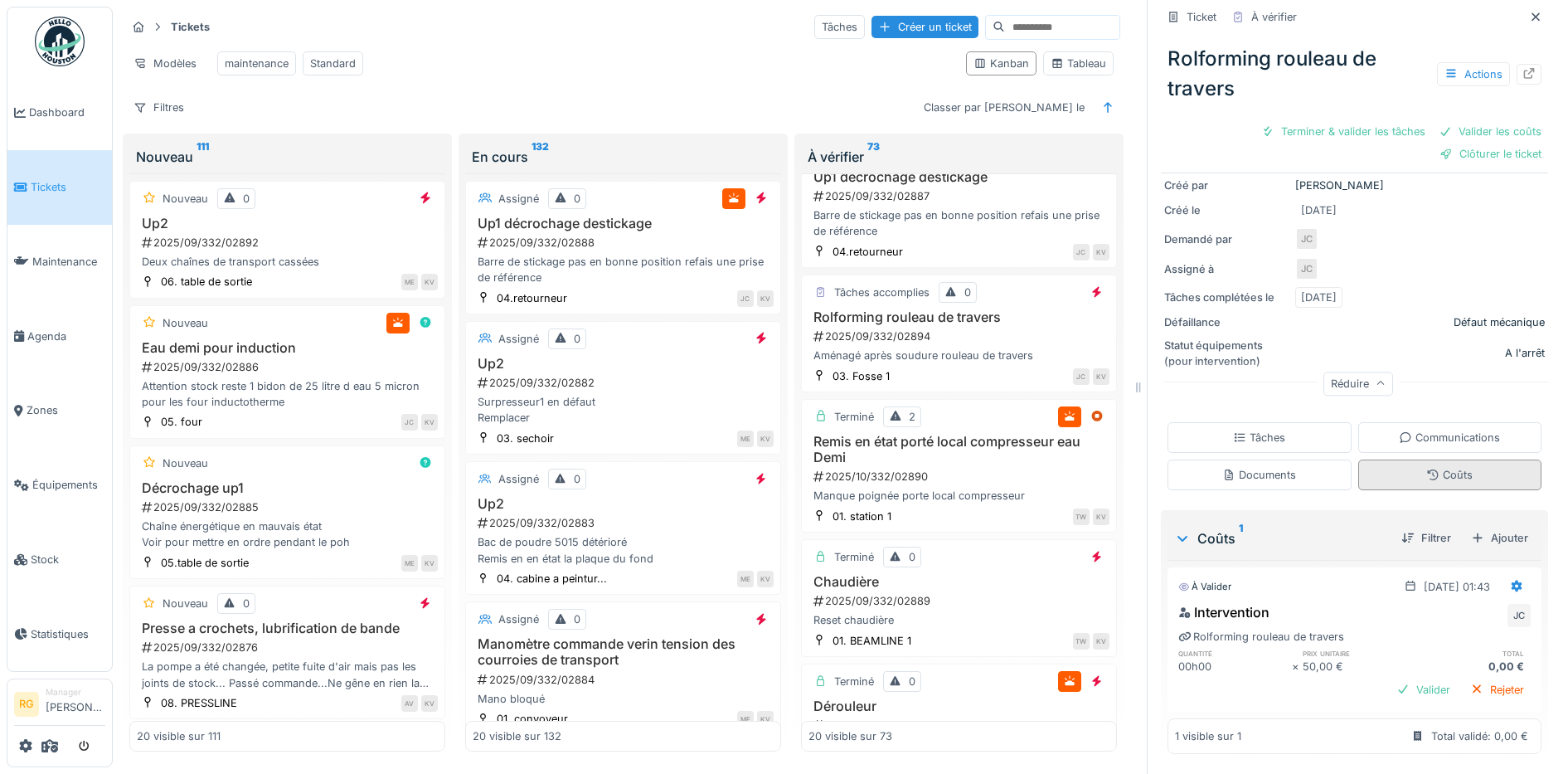
scroll to position [201, 0]
click at [1511, 580] on icon at bounding box center [1517, 586] width 11 height 12
click at [1449, 611] on div "Modifier" at bounding box center [1438, 623] width 81 height 25
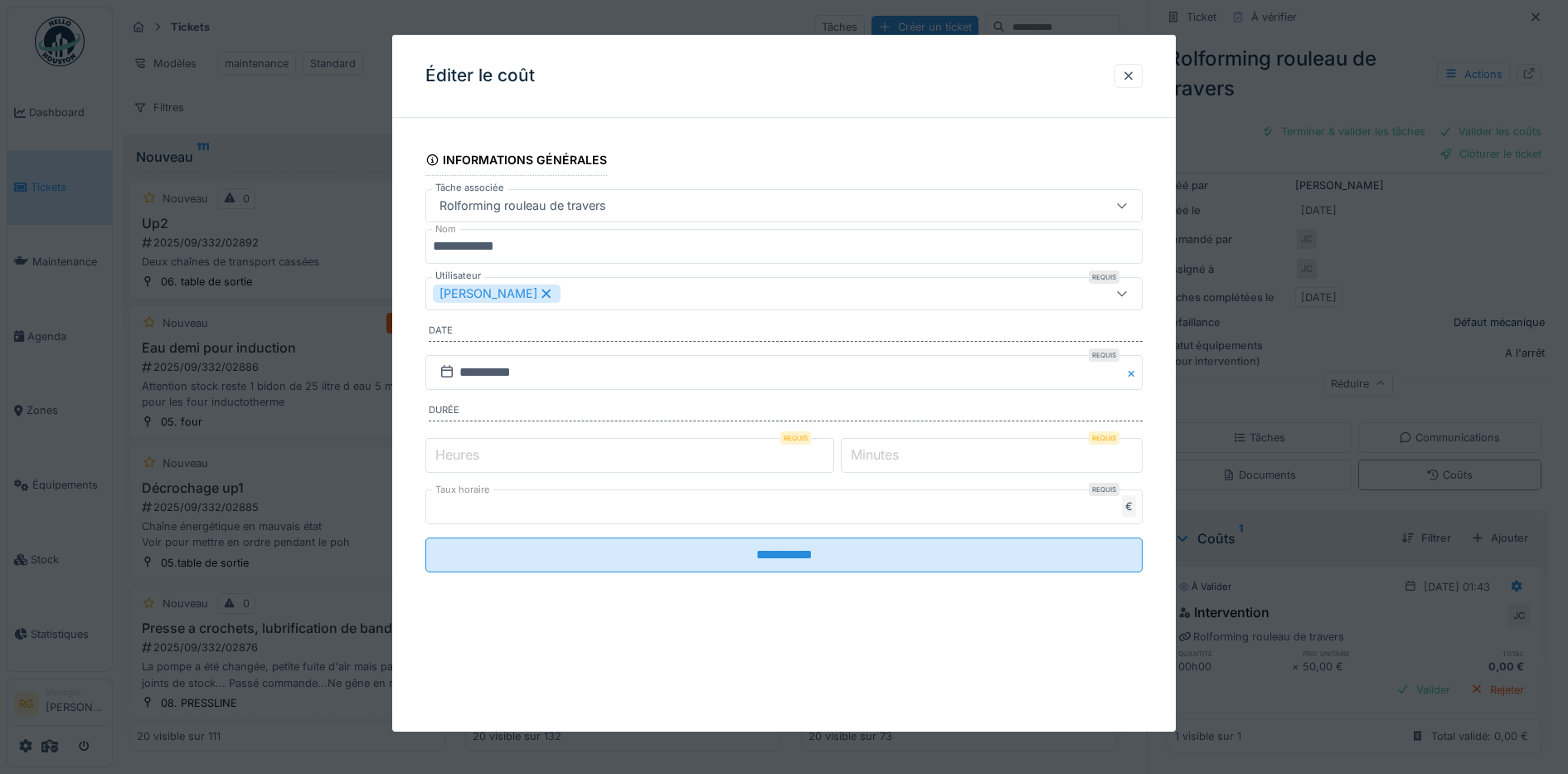
click at [881, 452] on label "Minutes" at bounding box center [875, 455] width 55 height 20
click at [881, 452] on input "*" at bounding box center [992, 456] width 302 height 35
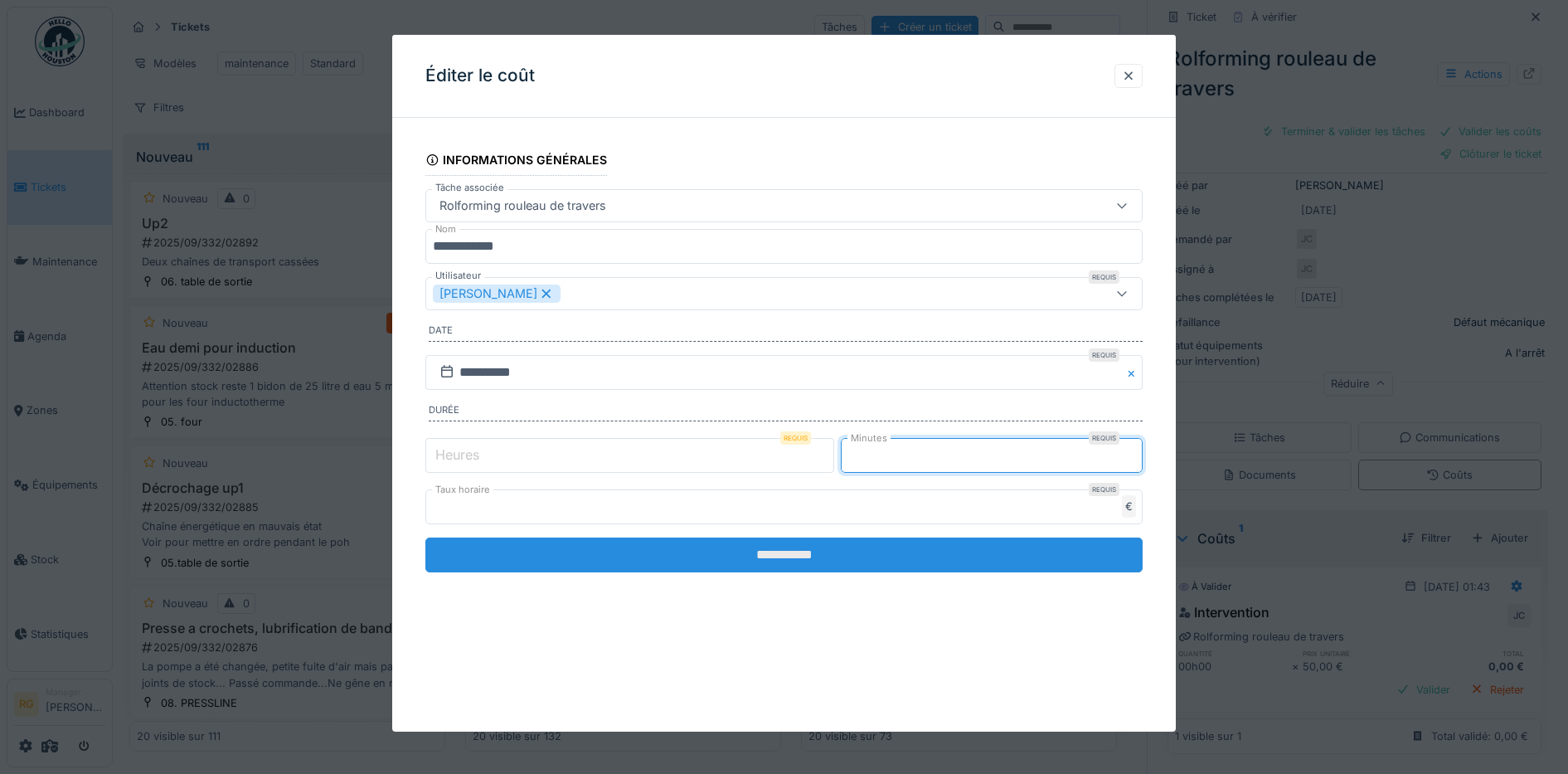
type input "**"
click at [898, 552] on input "**********" at bounding box center [784, 554] width 718 height 35
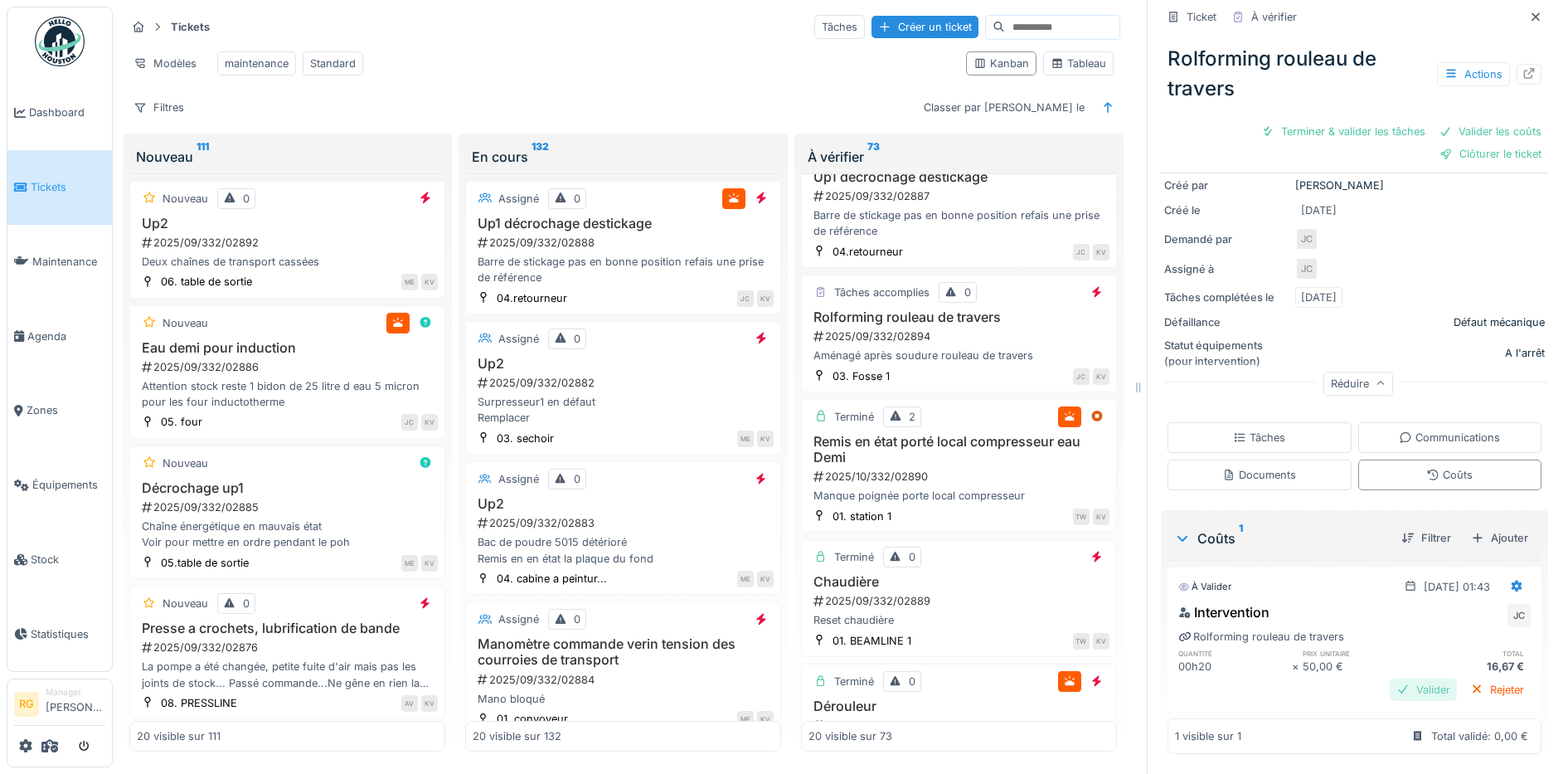
click at [1396, 678] on div "Valider" at bounding box center [1423, 689] width 67 height 22
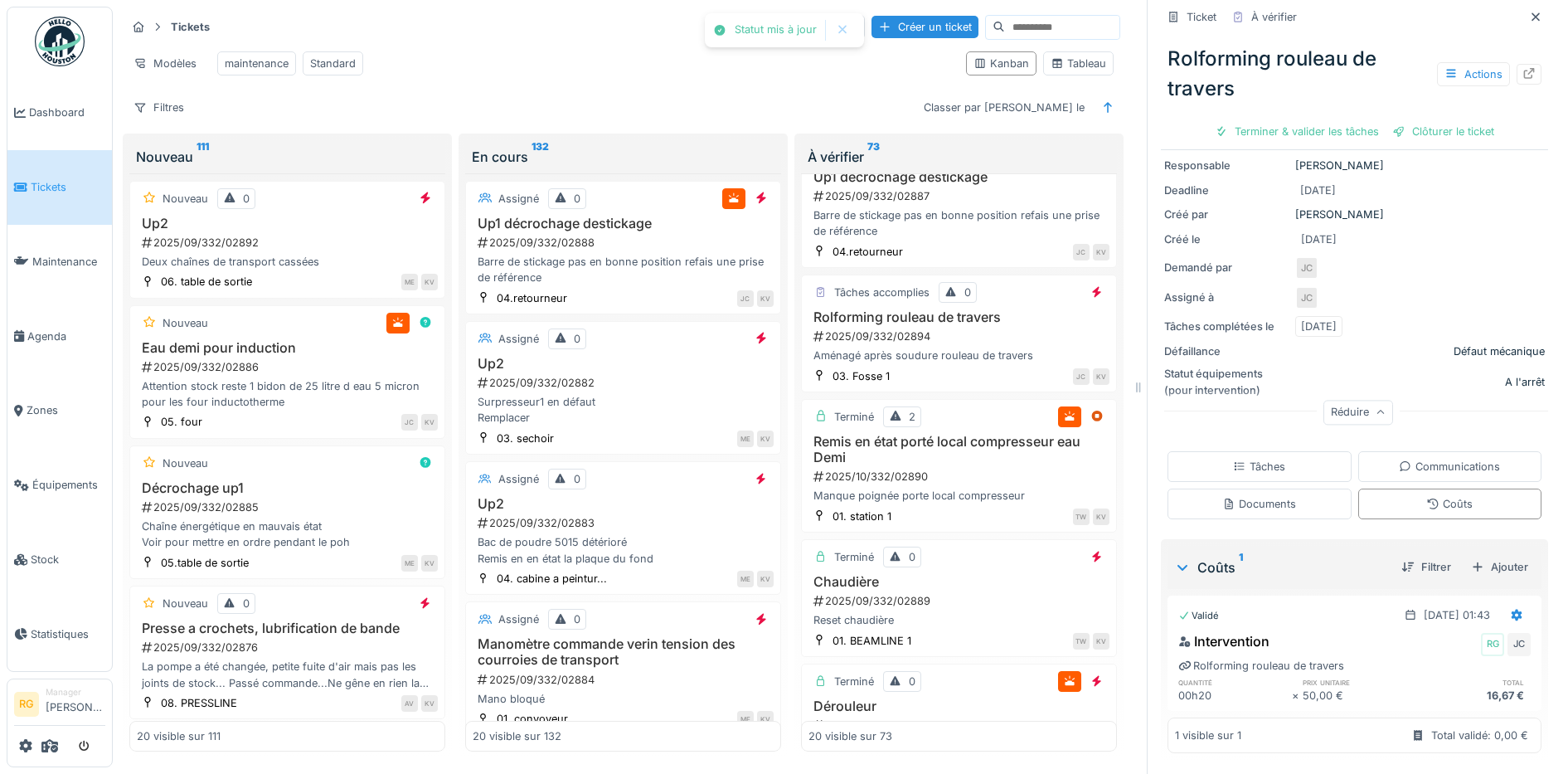
scroll to position [150, 0]
click at [1253, 458] on div "Tâches" at bounding box center [1259, 466] width 52 height 16
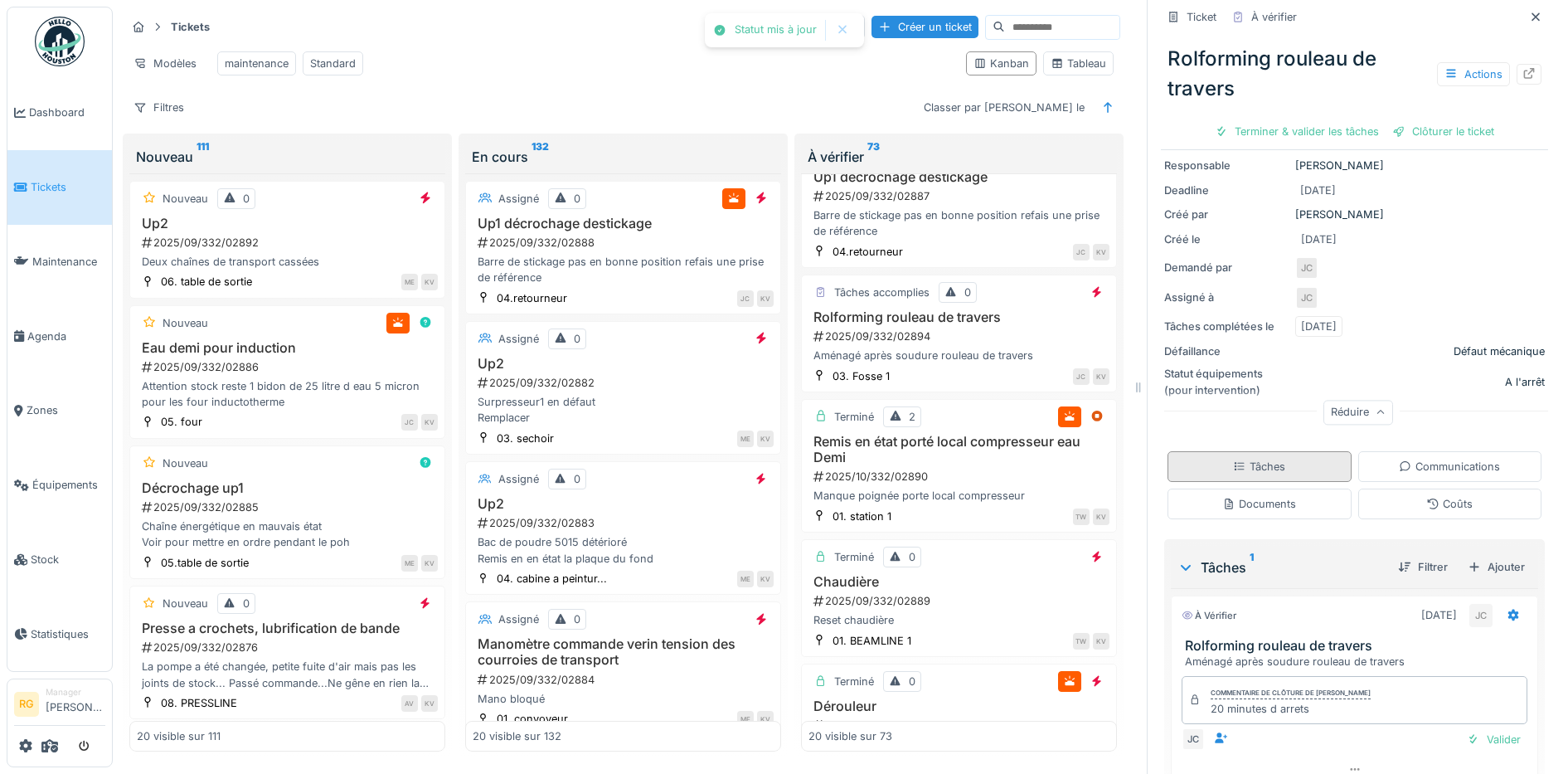
scroll to position [178, 0]
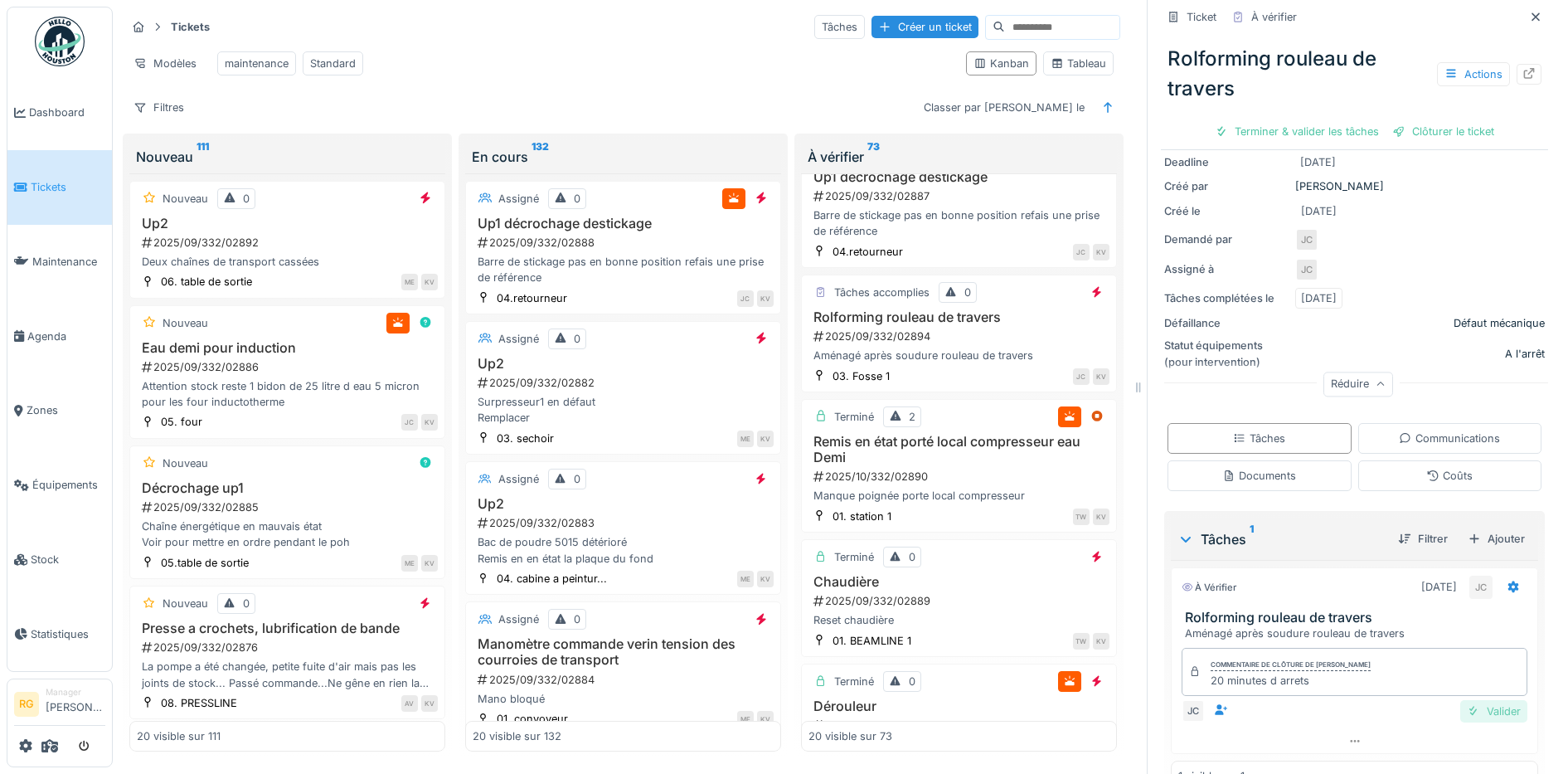
click at [1468, 700] on div "Valider" at bounding box center [1493, 711] width 67 height 22
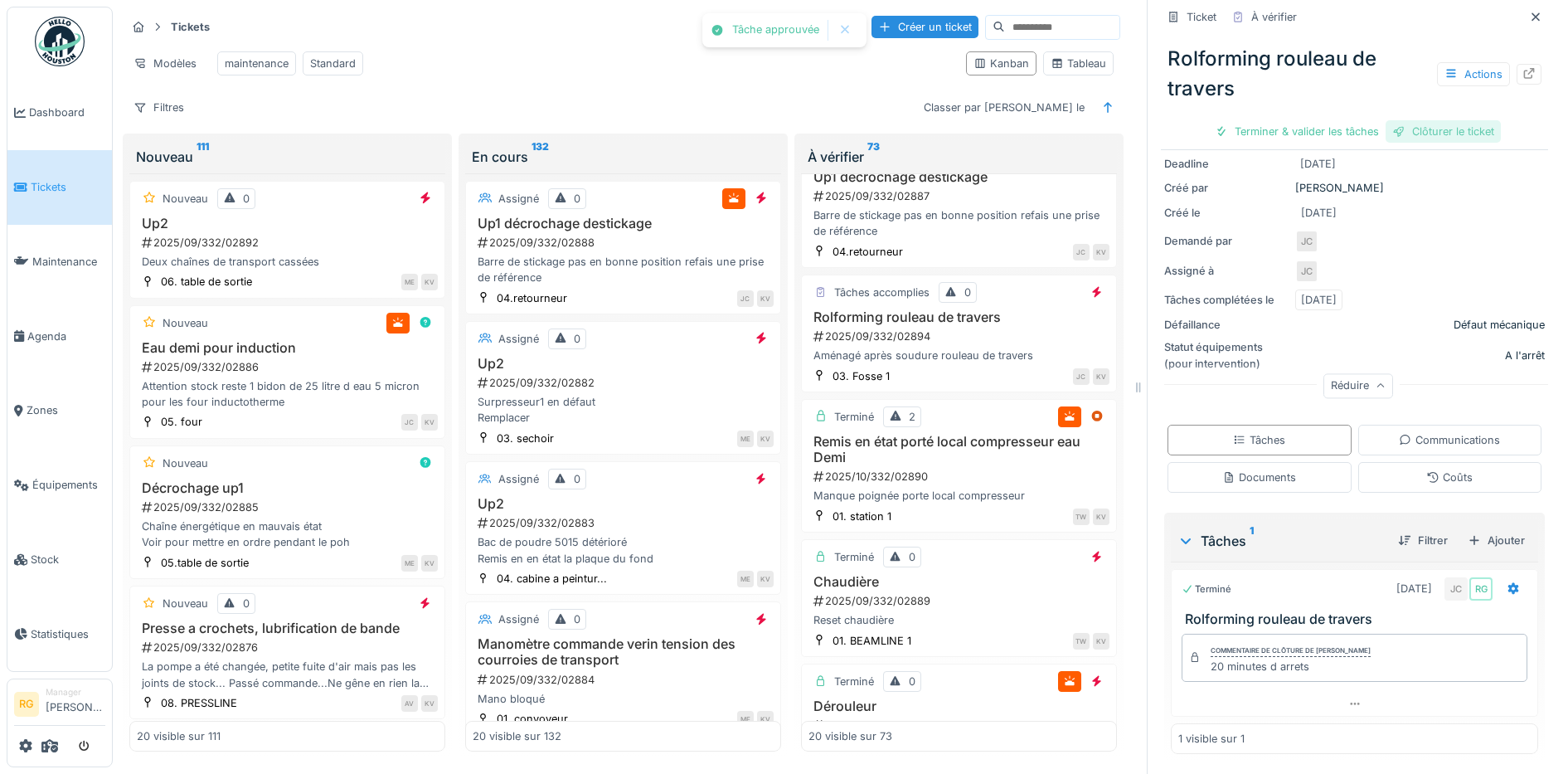
scroll to position [169, 0]
click at [1350, 120] on div "Clôturer le ticket" at bounding box center [1355, 131] width 115 height 22
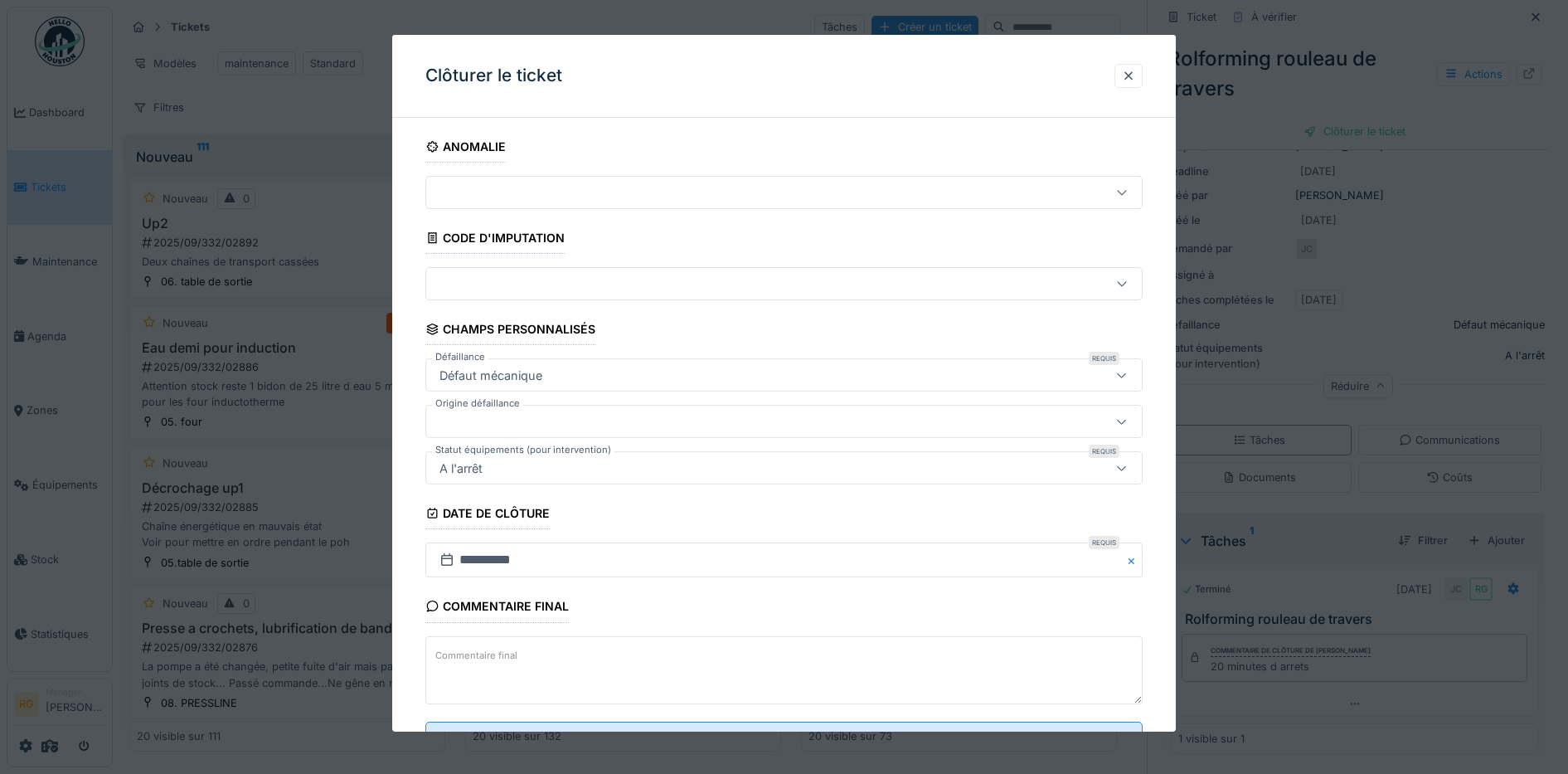
click at [472, 659] on label "Commentaire final" at bounding box center [476, 655] width 89 height 21
click at [472, 659] on textarea "Commentaire final" at bounding box center [784, 670] width 718 height 68
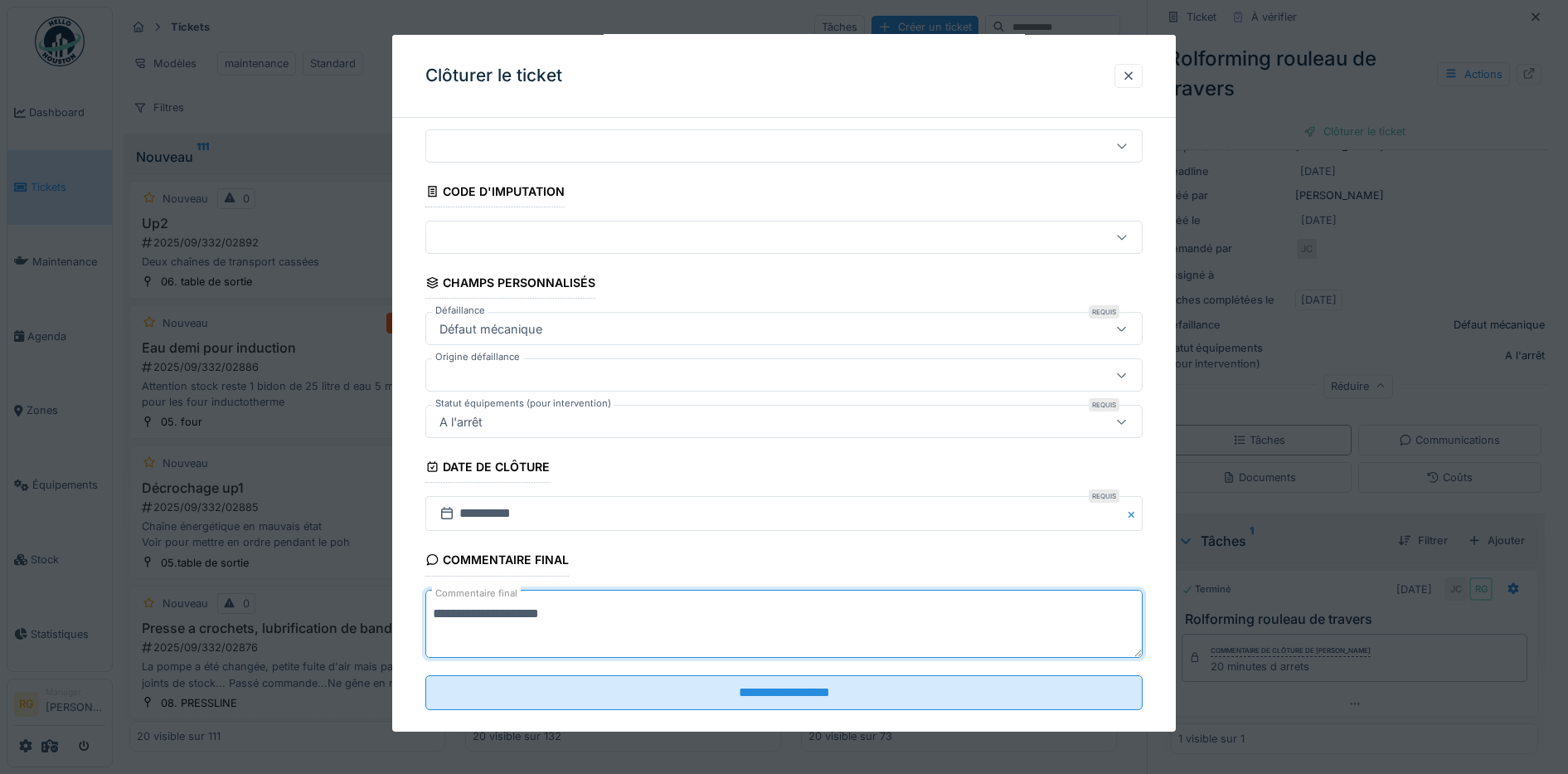
scroll to position [71, 0]
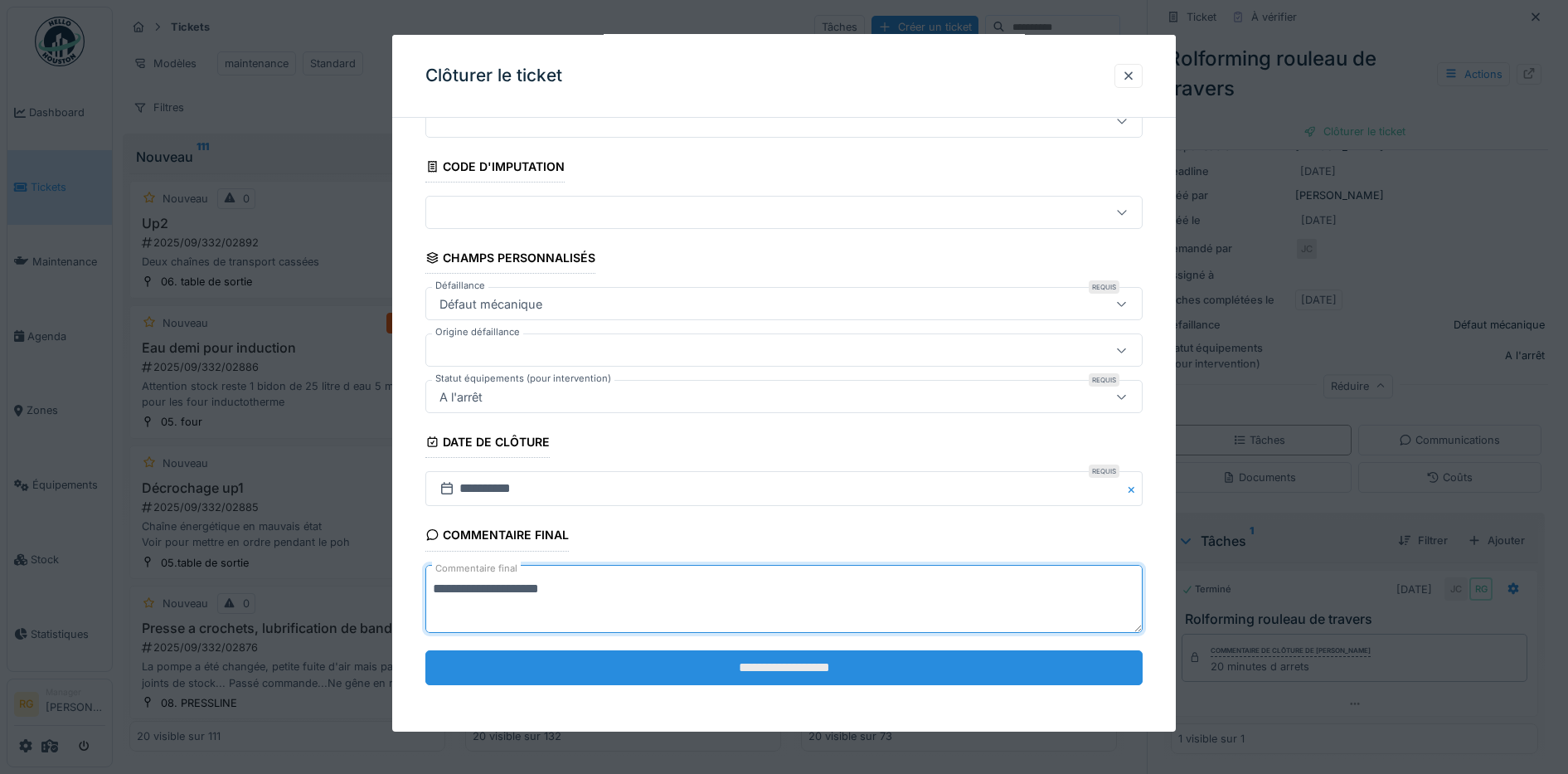
type textarea "**********"
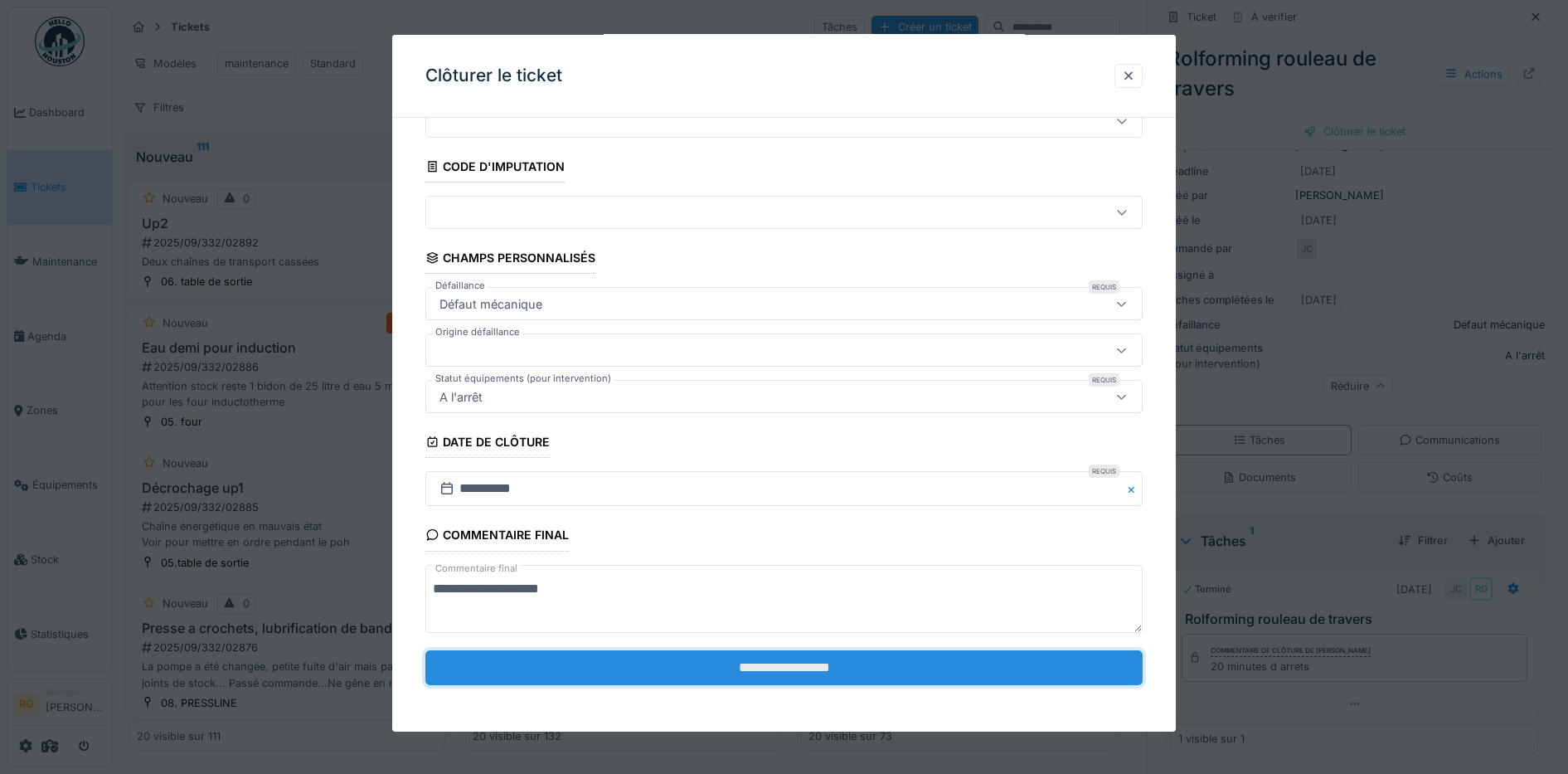
click at [793, 672] on input "**********" at bounding box center [784, 668] width 718 height 35
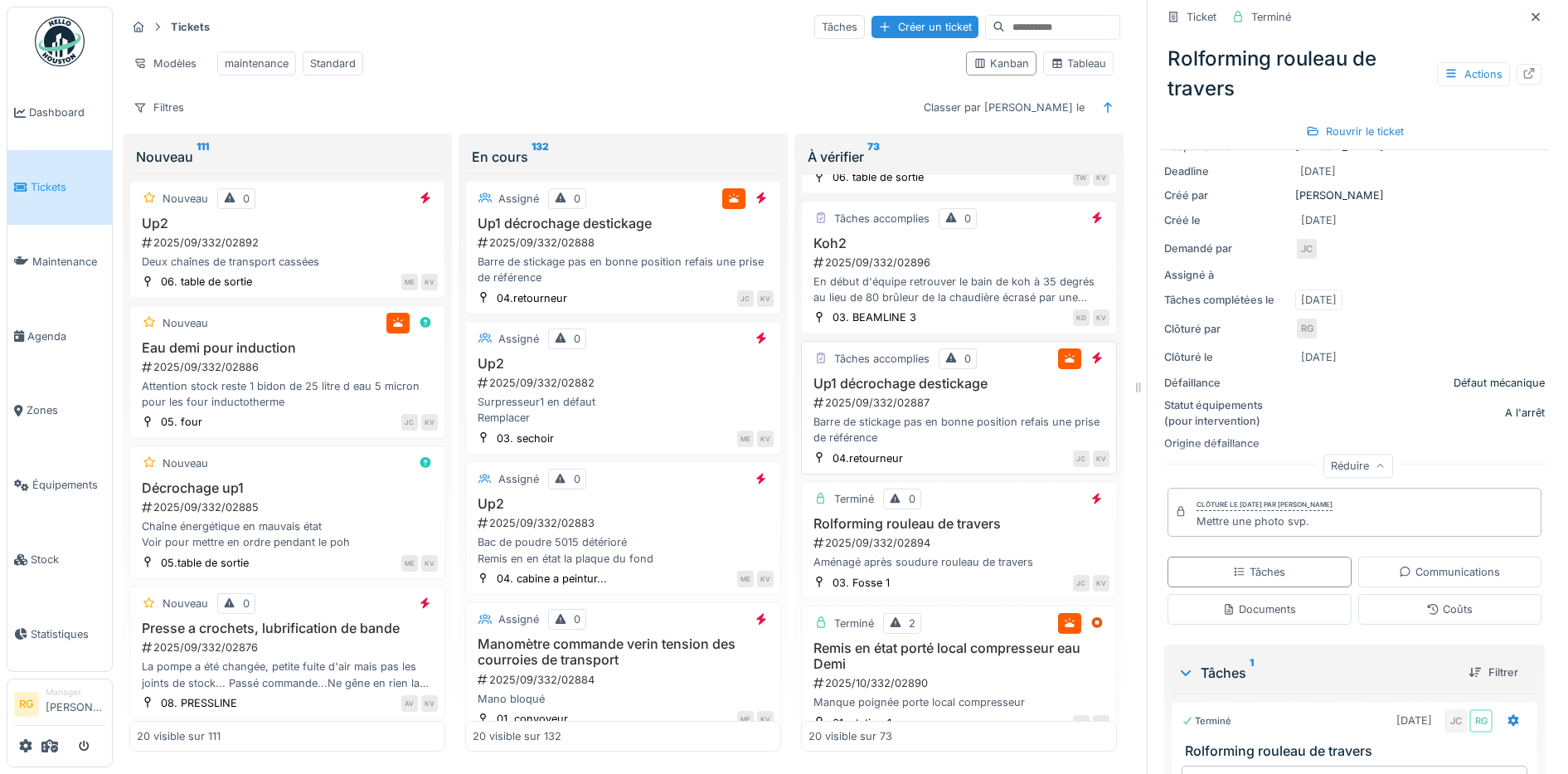
scroll to position [103, 0]
click at [966, 406] on div "2025/09/332/02887" at bounding box center [960, 403] width 297 height 16
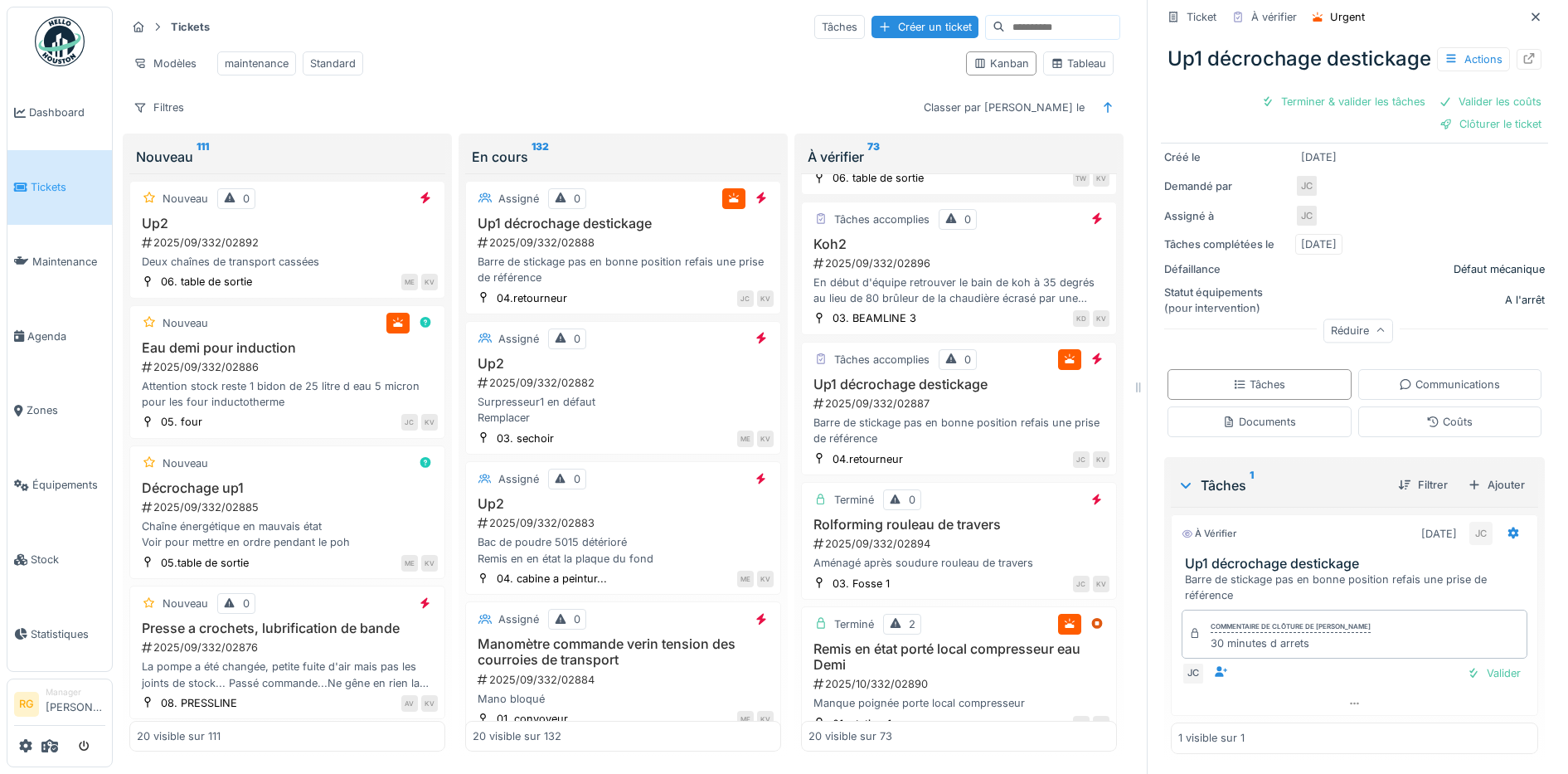
scroll to position [256, 0]
click at [1458, 407] on div "Coûts" at bounding box center [1450, 422] width 184 height 31
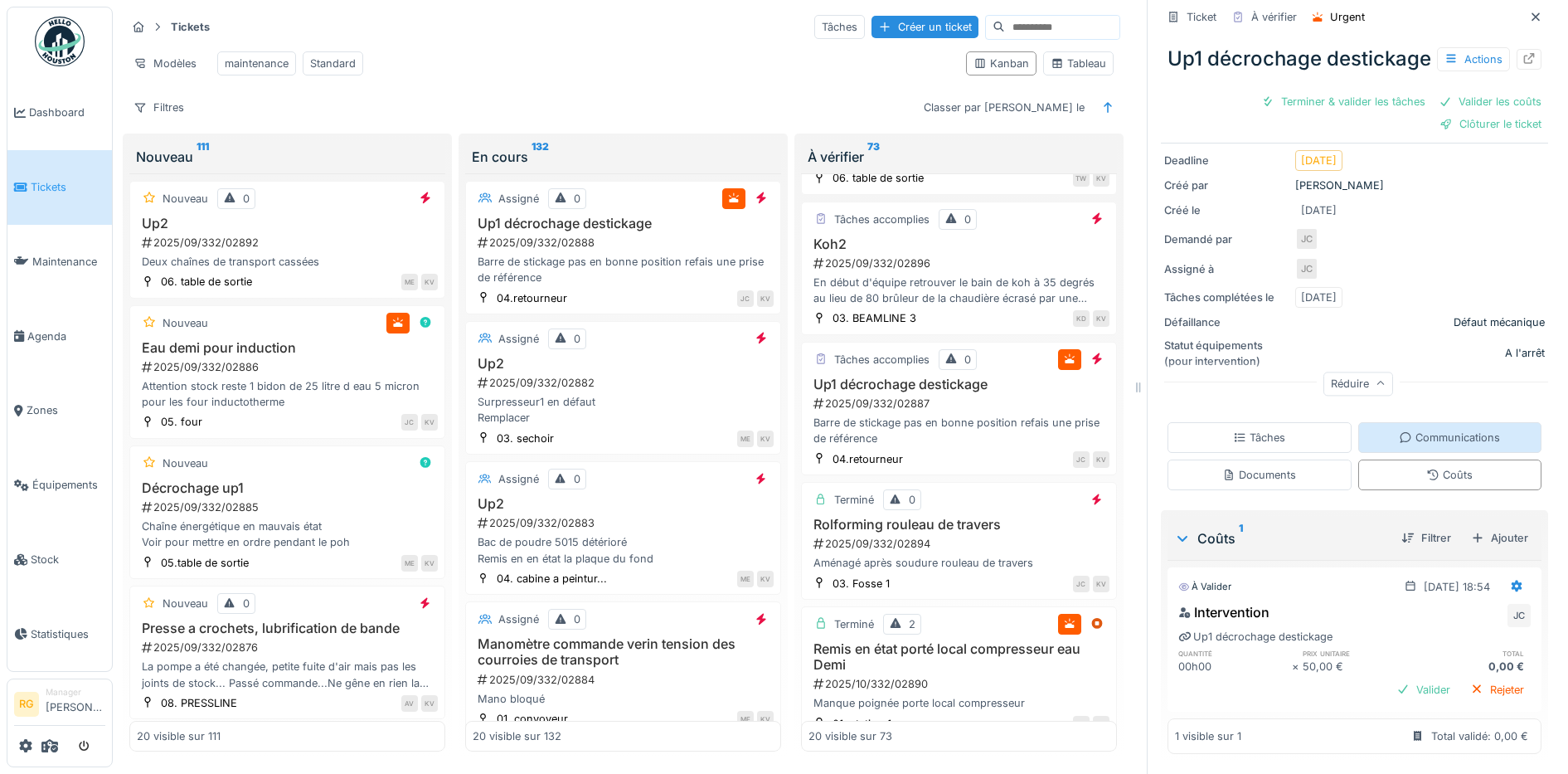
scroll to position [203, 0]
click at [1511, 580] on icon at bounding box center [1517, 586] width 11 height 12
click at [1430, 611] on div "Modifier" at bounding box center [1438, 623] width 81 height 25
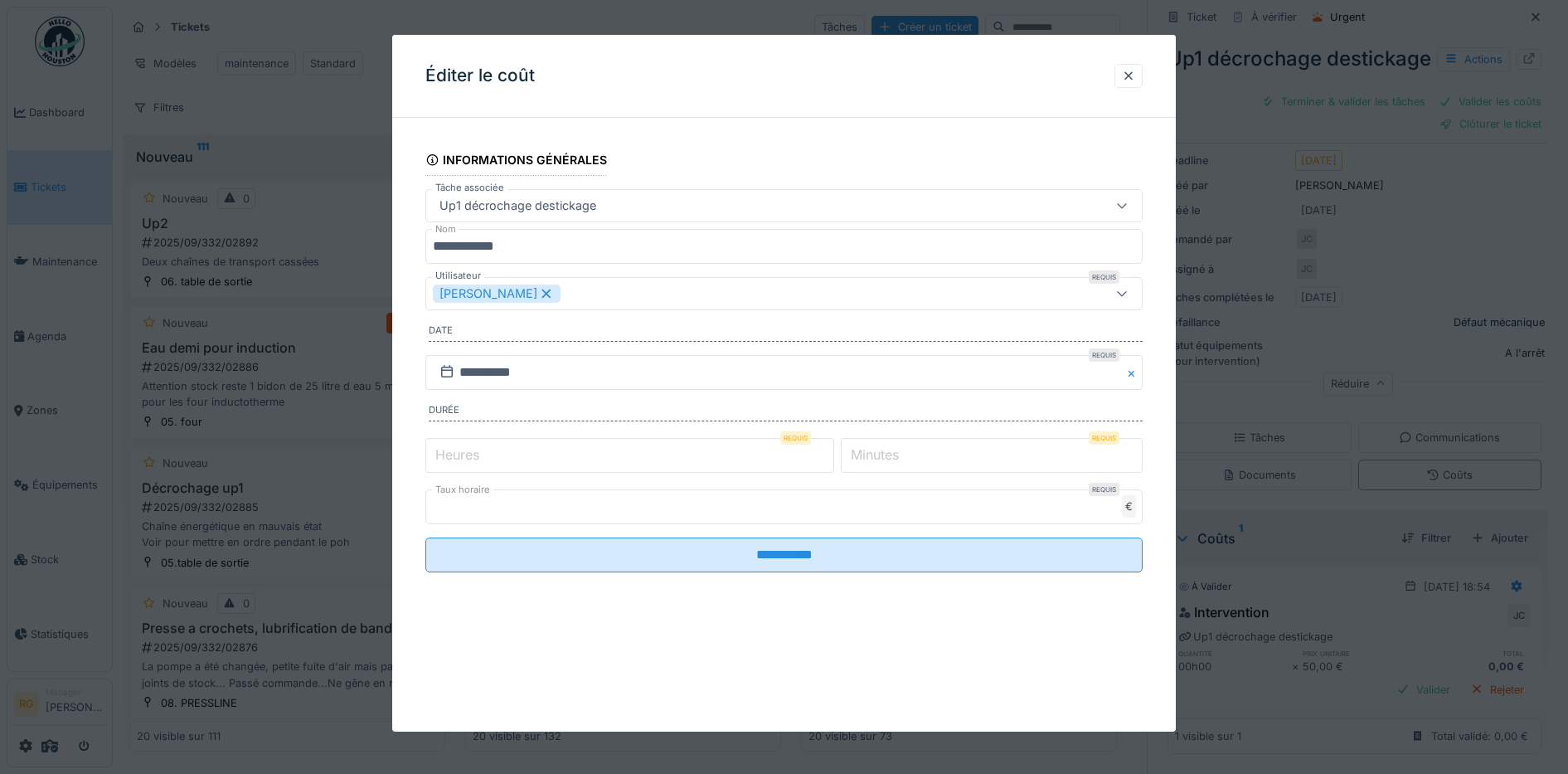
click at [877, 454] on label "Minutes" at bounding box center [875, 455] width 55 height 20
click at [877, 454] on input "*" at bounding box center [992, 456] width 302 height 35
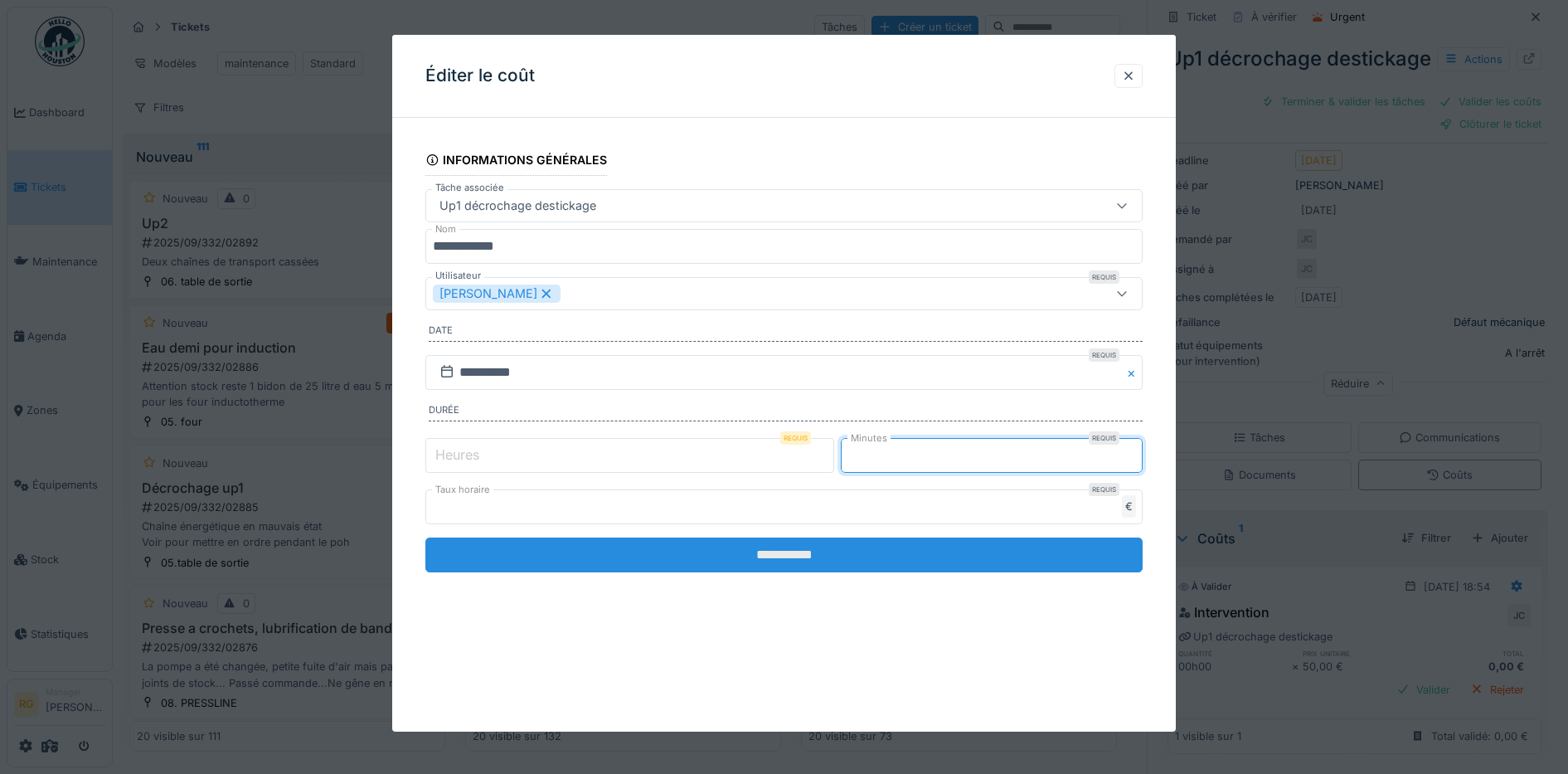
type input "**"
click at [880, 554] on input "**********" at bounding box center [784, 554] width 718 height 35
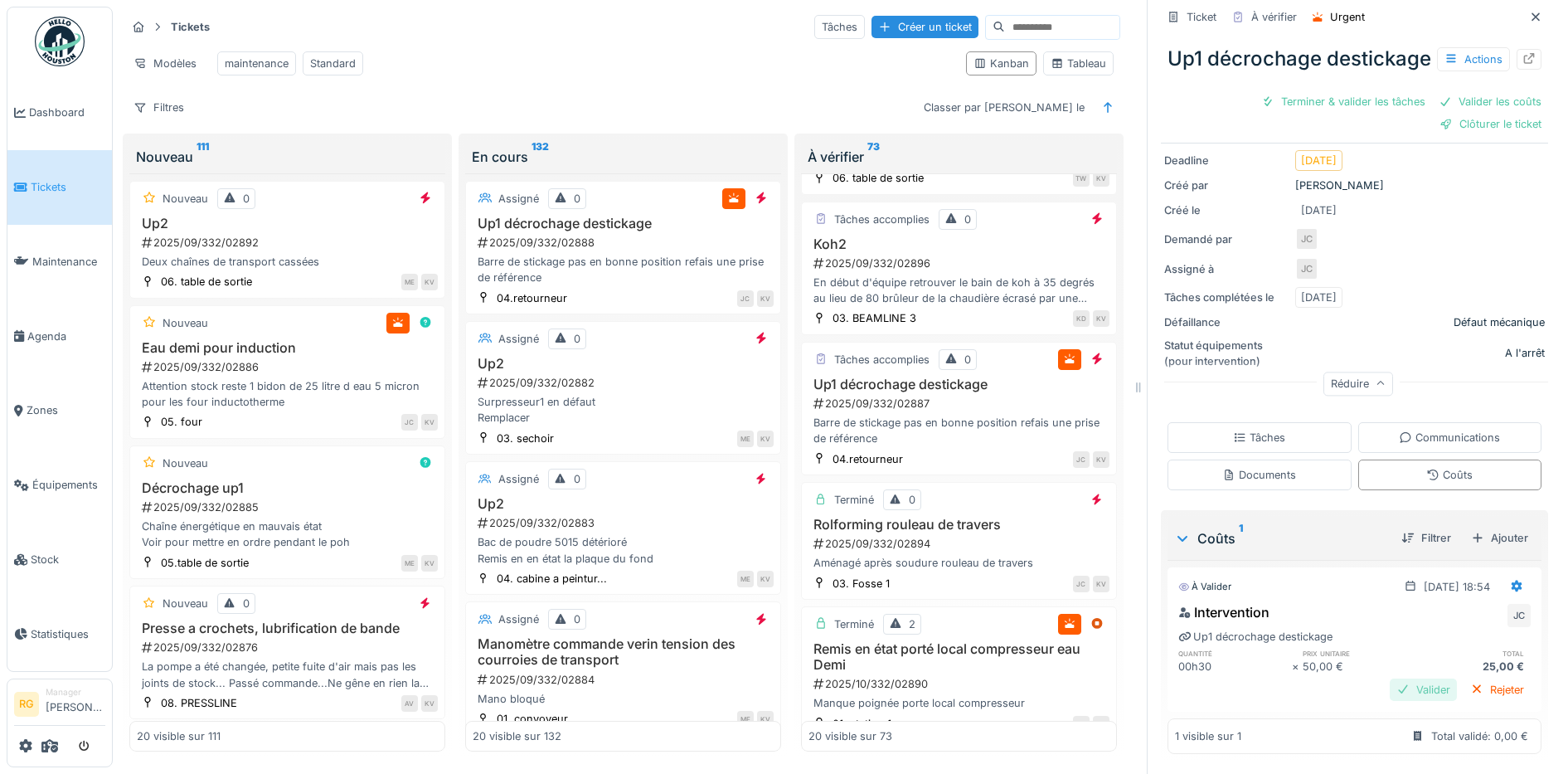
click at [1401, 678] on div "Valider" at bounding box center [1423, 689] width 67 height 22
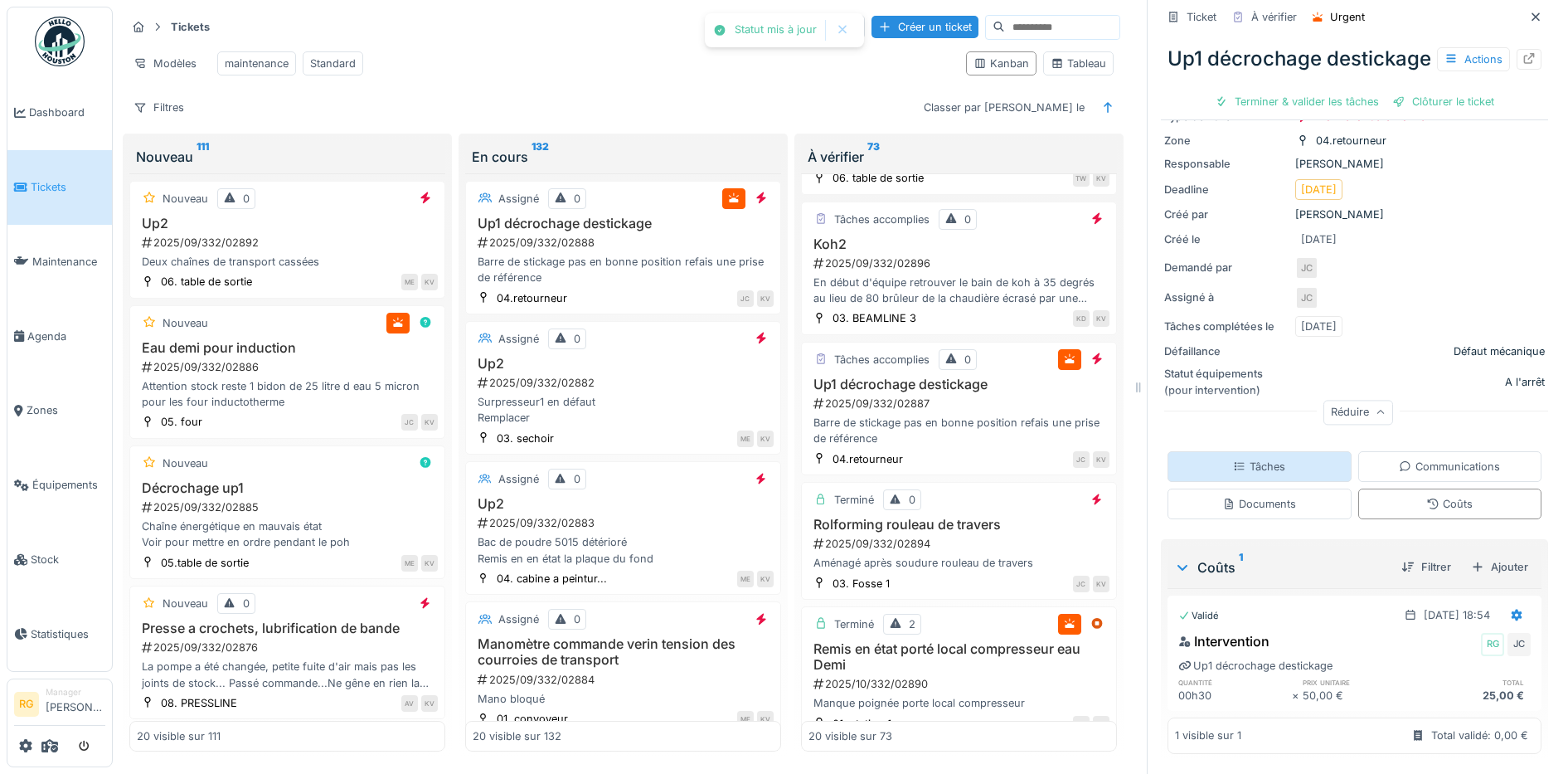
click at [1251, 458] on div "Tâches" at bounding box center [1259, 466] width 52 height 16
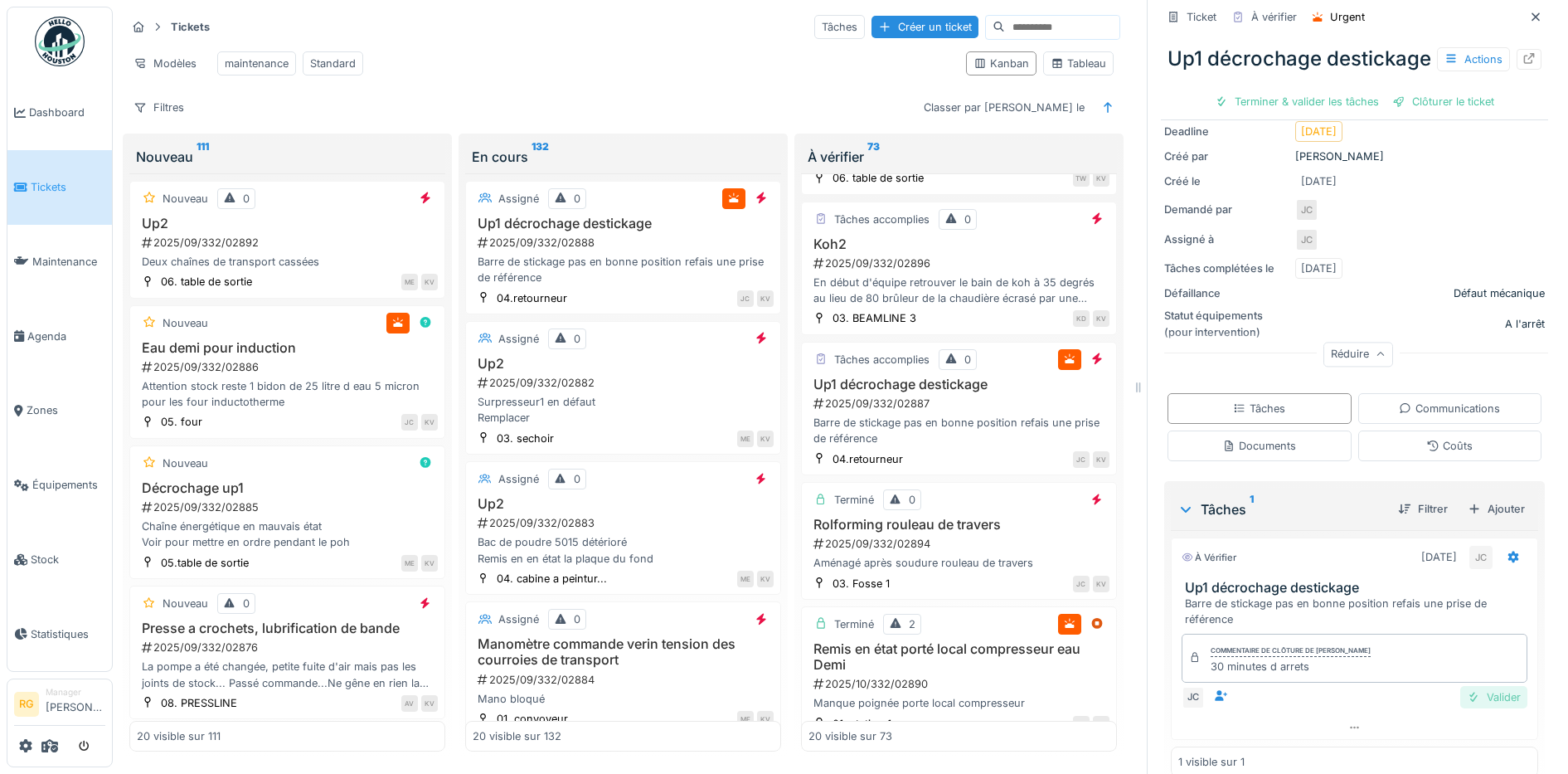
click at [1473, 708] on div "Valider" at bounding box center [1493, 697] width 67 height 22
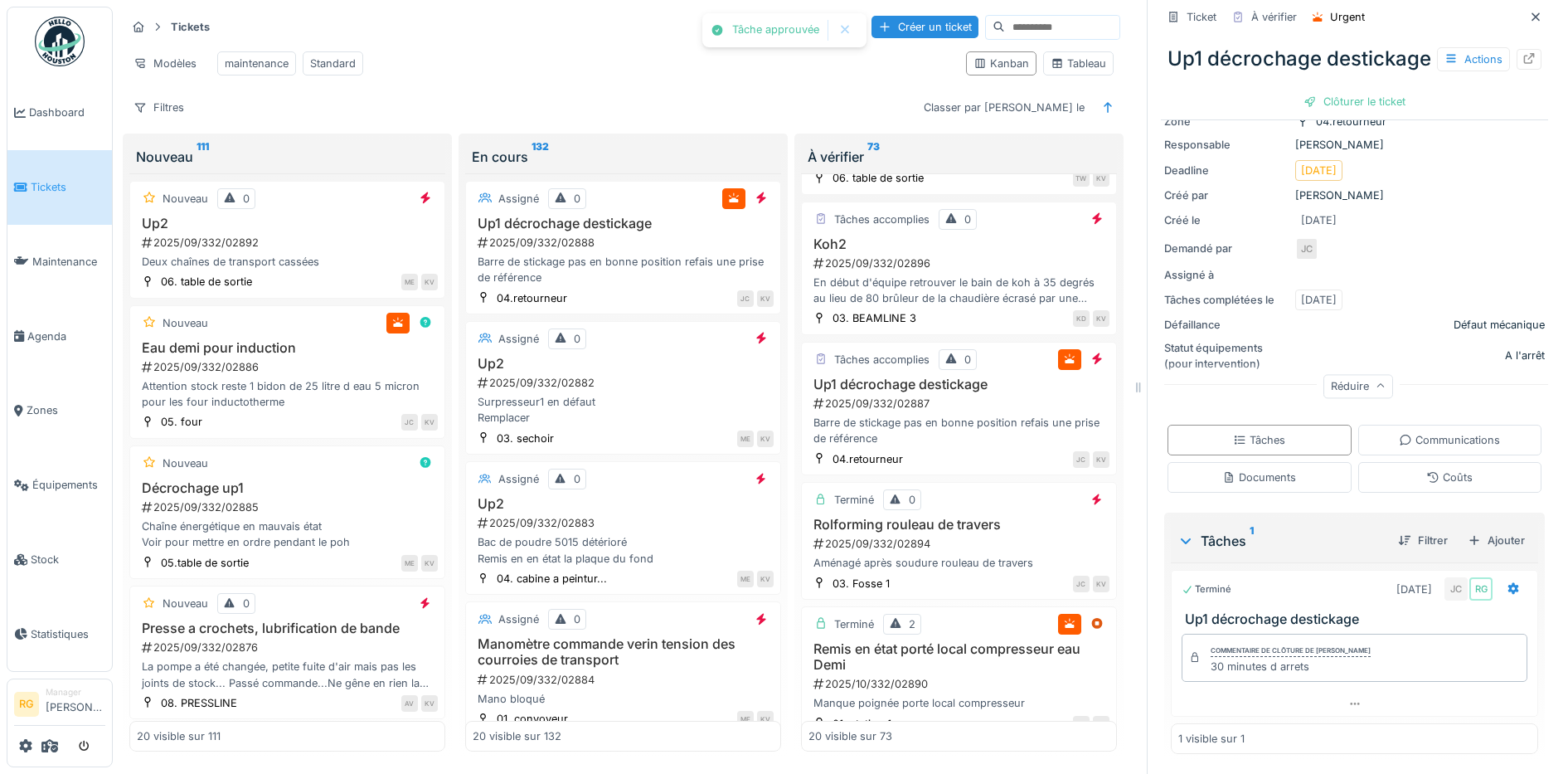
scroll to position [171, 0]
click at [1342, 111] on div "Clôturer le ticket" at bounding box center [1355, 102] width 115 height 22
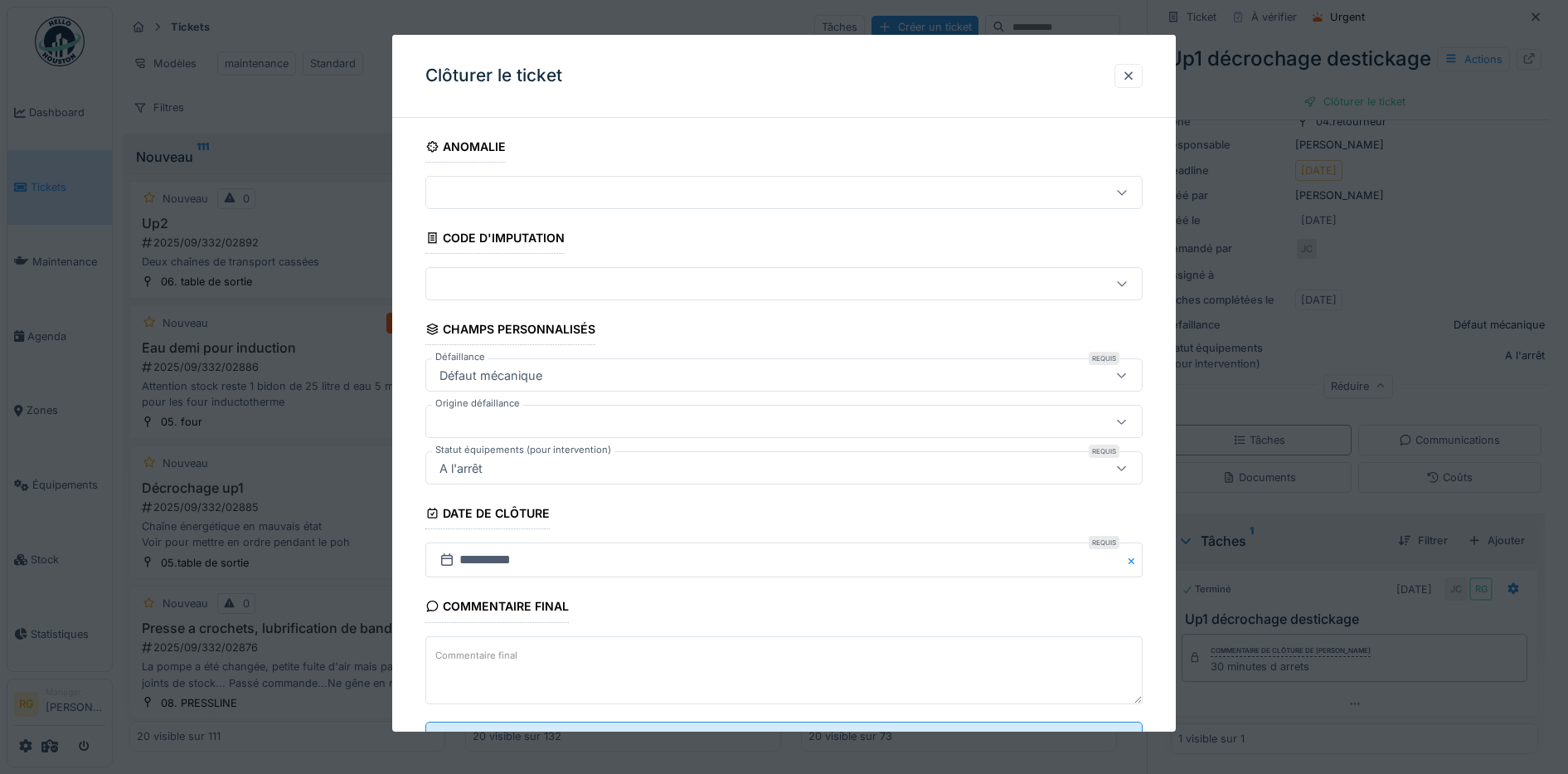
click at [639, 660] on textarea "Commentaire final" at bounding box center [784, 670] width 718 height 68
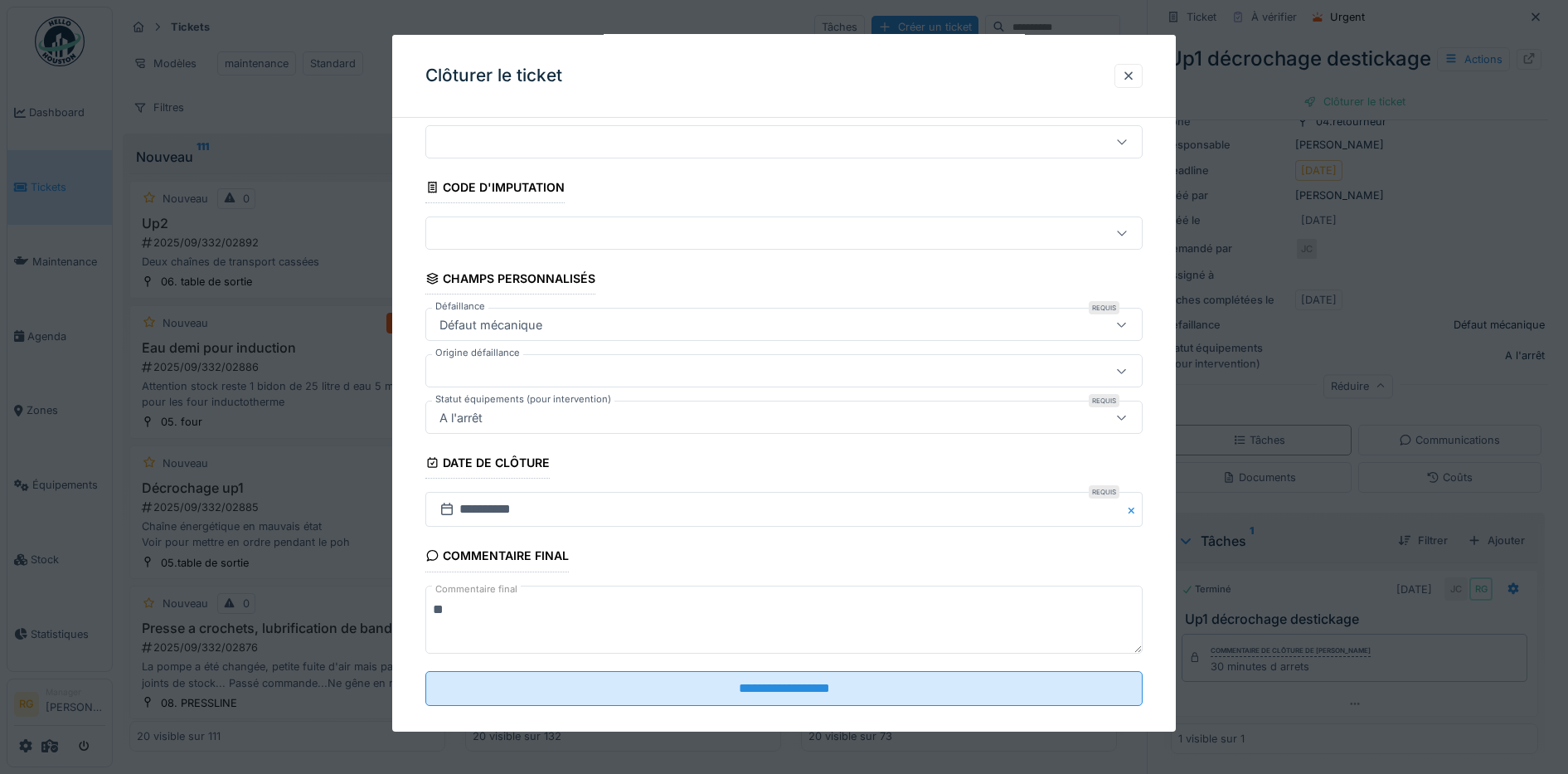
scroll to position [71, 0]
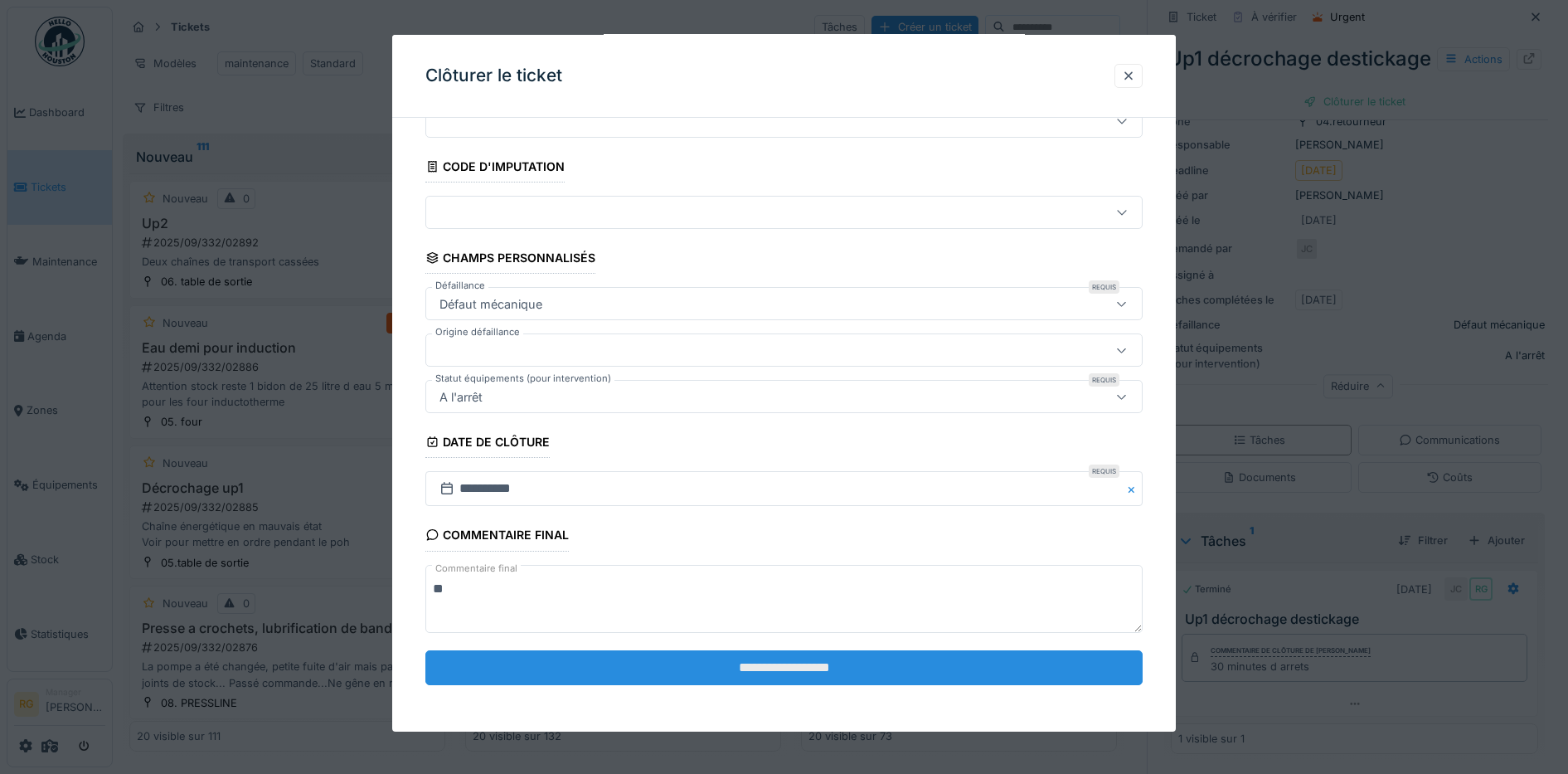
type textarea "**"
click at [796, 663] on input "**********" at bounding box center [784, 668] width 718 height 35
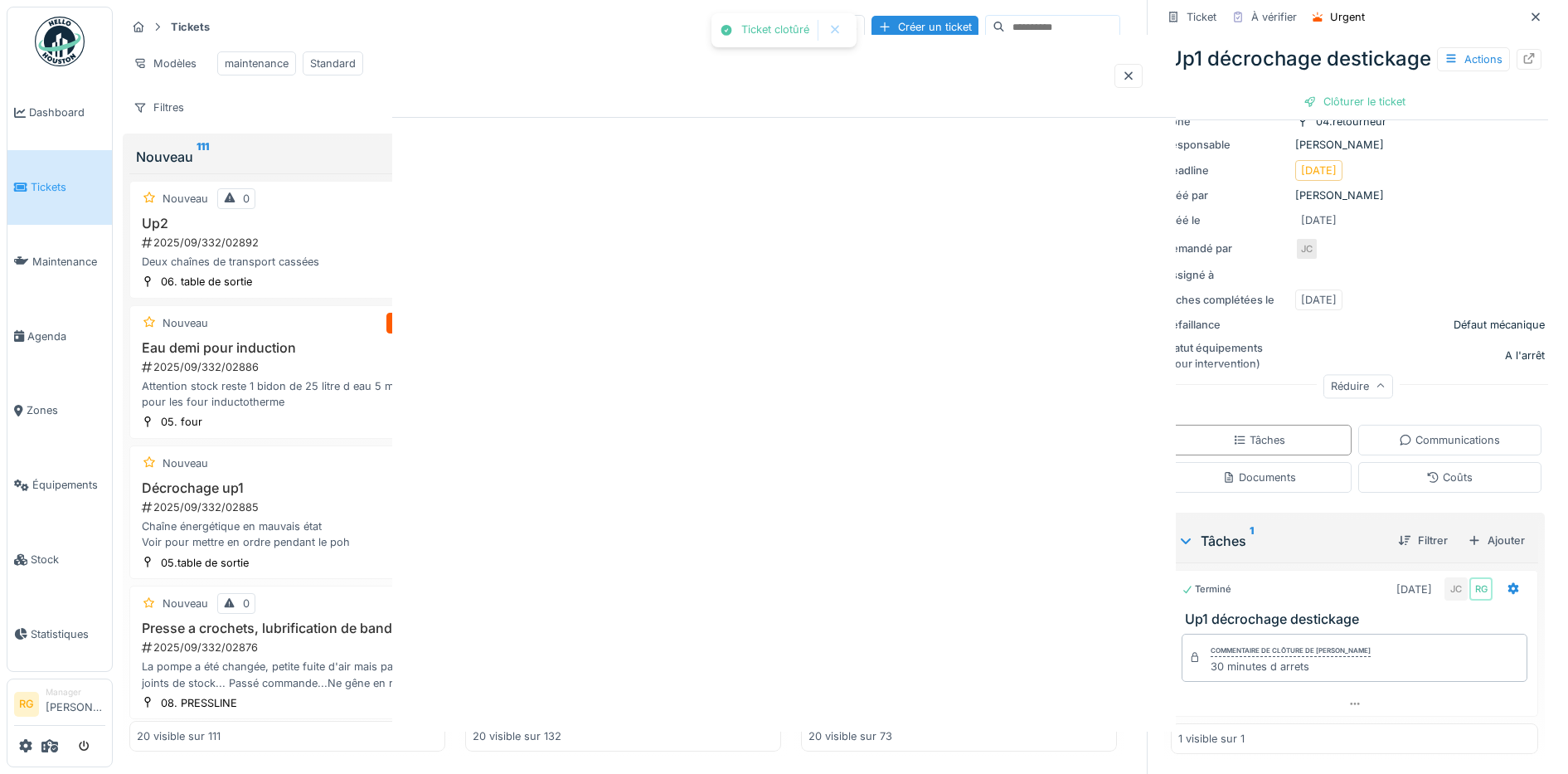
scroll to position [0, 0]
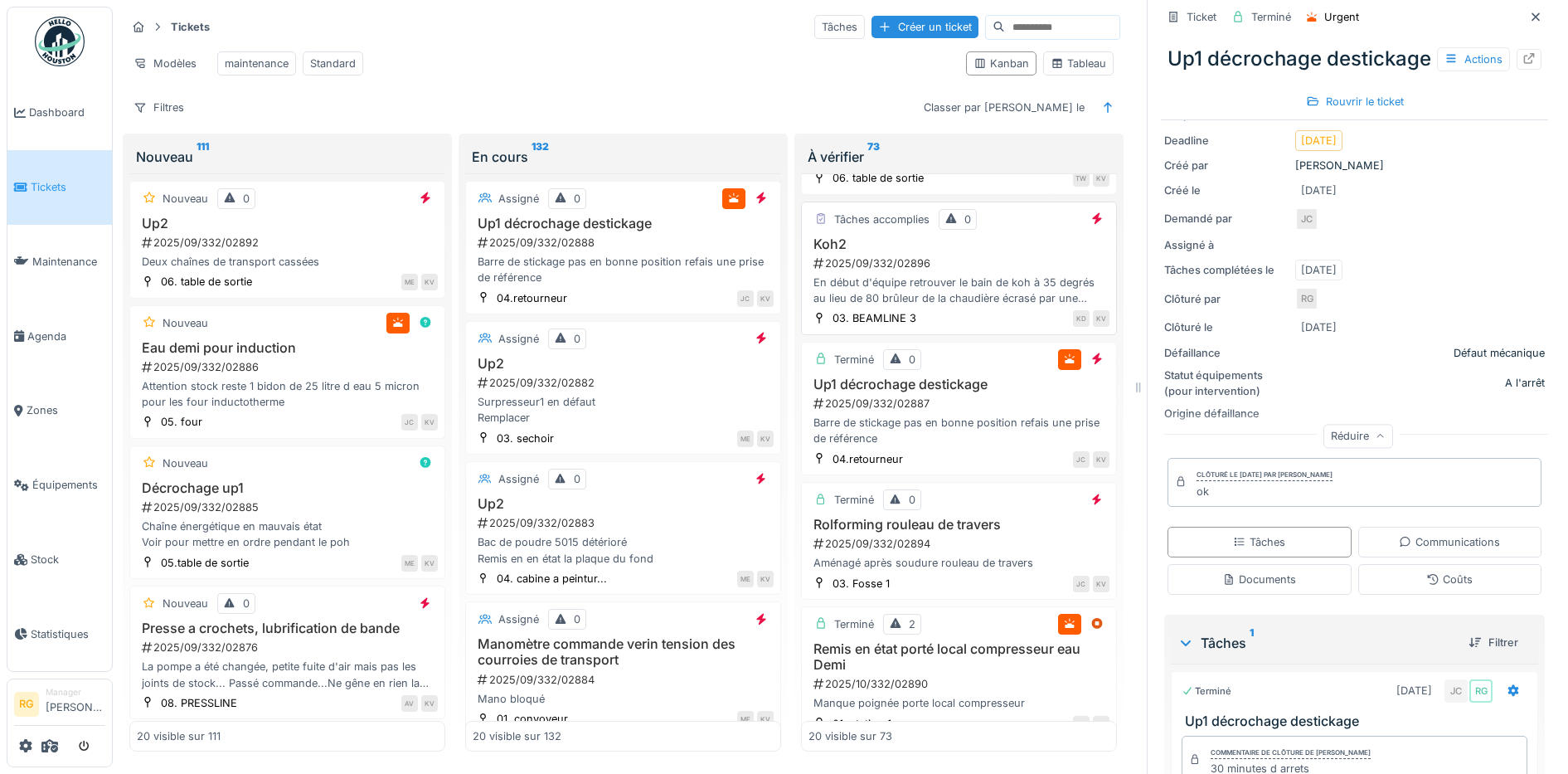
click at [969, 264] on div "2025/09/332/02896" at bounding box center [960, 263] width 297 height 16
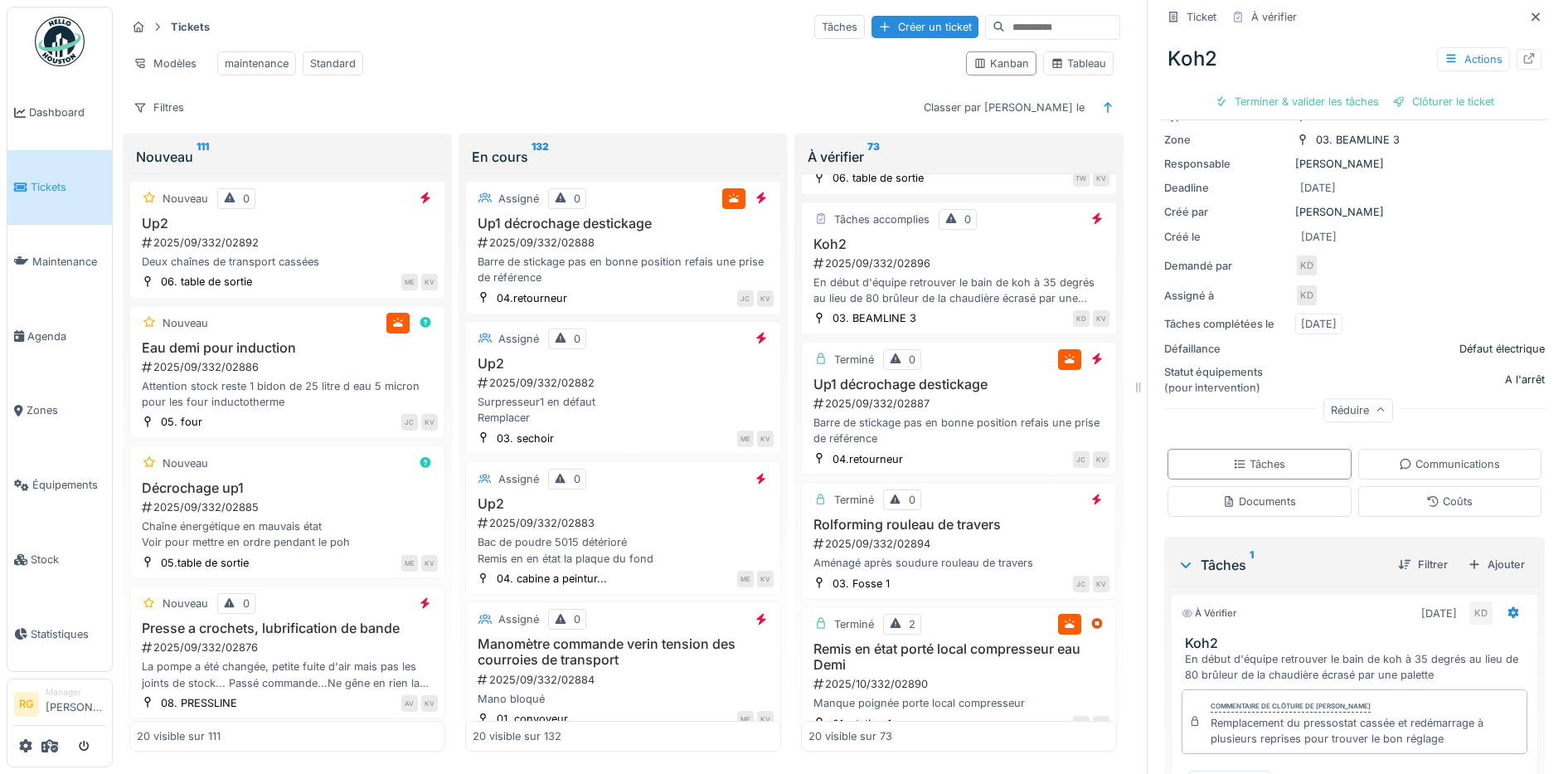
scroll to position [371, 0]
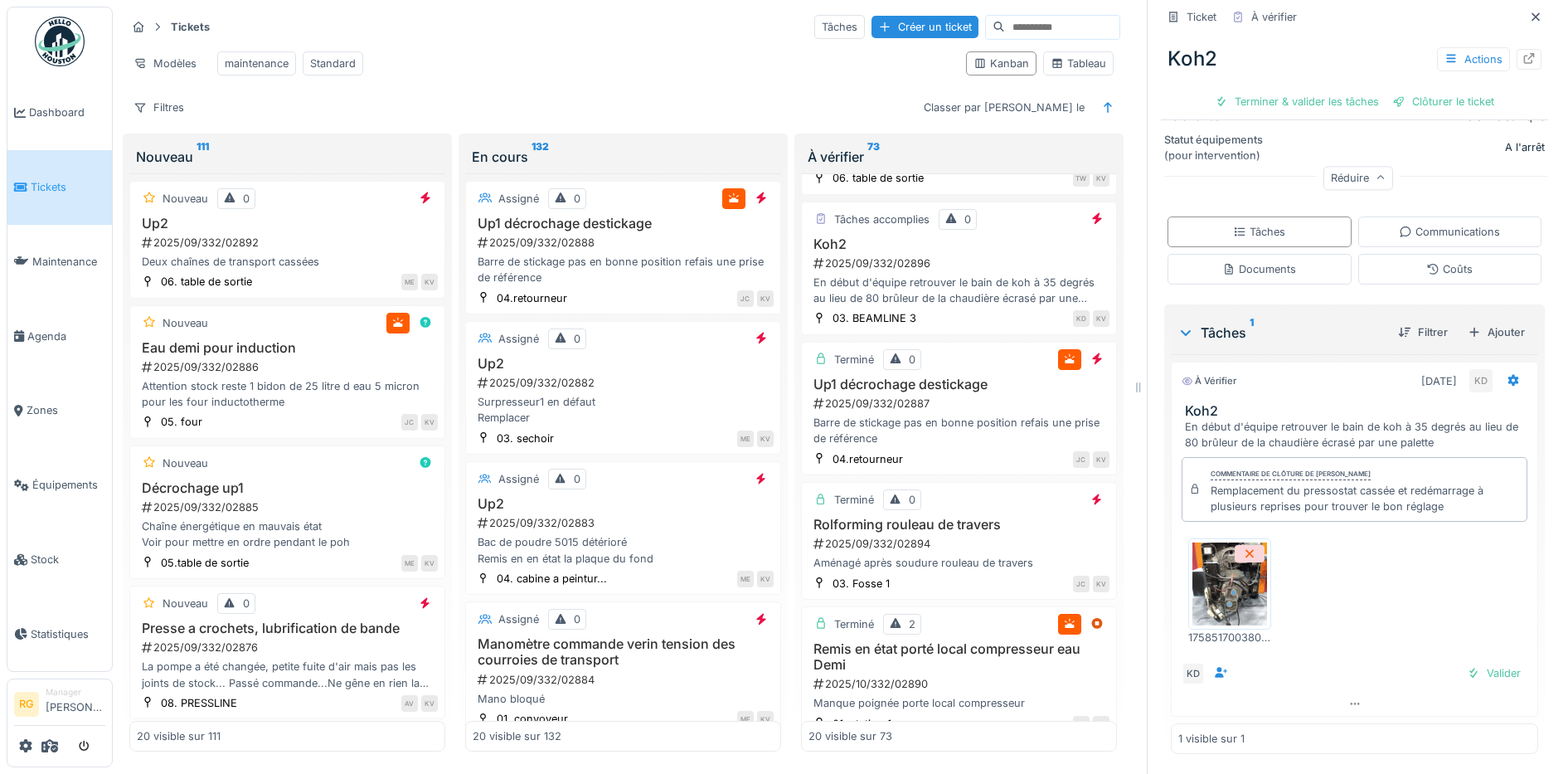
click at [1215, 574] on img at bounding box center [1230, 584] width 75 height 83
